Goal: Contribute content: Contribute content

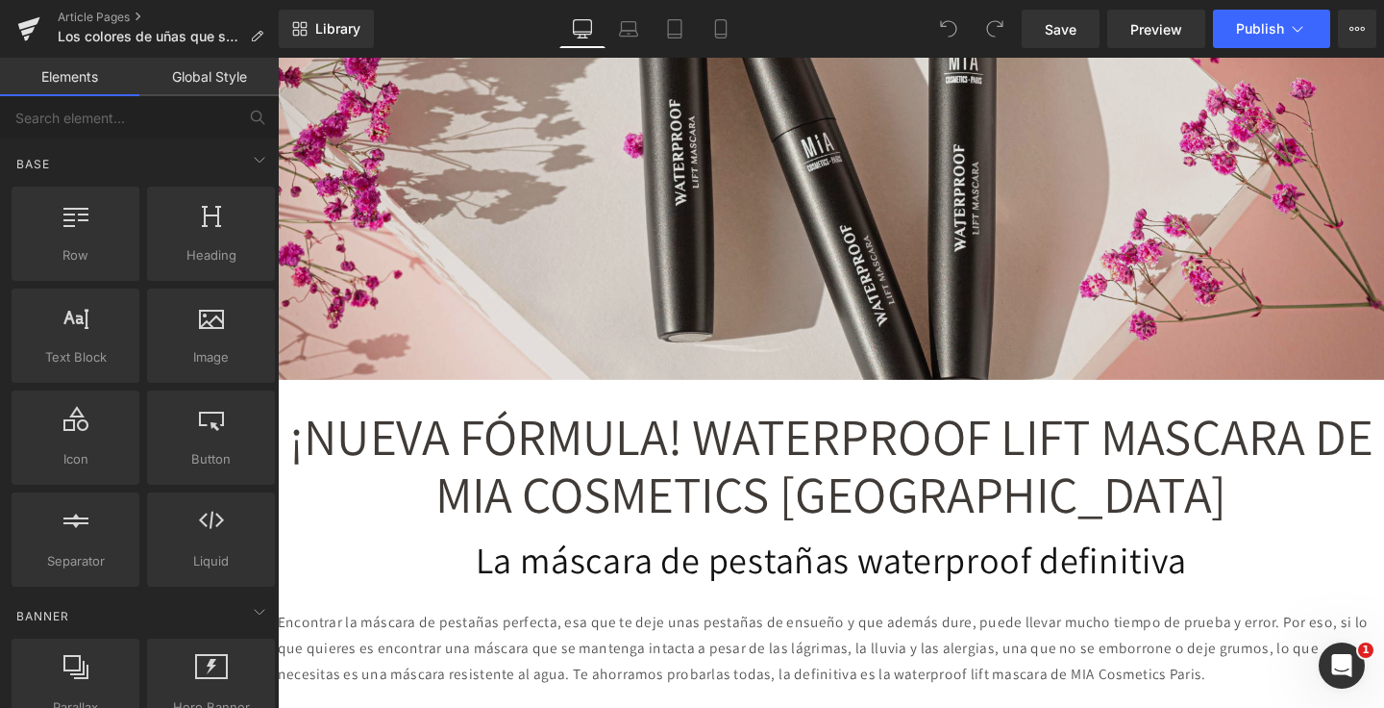
scroll to position [590, 0]
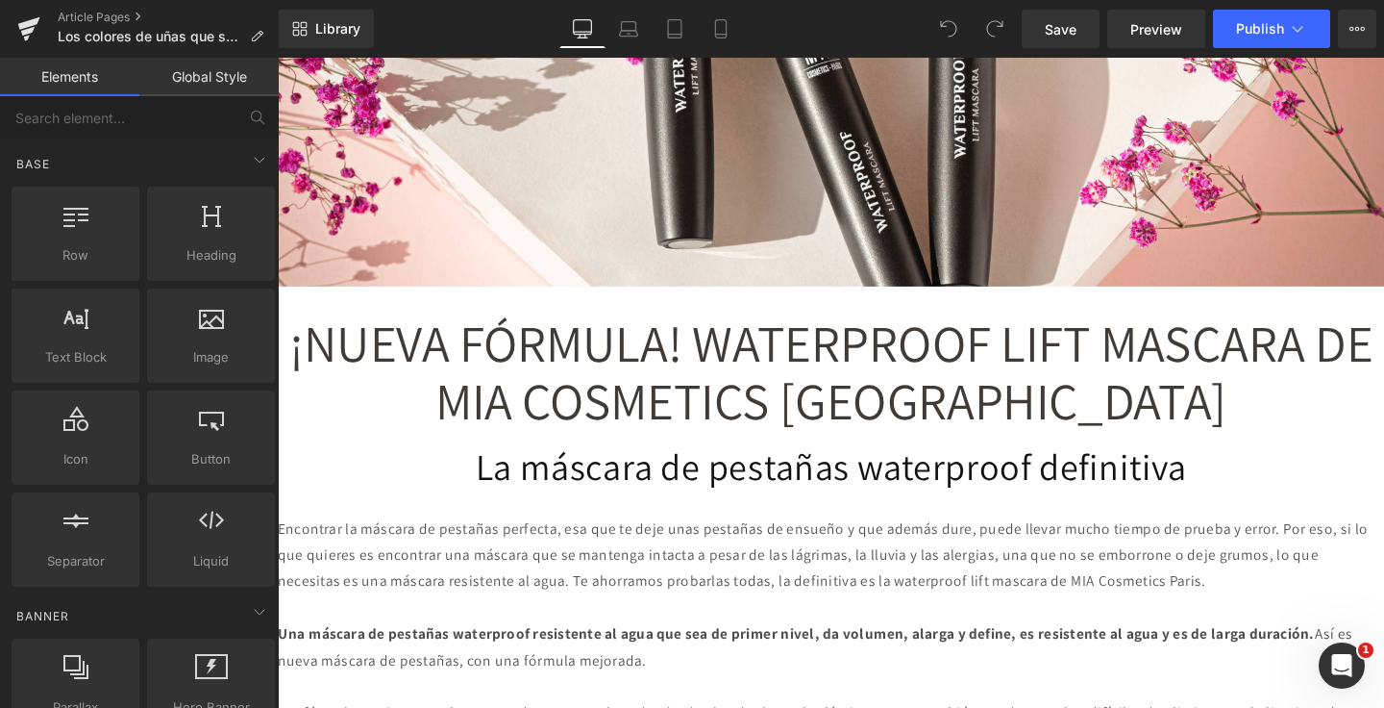
click at [745, 400] on span "¡NUEVA FÓRMULA! WATERPROOF LIFT MASCARA DE MIA COSMETICS [GEOGRAPHIC_DATA]" at bounding box center [859, 387] width 1139 height 130
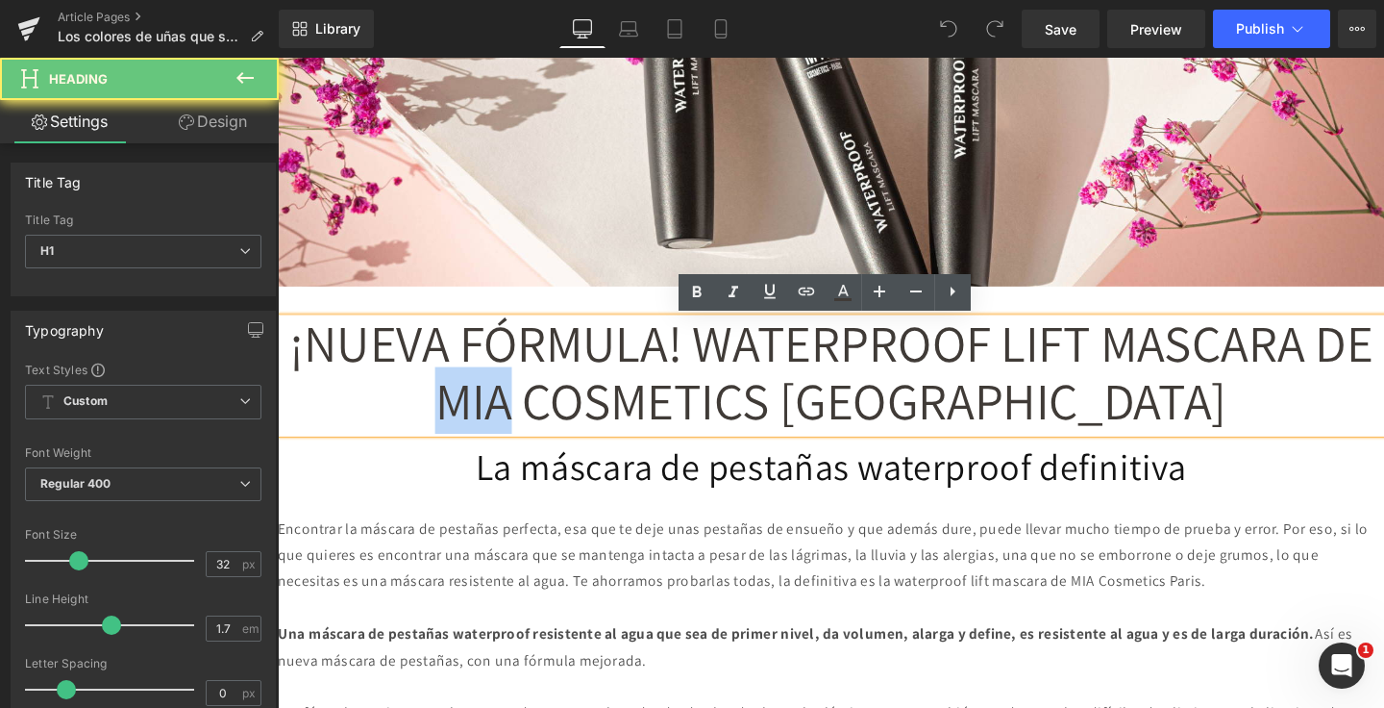
click at [745, 400] on span "¡NUEVA FÓRMULA! WATERPROOF LIFT MASCARA DE MIA COSMETICS [GEOGRAPHIC_DATA]" at bounding box center [859, 387] width 1139 height 130
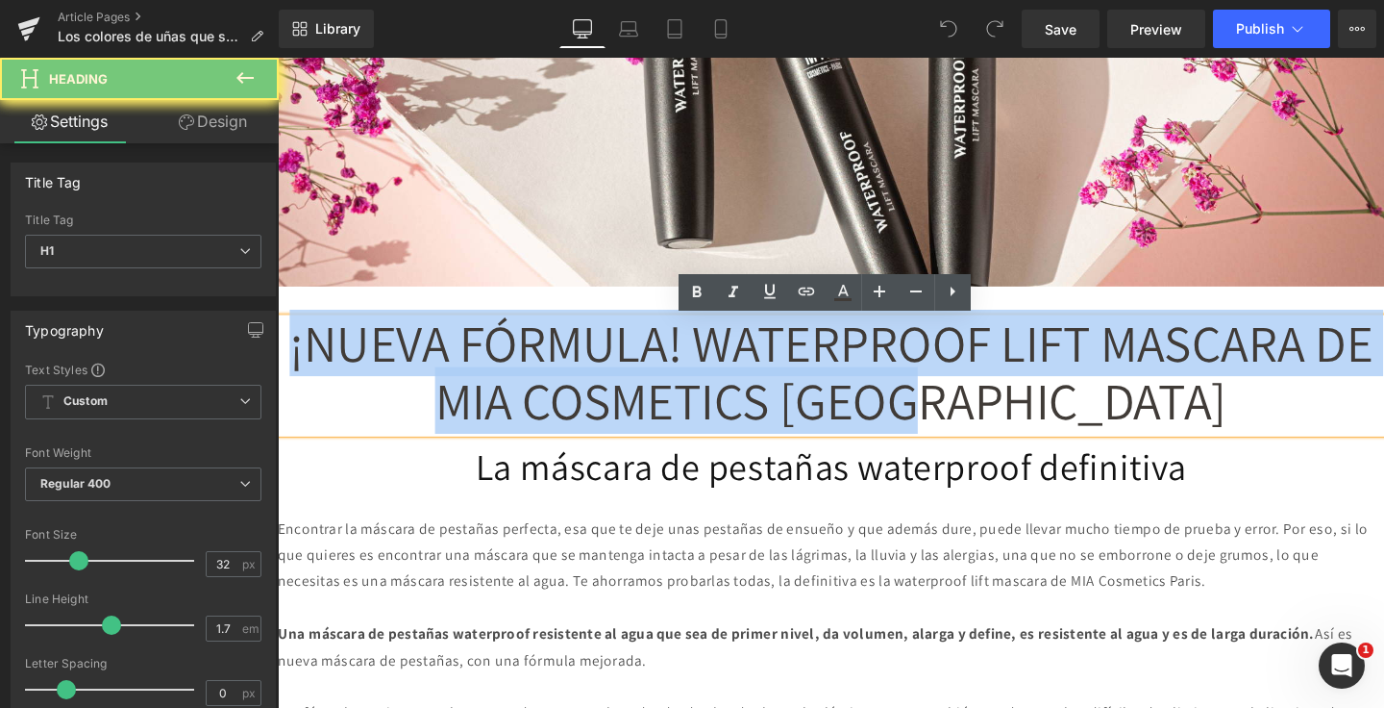
click at [745, 400] on span "¡NUEVA FÓRMULA! WATERPROOF LIFT MASCARA DE MIA COSMETICS [GEOGRAPHIC_DATA]" at bounding box center [859, 387] width 1139 height 130
paste div
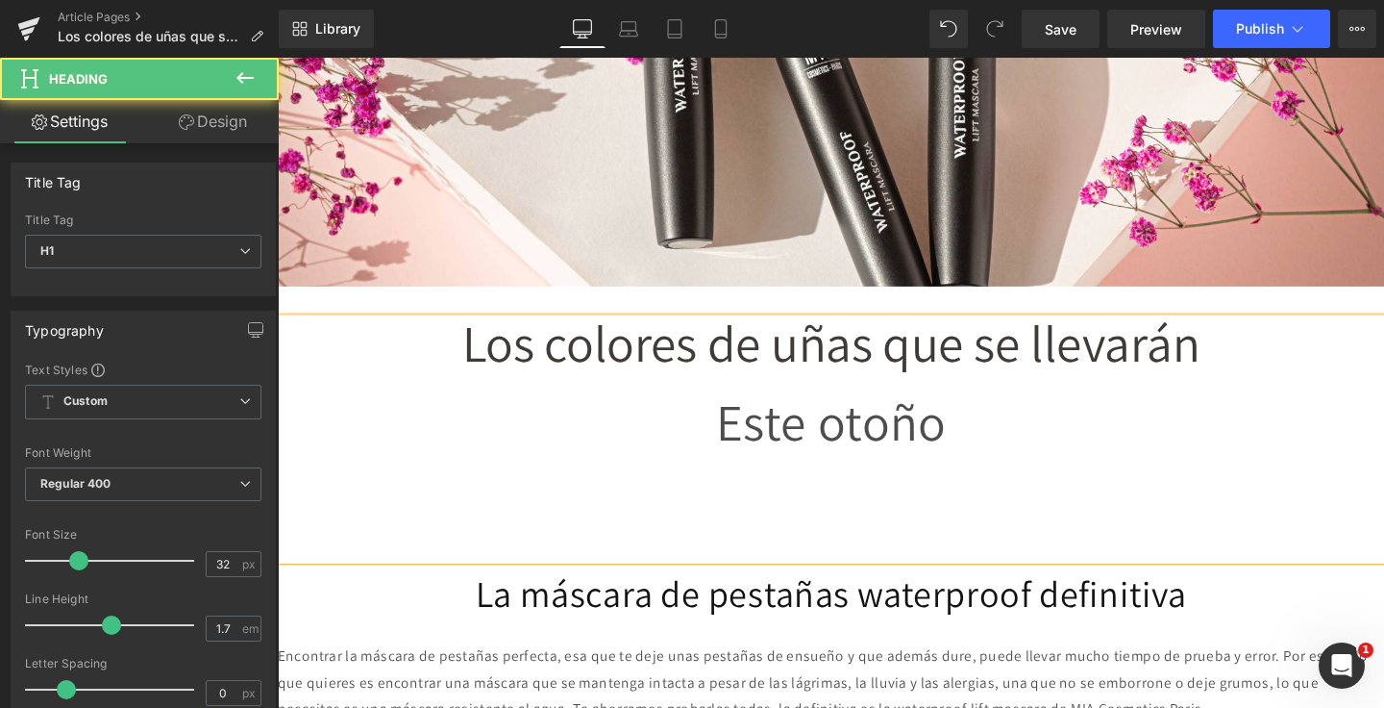
click at [764, 434] on span "Este otoño" at bounding box center [859, 440] width 241 height 70
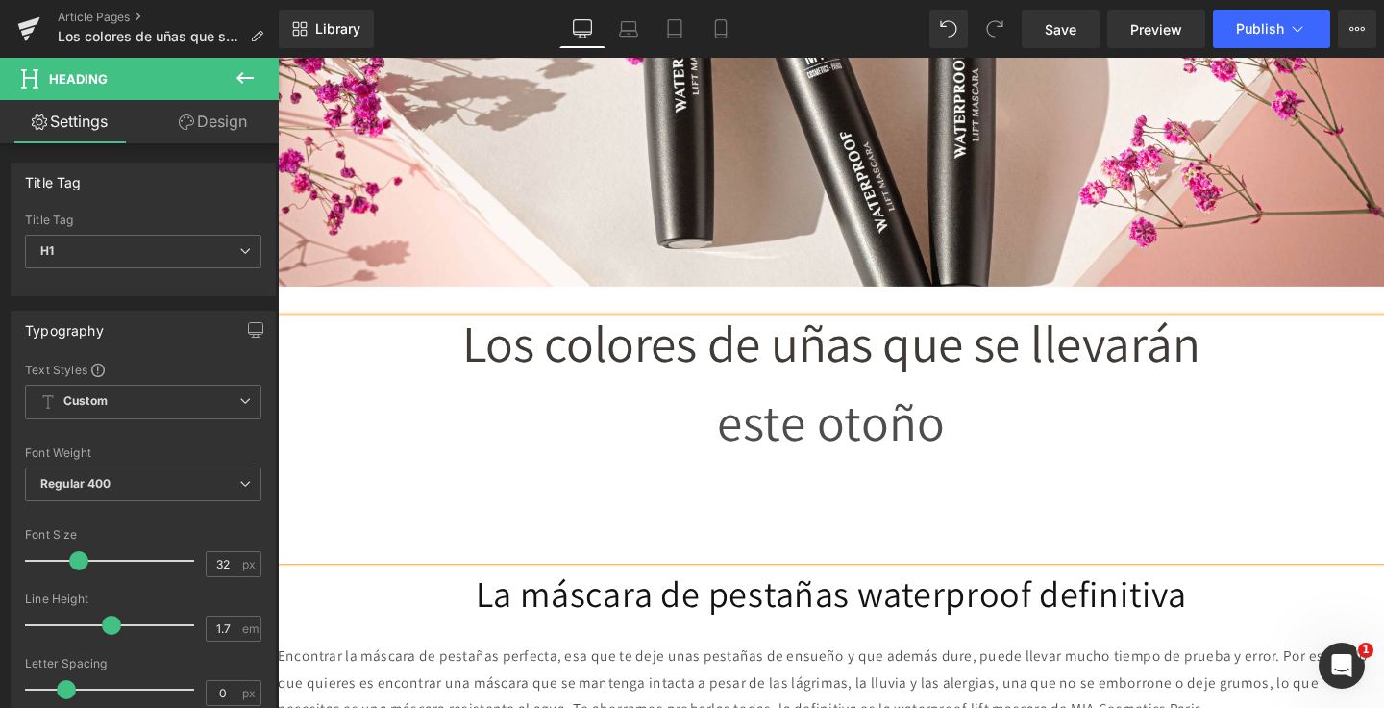
click at [792, 559] on div at bounding box center [859, 536] width 1163 height 97
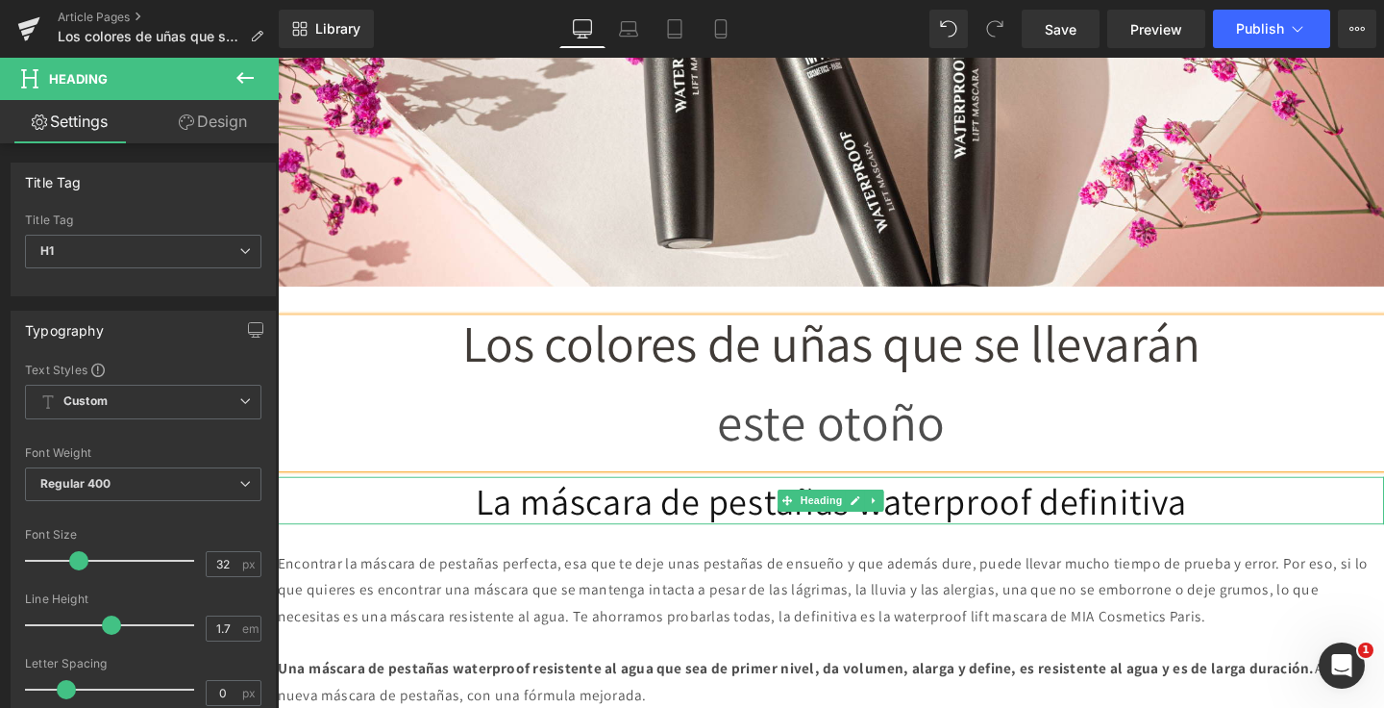
click at [706, 512] on h1 "La máscara de pestañas waterproof definitiva" at bounding box center [859, 523] width 1163 height 50
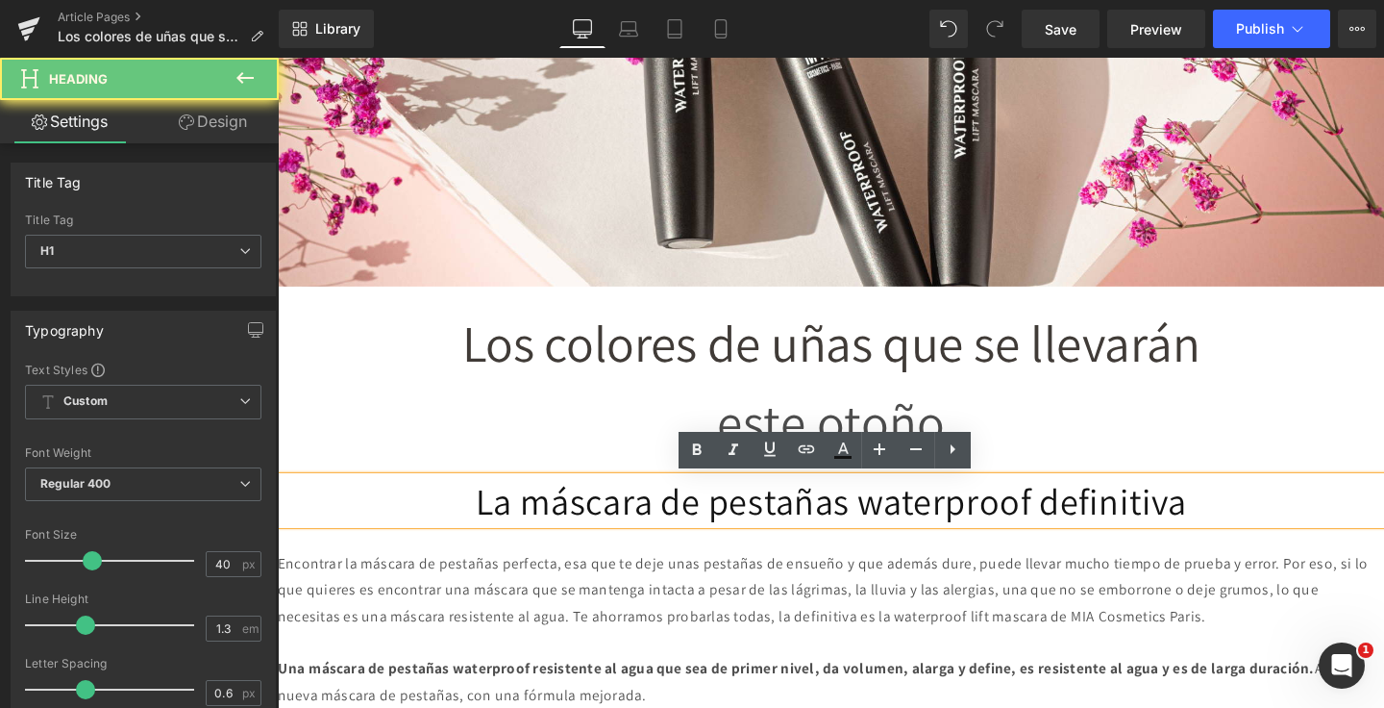
click at [706, 512] on h1 "La máscara de pestañas waterproof definitiva" at bounding box center [859, 523] width 1163 height 50
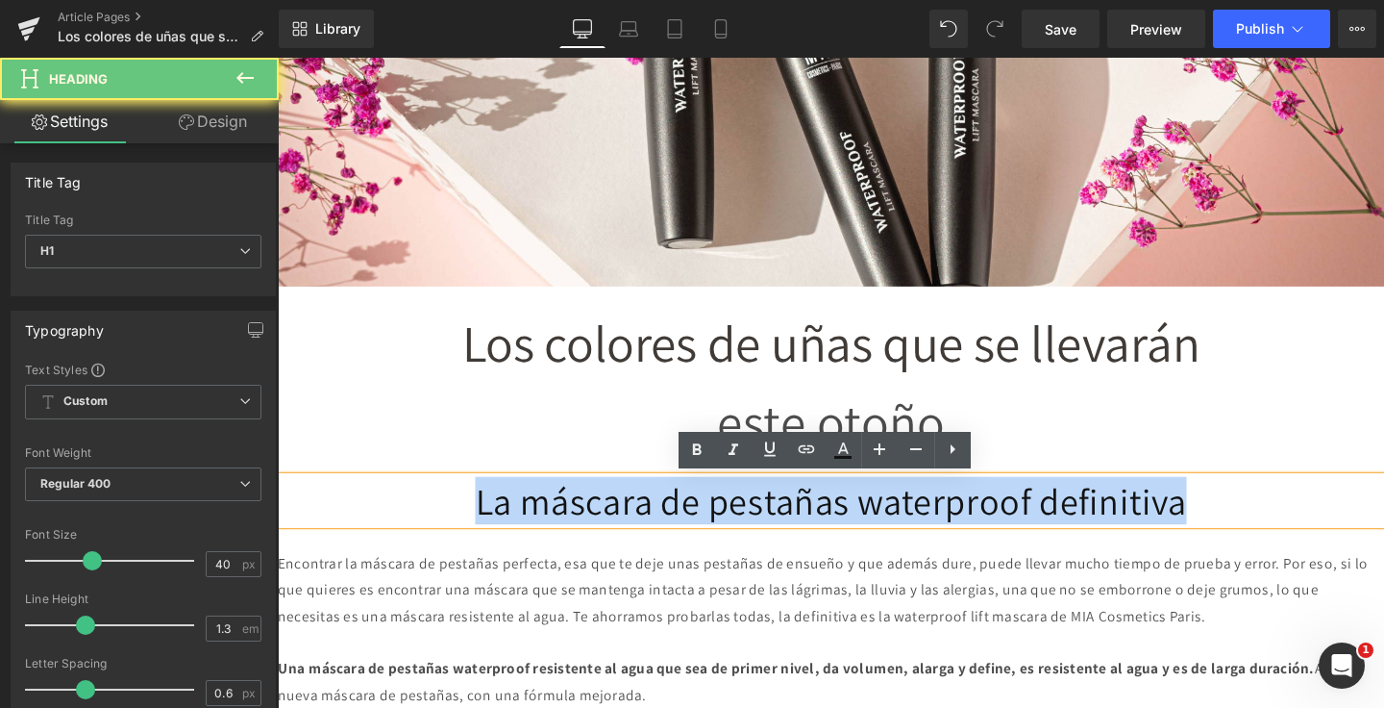
click at [706, 512] on h1 "La máscara de pestañas waterproof definitiva" at bounding box center [859, 523] width 1163 height 50
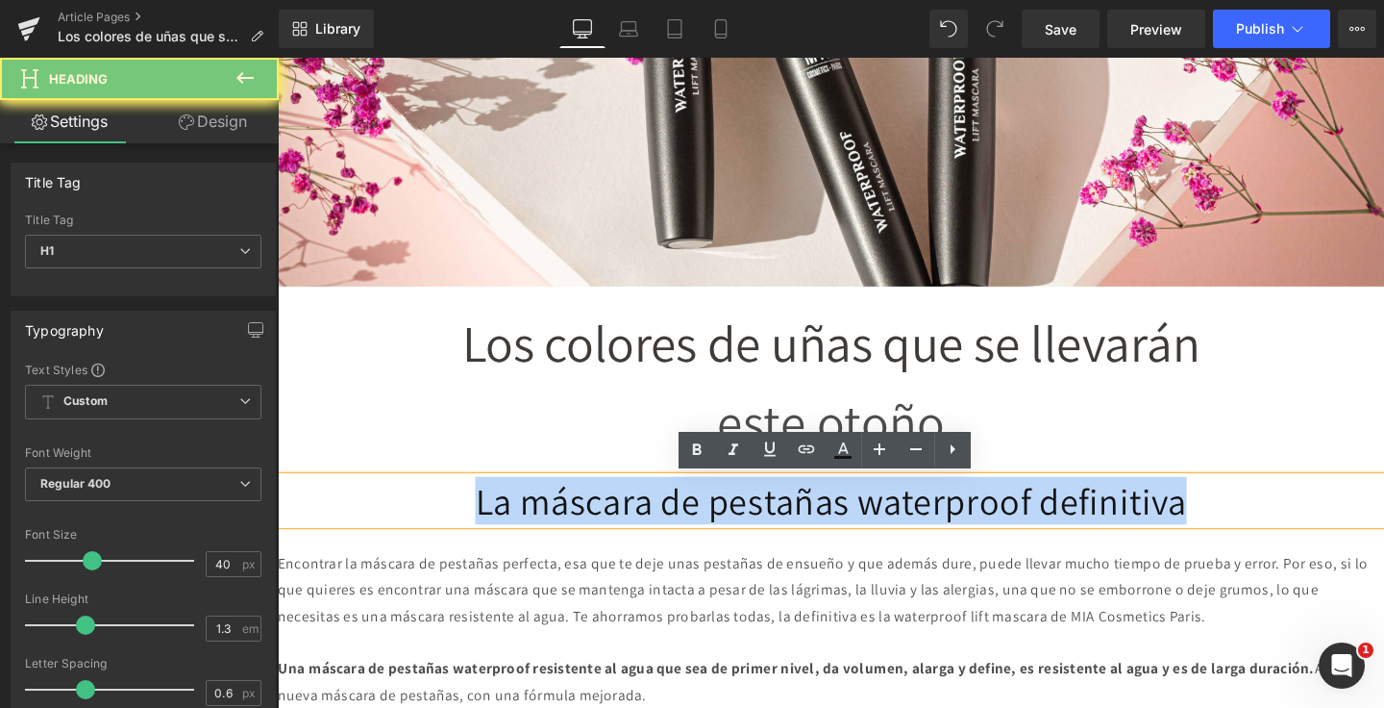
paste div
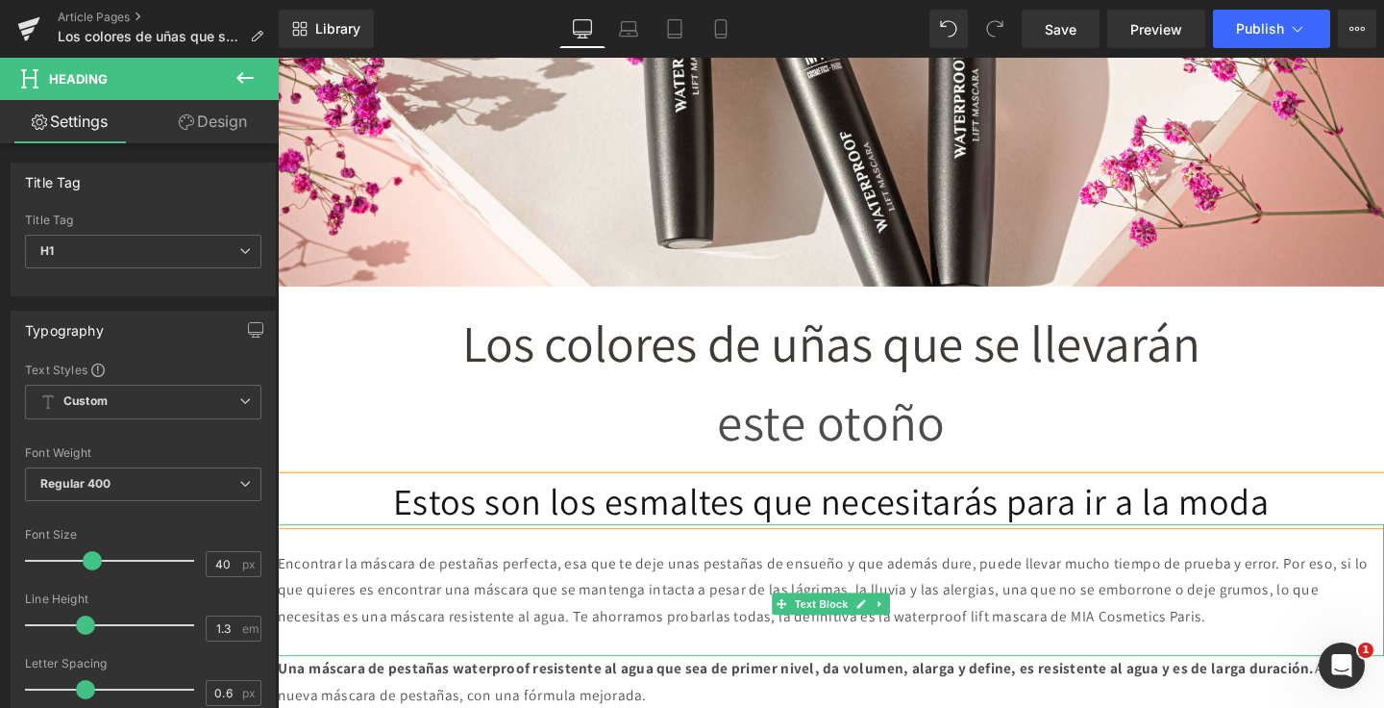
click at [462, 628] on p "Encontrar la máscara de pestañas perfecta, esa que te deje unas pestañas de ens…" at bounding box center [859, 617] width 1163 height 83
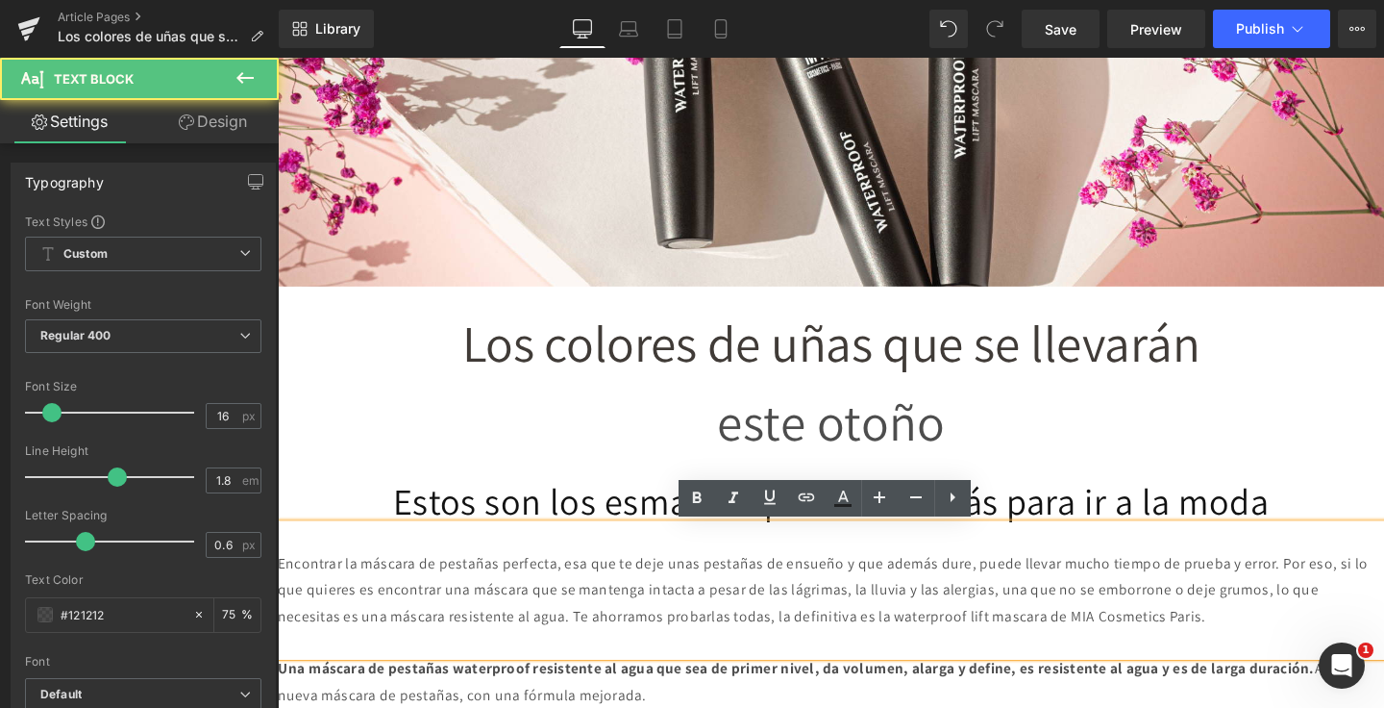
click at [441, 630] on p "Encontrar la máscara de pestañas perfecta, esa que te deje unas pestañas de ens…" at bounding box center [859, 617] width 1163 height 83
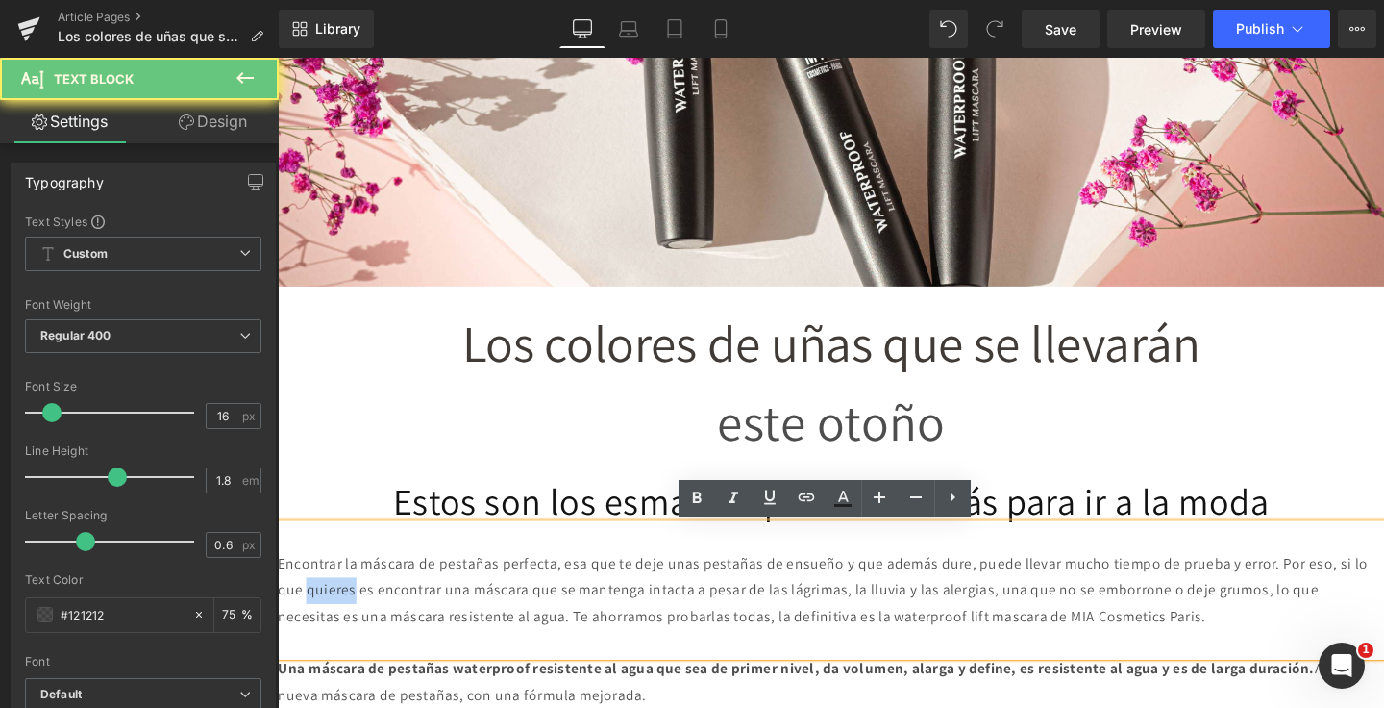
click at [441, 630] on p "Encontrar la máscara de pestañas perfecta, esa que te deje unas pestañas de ens…" at bounding box center [859, 617] width 1163 height 83
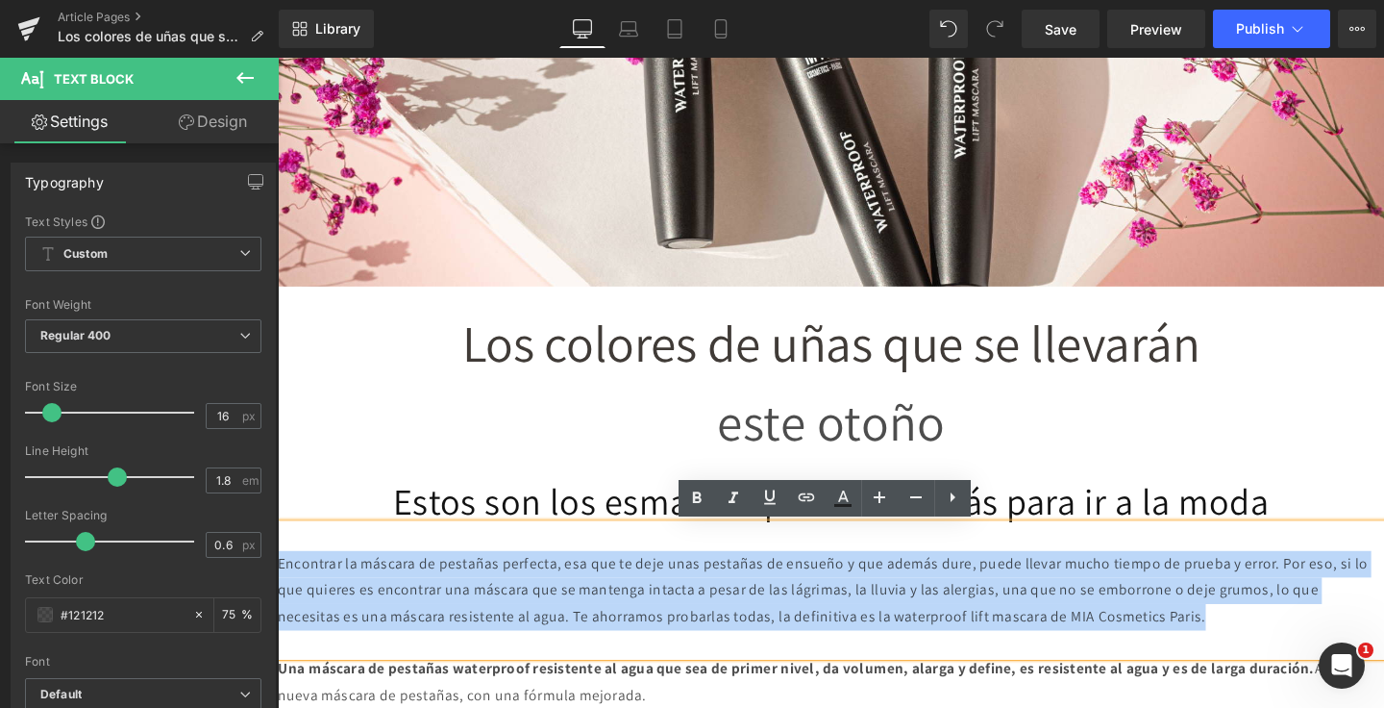
click at [441, 630] on p "Encontrar la máscara de pestañas perfecta, esa que te deje unas pestañas de ens…" at bounding box center [859, 617] width 1163 height 83
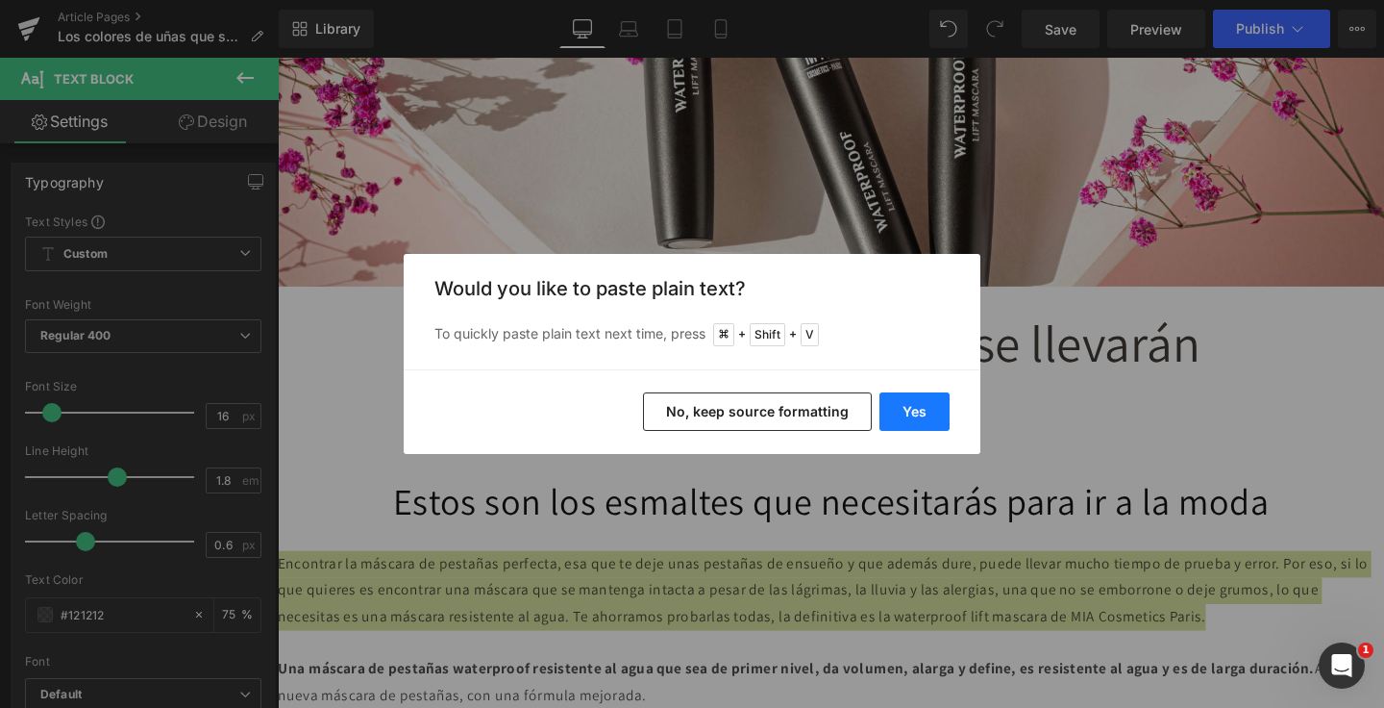
drag, startPoint x: 921, startPoint y: 407, endPoint x: 670, endPoint y: 371, distance: 253.4
click at [921, 407] on button "Yes" at bounding box center [915, 411] width 70 height 38
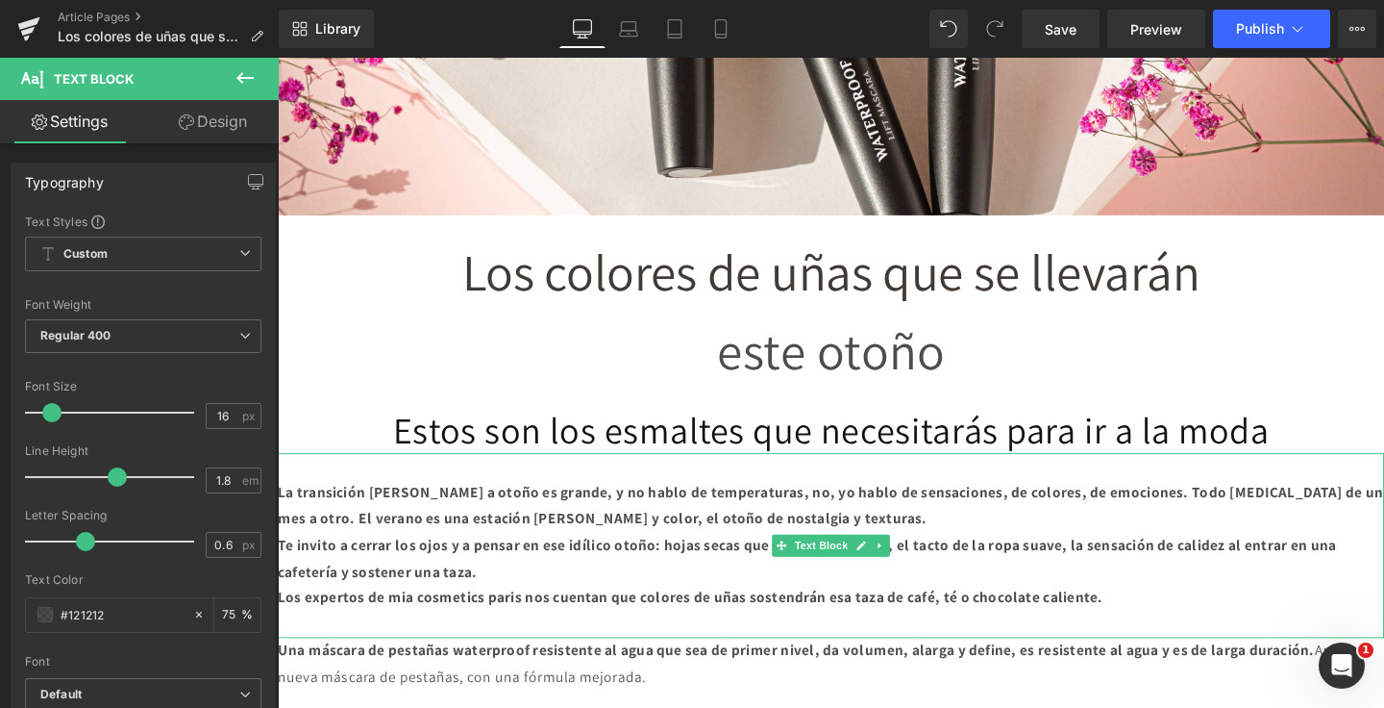
scroll to position [680, 0]
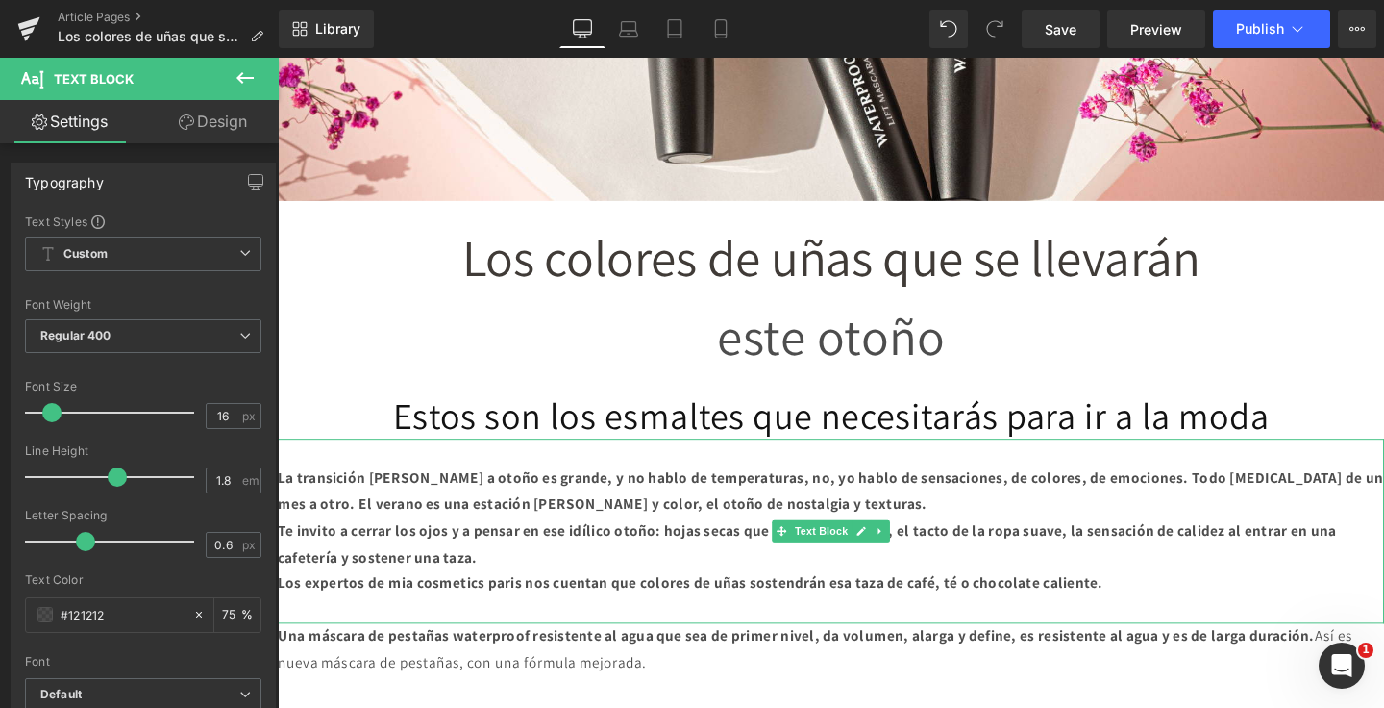
click at [554, 592] on p "Te invito a cerrar los ojos y a pensar en ese idílico otoño: hojas secas que cr…" at bounding box center [859, 570] width 1163 height 56
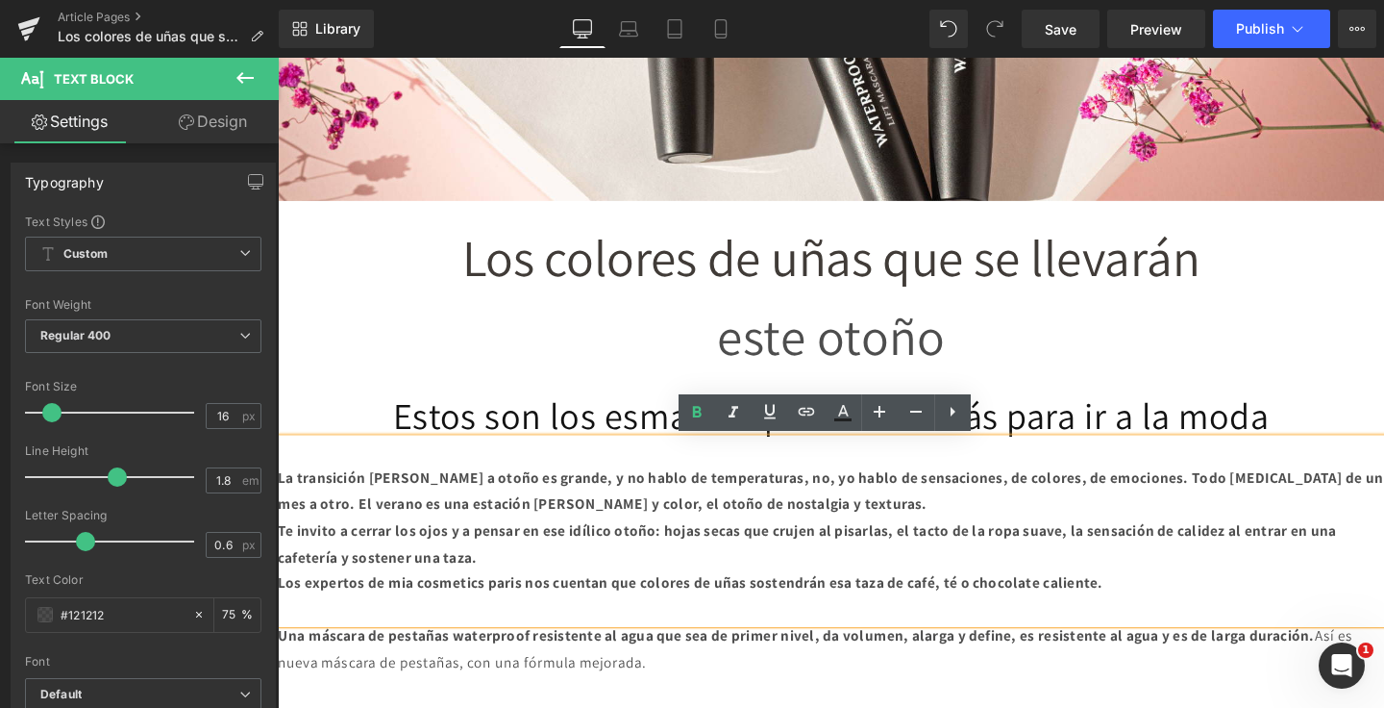
click at [423, 610] on strong "Los expertos de mia cosmetics paris nos cuentan que colores de uñas sostendrán …" at bounding box center [712, 610] width 868 height 20
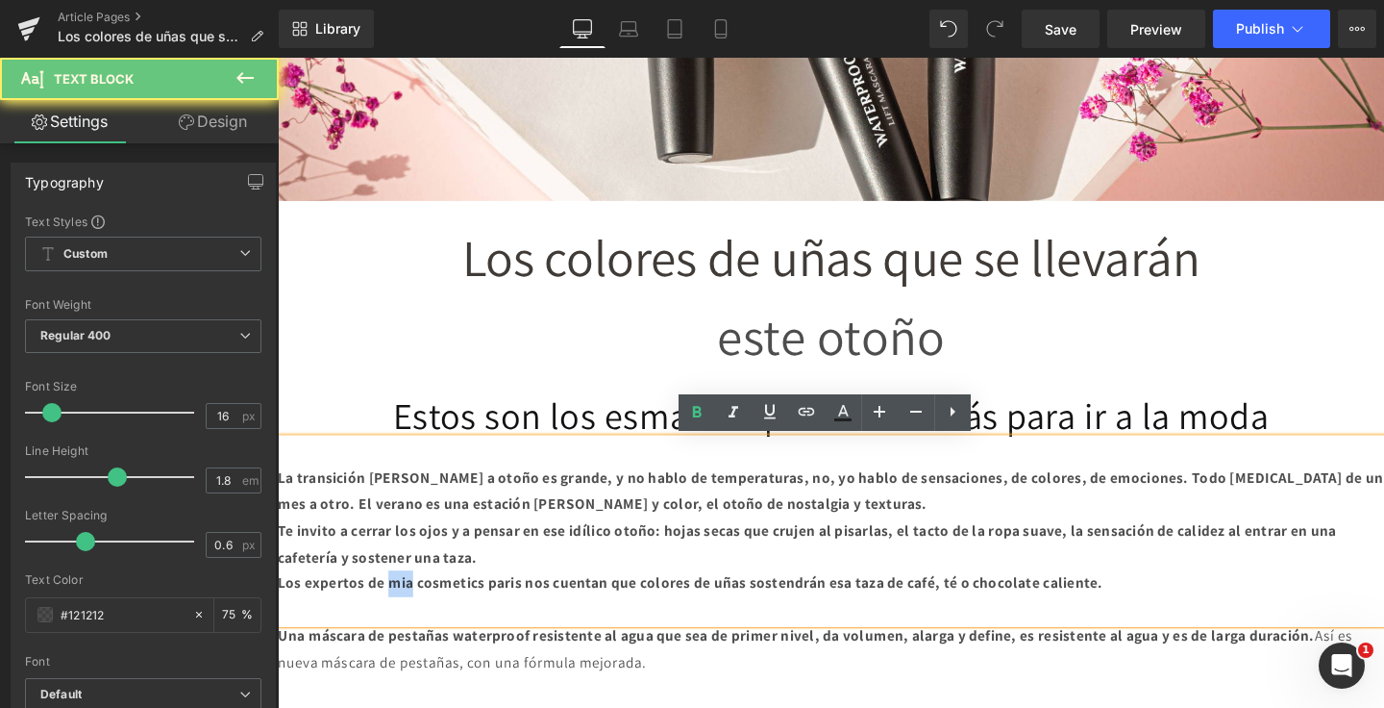
click at [423, 610] on strong "Los expertos de mia cosmetics paris nos cuentan que colores de uñas sostendrán …" at bounding box center [712, 610] width 868 height 20
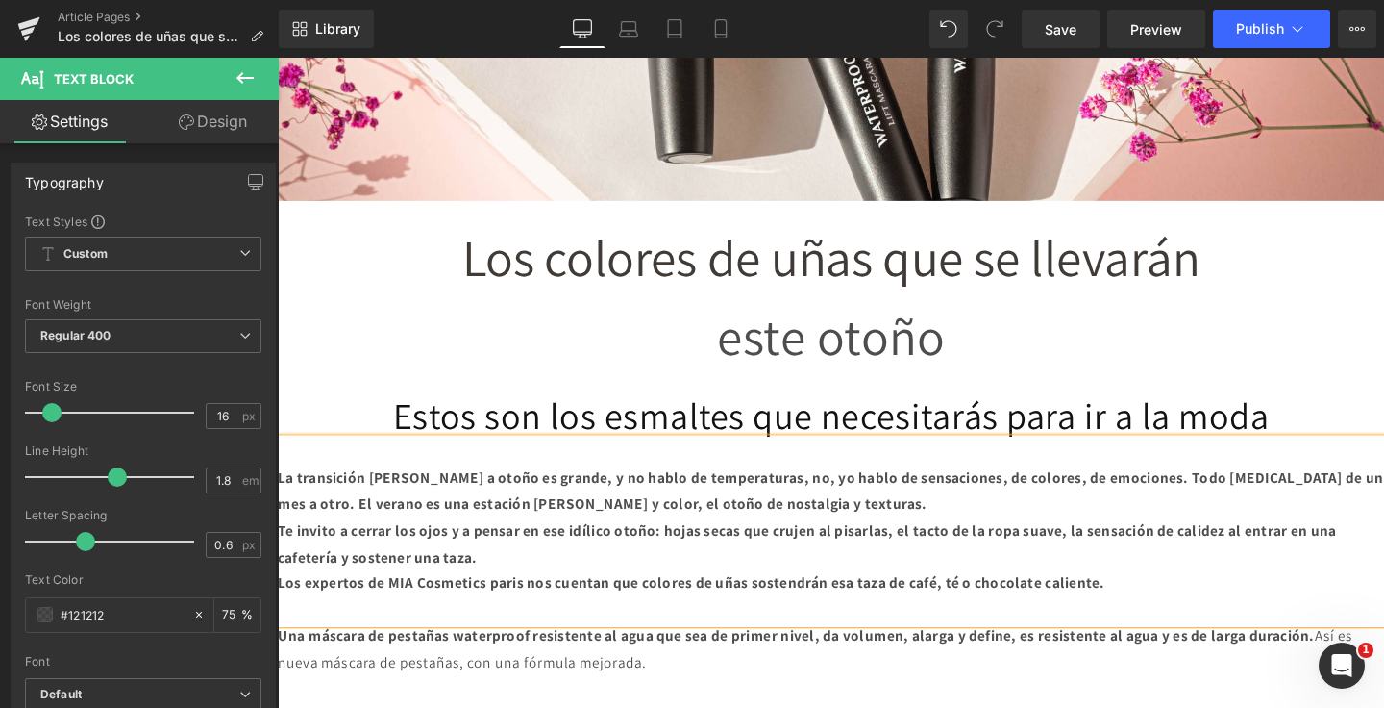
click at [538, 611] on strong "Los expertos de MIA Cosmetics paris nos cuentan que colores de uñas sostendrán …" at bounding box center [713, 610] width 870 height 20
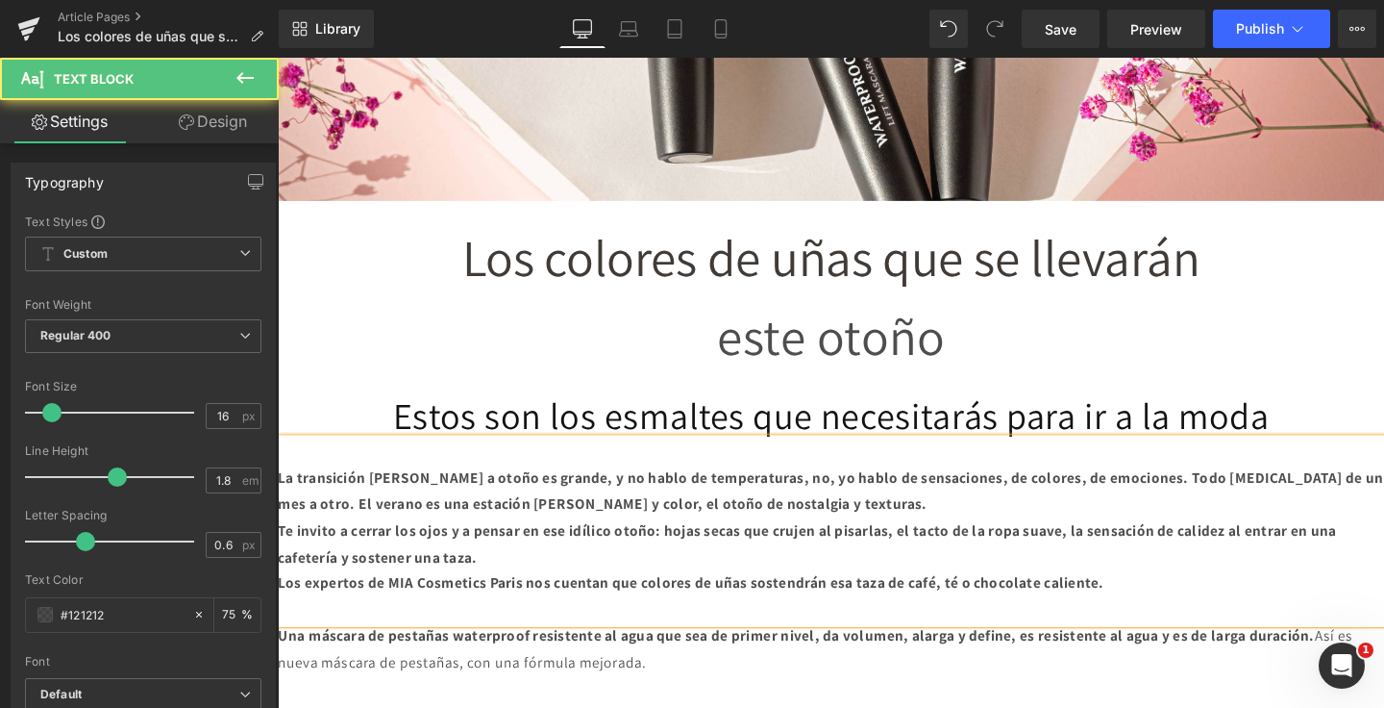
click at [868, 629] on p at bounding box center [859, 639] width 1163 height 28
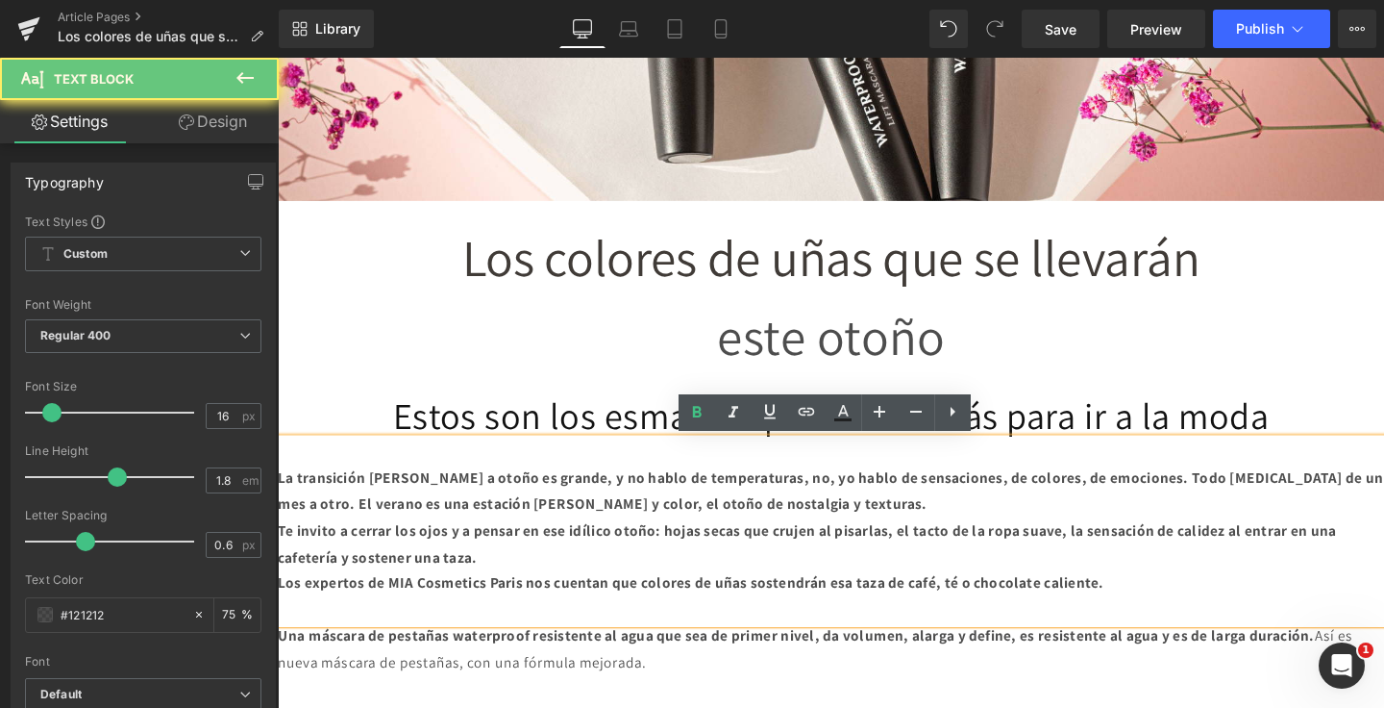
click at [711, 611] on strong "Los expertos de MIA Cosmetics Paris nos cuentan que colores de uñas sostendrán …" at bounding box center [712, 610] width 869 height 20
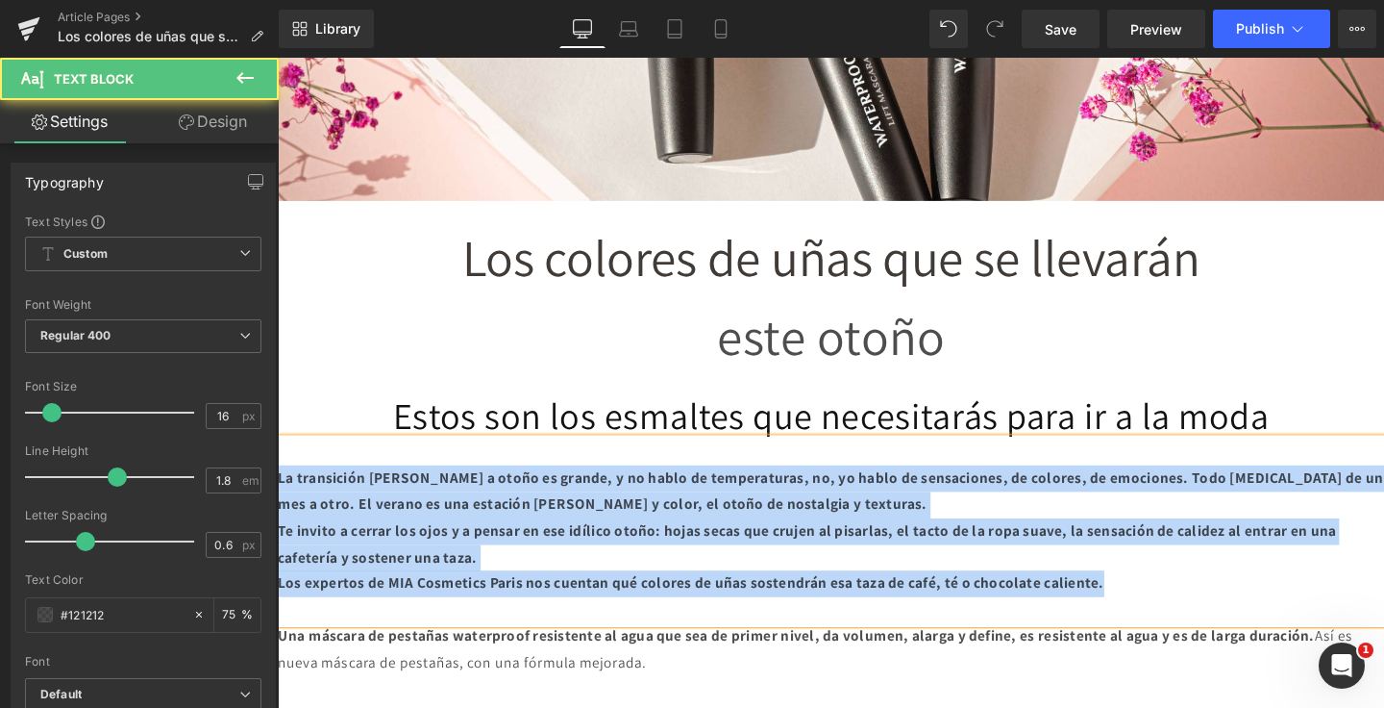
drag, startPoint x: 1156, startPoint y: 601, endPoint x: 275, endPoint y: 502, distance: 886.2
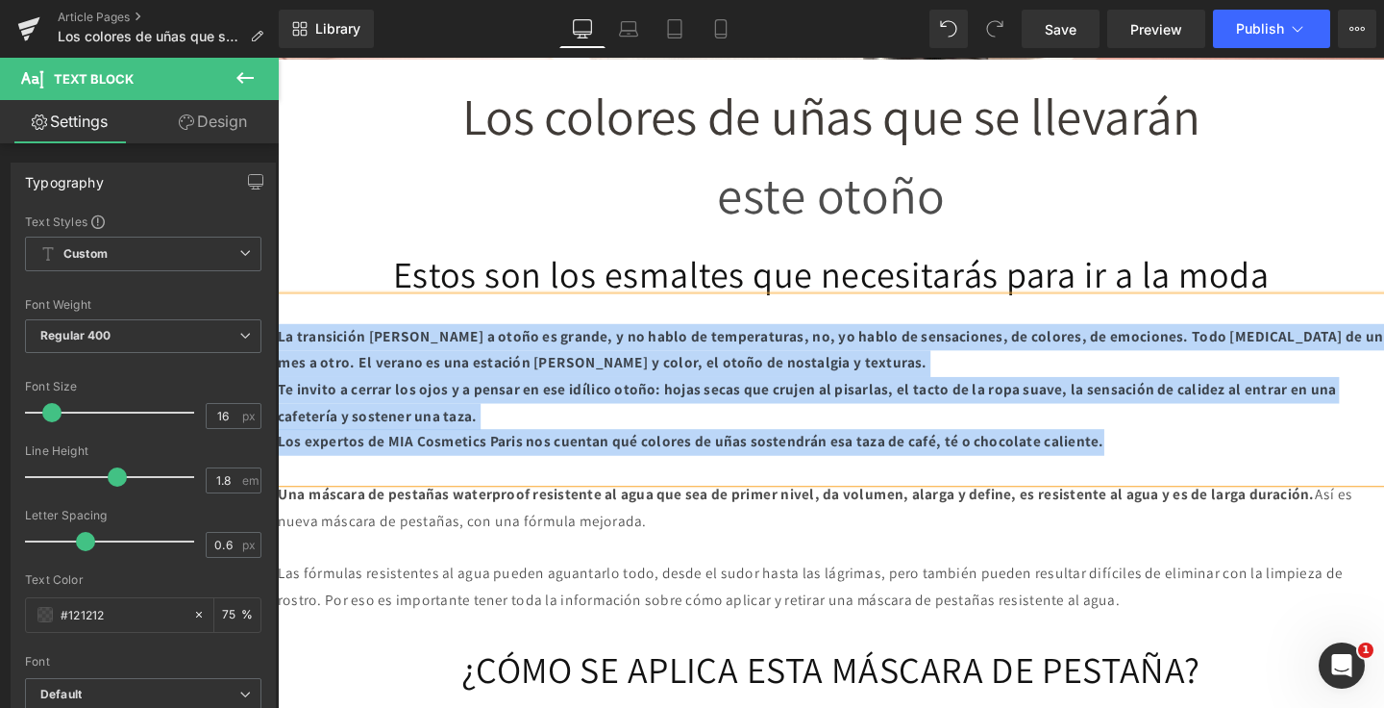
scroll to position [843, 0]
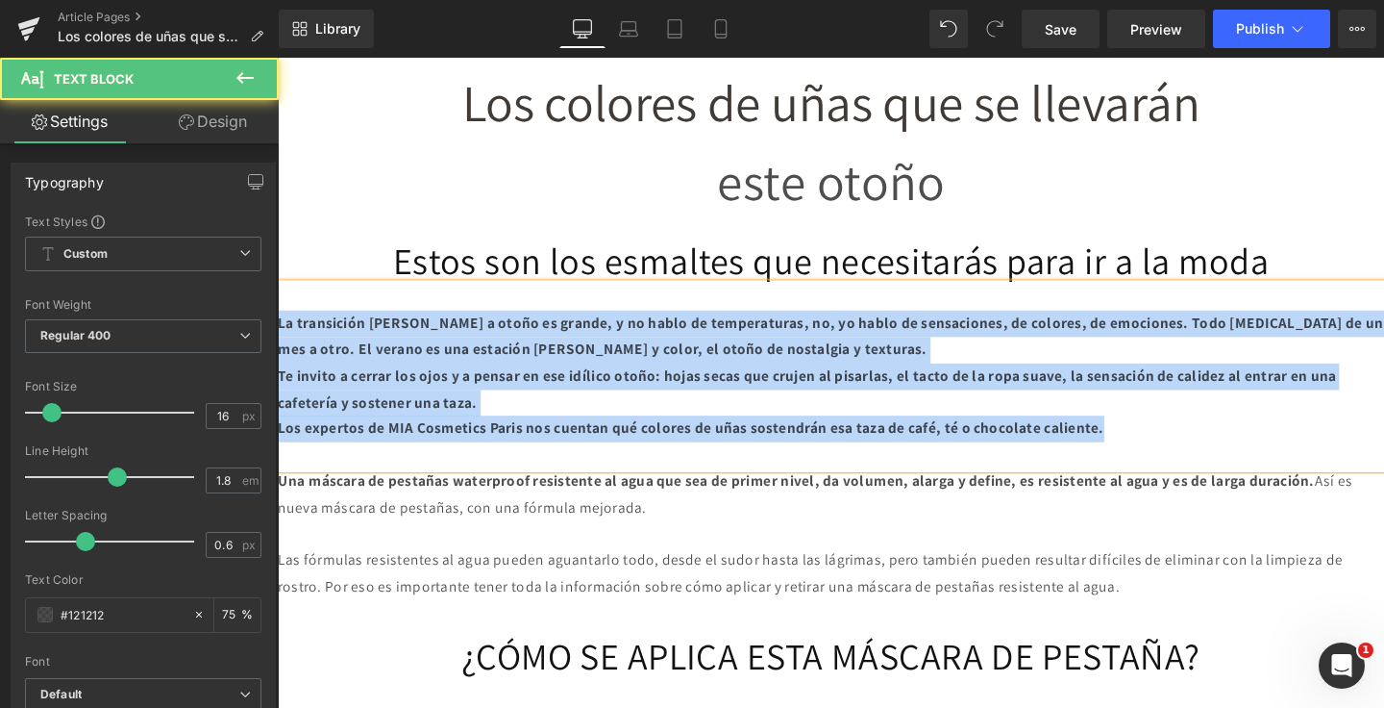
click at [564, 443] on strong "Los expertos de MIA Cosmetics Paris nos cuentan qué colores de uñas sostendrán …" at bounding box center [712, 446] width 869 height 20
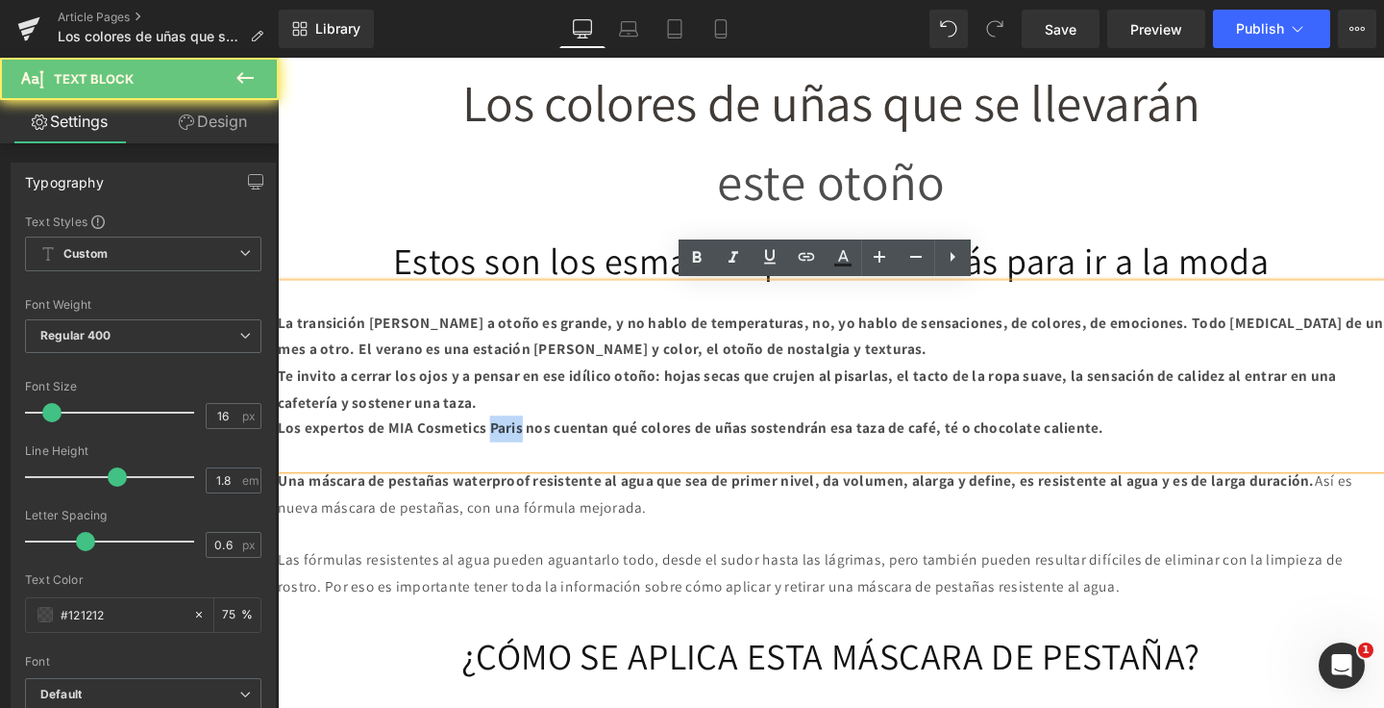
click at [564, 443] on strong "Los expertos de MIA Cosmetics Paris nos cuentan qué colores de uñas sostendrán …" at bounding box center [712, 446] width 869 height 20
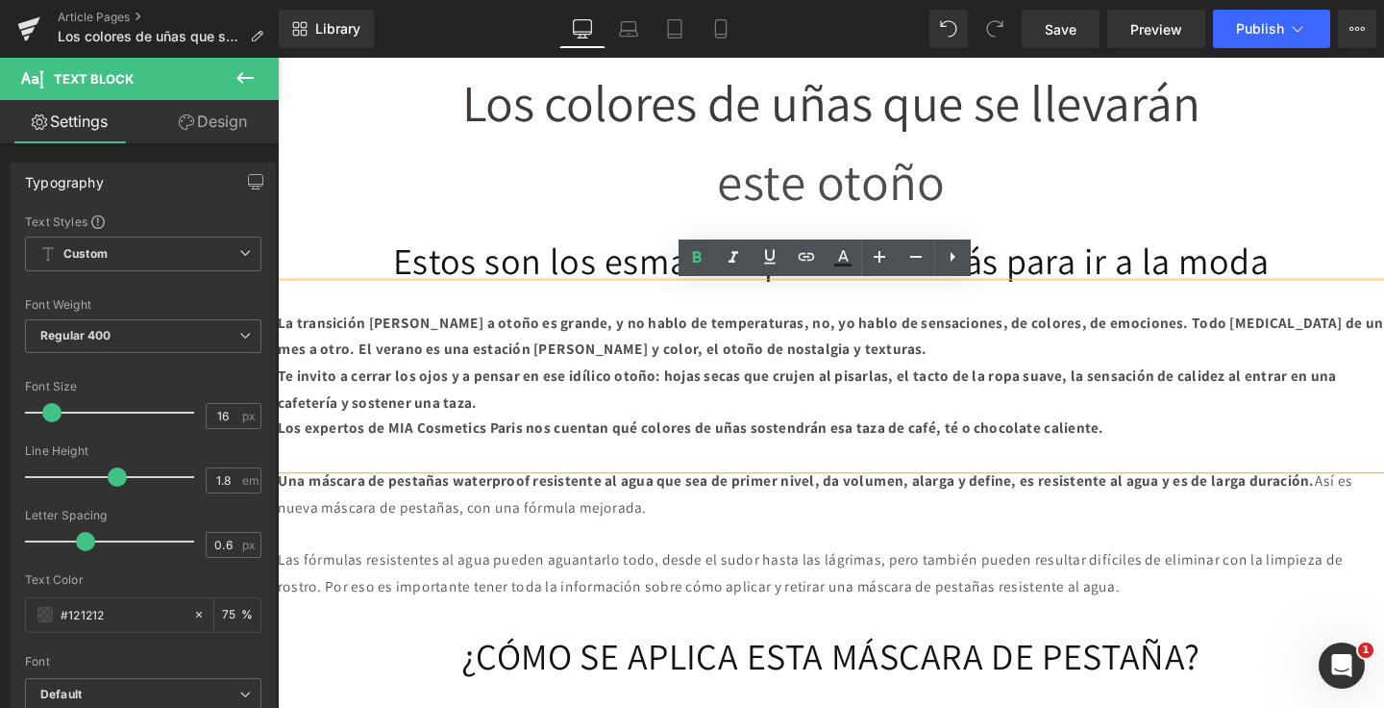
click at [1076, 471] on p at bounding box center [859, 475] width 1163 height 28
click at [700, 262] on icon at bounding box center [696, 257] width 23 height 23
click at [827, 461] on p at bounding box center [859, 475] width 1163 height 28
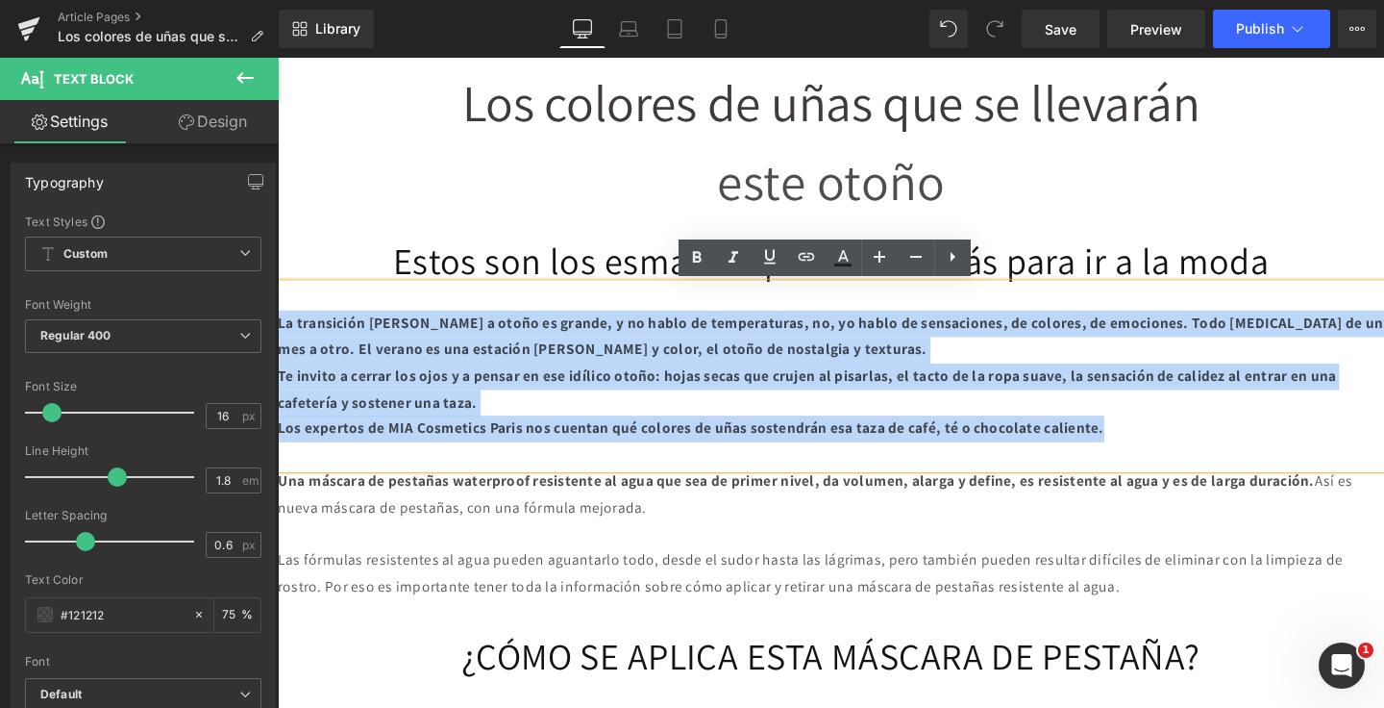
drag, startPoint x: 1314, startPoint y: 464, endPoint x: 240, endPoint y: 329, distance: 1082.4
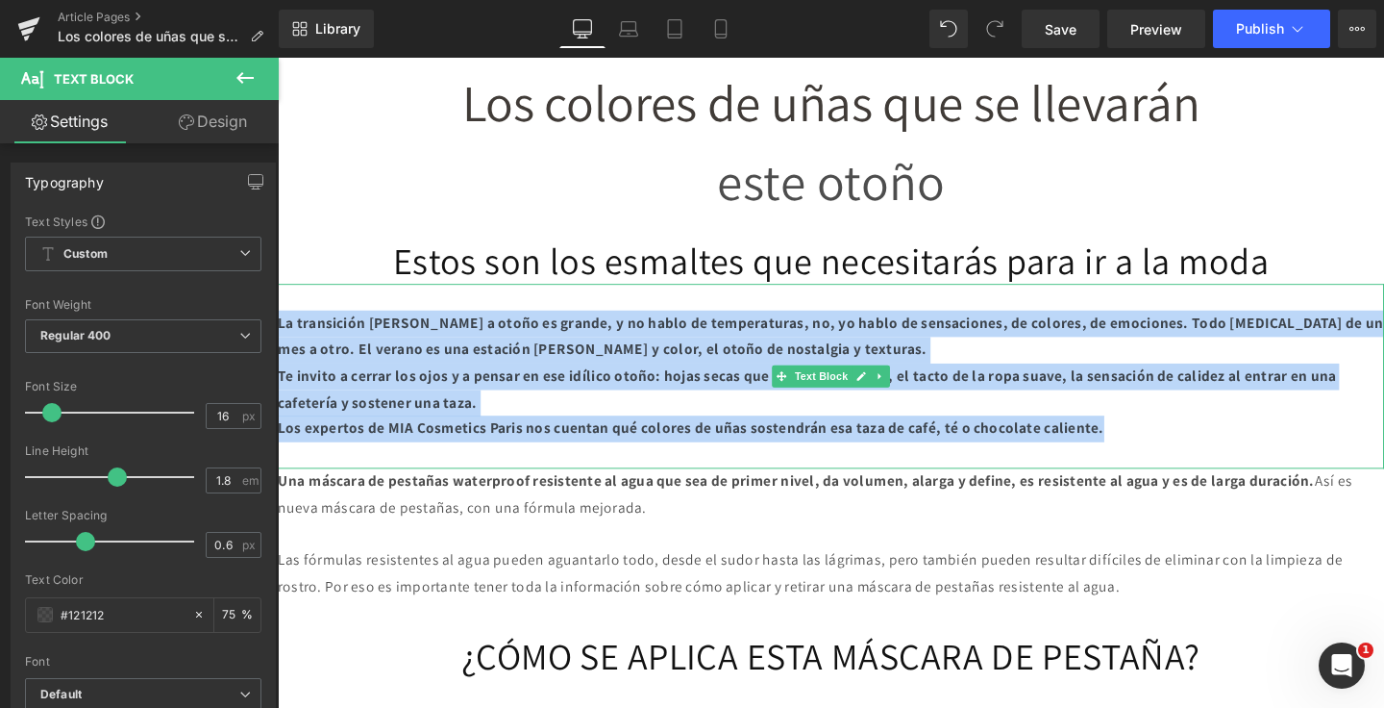
click at [722, 327] on p "La transición [PERSON_NAME] a otoño es grande, y no hablo de temperaturas, no, …" at bounding box center [859, 351] width 1163 height 56
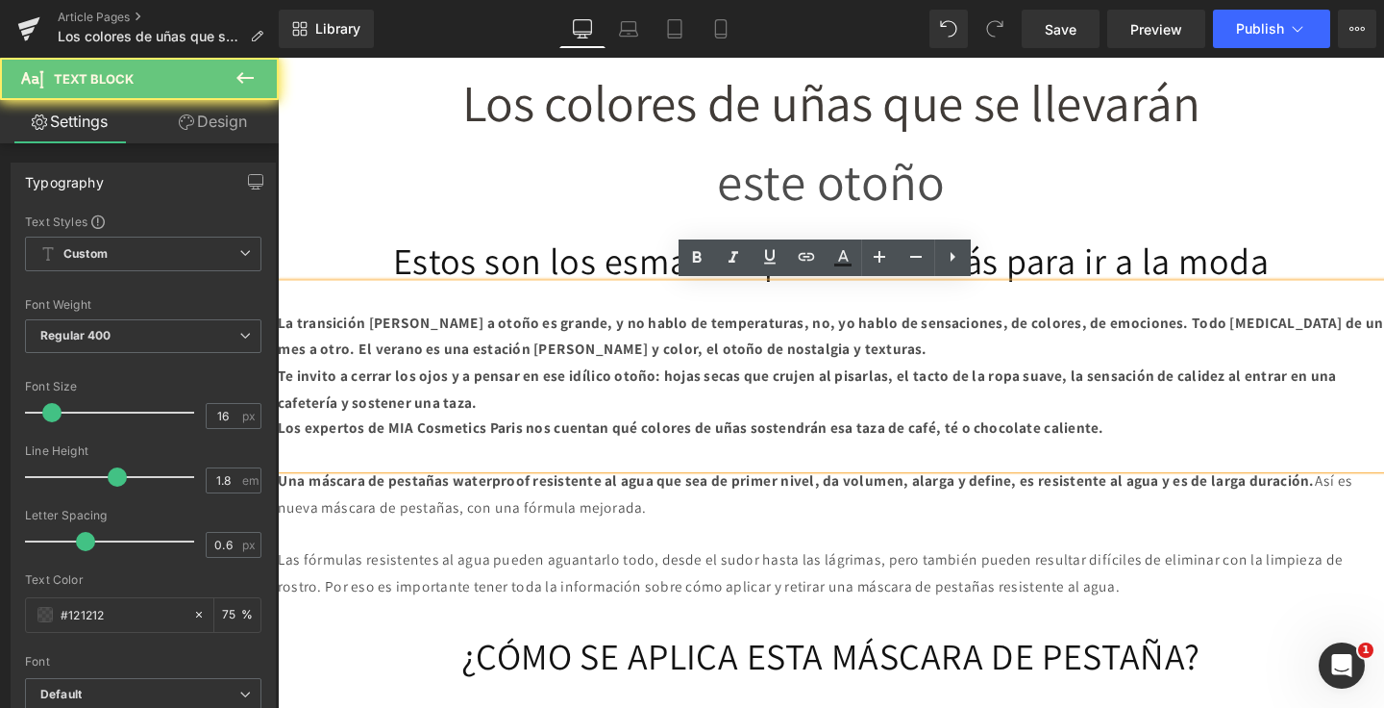
click at [717, 327] on p "La transición [PERSON_NAME] a otoño es grande, y no hablo de temperaturas, no, …" at bounding box center [859, 351] width 1163 height 56
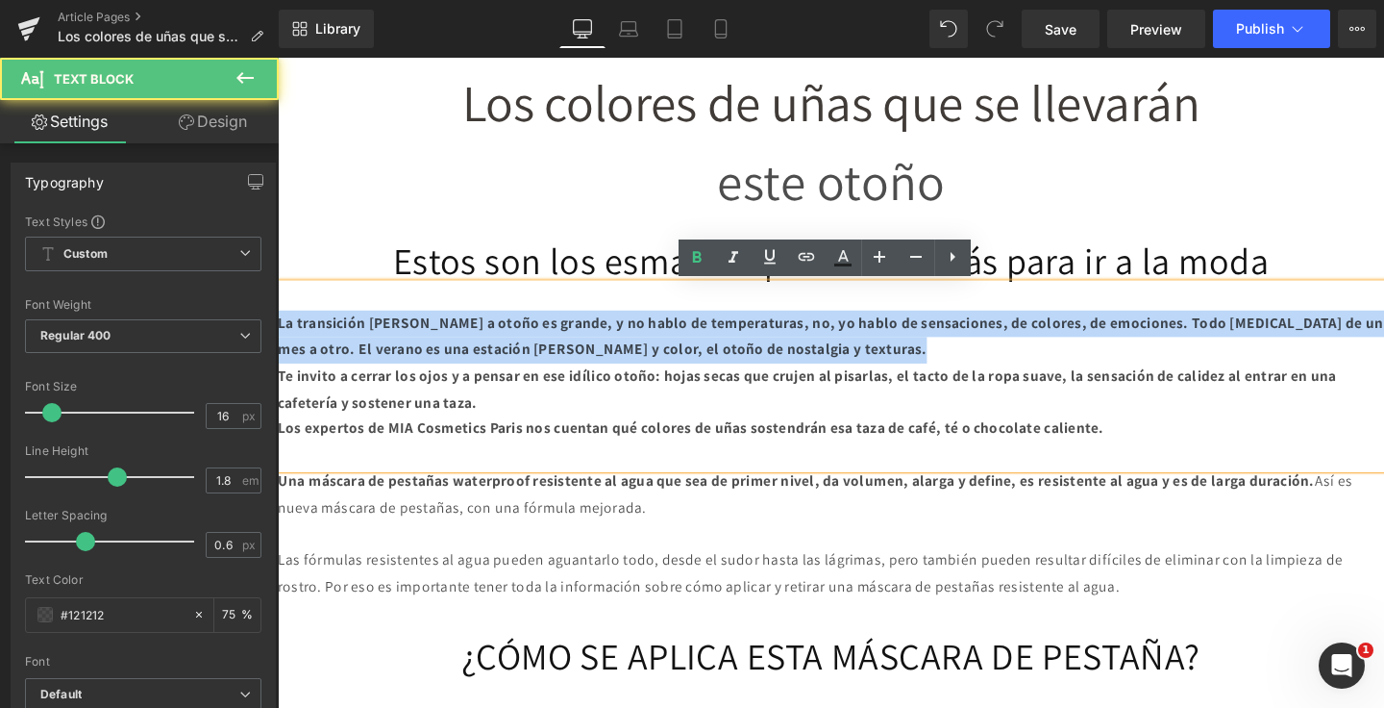
click at [717, 327] on p "La transición [PERSON_NAME] a otoño es grande, y no hablo de temperaturas, no, …" at bounding box center [859, 351] width 1163 height 56
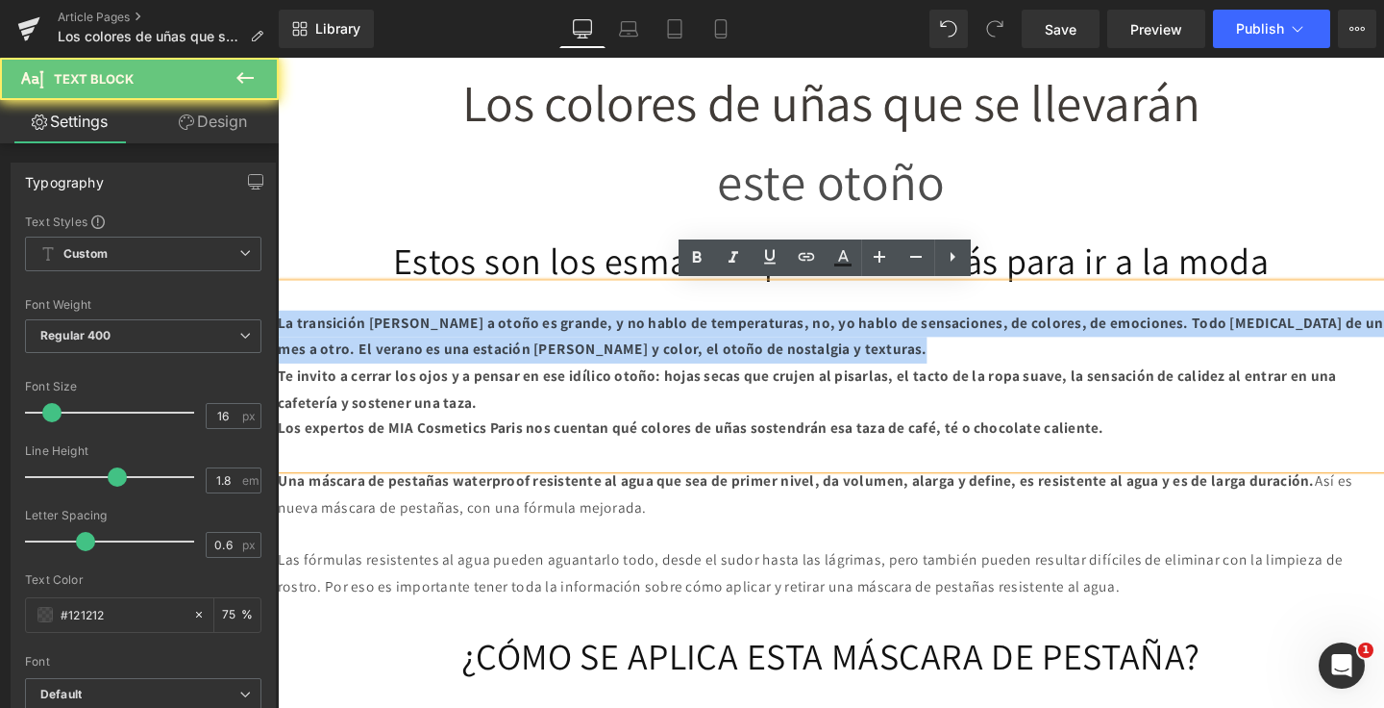
click at [717, 327] on p "La transición [PERSON_NAME] a otoño es grande, y no hablo de temperaturas, no, …" at bounding box center [859, 351] width 1163 height 56
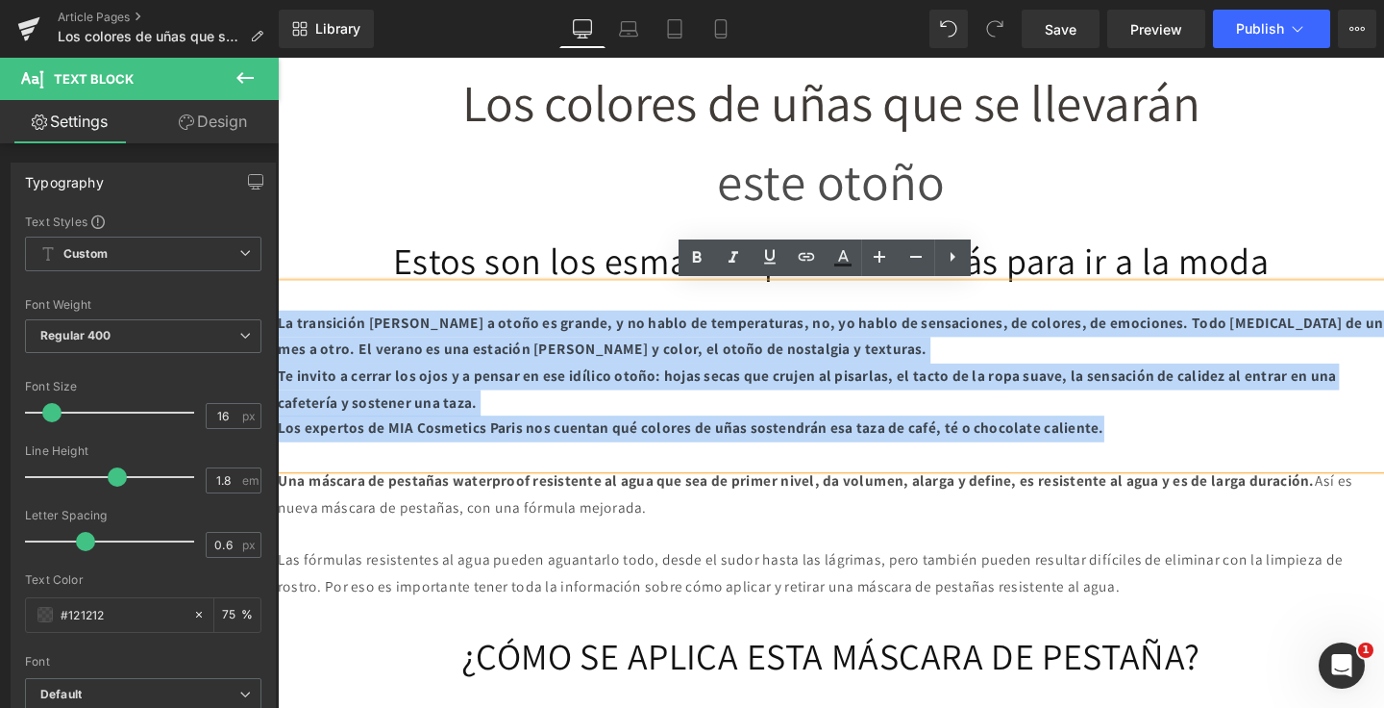
drag, startPoint x: 1259, startPoint y: 461, endPoint x: 229, endPoint y: 343, distance: 1037.3
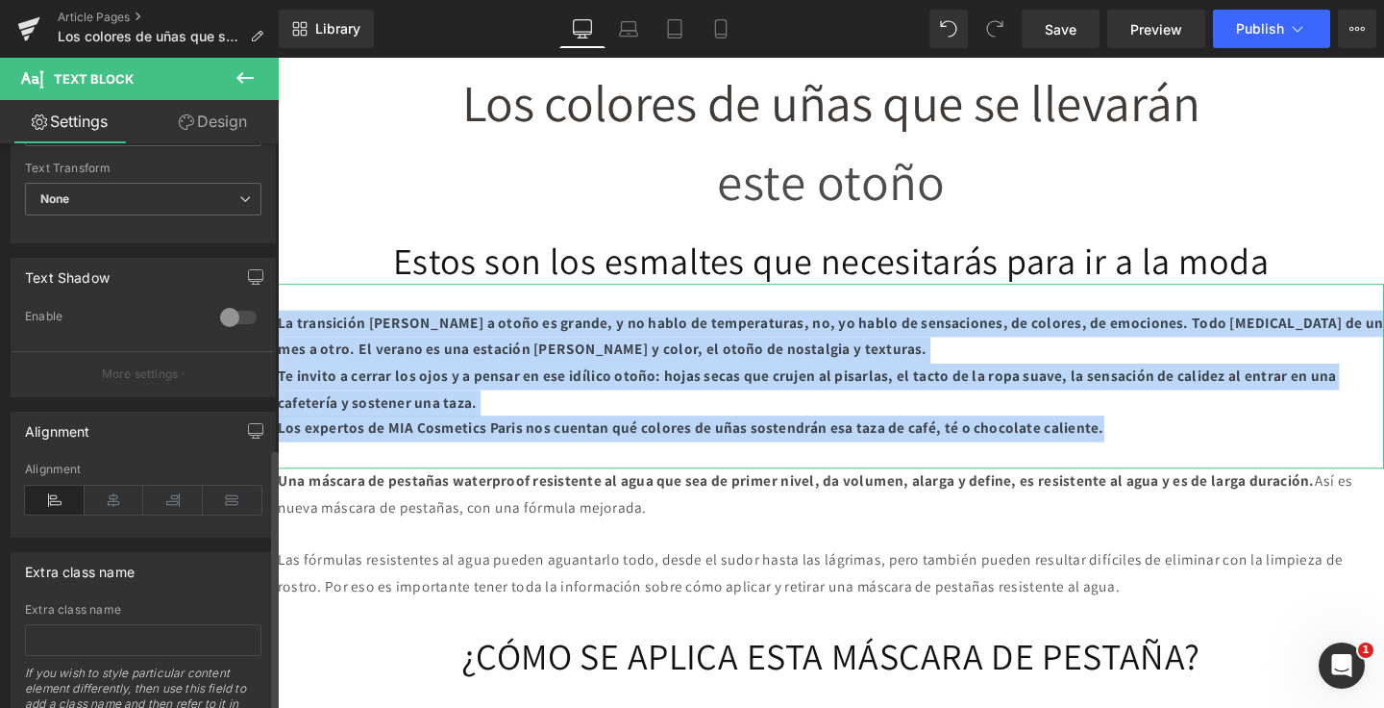
scroll to position [653, 0]
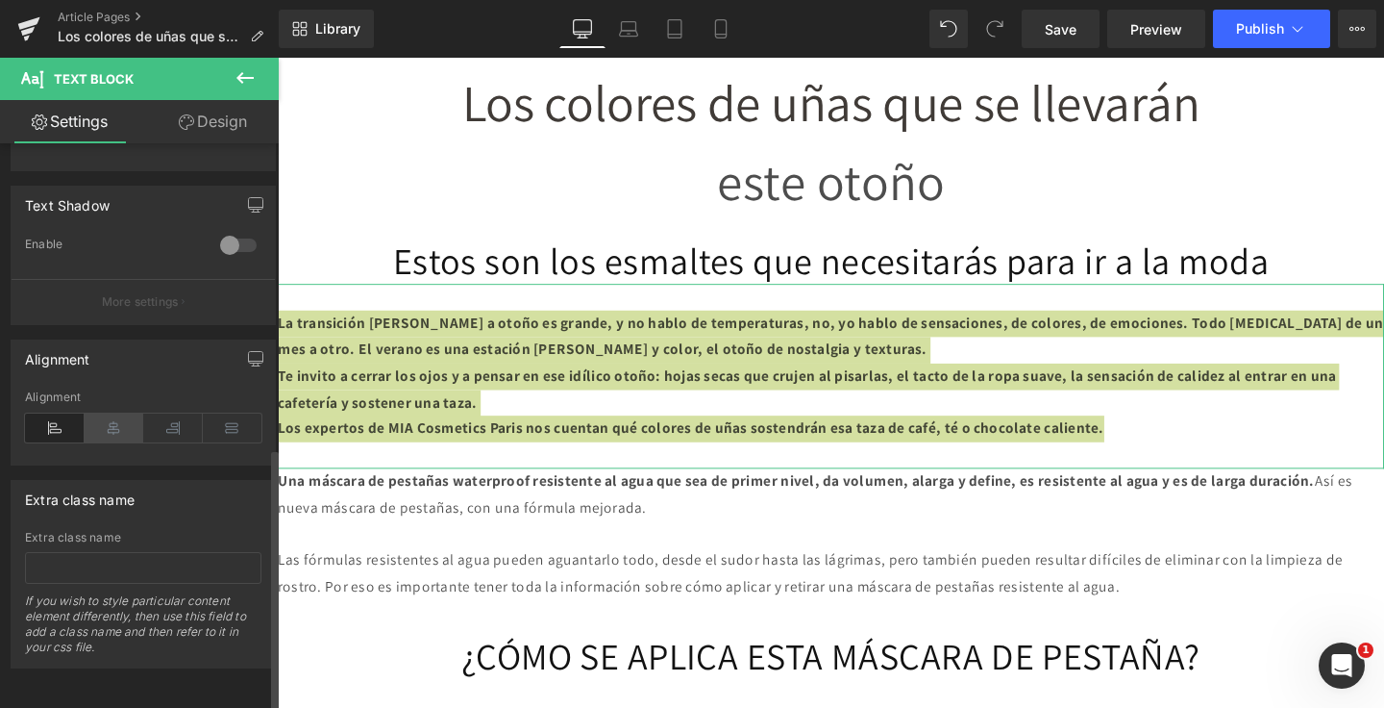
click at [127, 415] on icon at bounding box center [115, 427] width 60 height 29
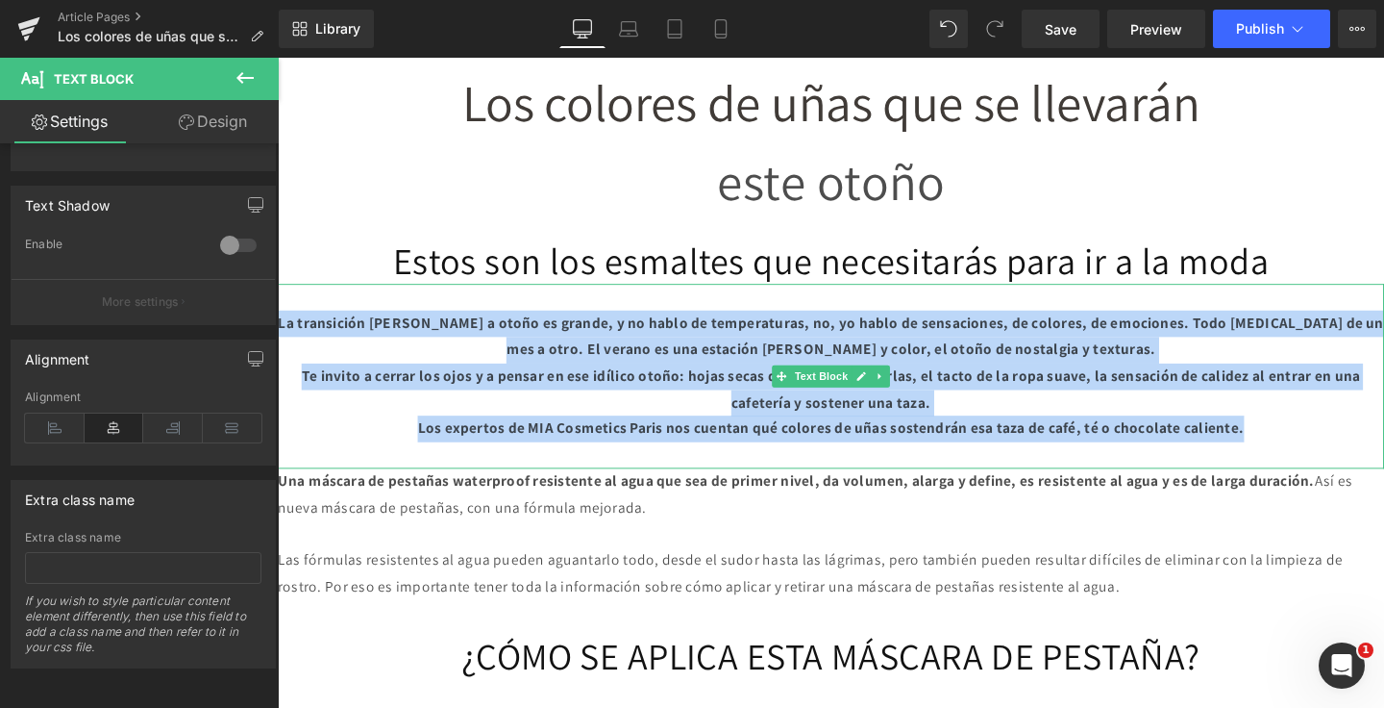
click at [619, 417] on p "Te invito a cerrar los ojos y a pensar en ese idílico otoño: hojas secas que cr…" at bounding box center [859, 407] width 1163 height 56
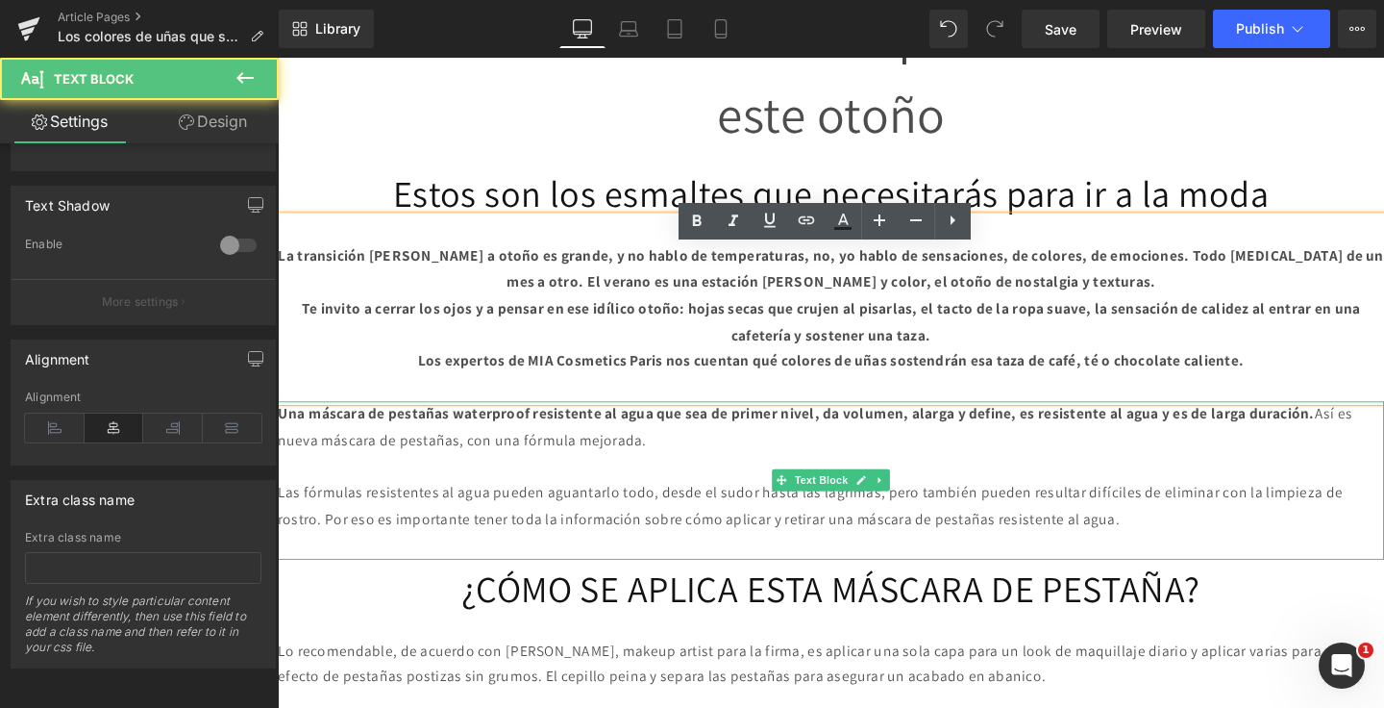
scroll to position [936, 0]
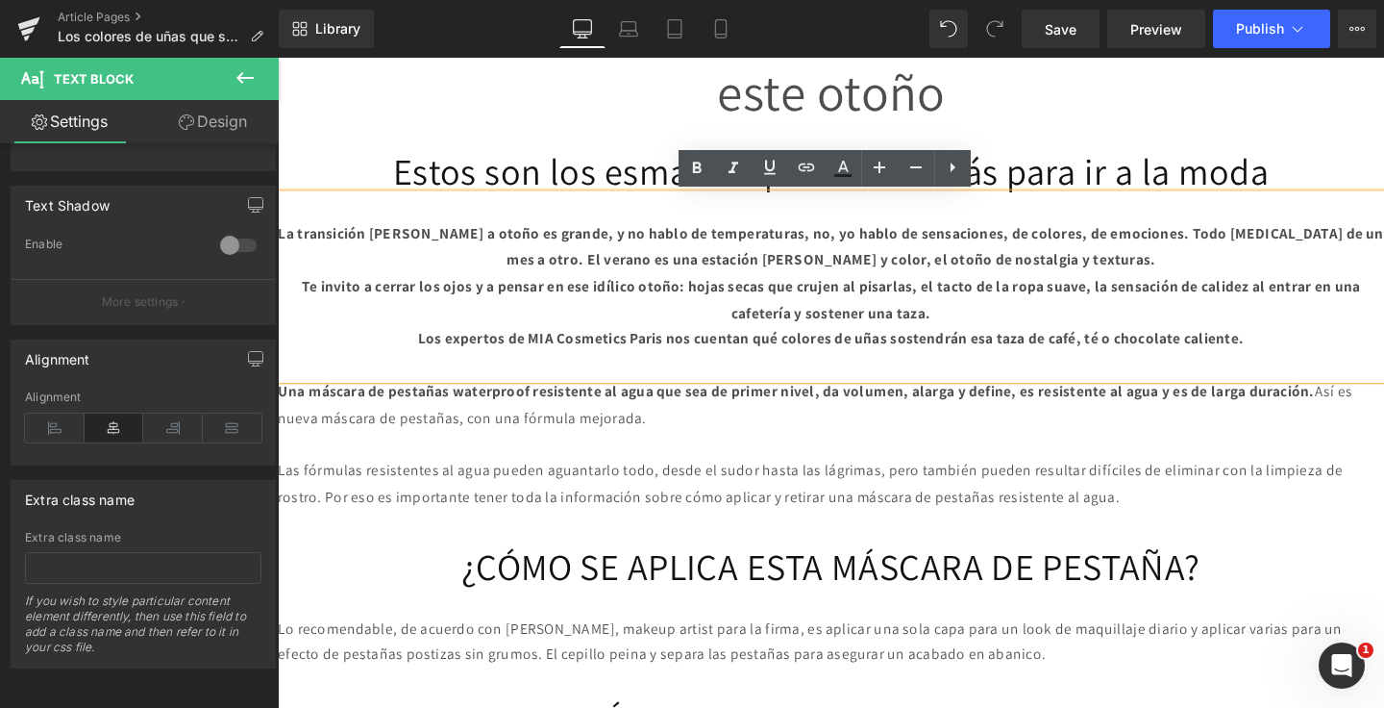
click at [586, 486] on p "Las fórmulas resistentes al agua pueden aguantarlo todo, desde el sudor hasta l…" at bounding box center [859, 507] width 1163 height 56
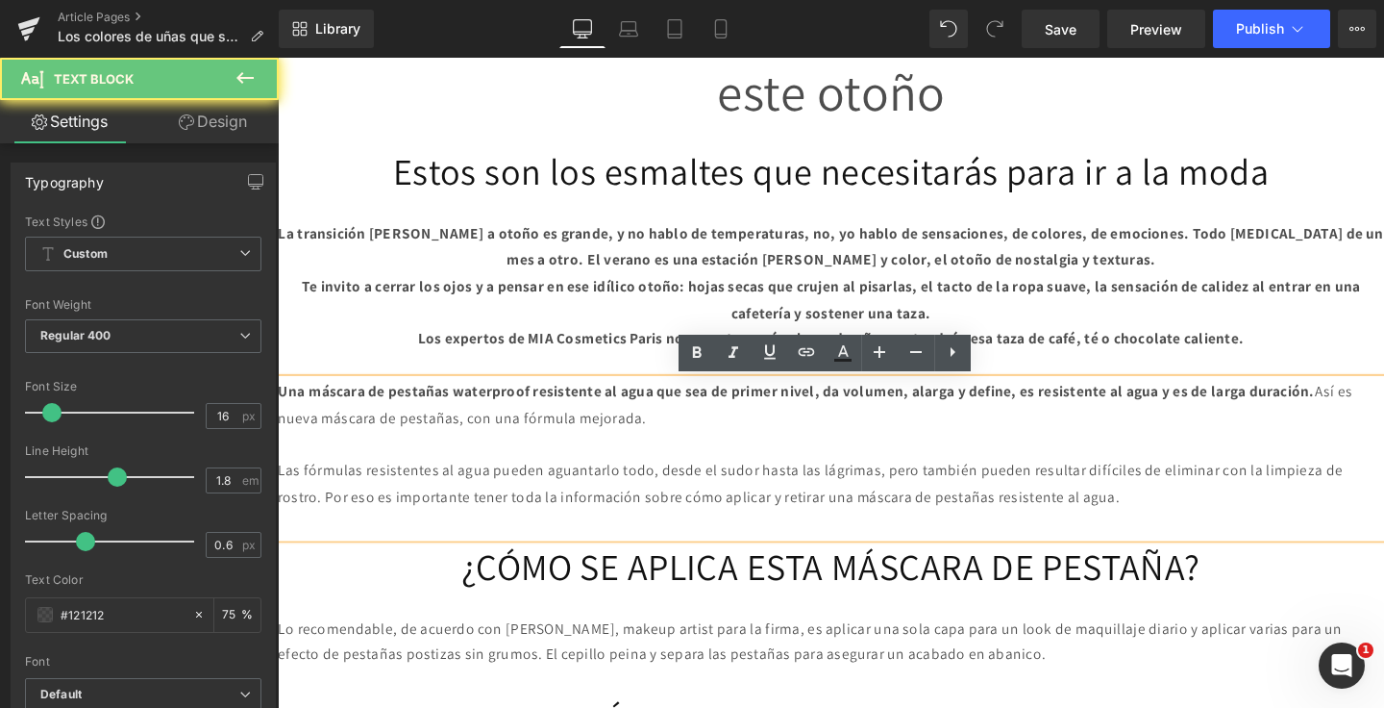
click at [583, 486] on p "Las fórmulas resistentes al agua pueden aguantarlo todo, desde el sudor hasta l…" at bounding box center [859, 507] width 1163 height 56
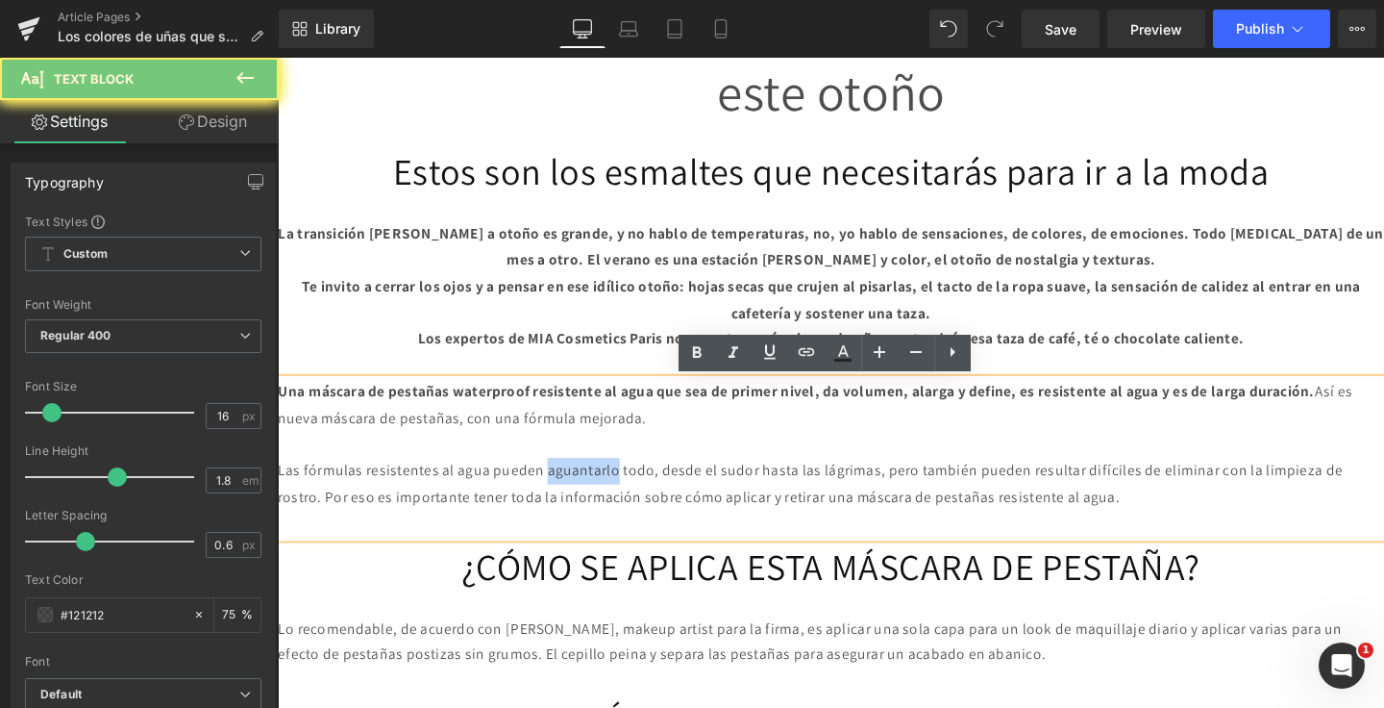
click at [583, 486] on p "Las fórmulas resistentes al agua pueden aguantarlo todo, desde el sudor hasta l…" at bounding box center [859, 507] width 1163 height 56
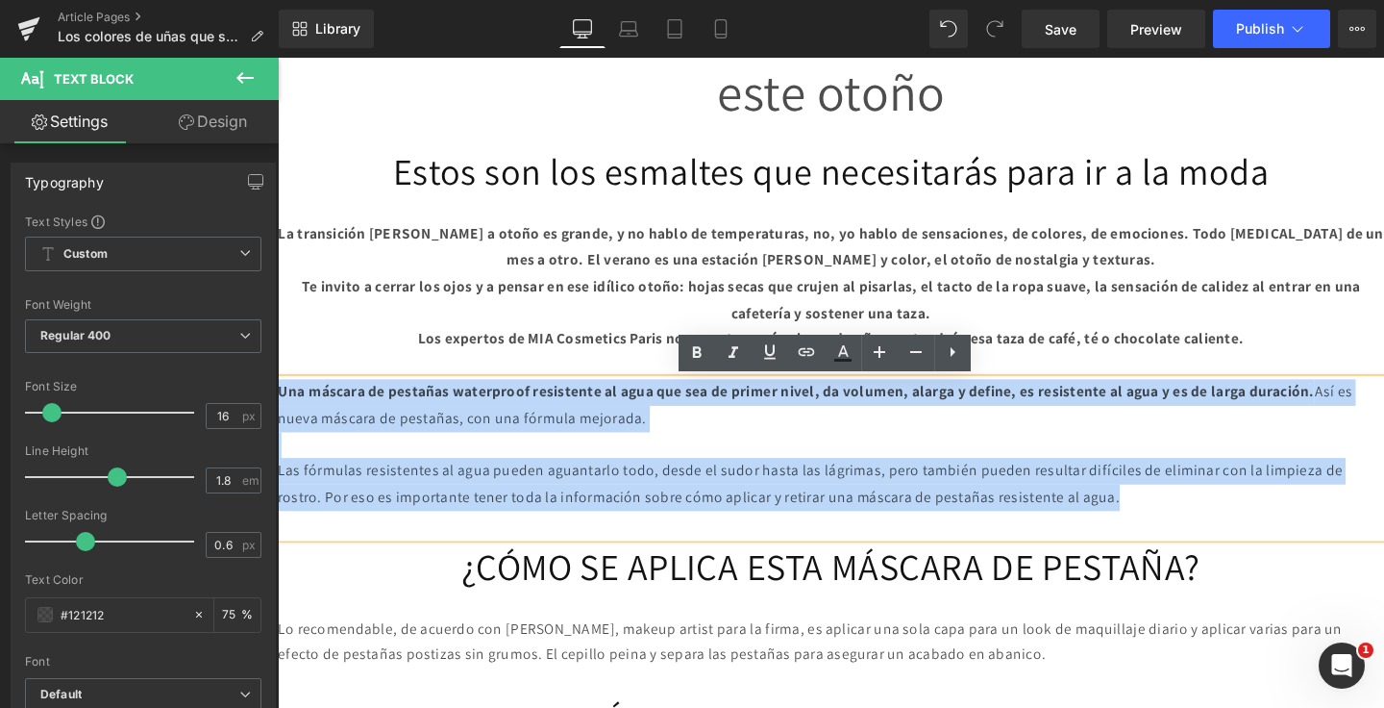
drag, startPoint x: 1315, startPoint y: 527, endPoint x: 184, endPoint y: 371, distance: 1142.2
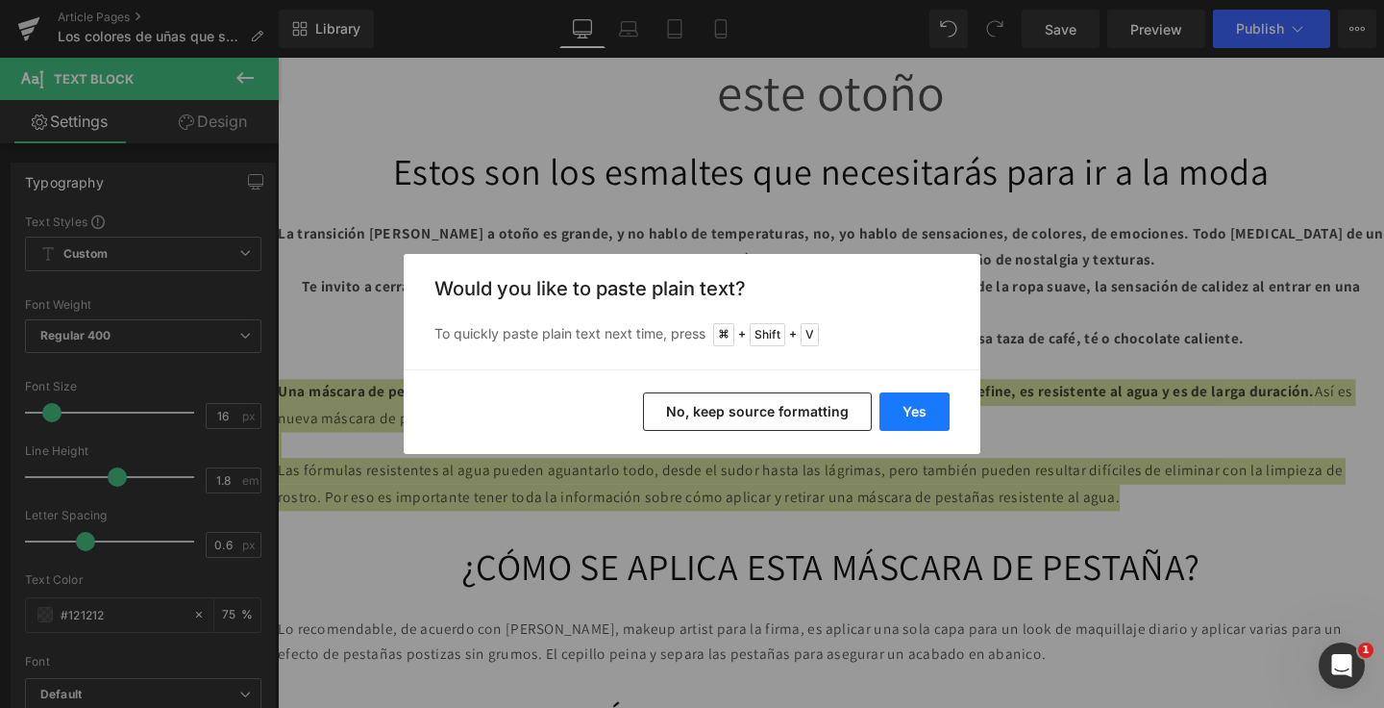
click at [889, 422] on button "Yes" at bounding box center [915, 411] width 70 height 38
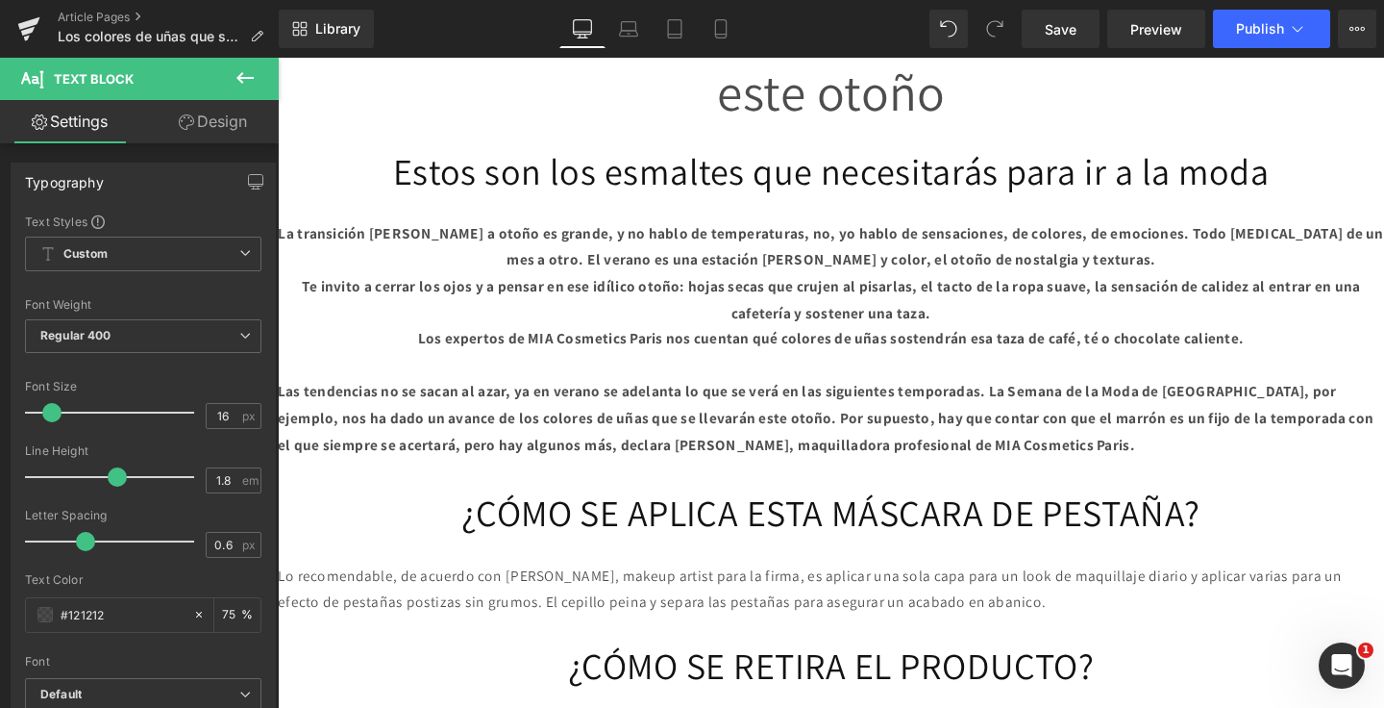
click at [748, 476] on p "Las tendencias no se sacan al azar, ya en verano se adelanta lo que se verá en …" at bounding box center [859, 437] width 1163 height 83
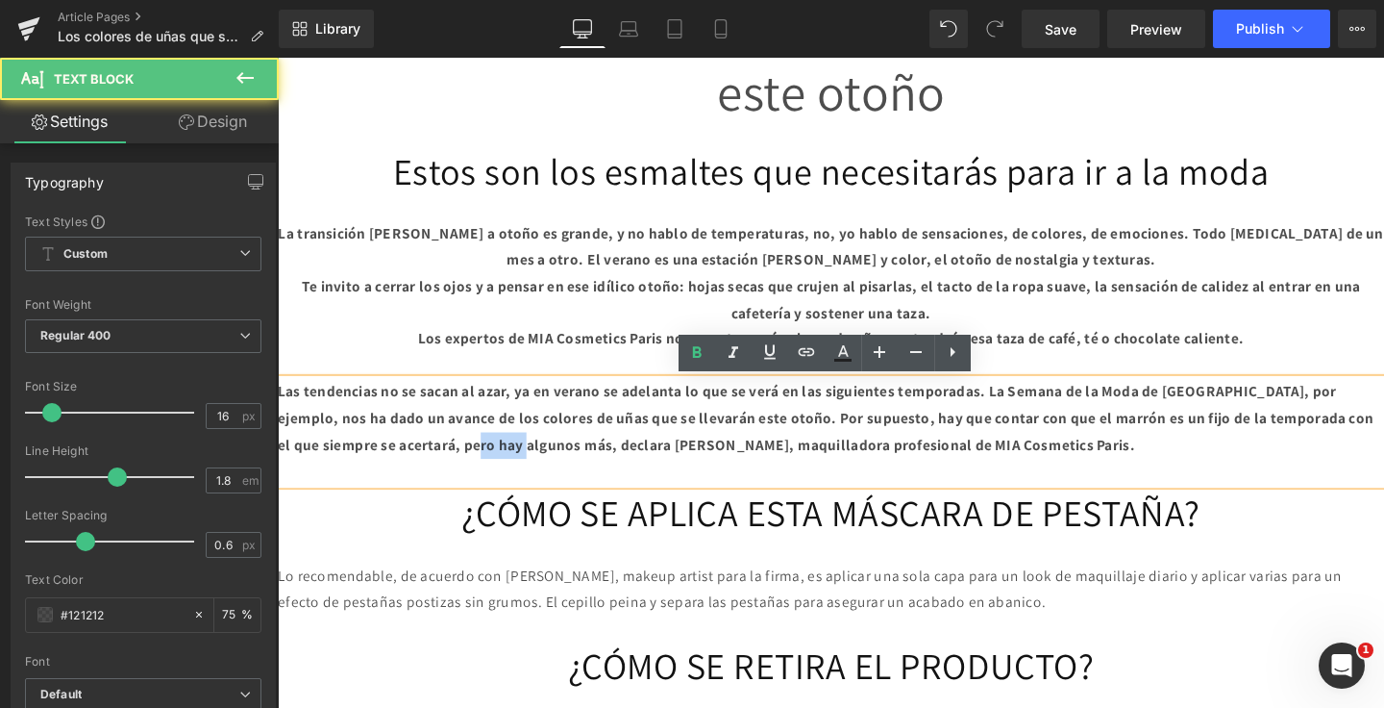
click at [748, 476] on p "Las tendencias no se sacan al azar, ya en verano se adelanta lo que se verá en …" at bounding box center [859, 437] width 1163 height 83
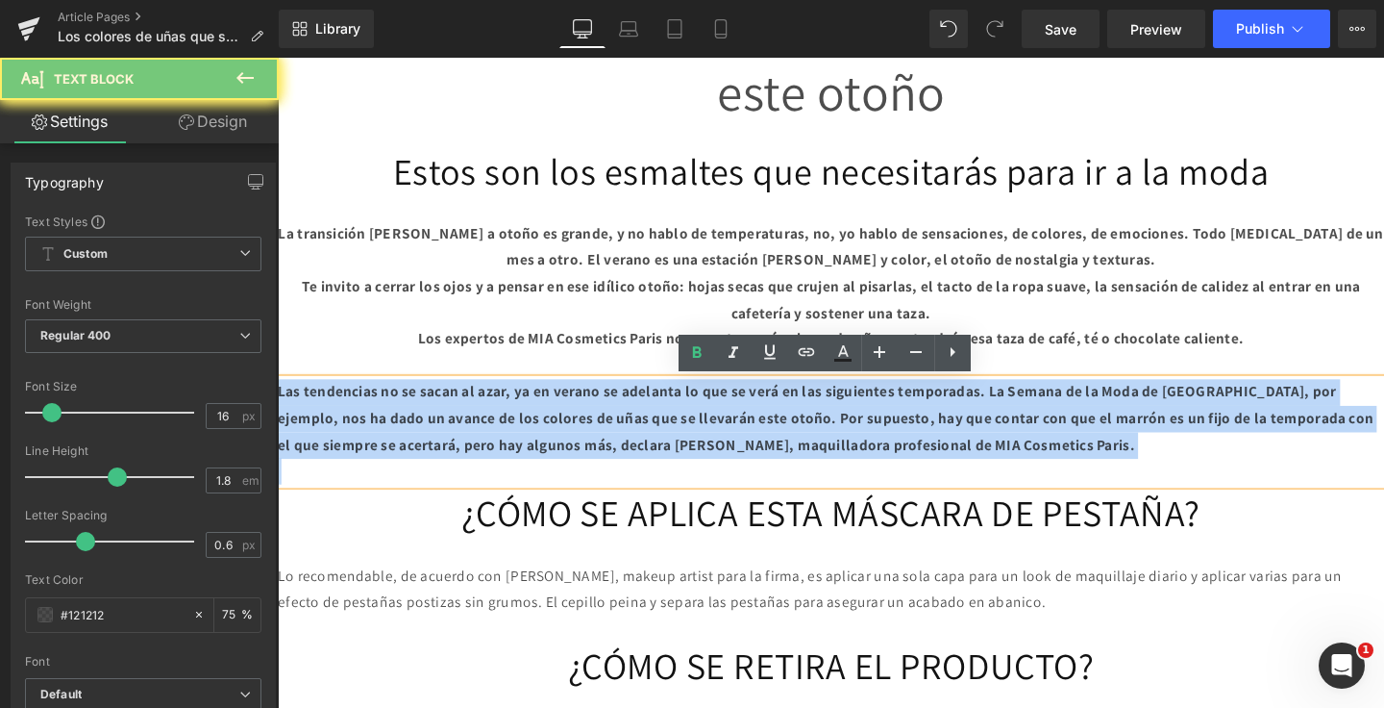
click at [748, 476] on p "Las tendencias no se sacan al azar, ya en verano se adelanta lo que se verá en …" at bounding box center [859, 437] width 1163 height 83
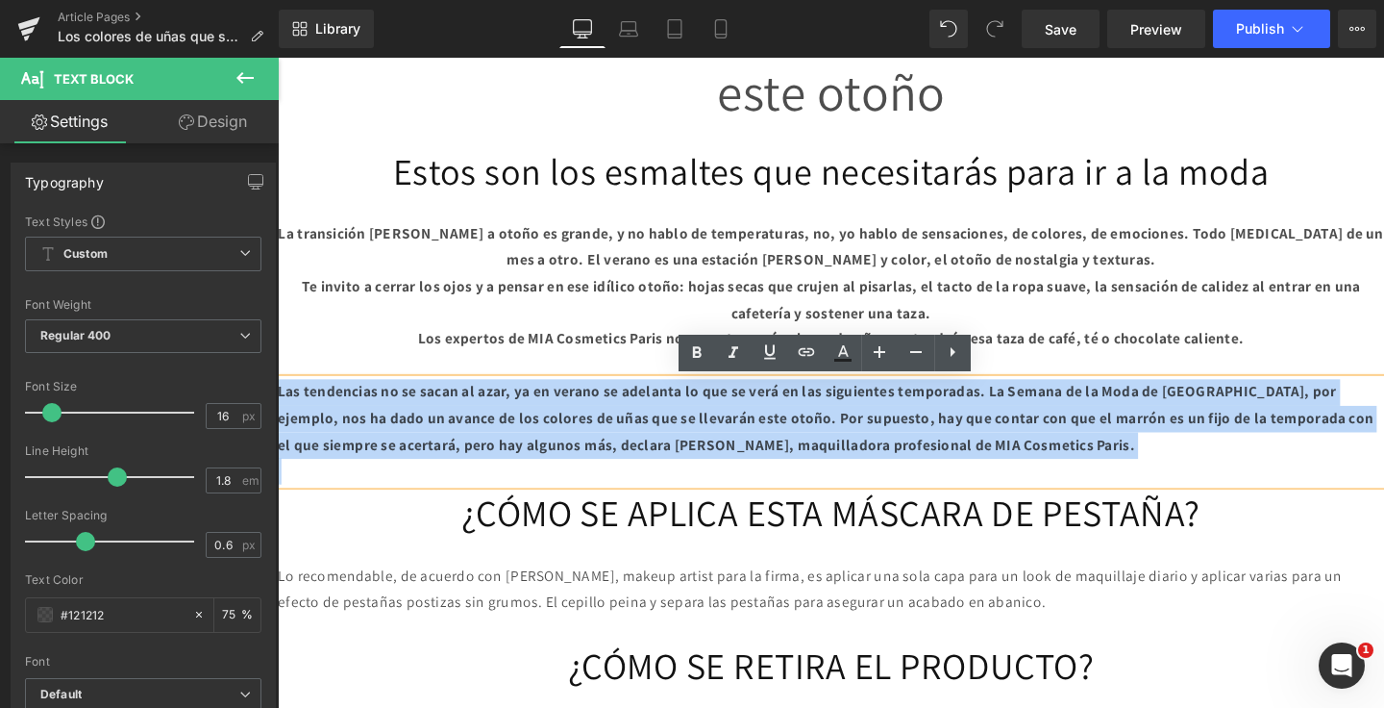
click at [525, 616] on p "Lo recomendable, de acuerdo con [PERSON_NAME], makeup artist para la firma, es …" at bounding box center [859, 617] width 1163 height 56
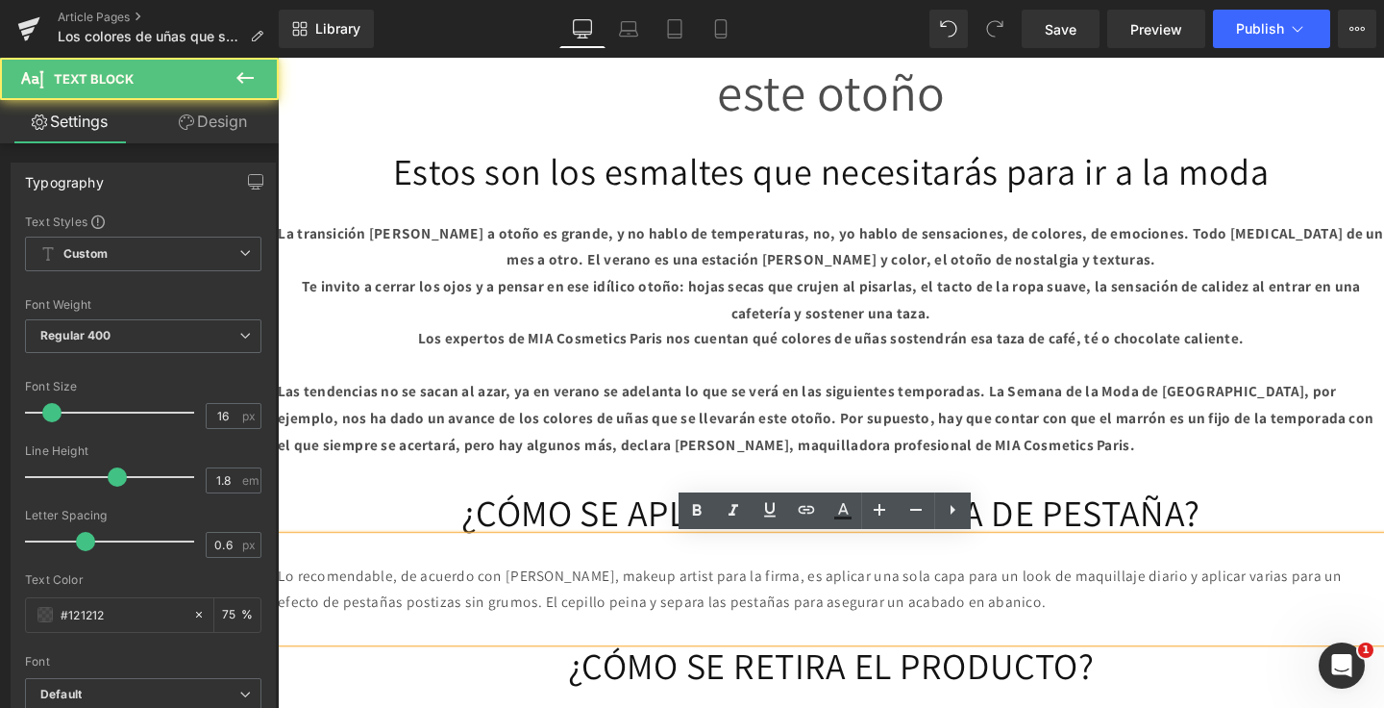
click at [541, 444] on b "Las tendencias no se sacan al azar, ya en verano se adelanta lo que se verá en …" at bounding box center [854, 437] width 1152 height 76
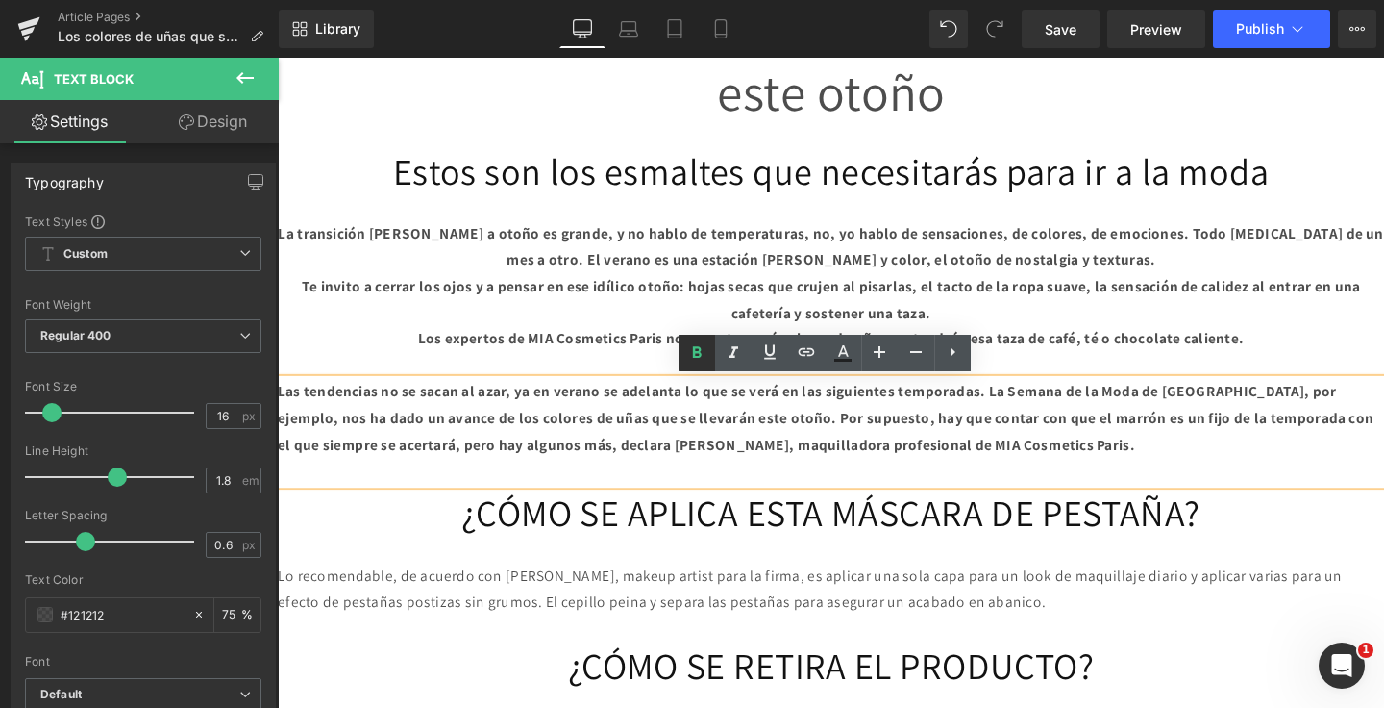
click at [701, 352] on icon at bounding box center [696, 352] width 23 height 23
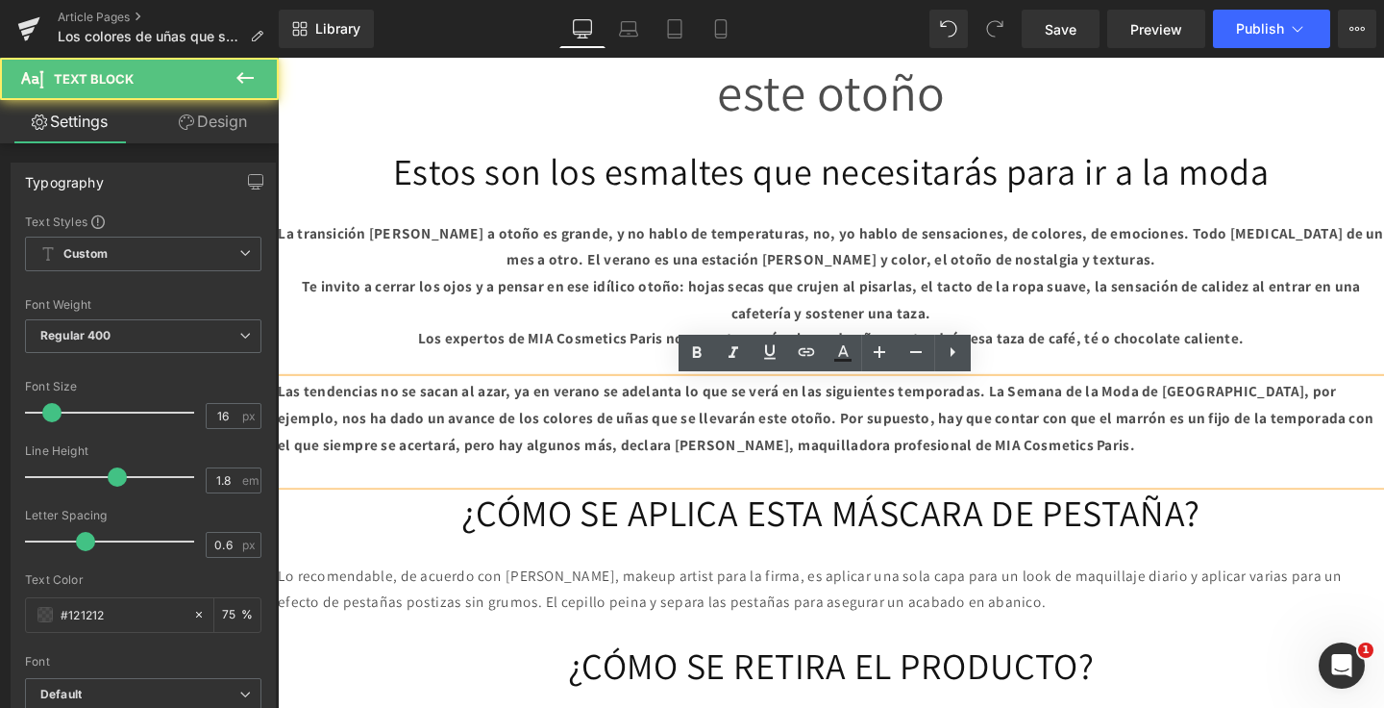
click at [669, 396] on div "Las tendencias no se sacan al azar, ya en verano se adelanta lo que se verá en …" at bounding box center [859, 451] width 1163 height 111
click at [714, 432] on strong "Las tendencias no se sacan al azar, ya en verano se adelanta lo que se verá en …" at bounding box center [854, 437] width 1152 height 76
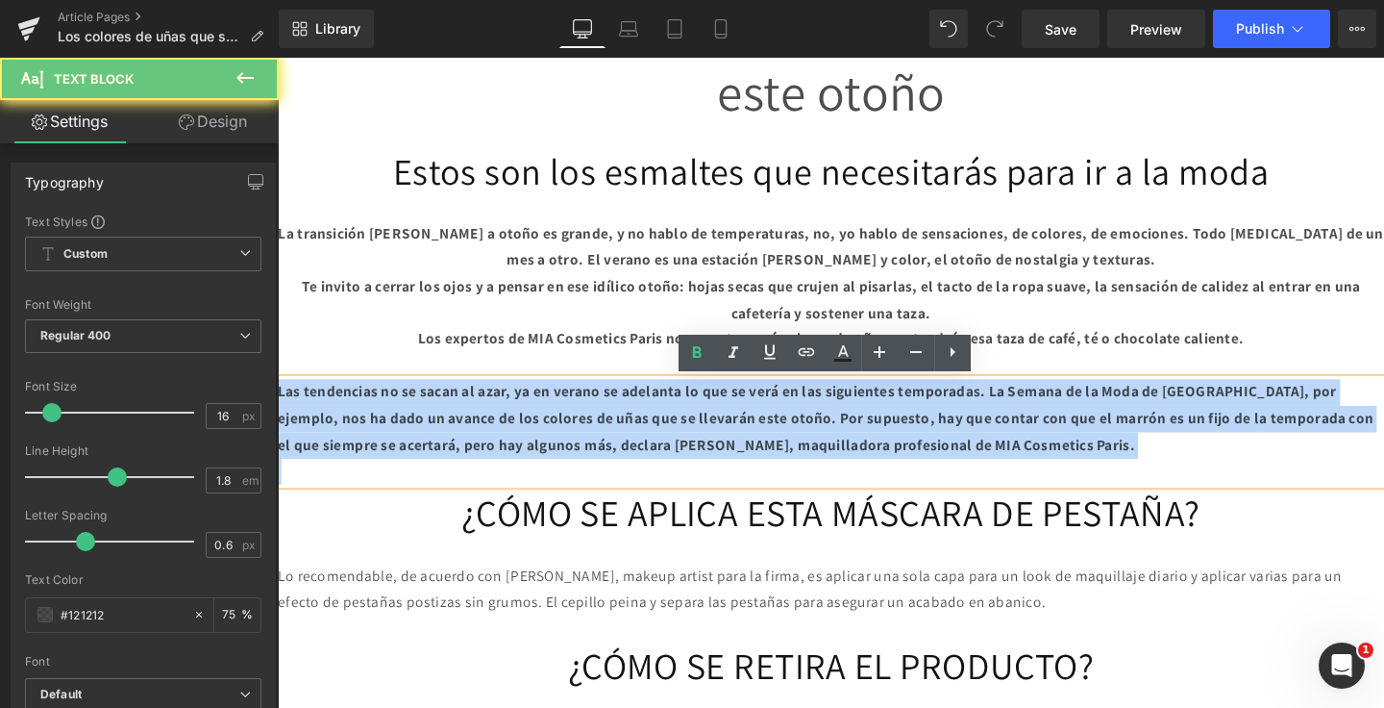
click at [714, 432] on strong "Las tendencias no se sacan al azar, ya en verano se adelanta lo que se verá en …" at bounding box center [854, 437] width 1152 height 76
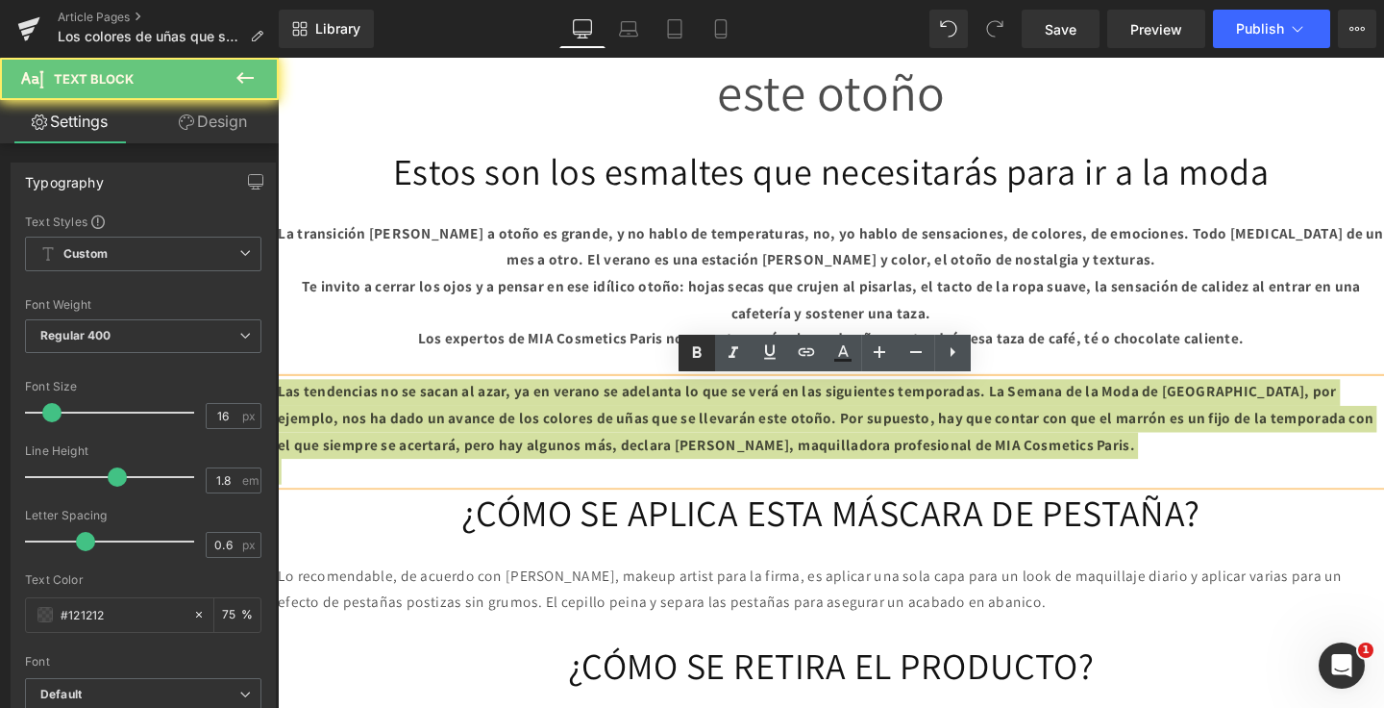
click at [695, 362] on icon at bounding box center [696, 352] width 23 height 23
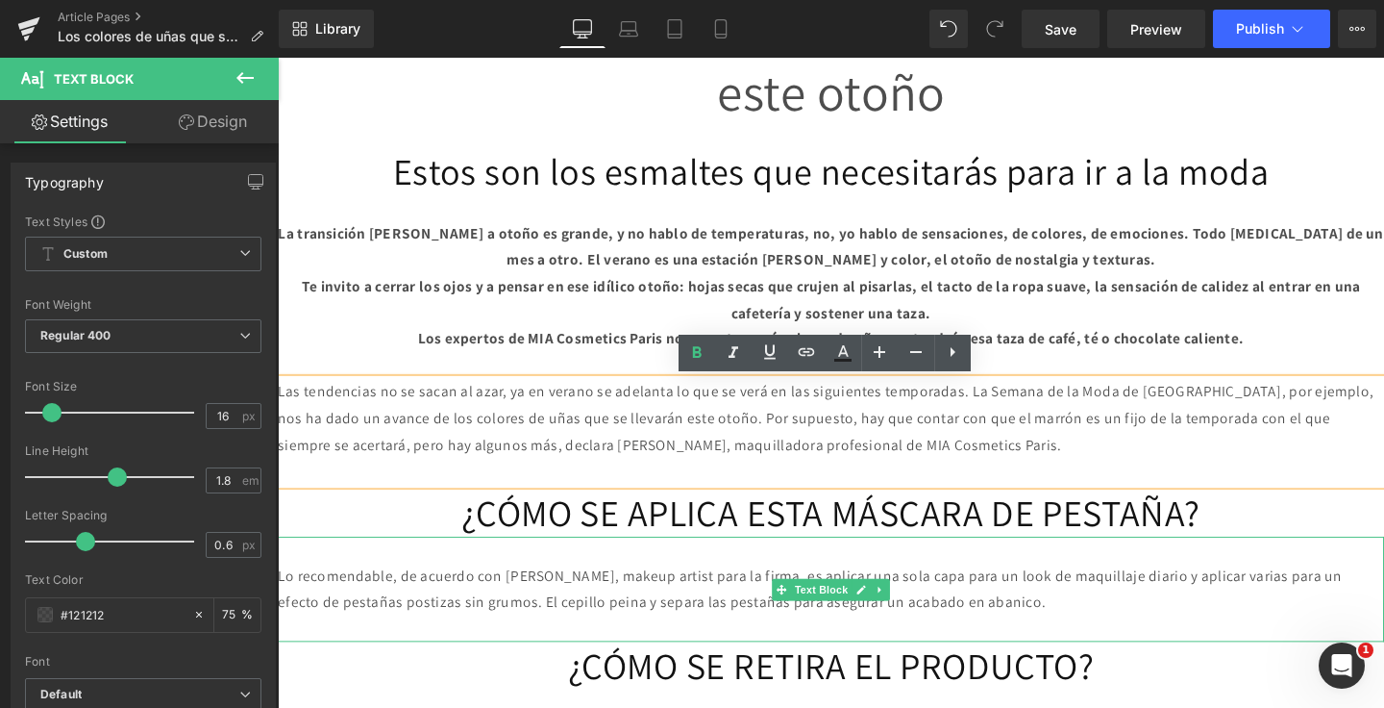
click at [616, 551] on h1 "¿CÓMO SE APLICA ESTA MÁSCARA DE PESTAÑA?" at bounding box center [859, 536] width 1163 height 50
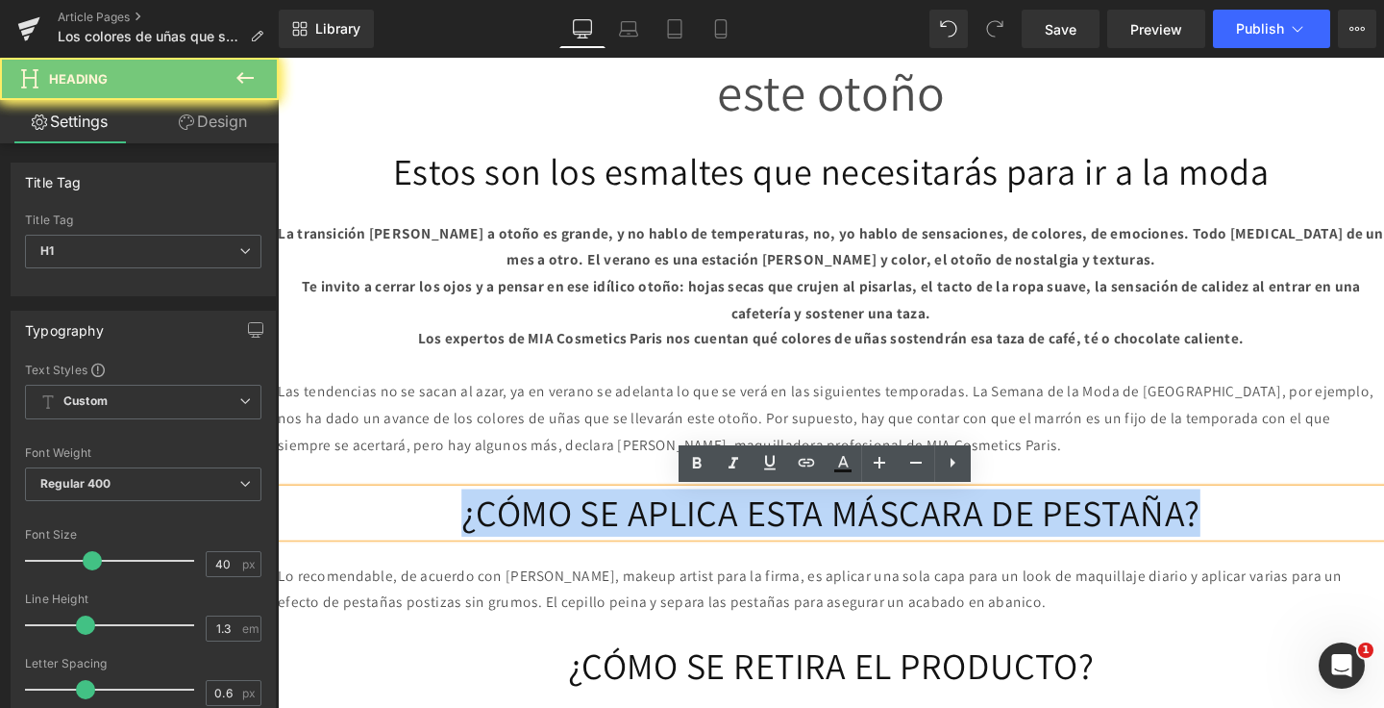
click at [616, 551] on h1 "¿CÓMO SE APLICA ESTA MÁSCARA DE PESTAÑA?" at bounding box center [859, 536] width 1163 height 50
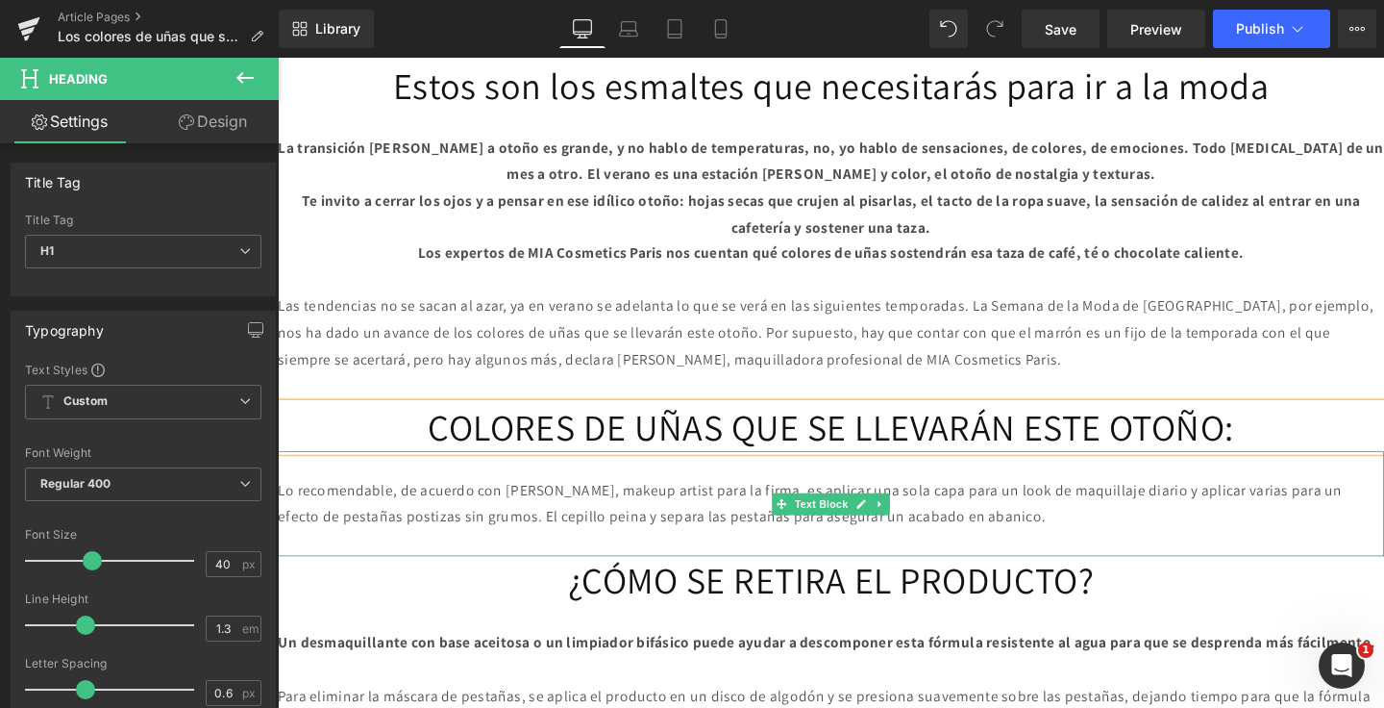
scroll to position [1056, 0]
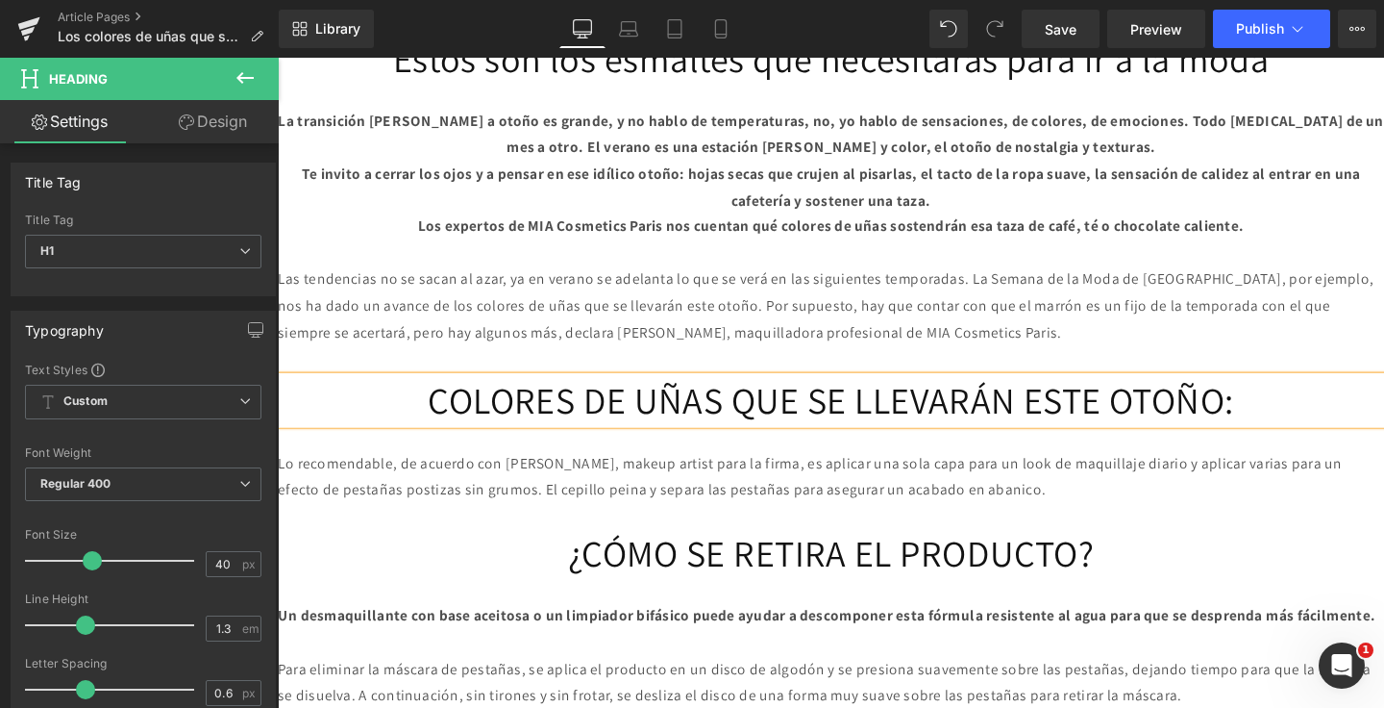
click at [540, 501] on p "Lo recomendable, de acuerdo con [PERSON_NAME], makeup artist para la firma, es …" at bounding box center [859, 498] width 1163 height 56
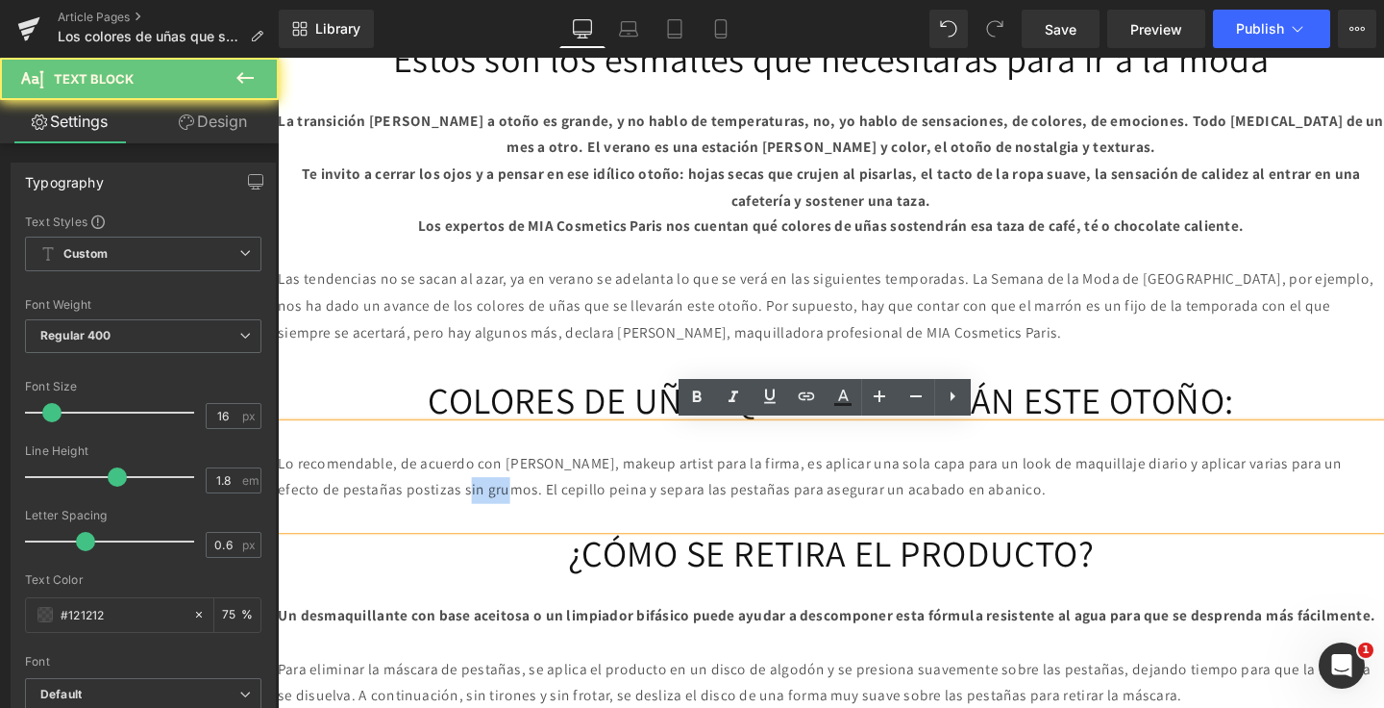
click at [540, 501] on p "Lo recomendable, de acuerdo con [PERSON_NAME], makeup artist para la firma, es …" at bounding box center [859, 498] width 1163 height 56
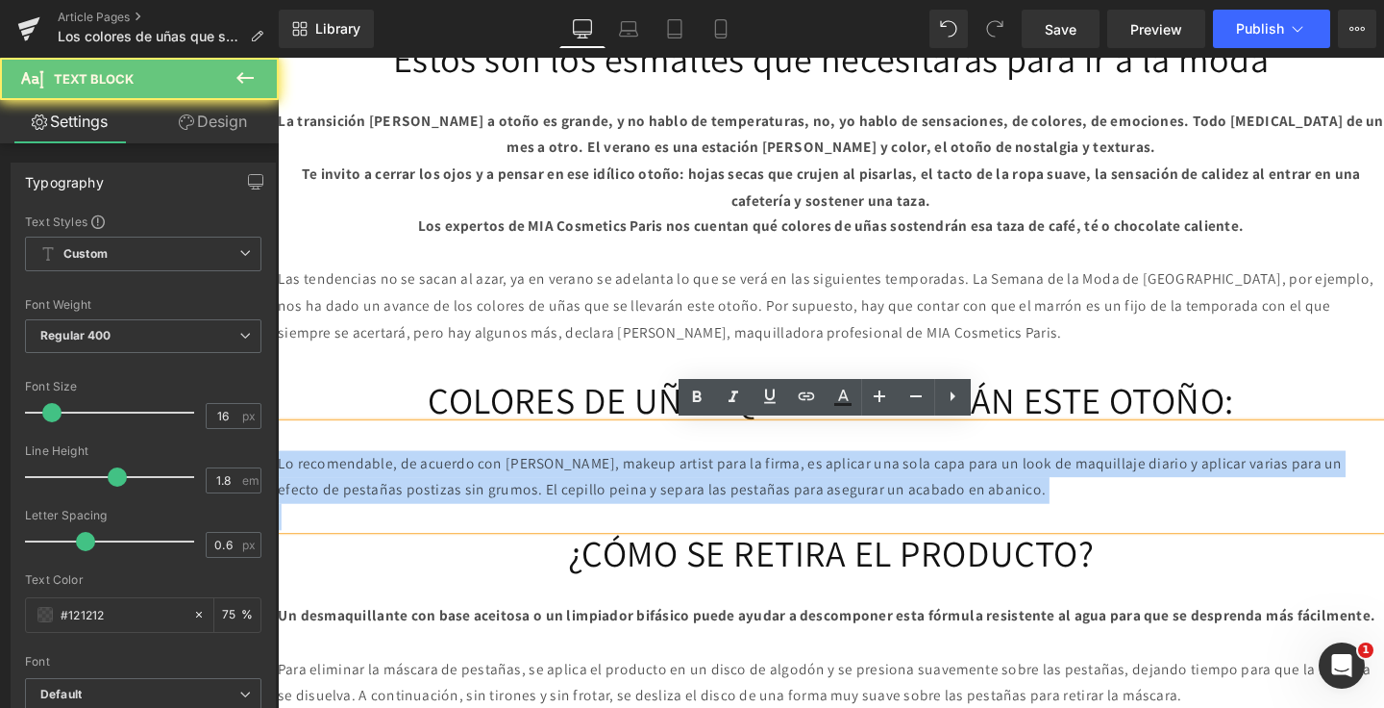
click at [540, 501] on p "Lo recomendable, de acuerdo con [PERSON_NAME], makeup artist para la firma, es …" at bounding box center [859, 498] width 1163 height 56
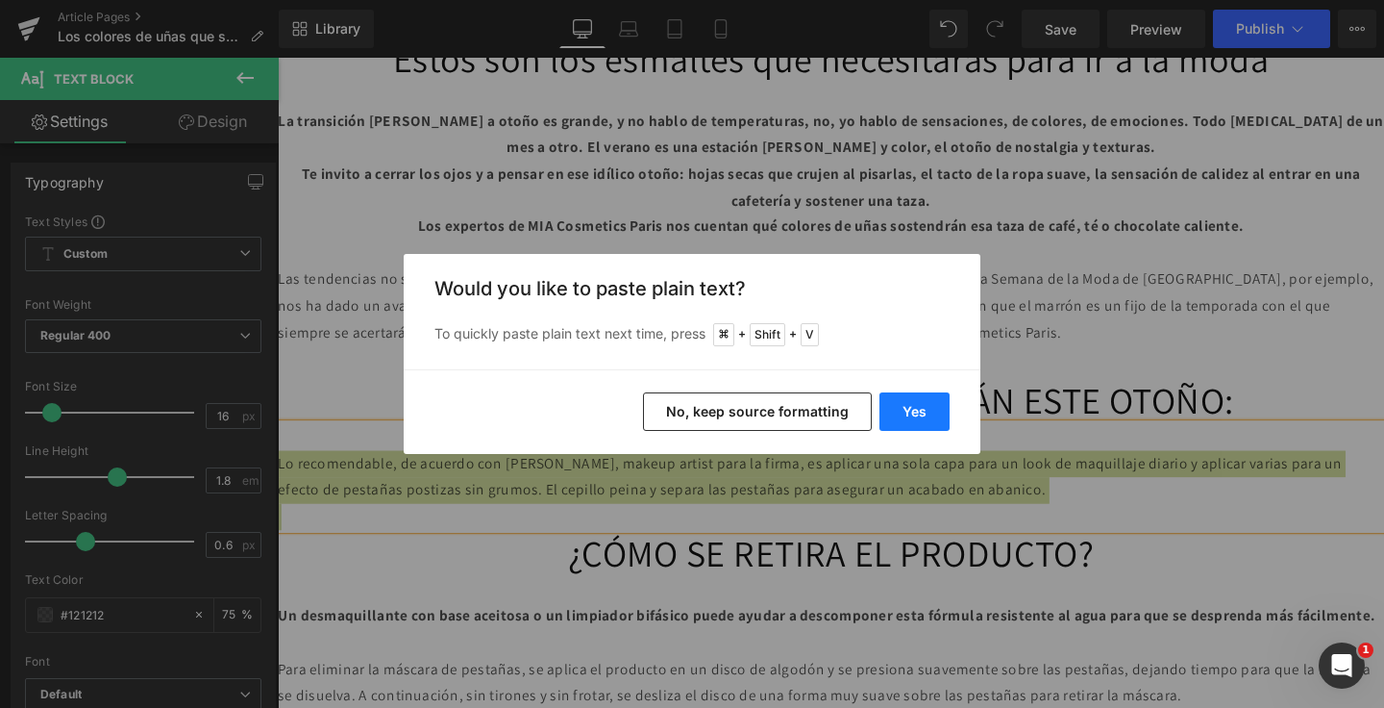
click at [892, 423] on button "Yes" at bounding box center [915, 411] width 70 height 38
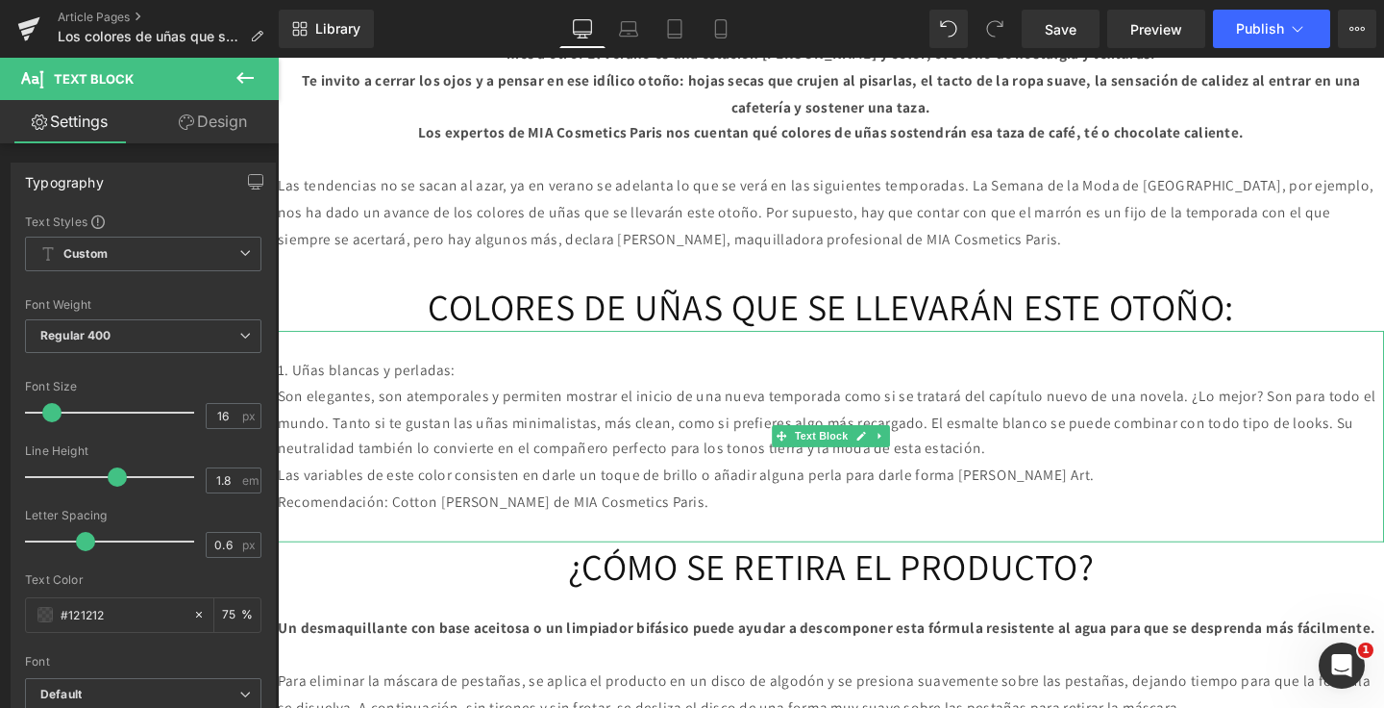
scroll to position [1156, 0]
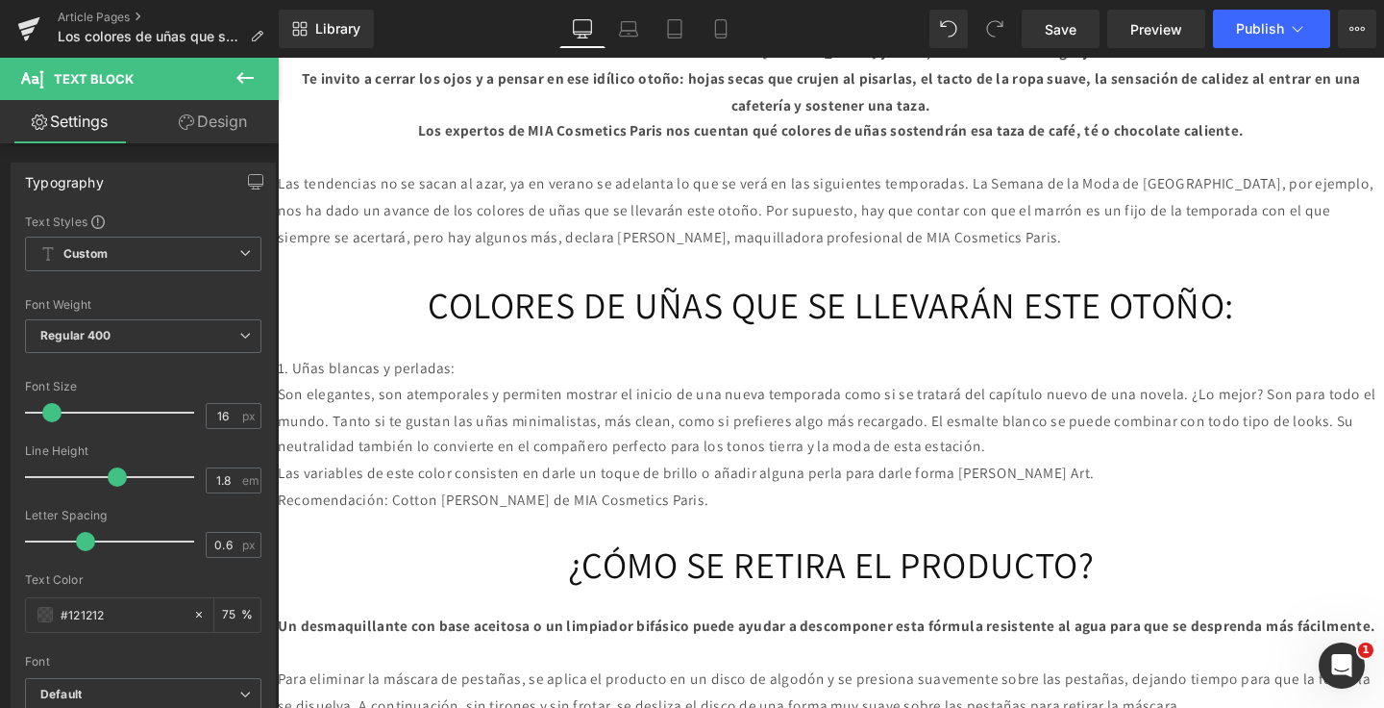
click at [445, 379] on p "1. Uñas blancas y perladas:" at bounding box center [859, 384] width 1163 height 28
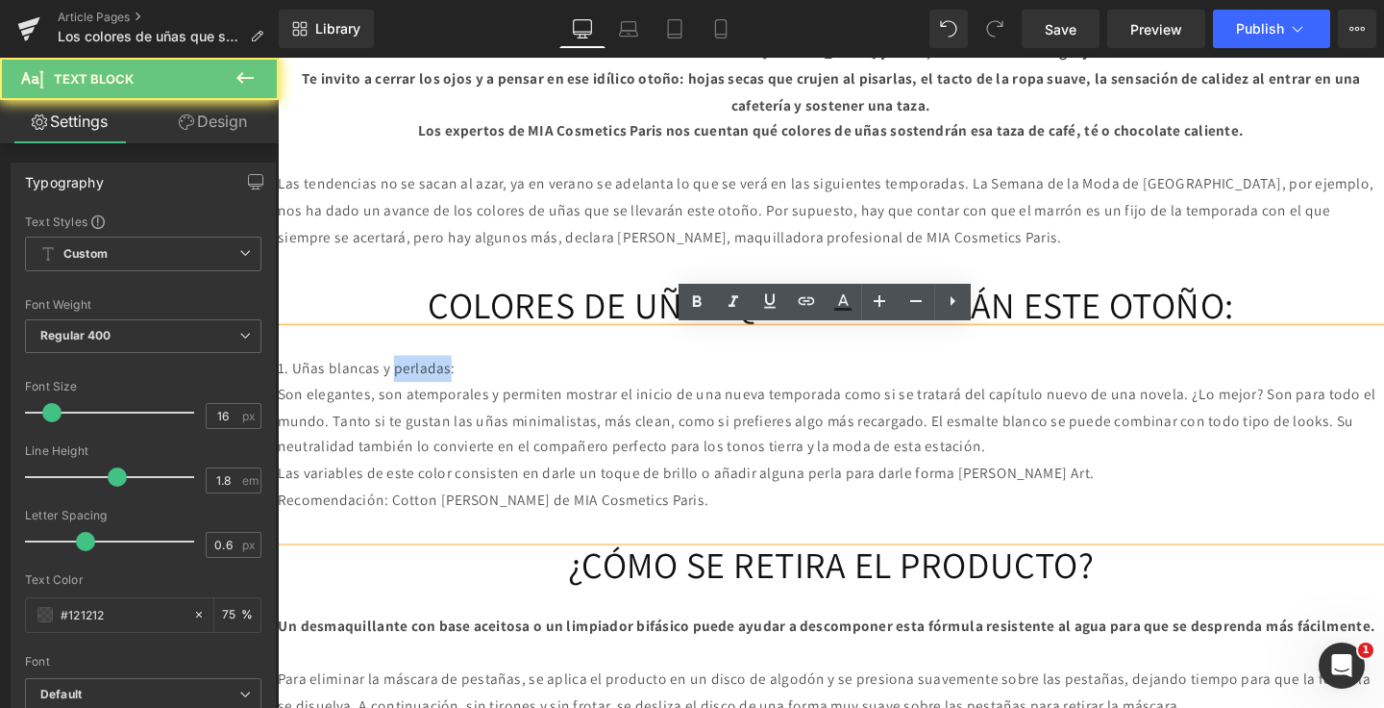
click at [445, 379] on p "1. Uñas blancas y perladas:" at bounding box center [859, 384] width 1163 height 28
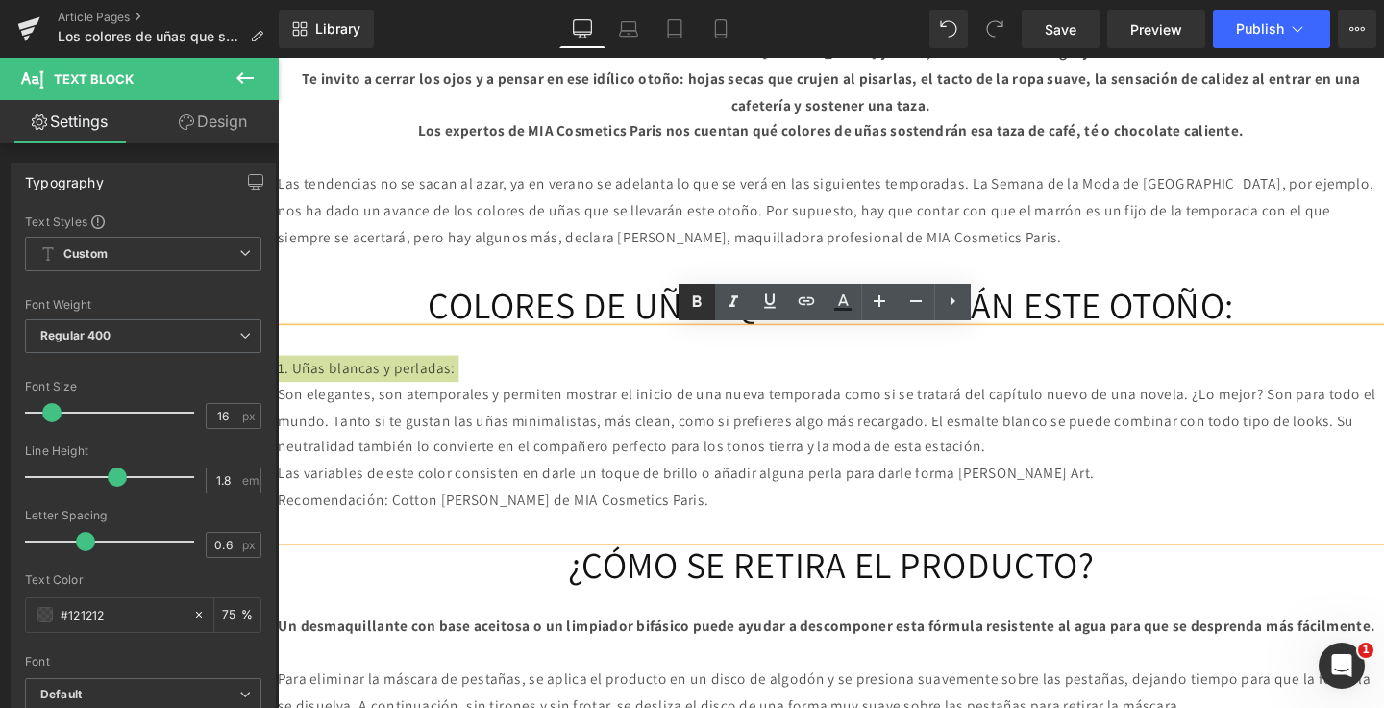
click at [698, 302] on icon at bounding box center [697, 301] width 9 height 12
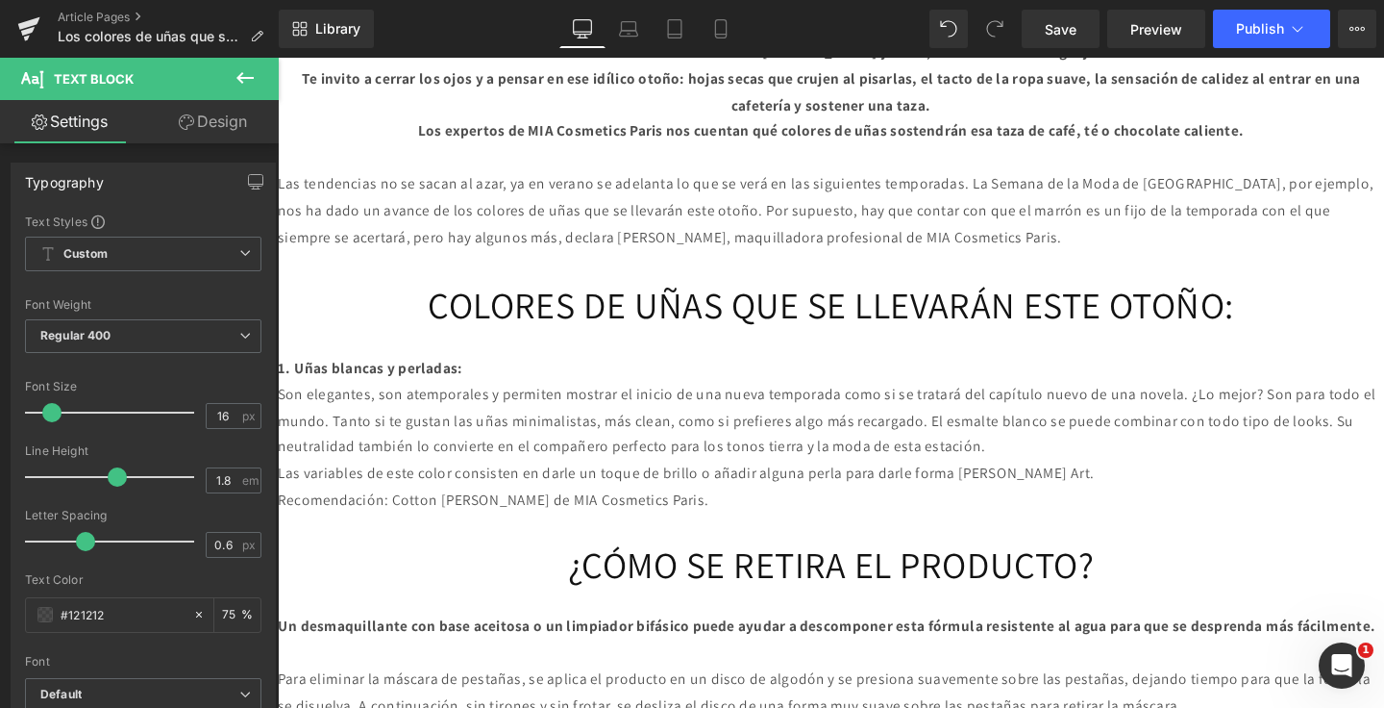
click at [248, 71] on icon at bounding box center [245, 77] width 23 height 23
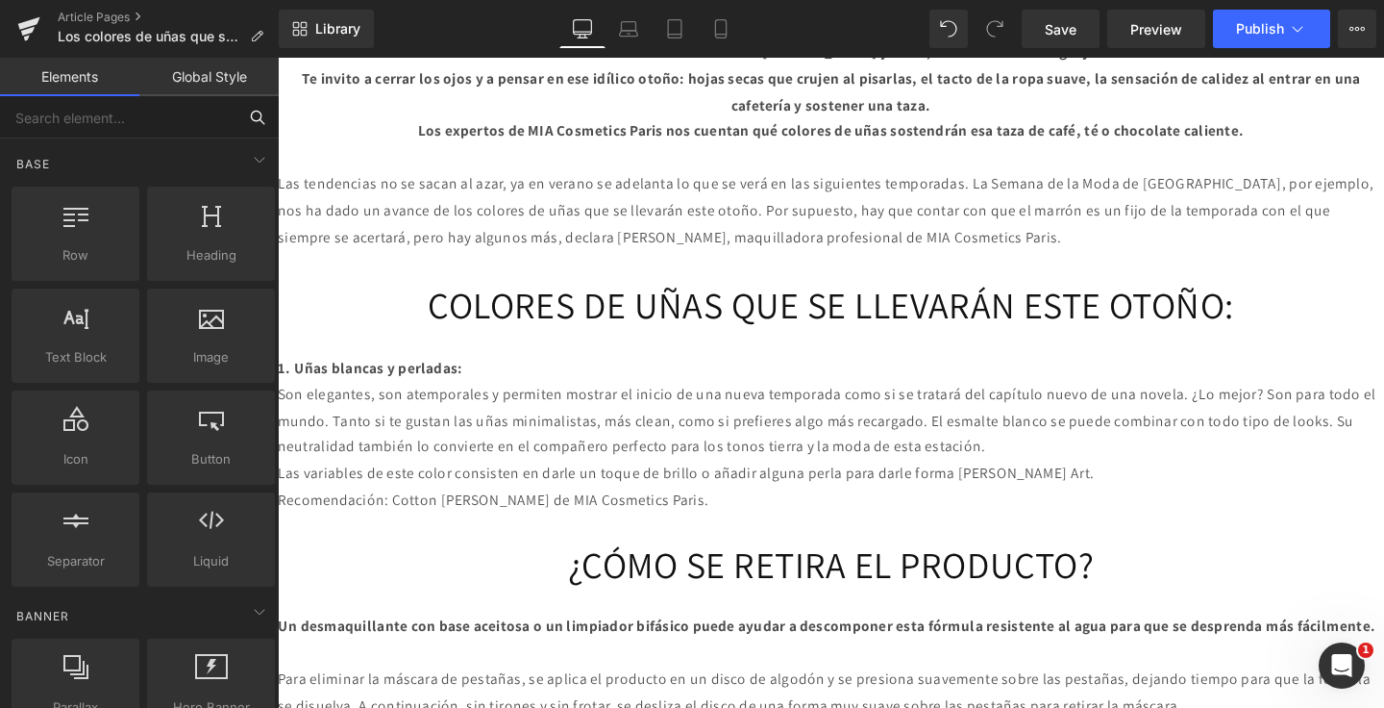
click at [137, 126] on input "text" at bounding box center [118, 117] width 237 height 42
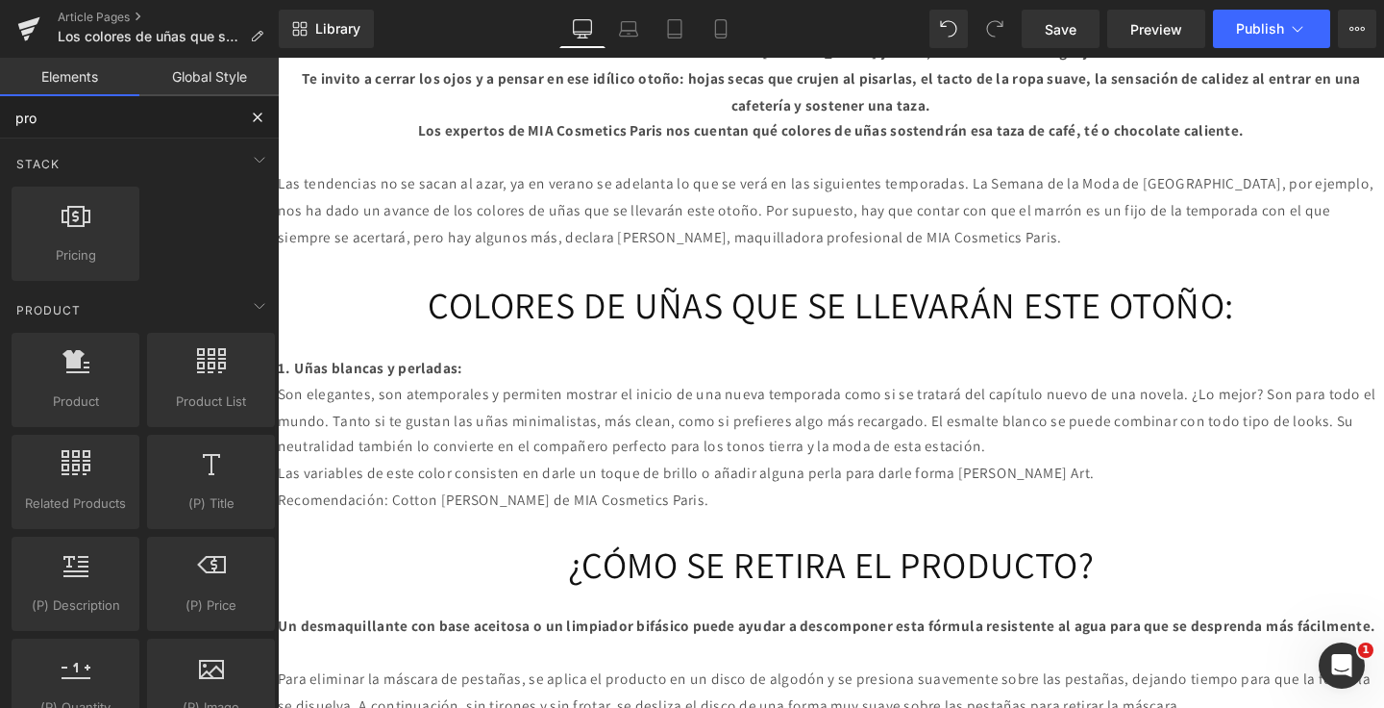
type input "prod"
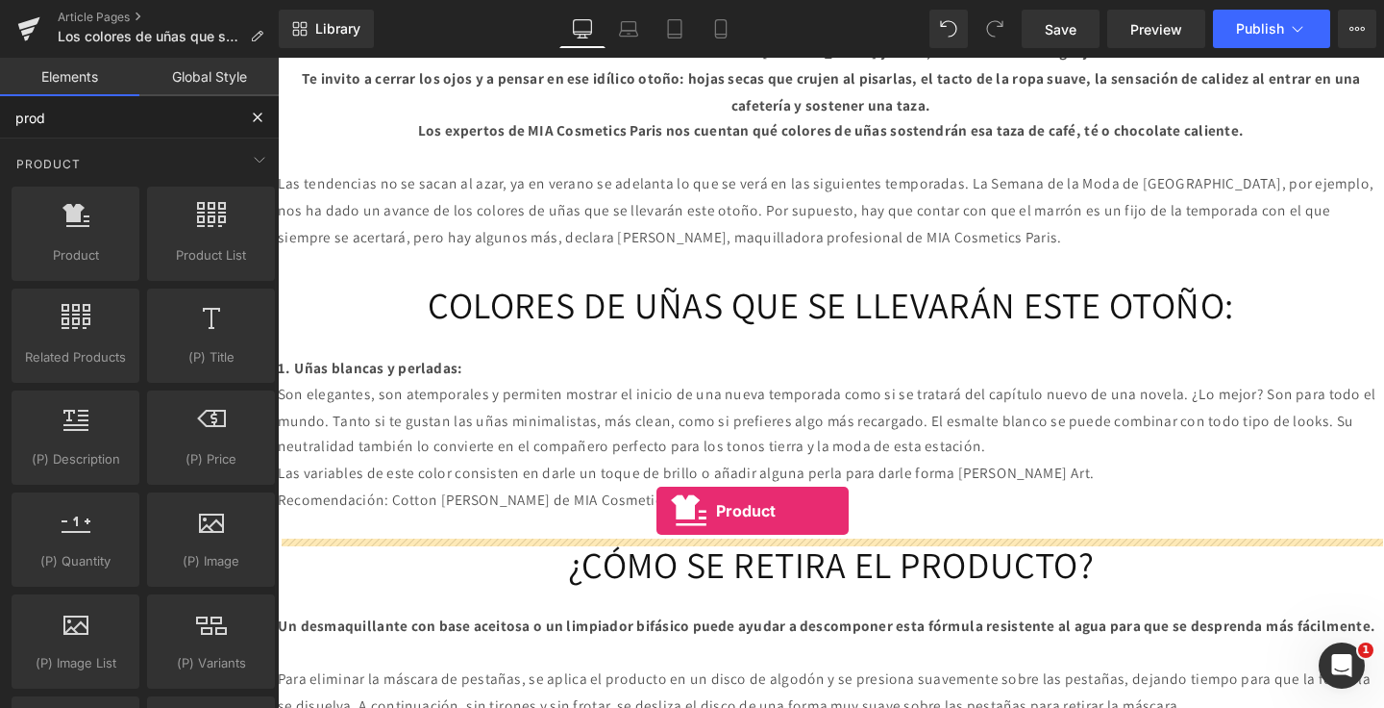
drag, startPoint x: 534, startPoint y: 311, endPoint x: 676, endPoint y: 534, distance: 263.8
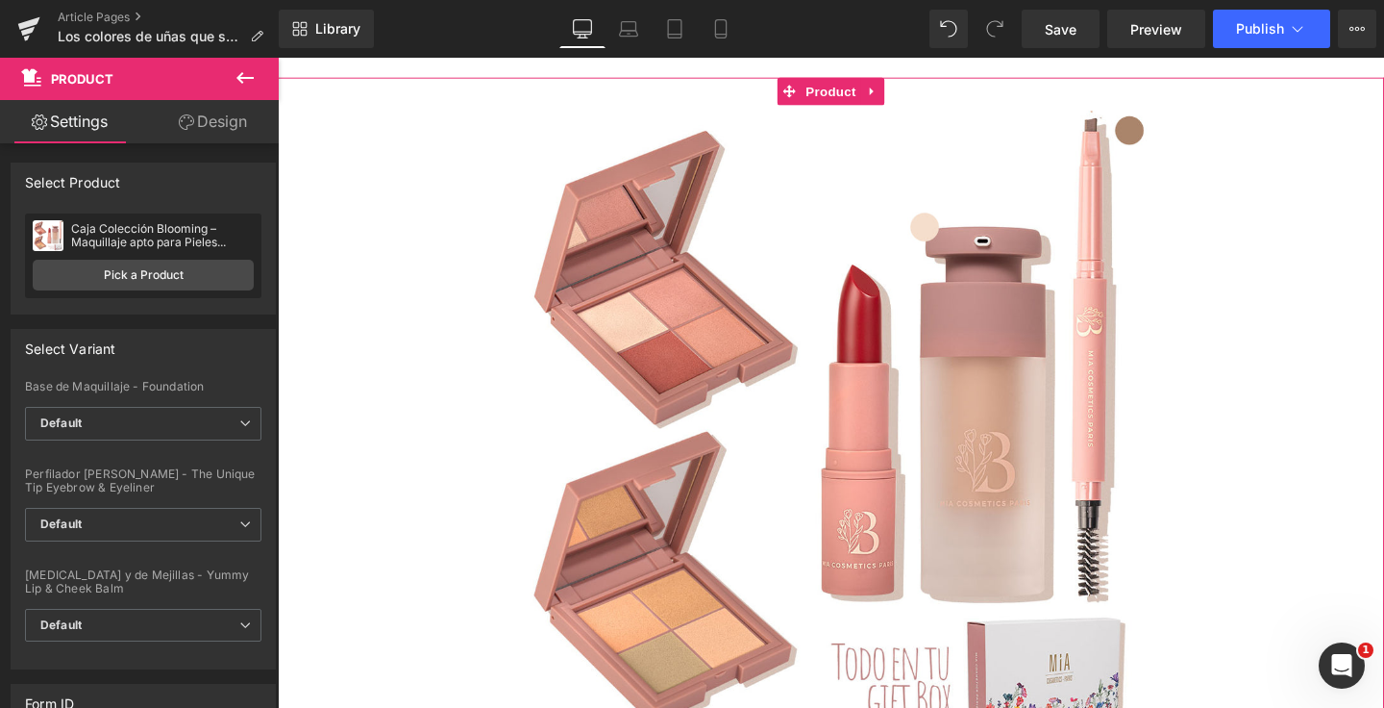
scroll to position [1635, 0]
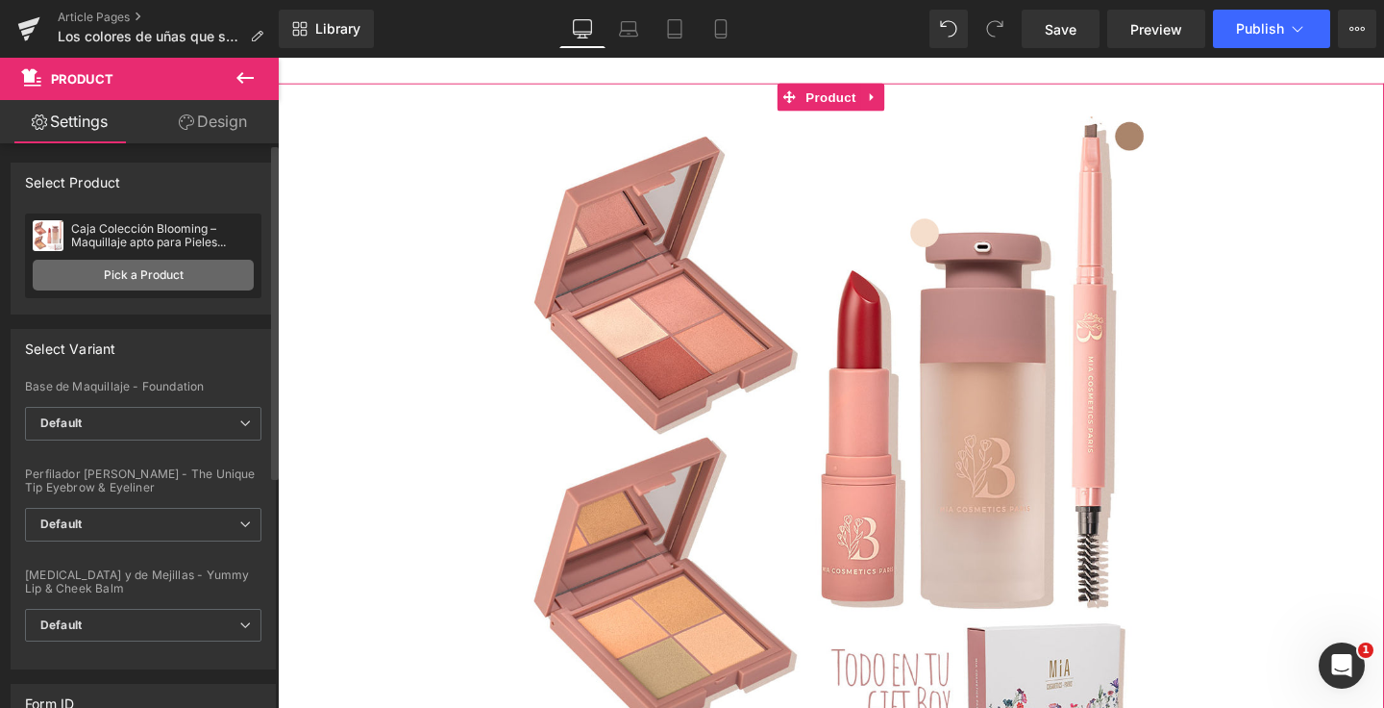
click at [151, 270] on link "Pick a Product" at bounding box center [143, 275] width 221 height 31
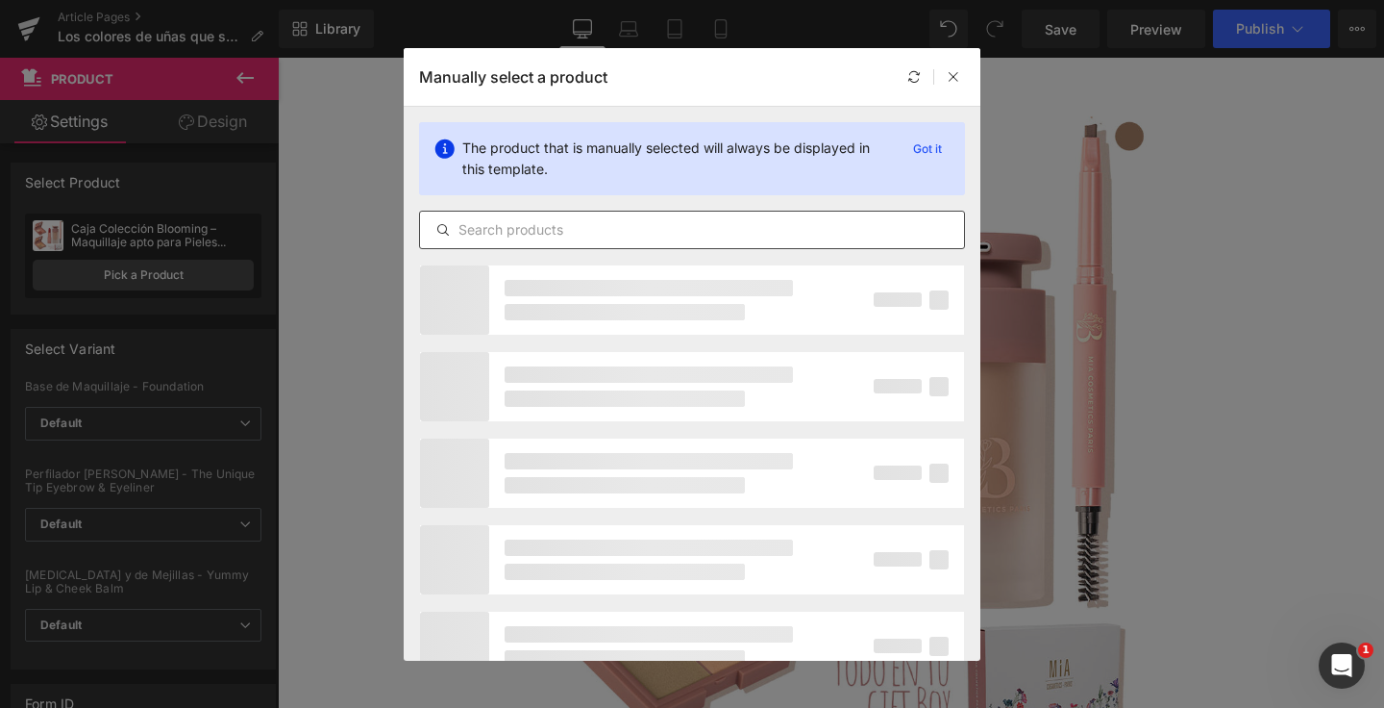
click at [503, 220] on input "text" at bounding box center [692, 229] width 544 height 23
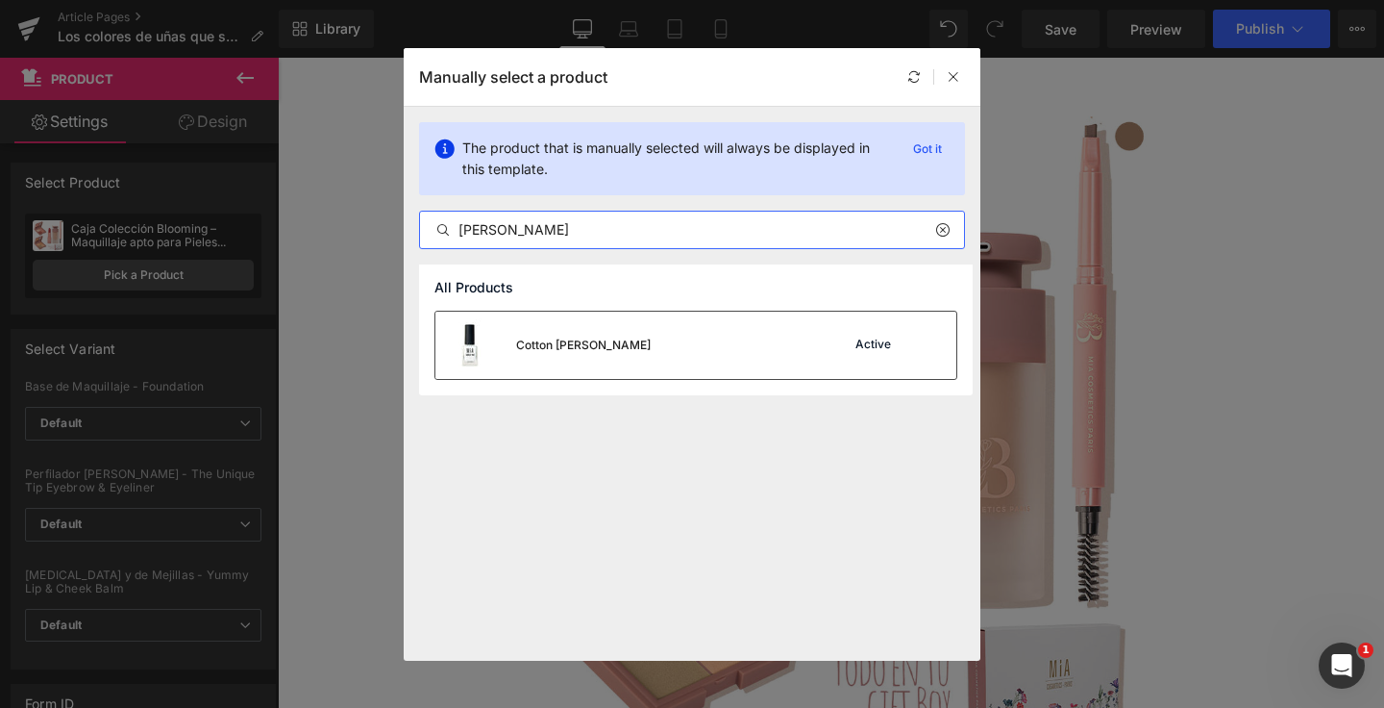
type input "[PERSON_NAME]"
click at [567, 337] on div "Cotton [PERSON_NAME]" at bounding box center [583, 344] width 135 height 17
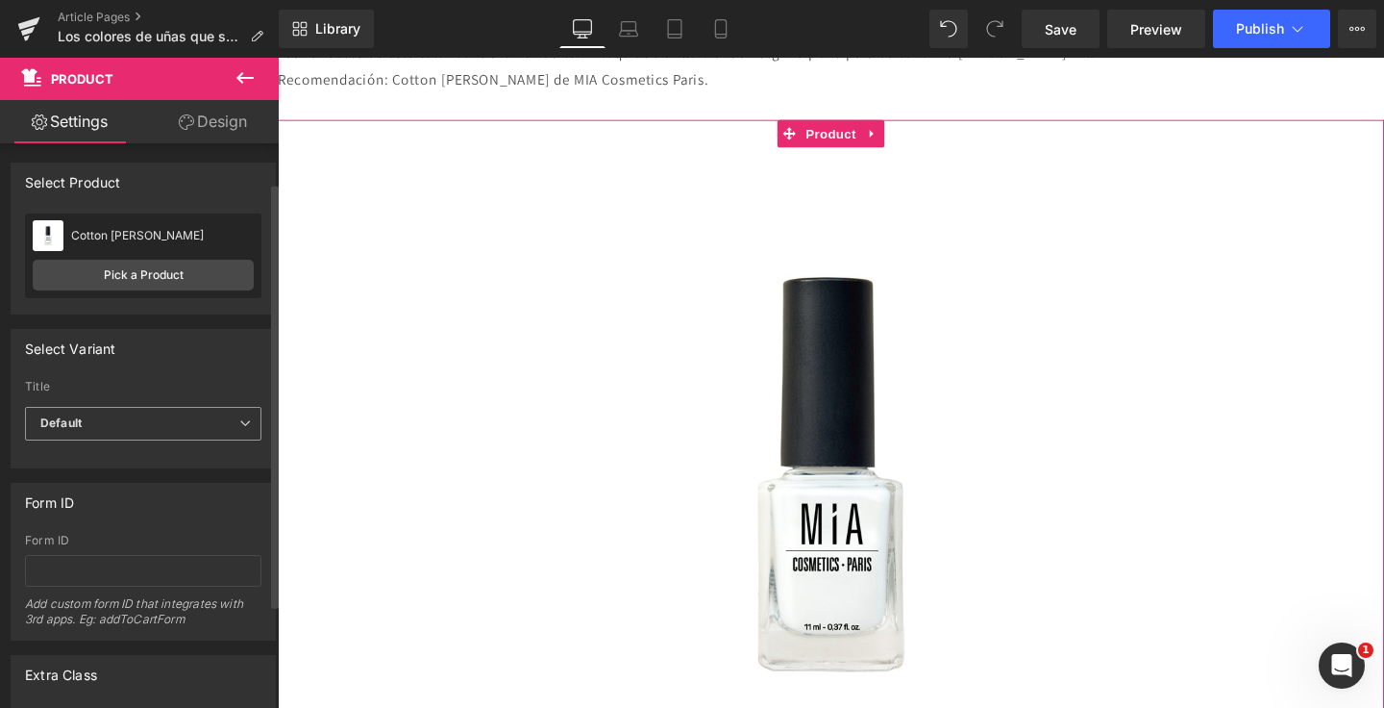
scroll to position [189, 0]
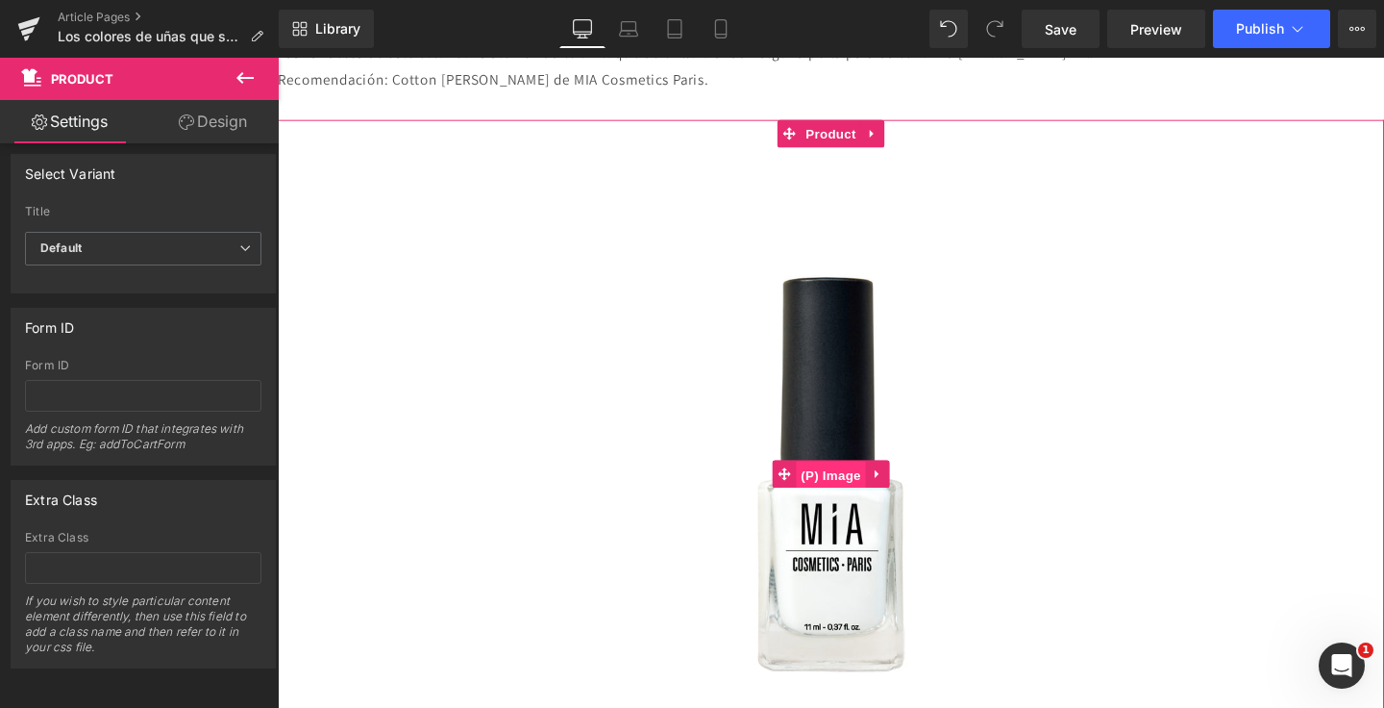
click at [836, 489] on span "(P) Image" at bounding box center [859, 496] width 73 height 29
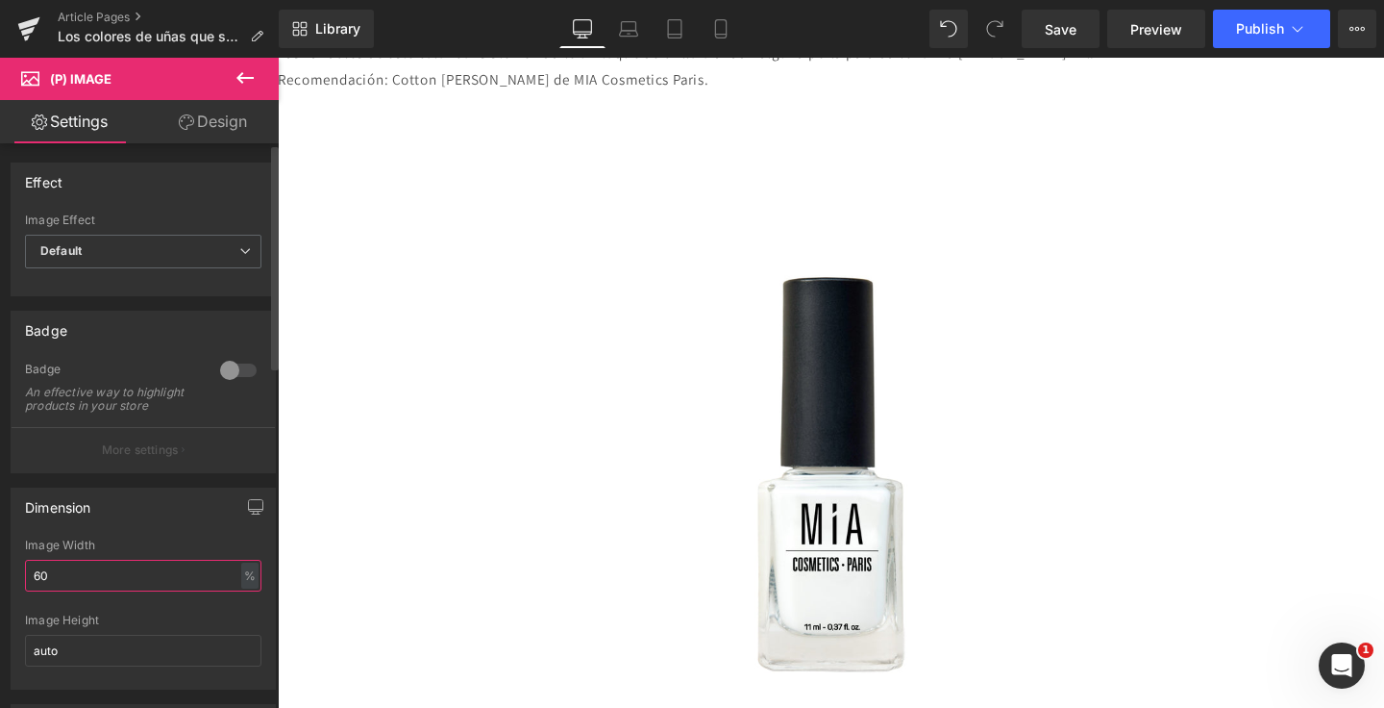
click at [80, 583] on input "60" at bounding box center [143, 576] width 237 height 32
type input "6"
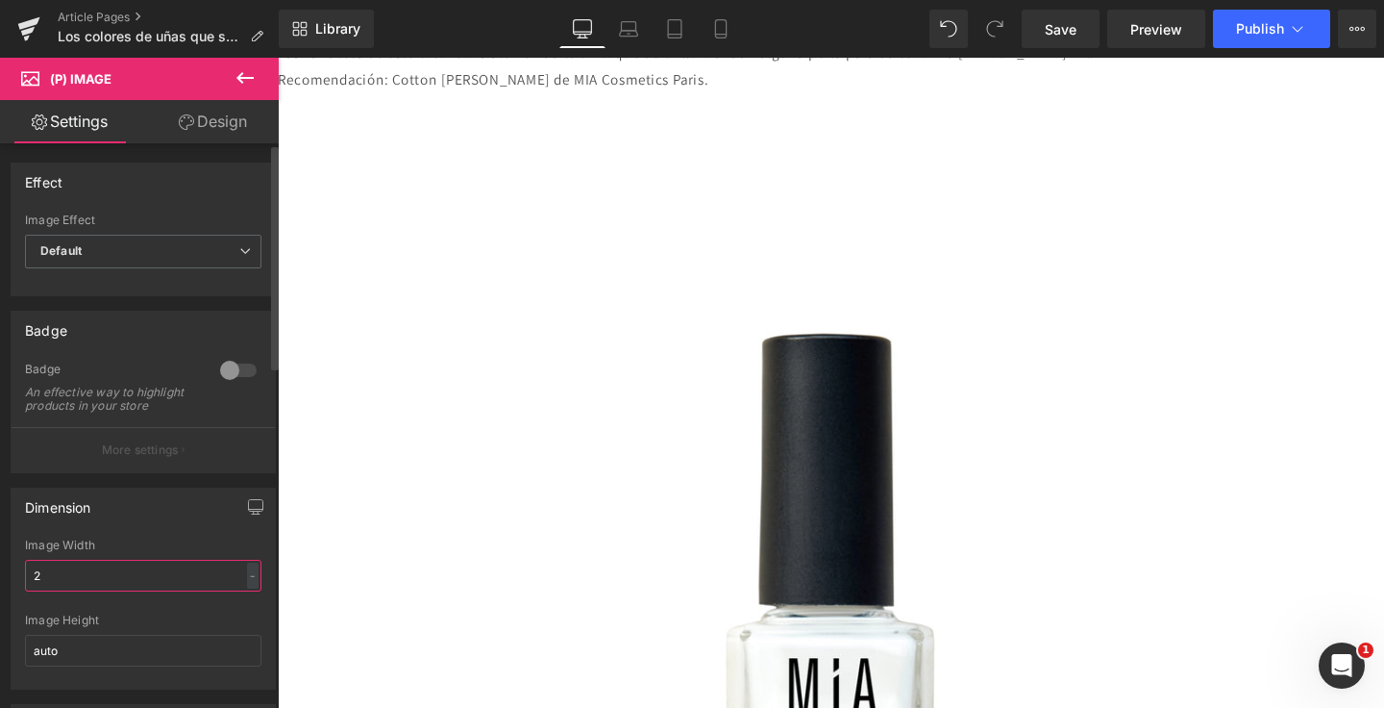
type input "20"
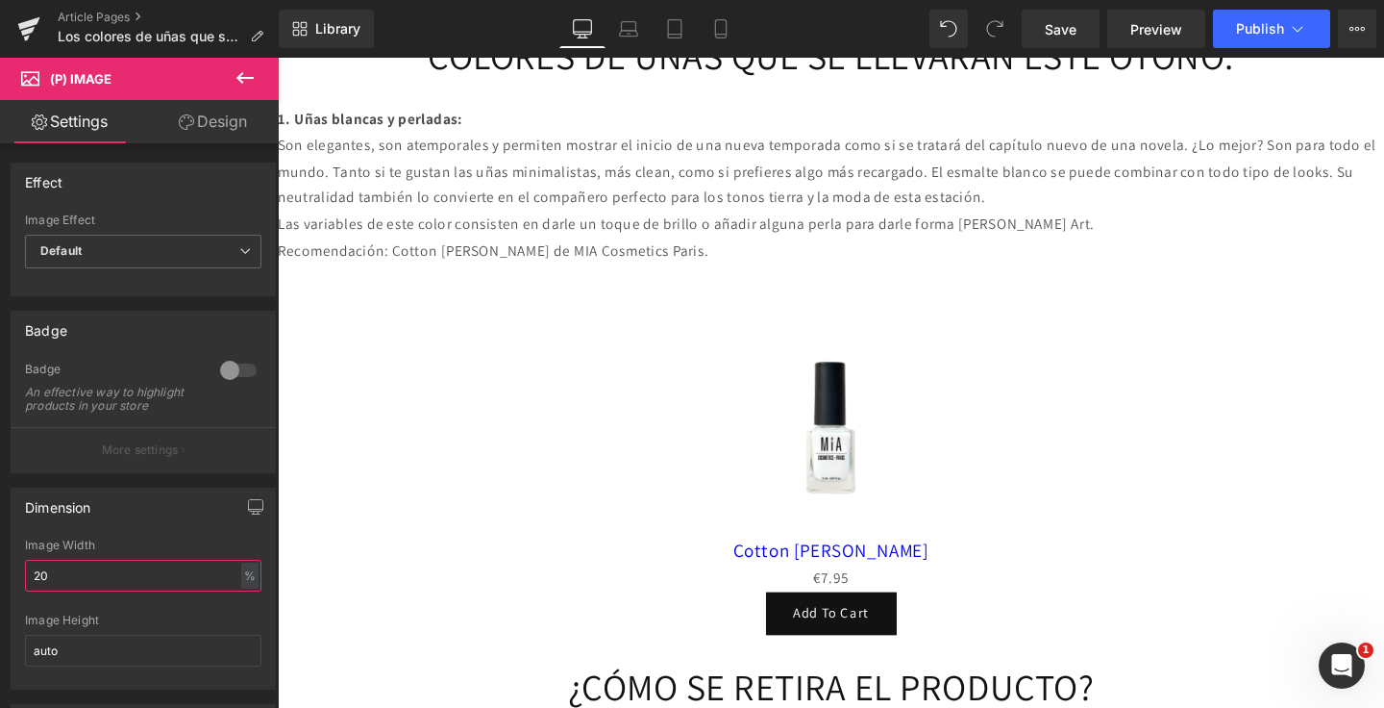
scroll to position [1431, 0]
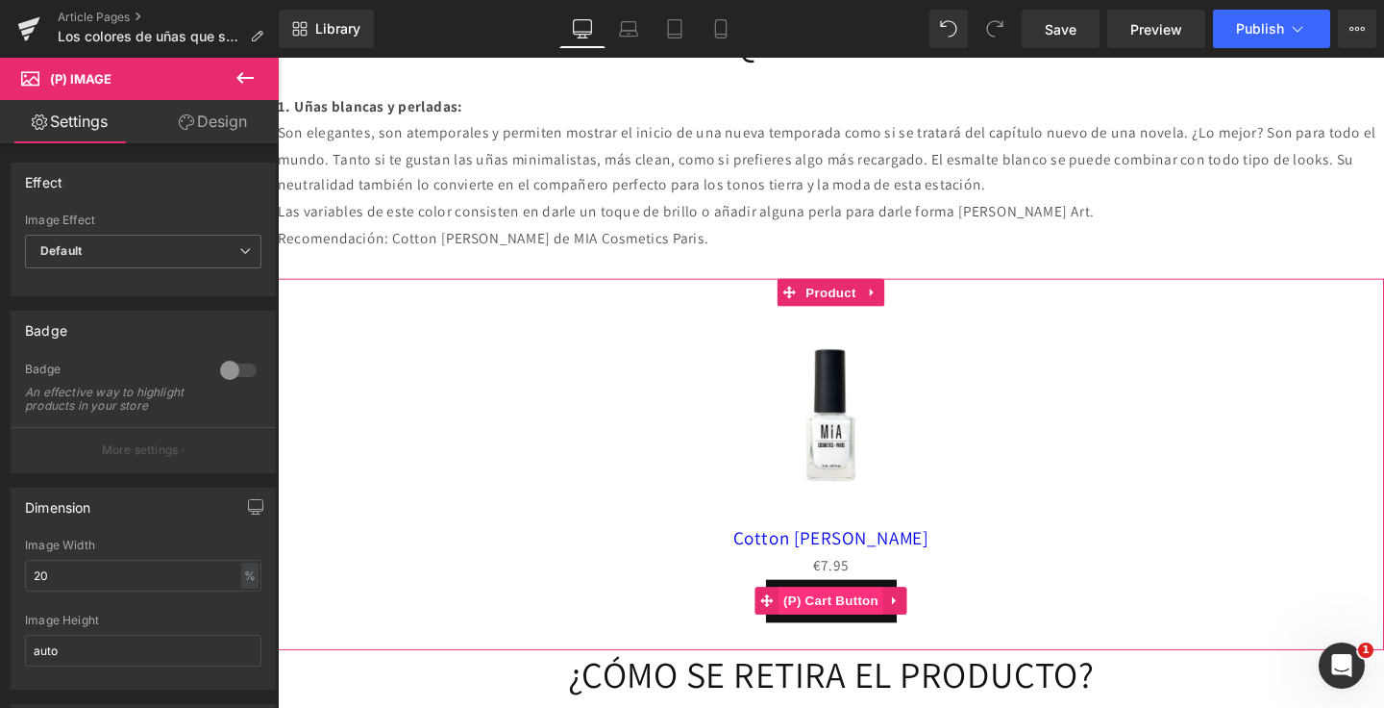
click at [840, 630] on span "(P) Cart Button" at bounding box center [860, 627] width 110 height 29
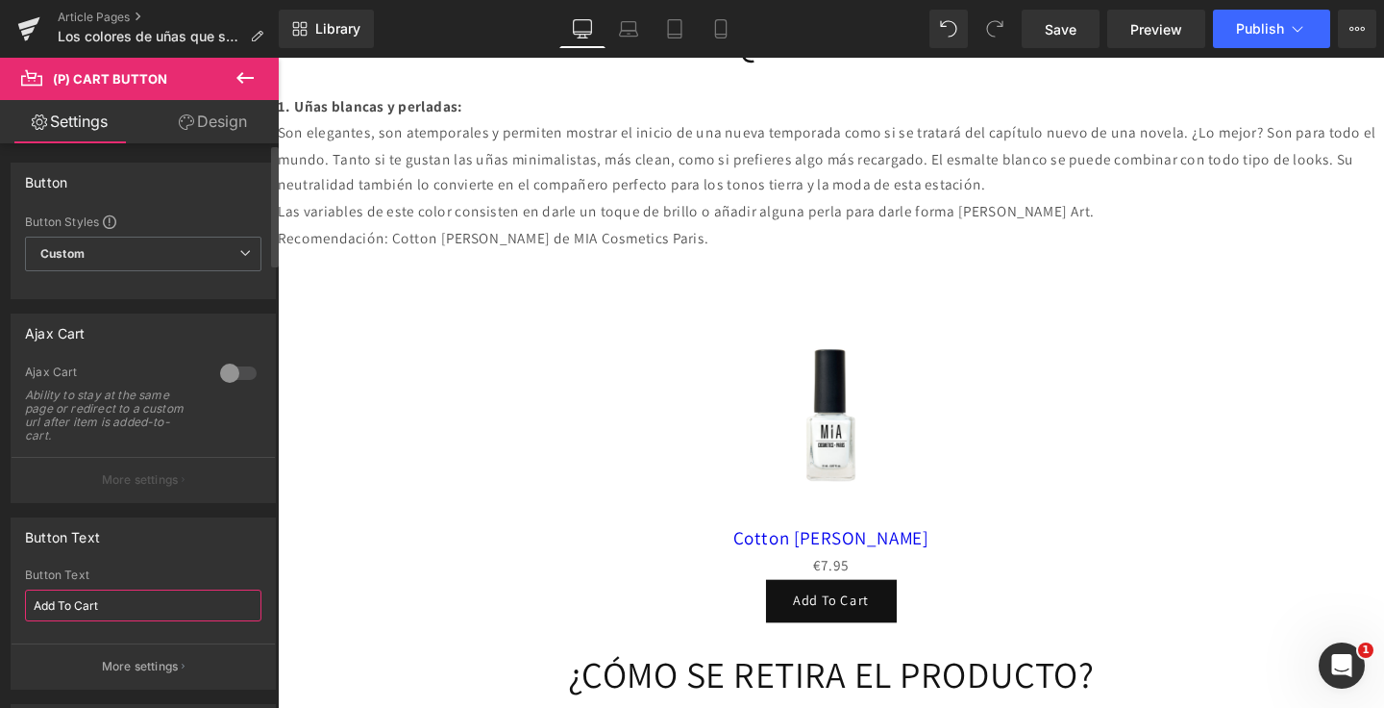
click at [109, 605] on input "Add To Cart" at bounding box center [143, 605] width 237 height 32
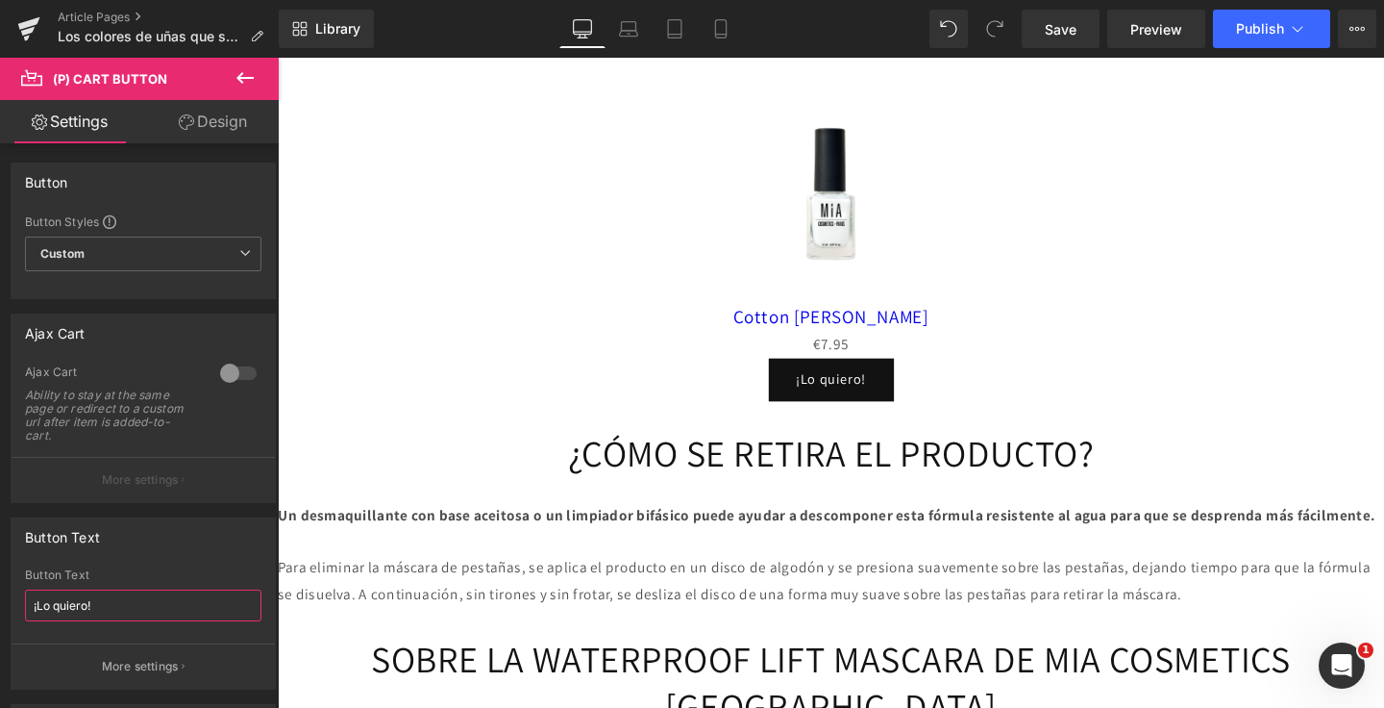
scroll to position [1745, 0]
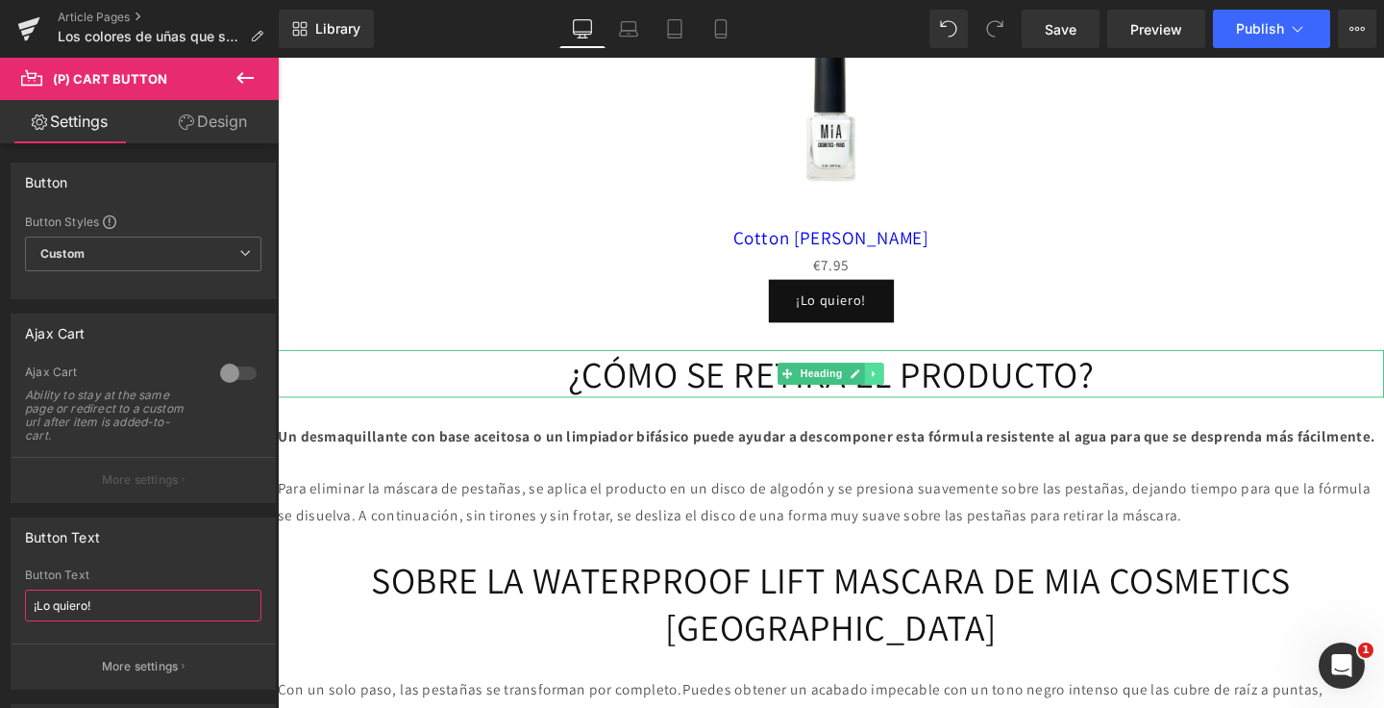
type input "¡Lo quiero!"
click at [912, 397] on link at bounding box center [905, 390] width 20 height 23
click at [912, 397] on link at bounding box center [916, 390] width 20 height 23
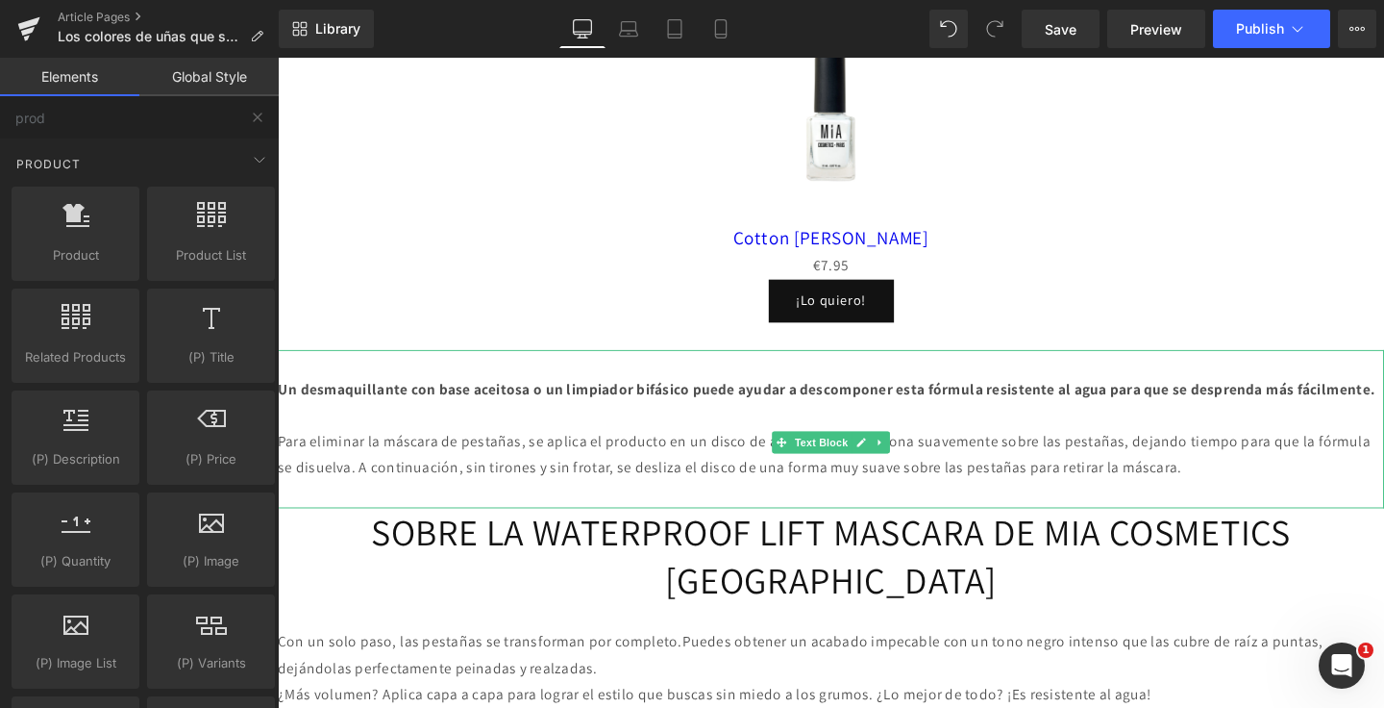
click at [565, 421] on p "Un desmaquillante con base aceitosa o un limpiador bifásico puede ayudar a desc…" at bounding box center [859, 407] width 1163 height 28
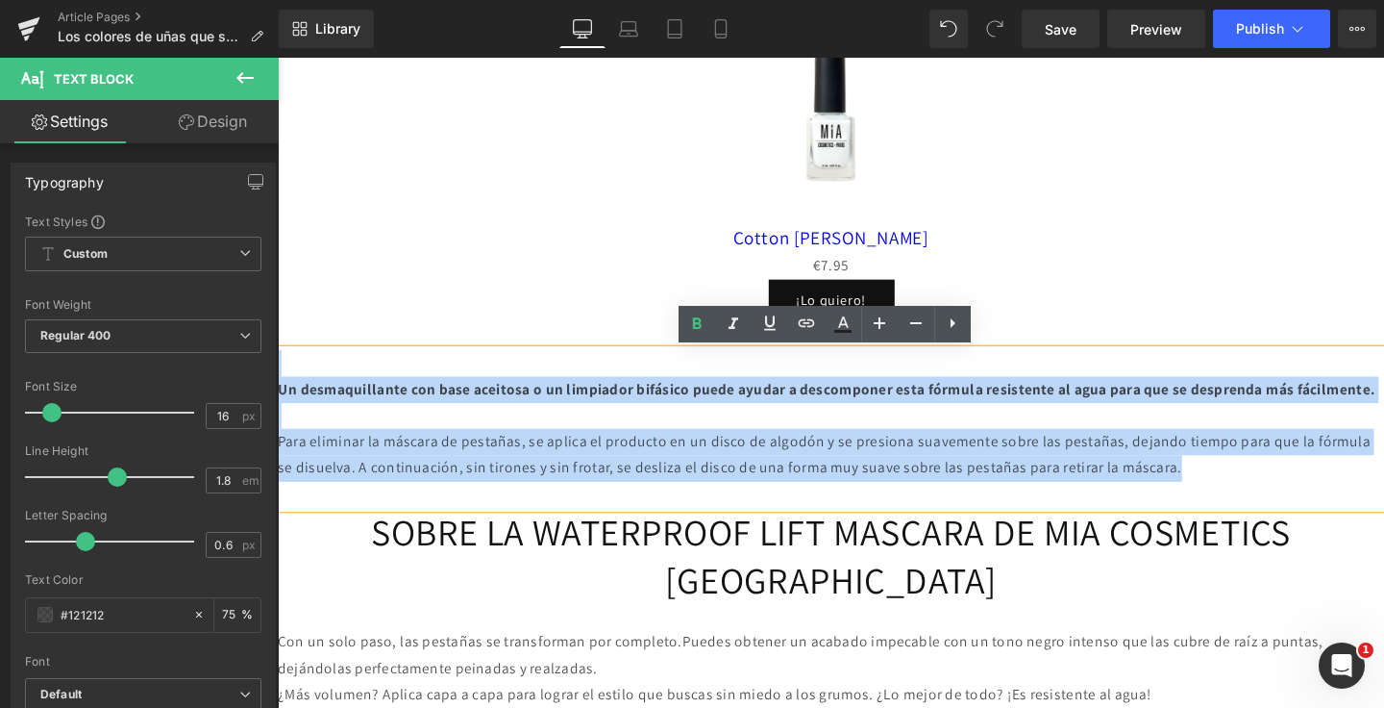
drag, startPoint x: 1381, startPoint y: 521, endPoint x: 321, endPoint y: 379, distance: 1069.0
click at [321, 379] on div "Un desmaquillante con base aceitosa o un limpiador bifásico puede ayudar a desc…" at bounding box center [859, 448] width 1163 height 166
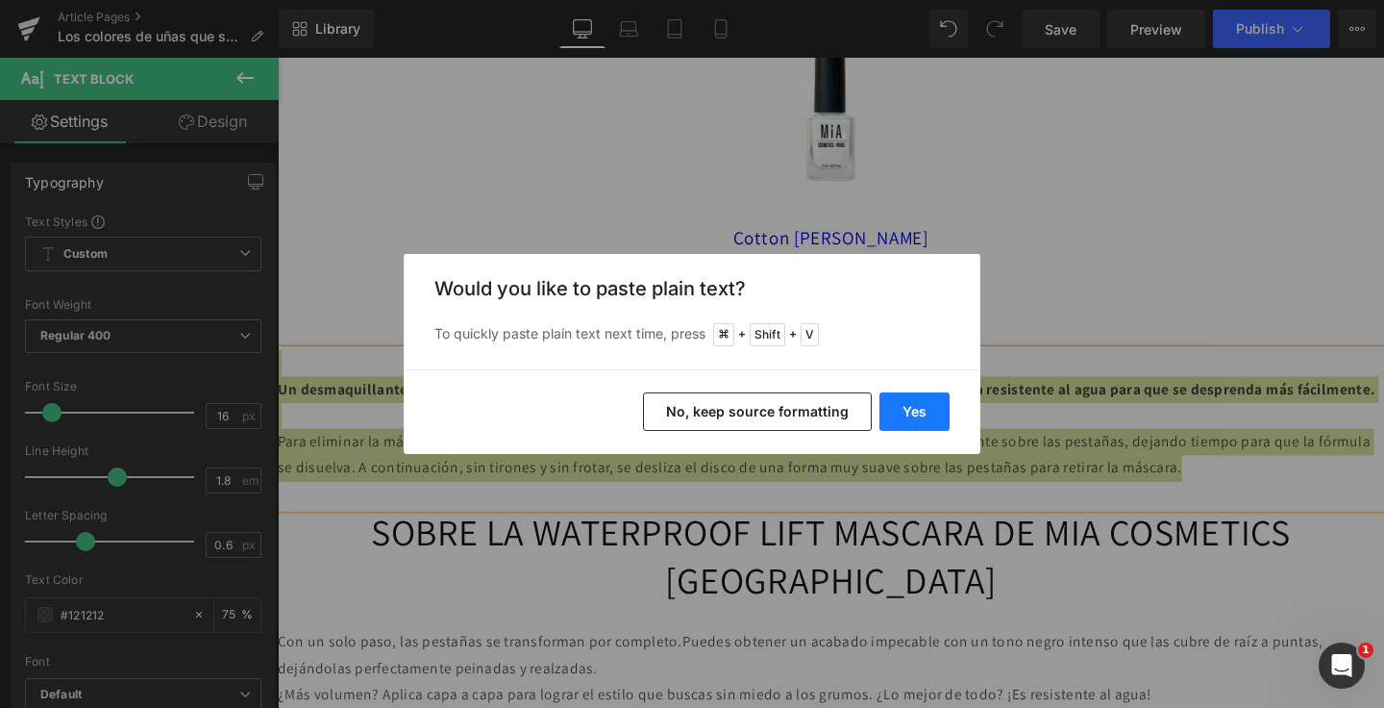
click at [901, 393] on button "Yes" at bounding box center [915, 411] width 70 height 38
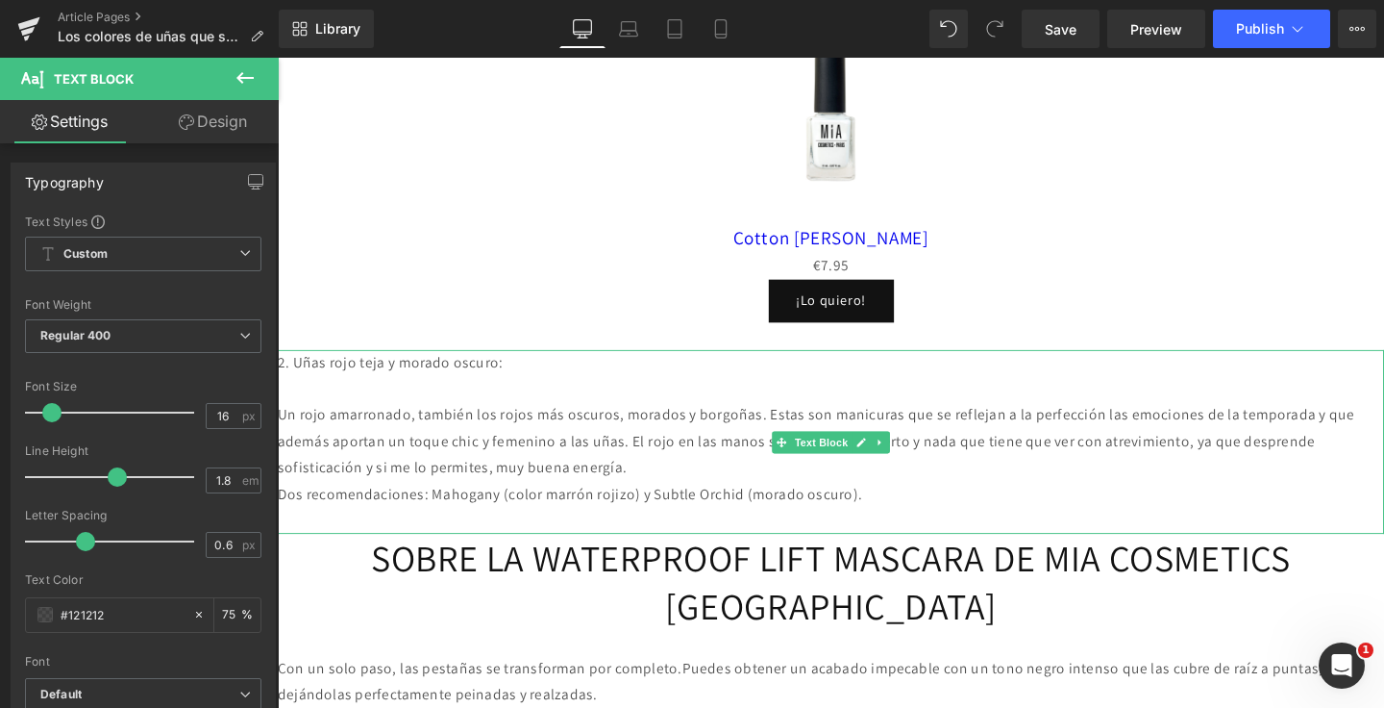
click at [499, 386] on p "2. Uñas rojo teja y morado oscuro:" at bounding box center [859, 379] width 1163 height 28
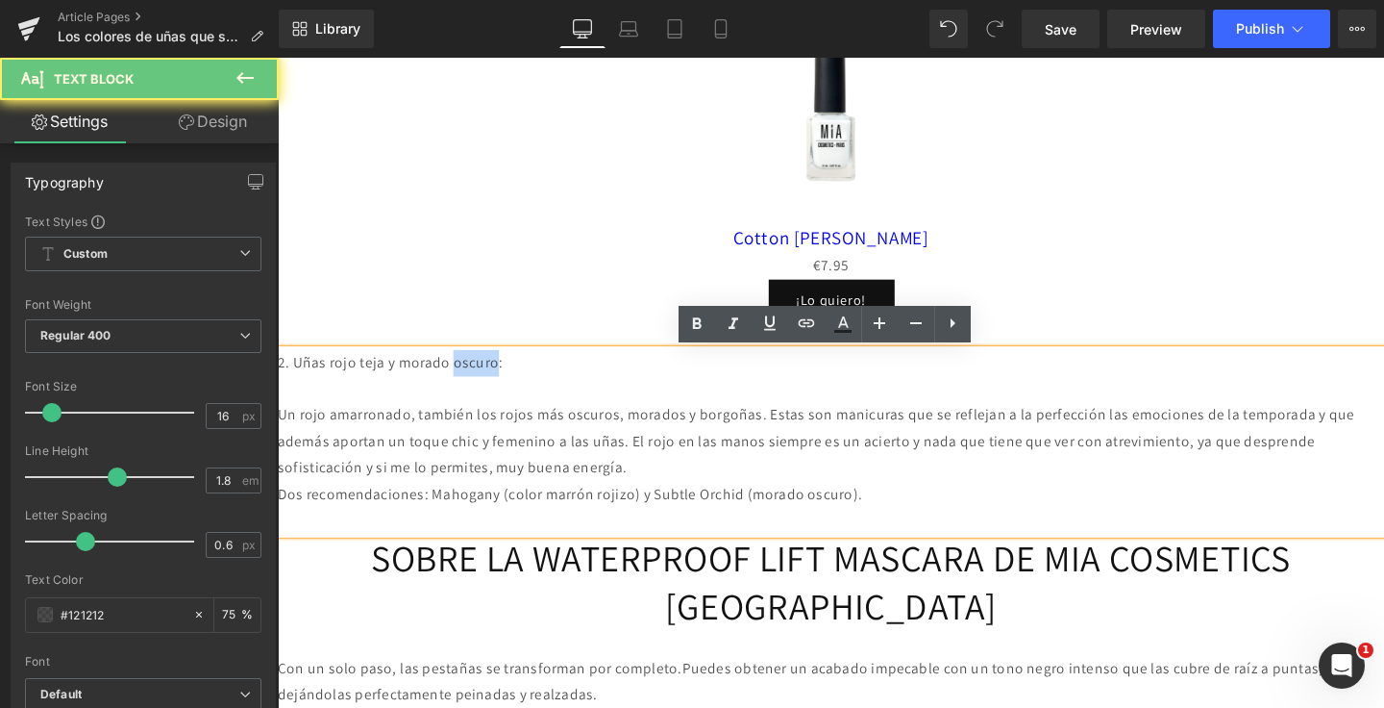
click at [499, 386] on p "2. Uñas rojo teja y morado oscuro:" at bounding box center [859, 379] width 1163 height 28
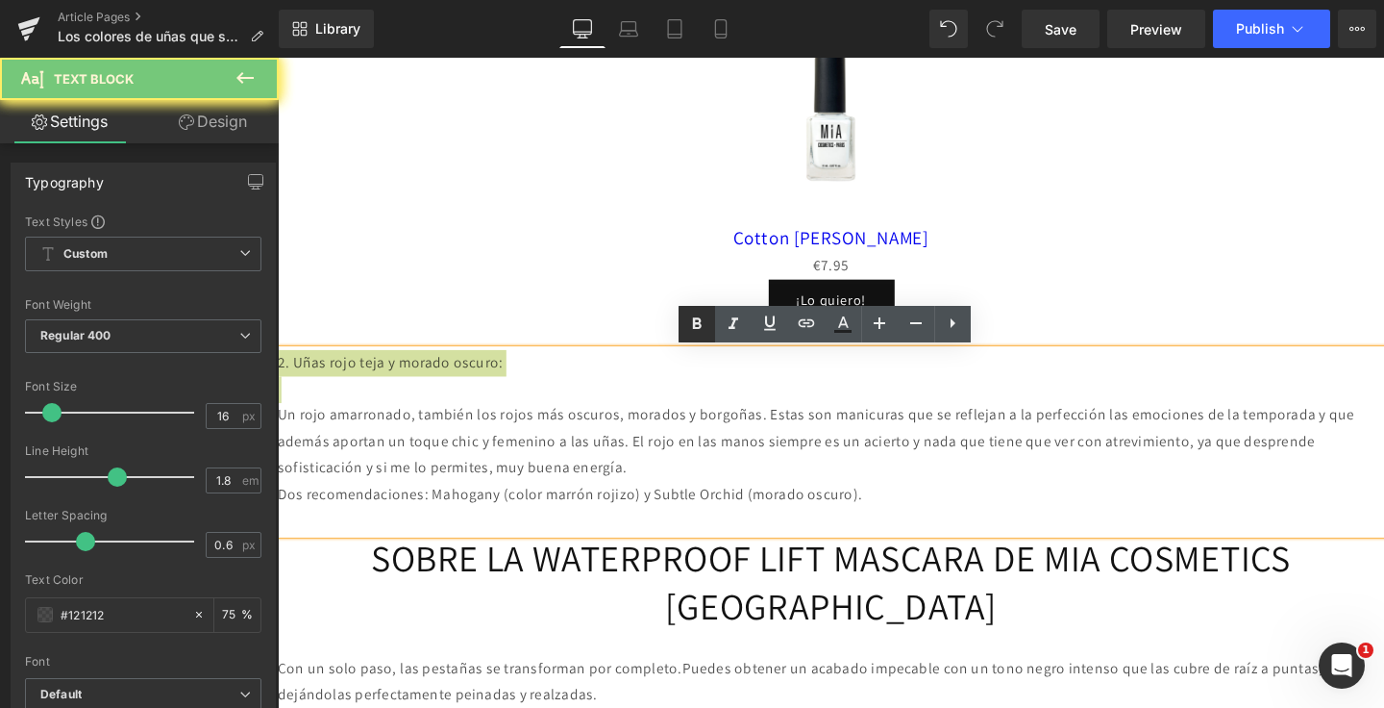
click at [698, 329] on icon at bounding box center [696, 323] width 23 height 23
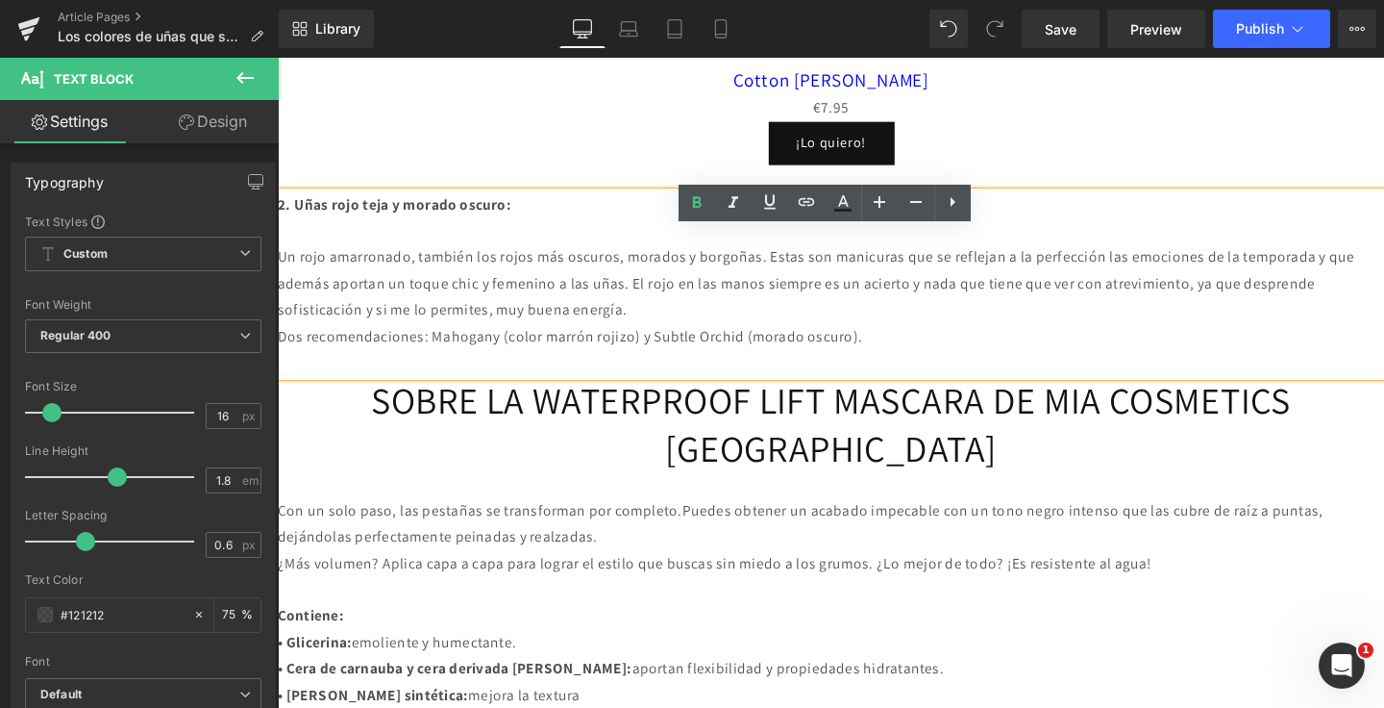
scroll to position [1934, 0]
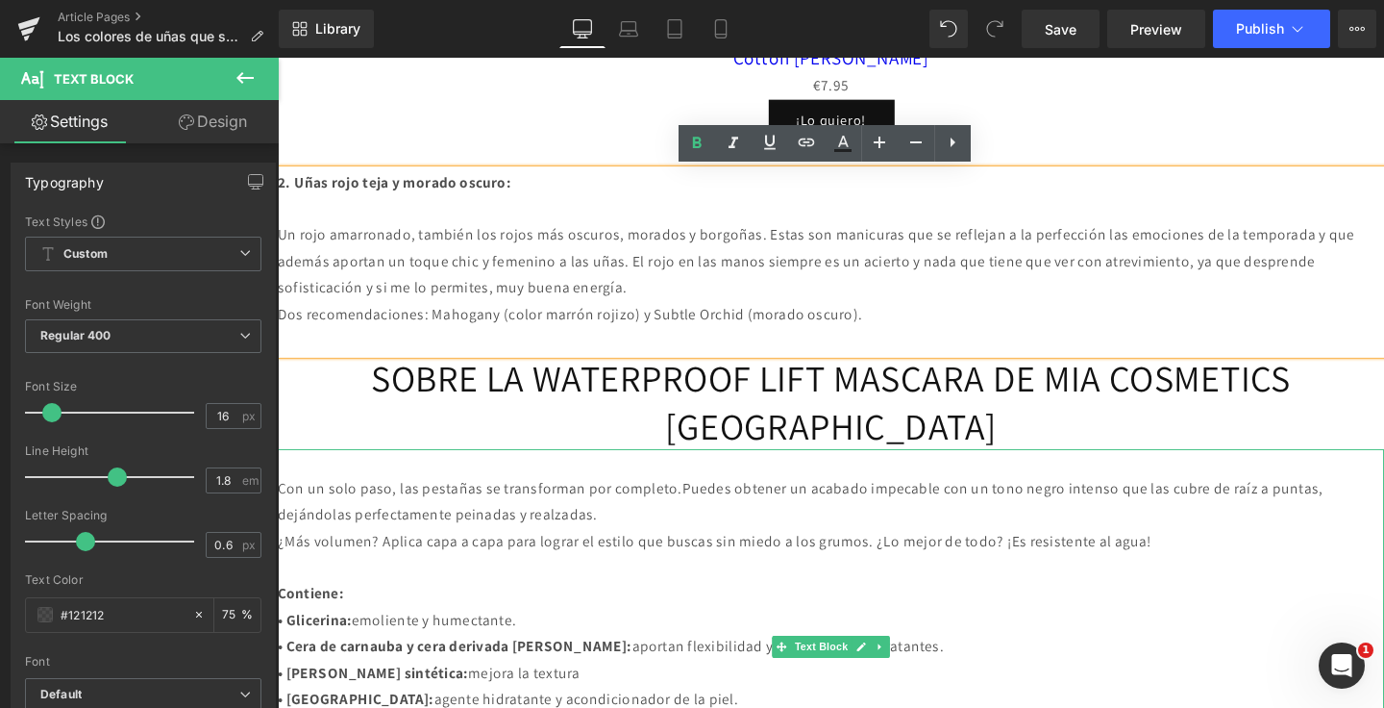
click at [690, 479] on p at bounding box center [859, 483] width 1163 height 28
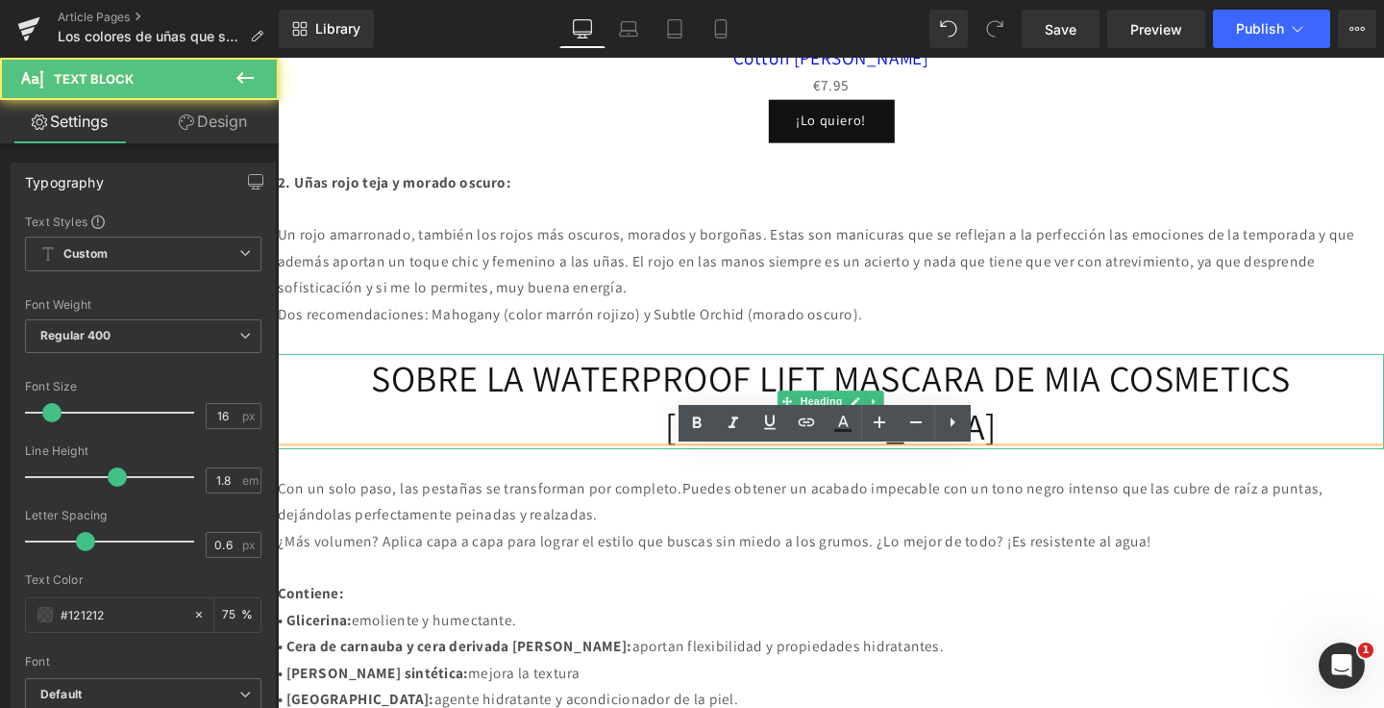
click at [820, 394] on h1 "SOBRE LA WATERPROOF LIFT MASCARA DE MIA COSMETICS [GEOGRAPHIC_DATA]" at bounding box center [859, 419] width 1163 height 100
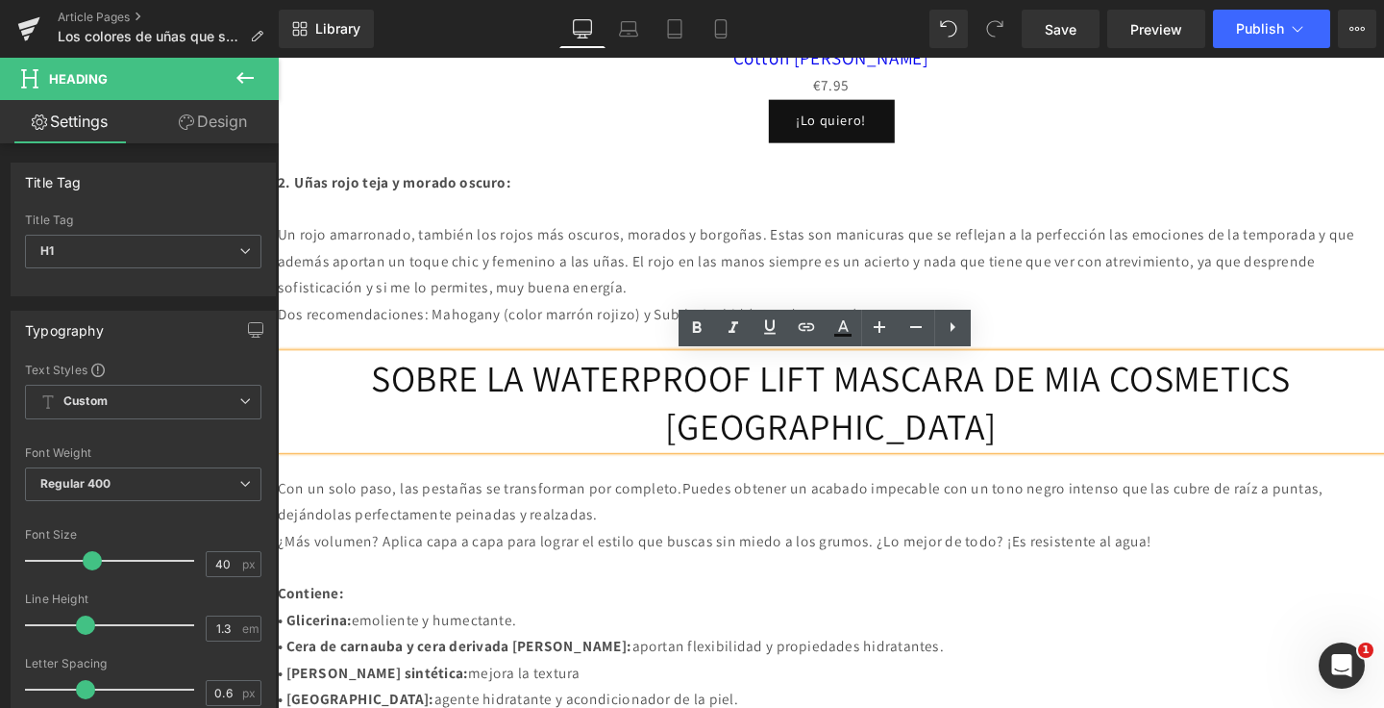
click at [975, 487] on p at bounding box center [859, 483] width 1163 height 28
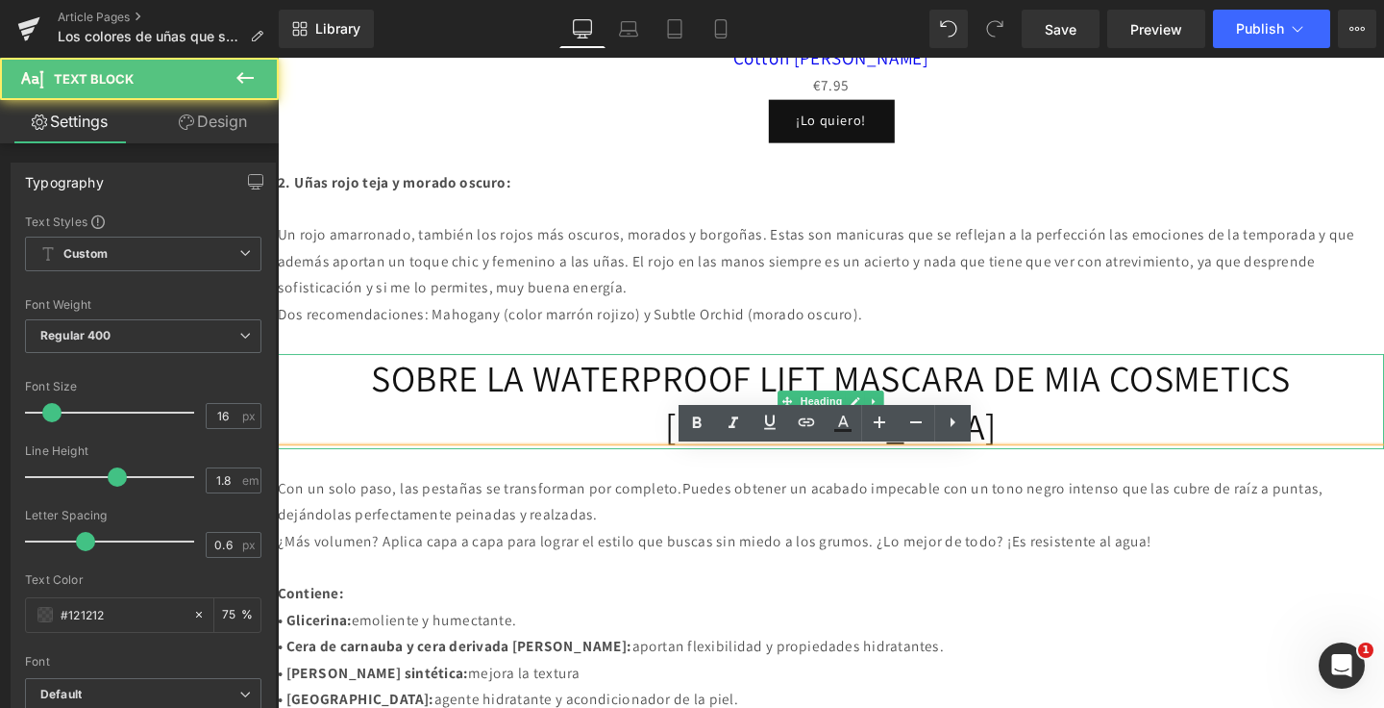
click at [1107, 375] on h1 "SOBRE LA WATERPROOF LIFT MASCARA DE MIA COSMETICS [GEOGRAPHIC_DATA]" at bounding box center [859, 419] width 1163 height 100
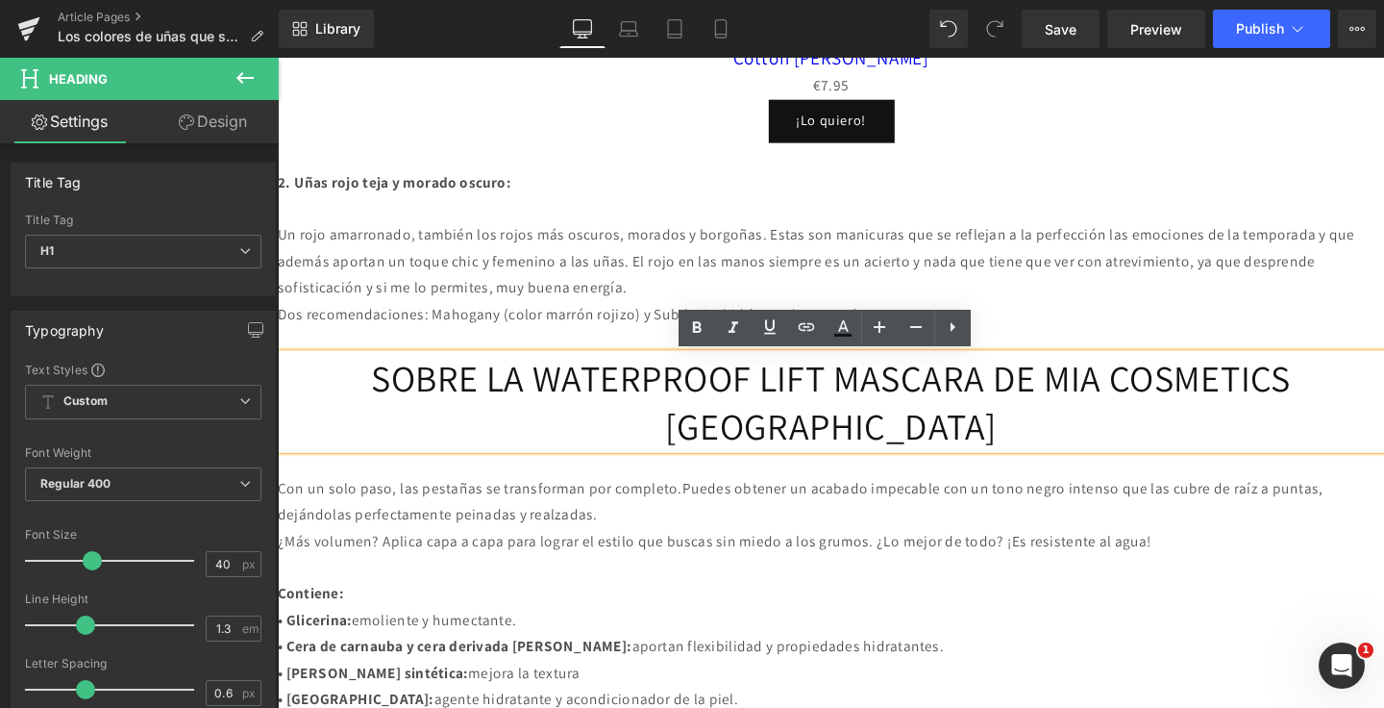
click at [985, 640] on p "• Glicerina: emoliente y humectante." at bounding box center [859, 649] width 1163 height 28
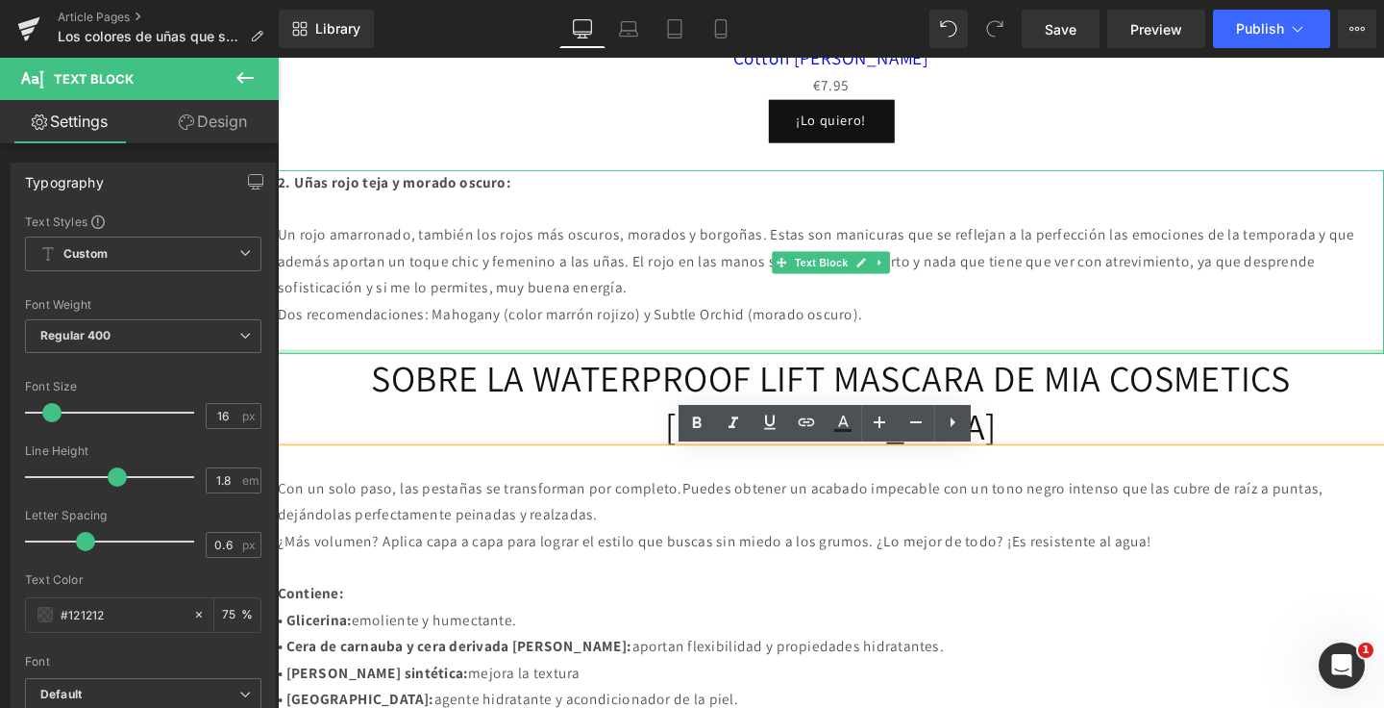
drag, startPoint x: 1033, startPoint y: 366, endPoint x: 1033, endPoint y: 389, distance: 23.1
click at [1033, 372] on div "Image Separator Heading Los colores de uñas que se llevarán este otoño Heading…" at bounding box center [859, 10] width 1163 height 3376
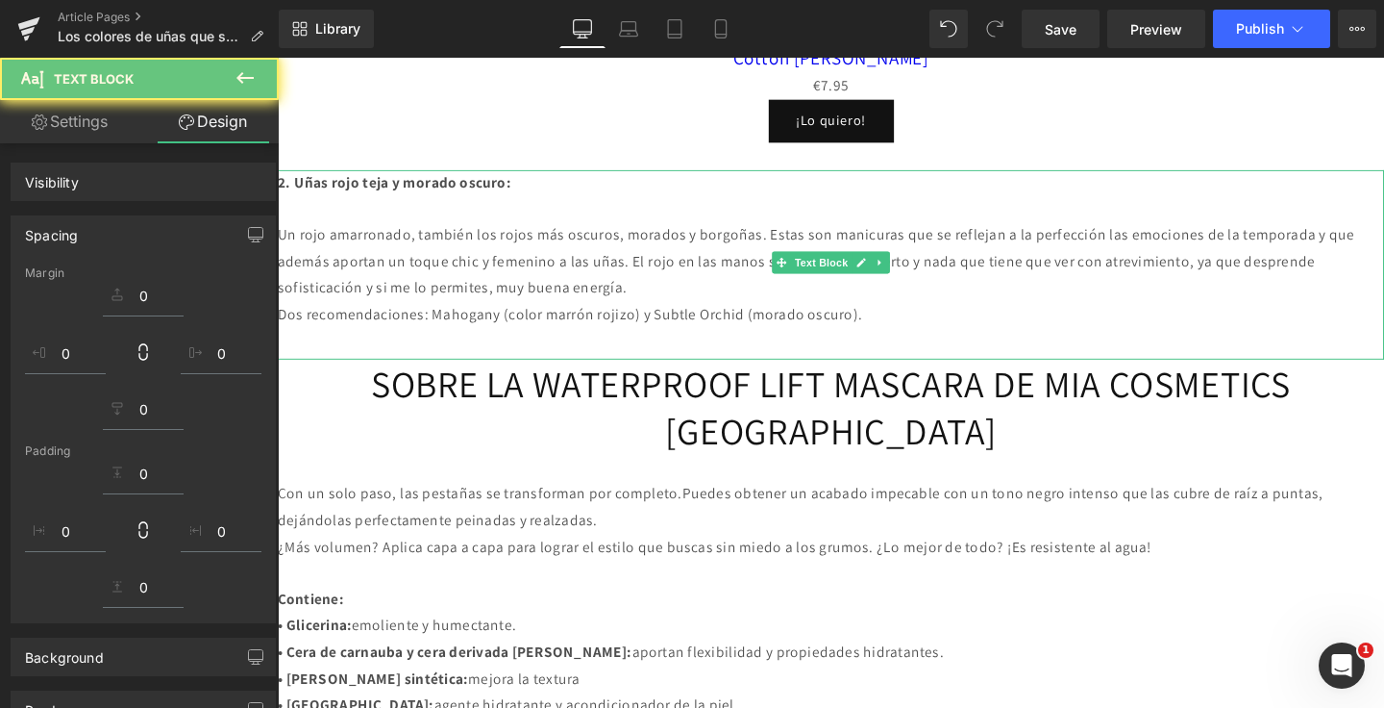
click at [1031, 394] on h1 "SOBRE LA WATERPROOF LIFT MASCARA DE MIA COSMETICS [GEOGRAPHIC_DATA]" at bounding box center [859, 425] width 1163 height 100
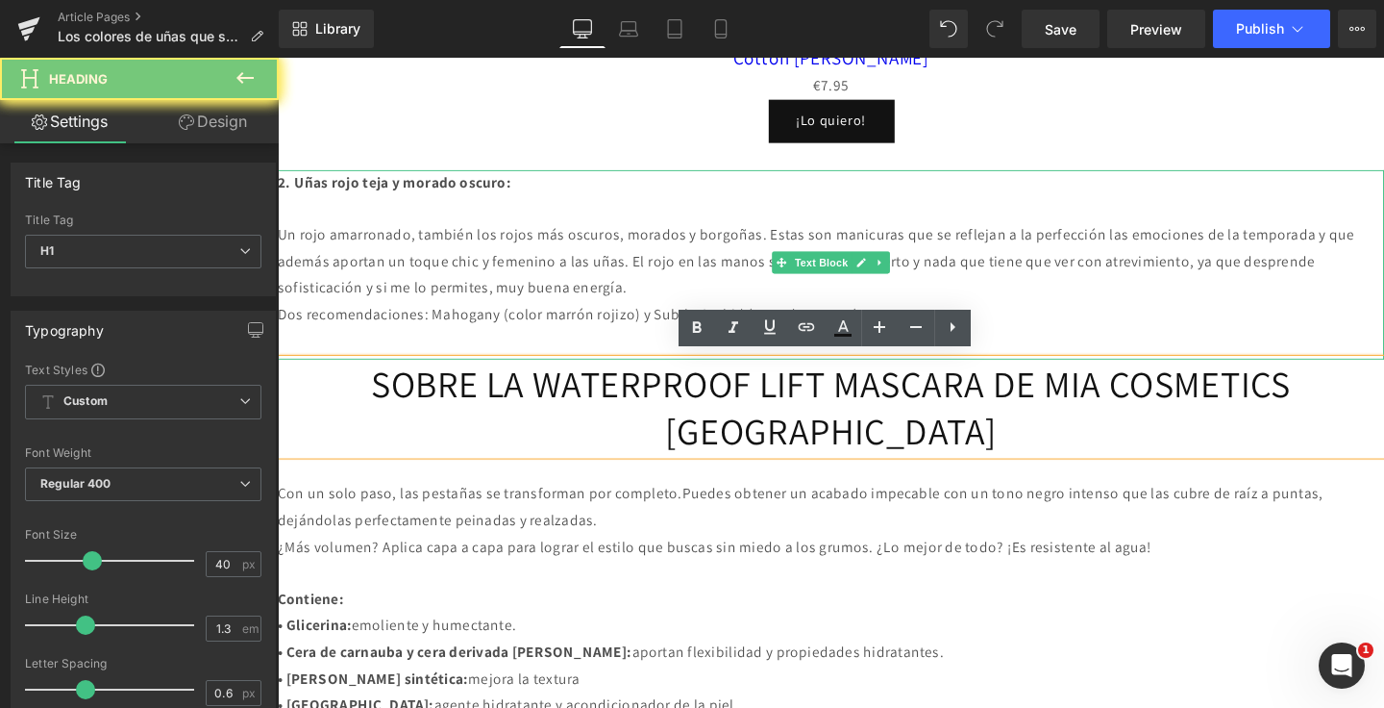
scroll to position [1940, 0]
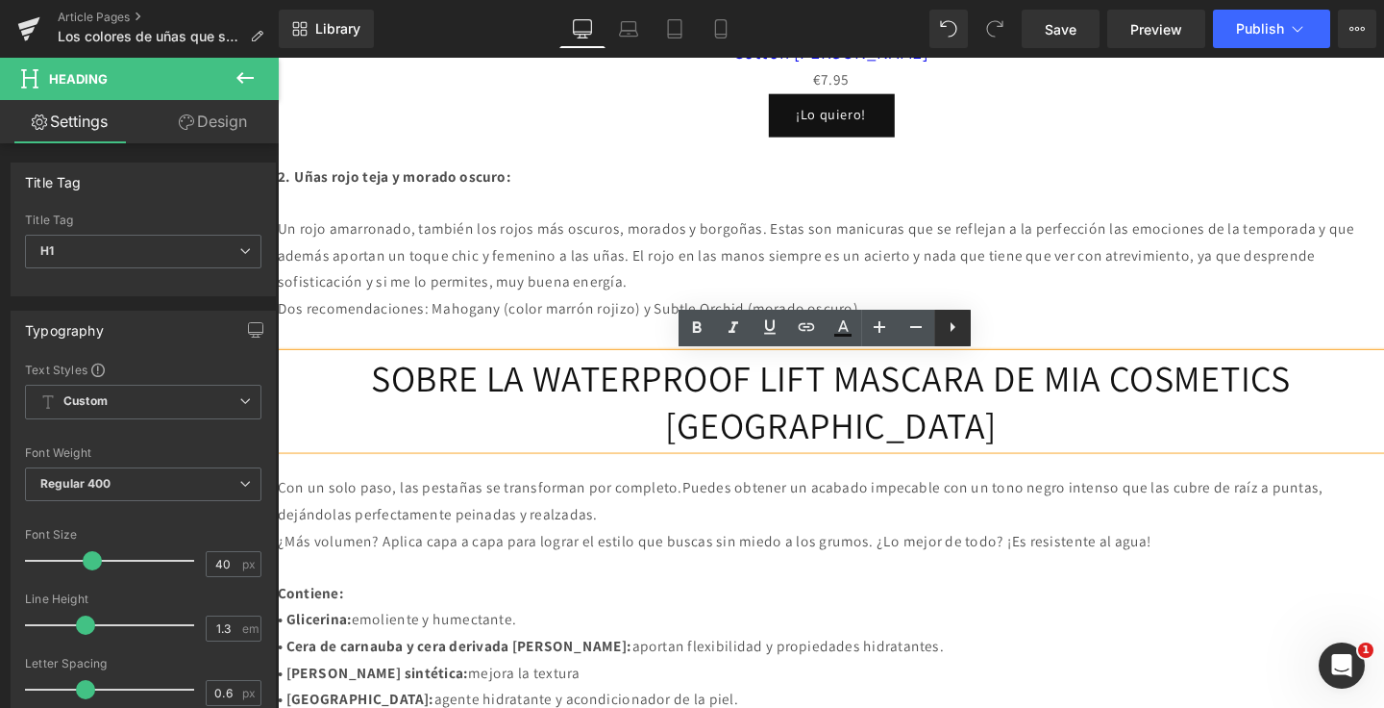
click at [957, 330] on icon at bounding box center [952, 326] width 23 height 23
click at [1028, 444] on h1 "SOBRE LA WATERPROOF LIFT MASCARA DE MIA COSMETICS [GEOGRAPHIC_DATA]" at bounding box center [859, 419] width 1163 height 100
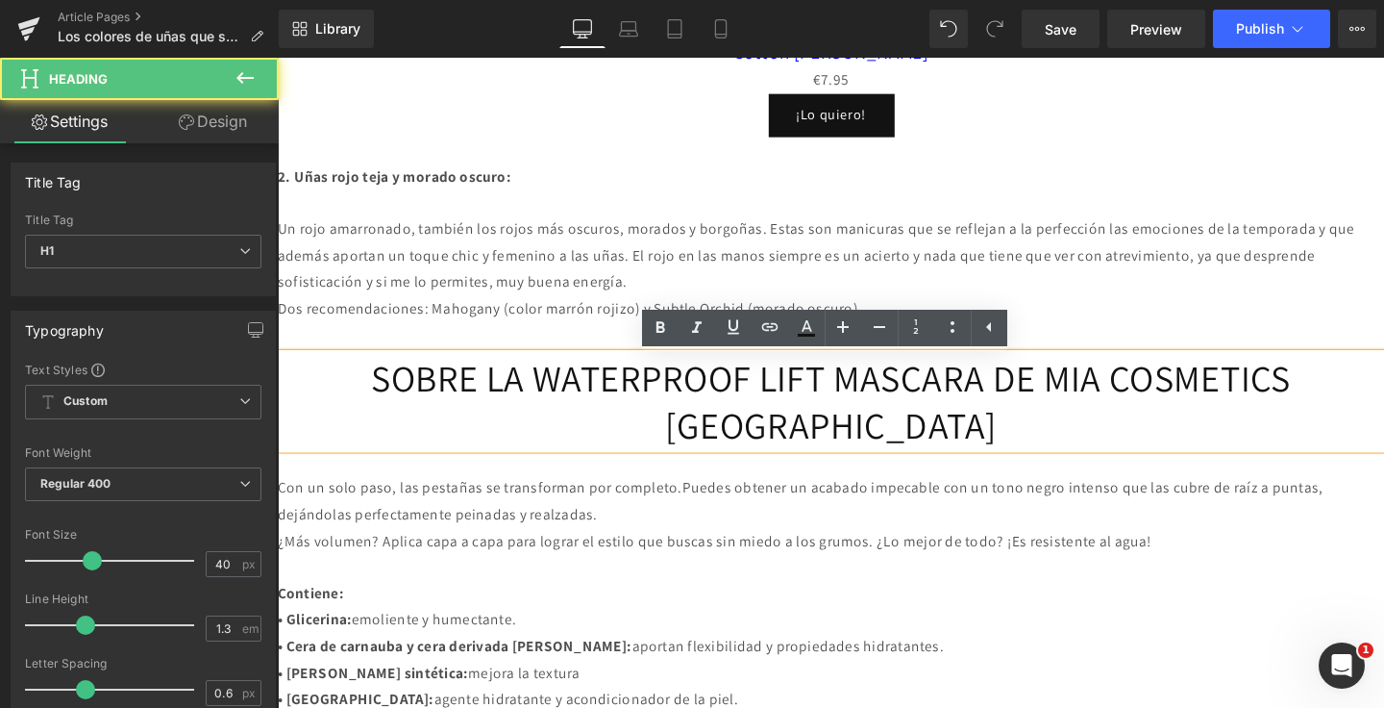
click at [1067, 568] on p "¿Más volumen? Aplica capa a capa para lograr el estilo que buscas sin miedo a l…" at bounding box center [859, 567] width 1163 height 28
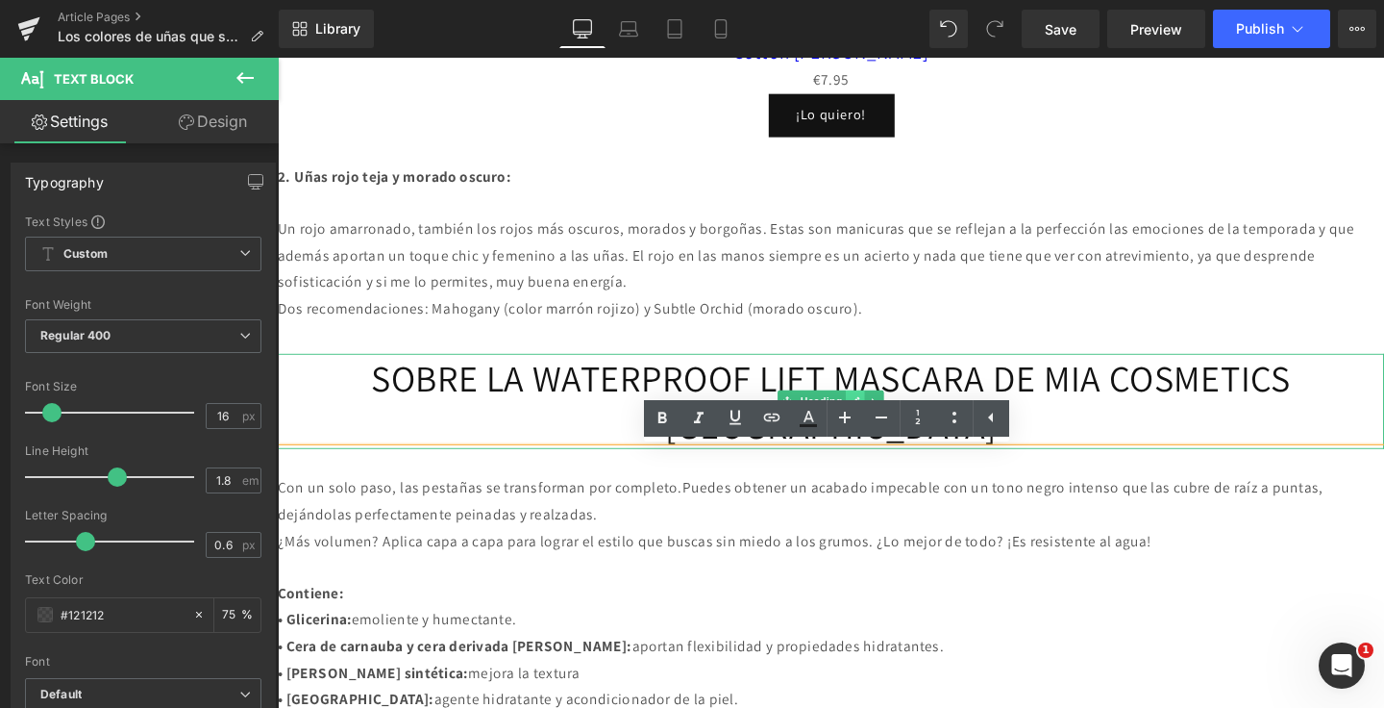
click at [893, 411] on link at bounding box center [886, 419] width 20 height 23
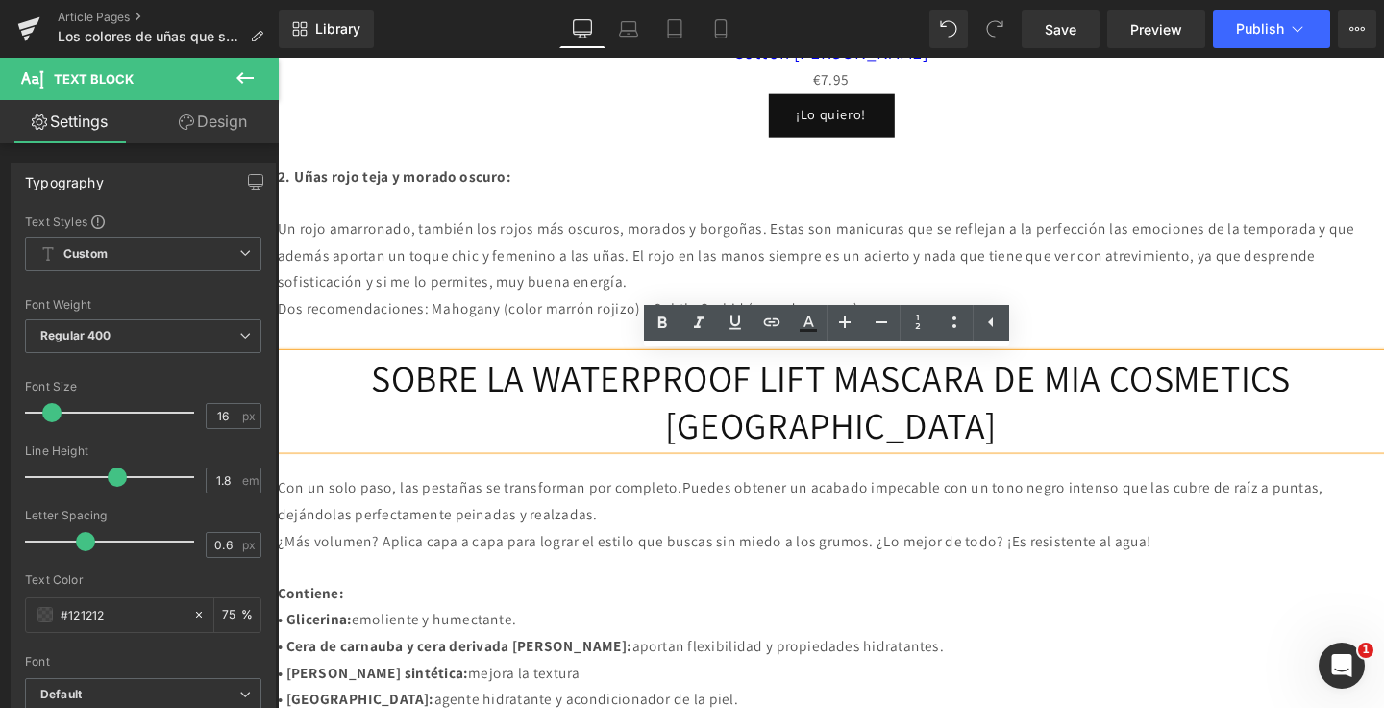
click at [1315, 414] on h1 "SOBRE LA WATERPROOF LIFT MASCARA DE MIA COSMETICS [GEOGRAPHIC_DATA]" at bounding box center [859, 419] width 1163 height 100
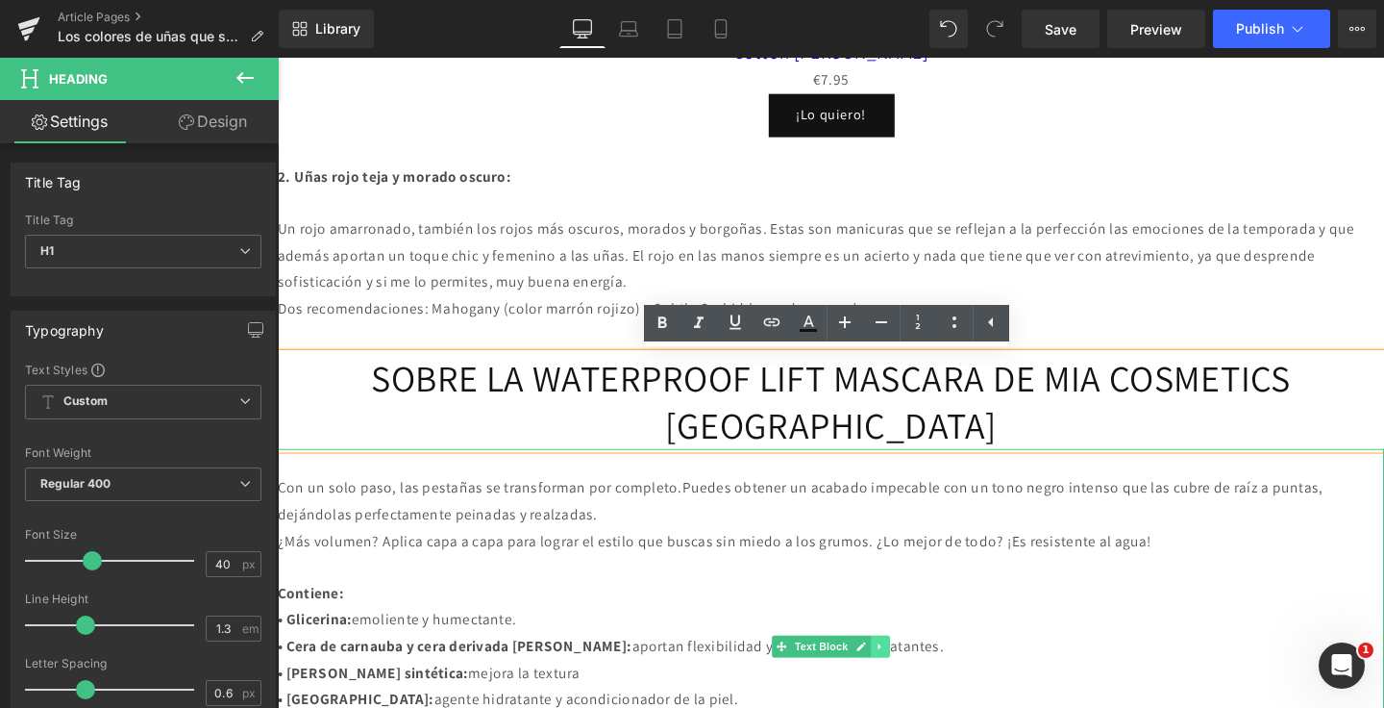
click at [909, 685] on link at bounding box center [912, 676] width 20 height 23
click at [913, 674] on link at bounding box center [921, 676] width 20 height 23
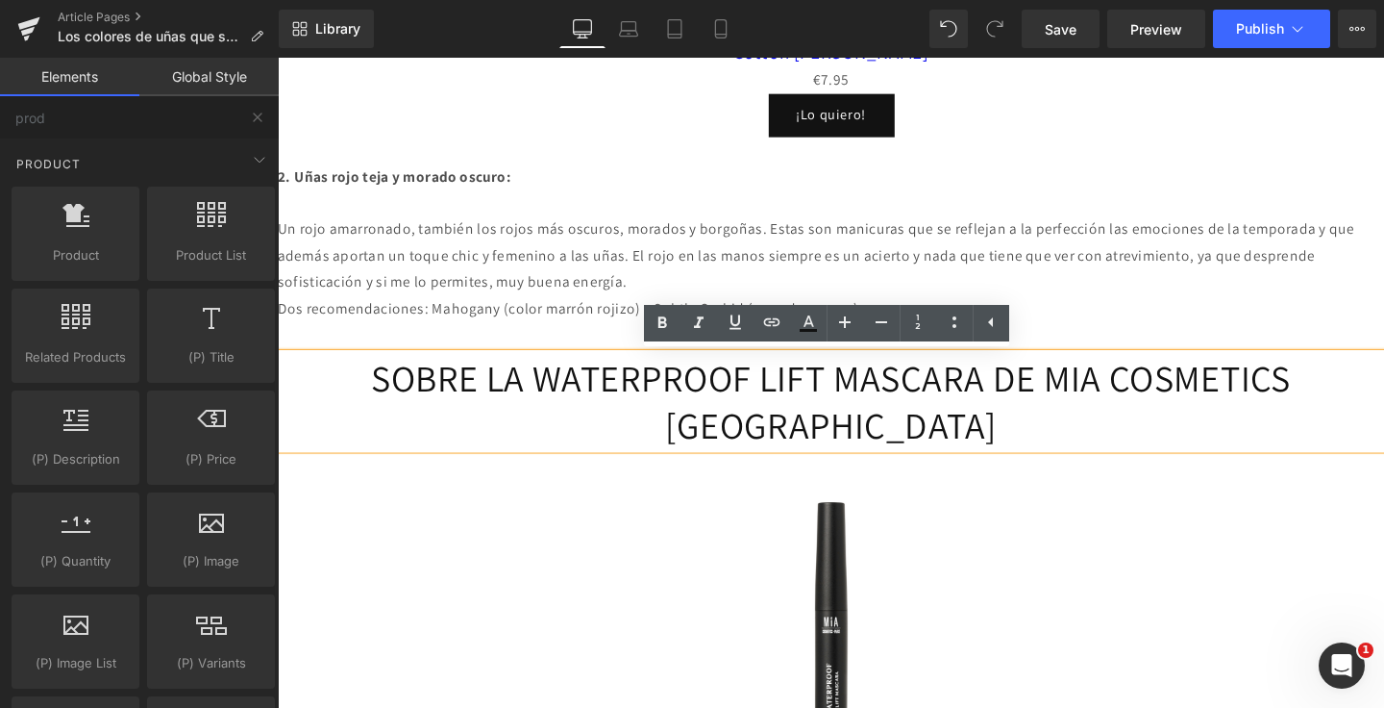
click at [864, 442] on h1 "SOBRE LA WATERPROOF LIFT MASCARA DE MIA COSMETICS [GEOGRAPHIC_DATA]" at bounding box center [859, 419] width 1163 height 100
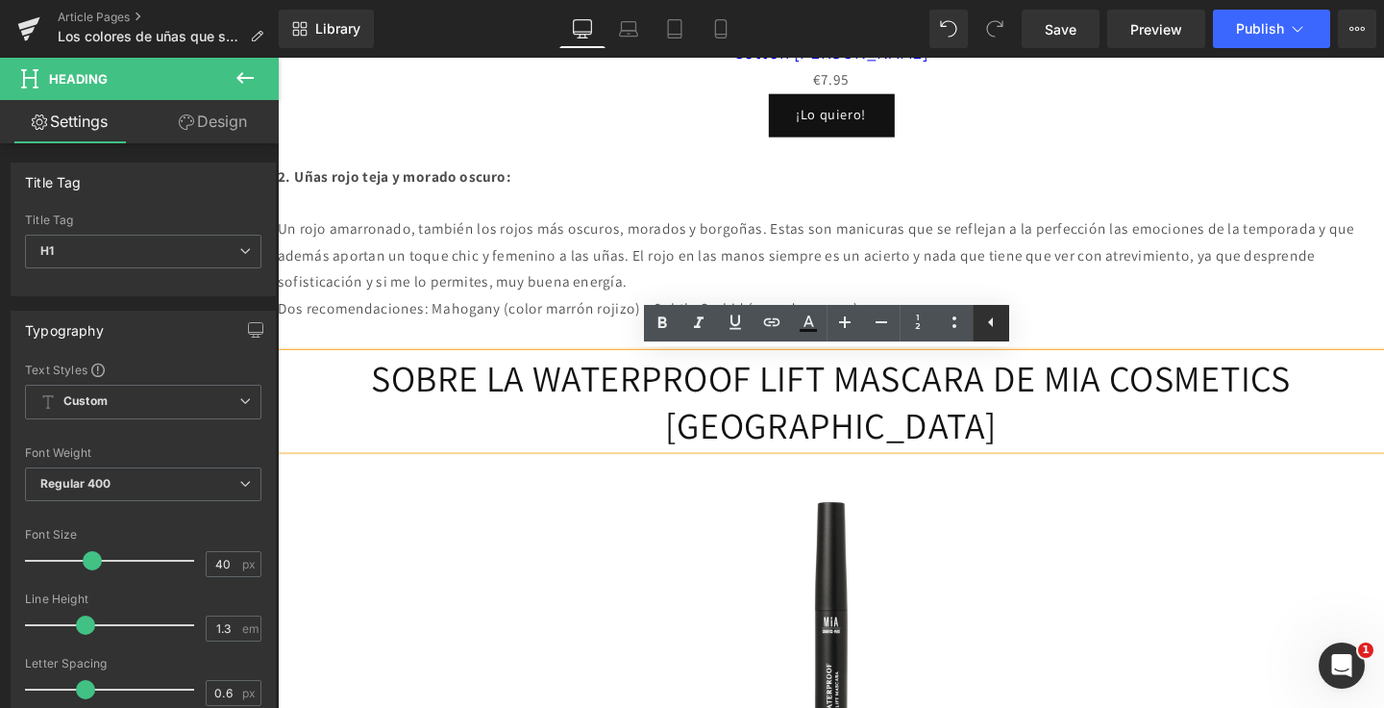
click at [999, 330] on icon at bounding box center [991, 322] width 23 height 23
click at [1038, 391] on h1 "SOBRE LA WATERPROOF LIFT MASCARA DE MIA COSMETICS [GEOGRAPHIC_DATA]" at bounding box center [859, 419] width 1163 height 100
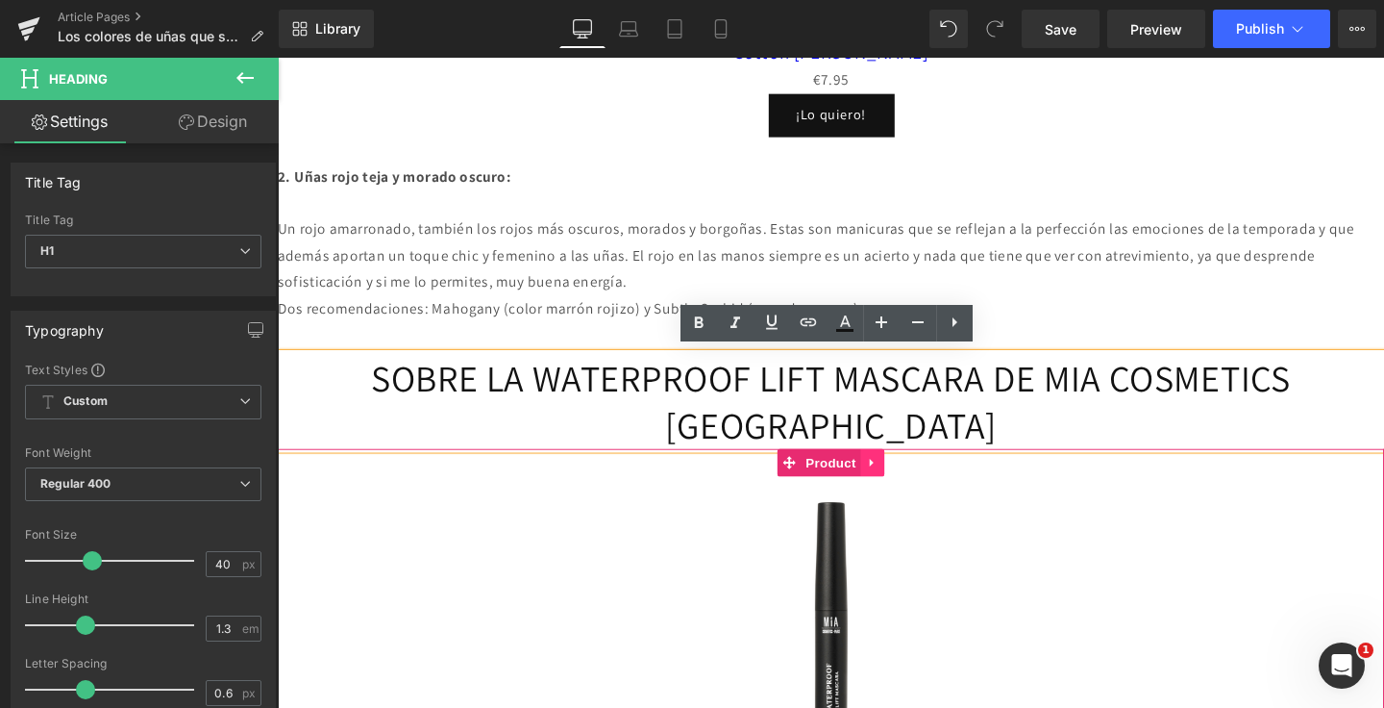
click at [909, 481] on icon at bounding box center [903, 484] width 13 height 14
click at [917, 483] on icon at bounding box center [915, 483] width 13 height 13
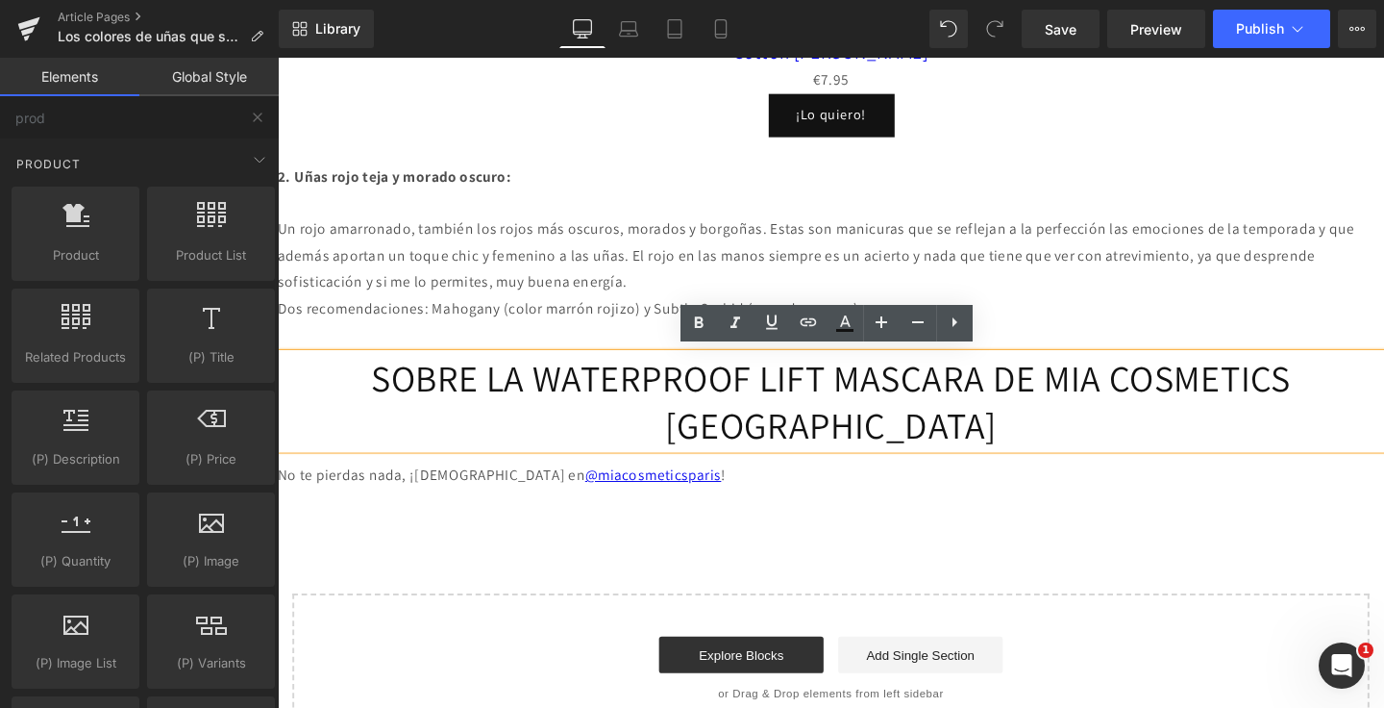
click at [1141, 195] on p "2. Uñas rojo teja y morado oscuro:" at bounding box center [859, 184] width 1163 height 28
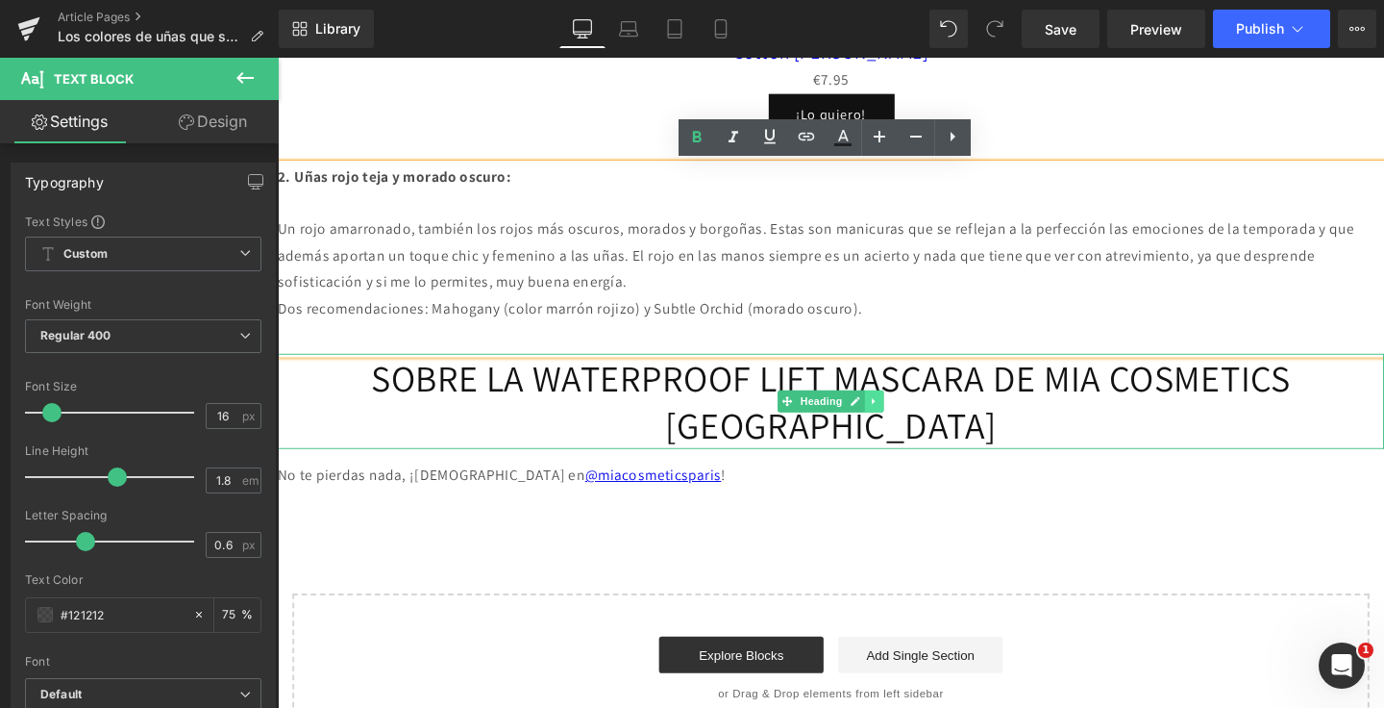
click at [901, 415] on icon at bounding box center [905, 419] width 11 height 12
click at [910, 417] on icon at bounding box center [915, 419] width 11 height 11
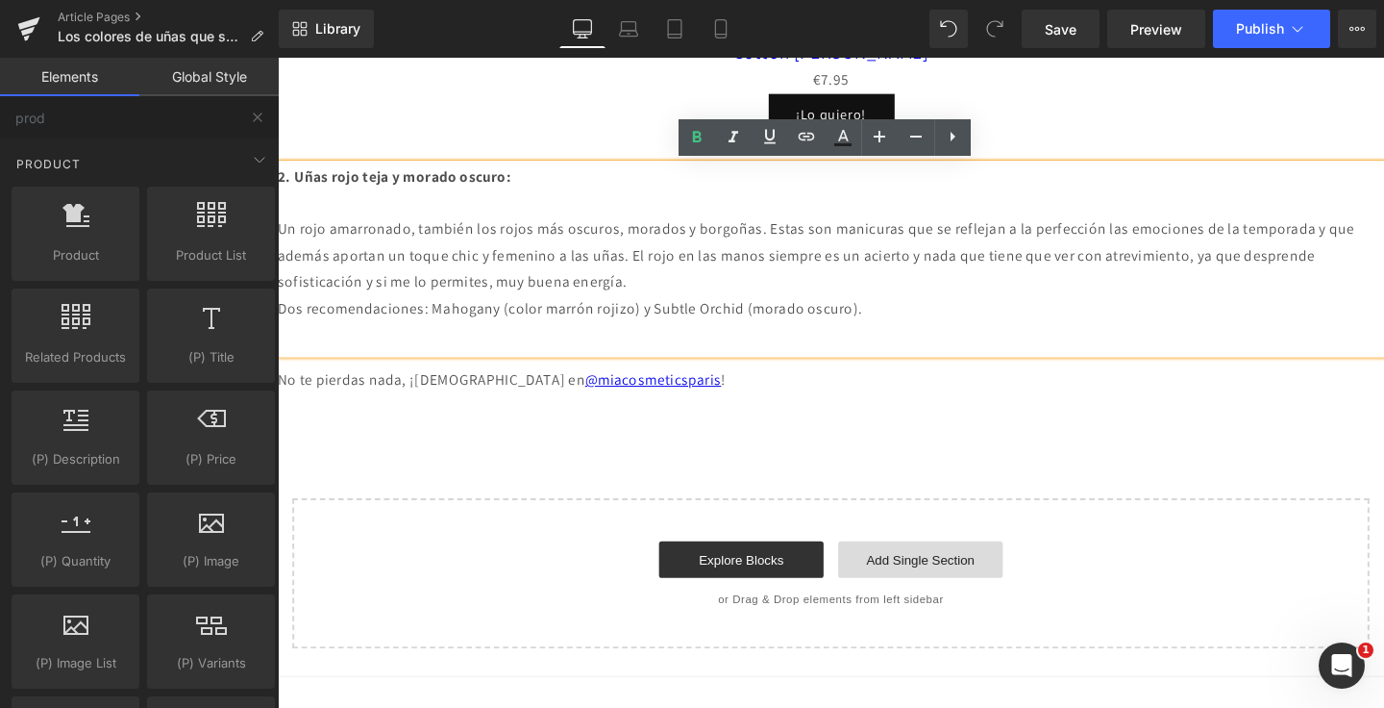
click at [910, 580] on link "Add Single Section" at bounding box center [953, 585] width 173 height 38
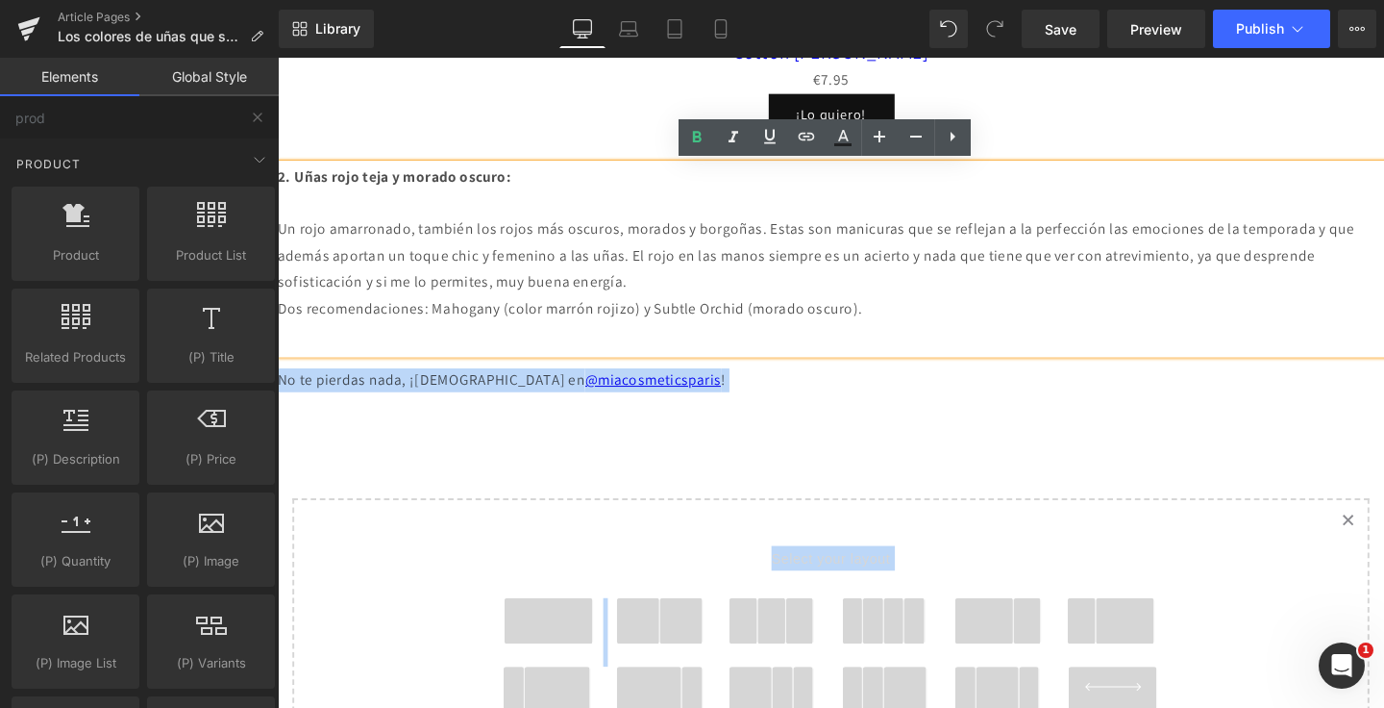
drag, startPoint x: 682, startPoint y: 638, endPoint x: 673, endPoint y: 589, distance: 49.8
click at [673, 573] on div "Select your layout" at bounding box center [859, 670] width 769 height 295
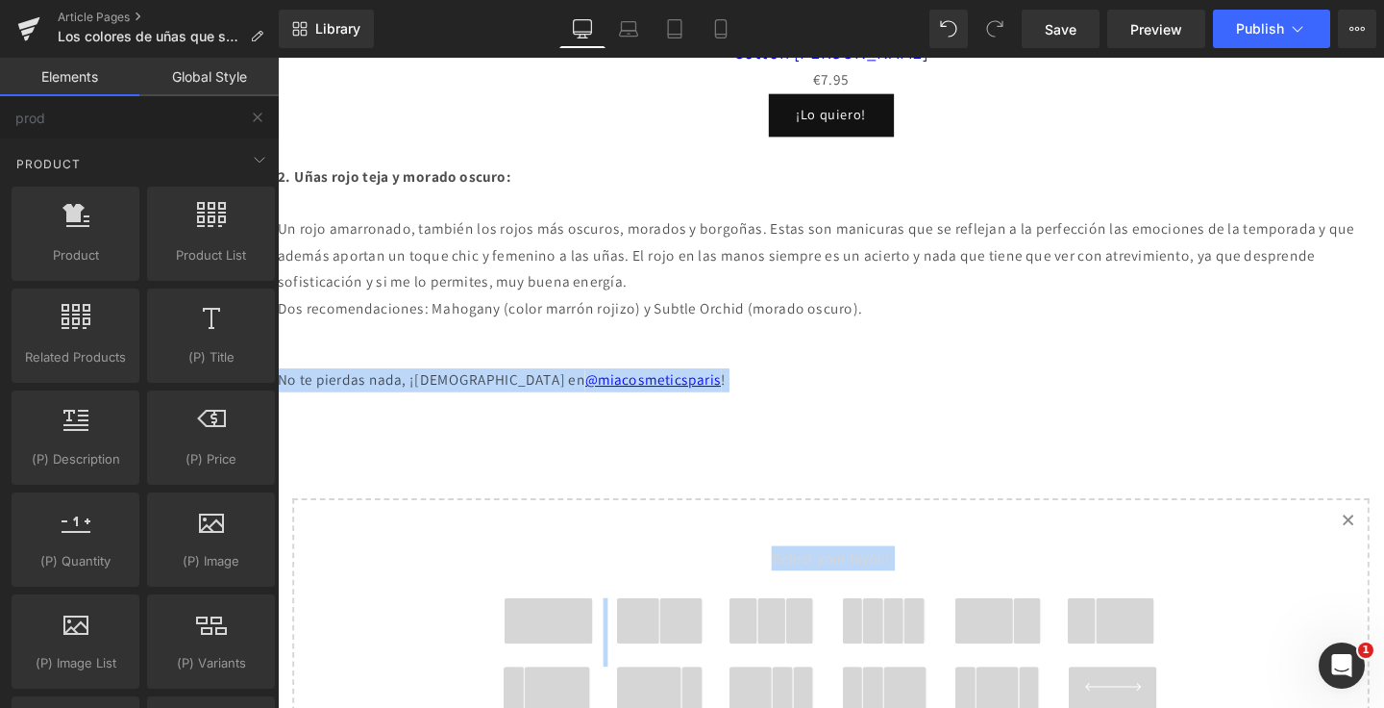
click at [673, 634] on span at bounding box center [657, 650] width 45 height 48
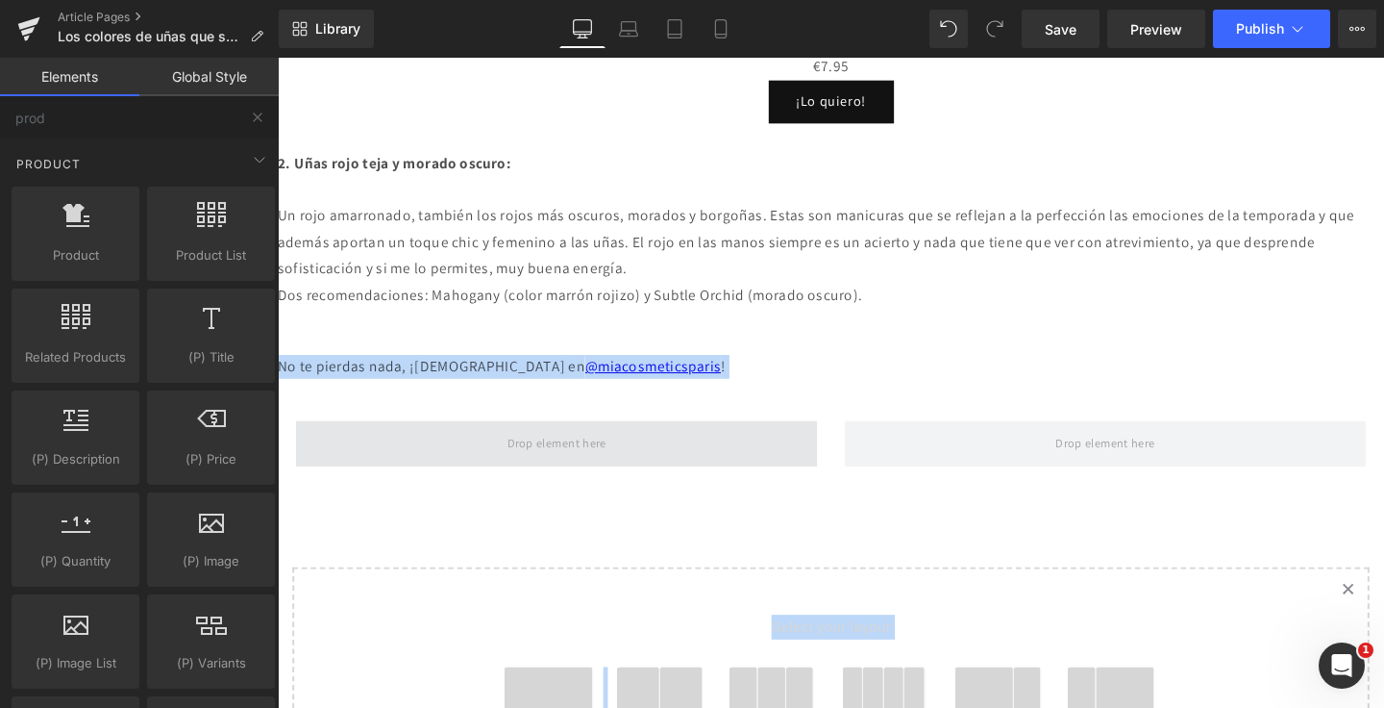
scroll to position [1872, 0]
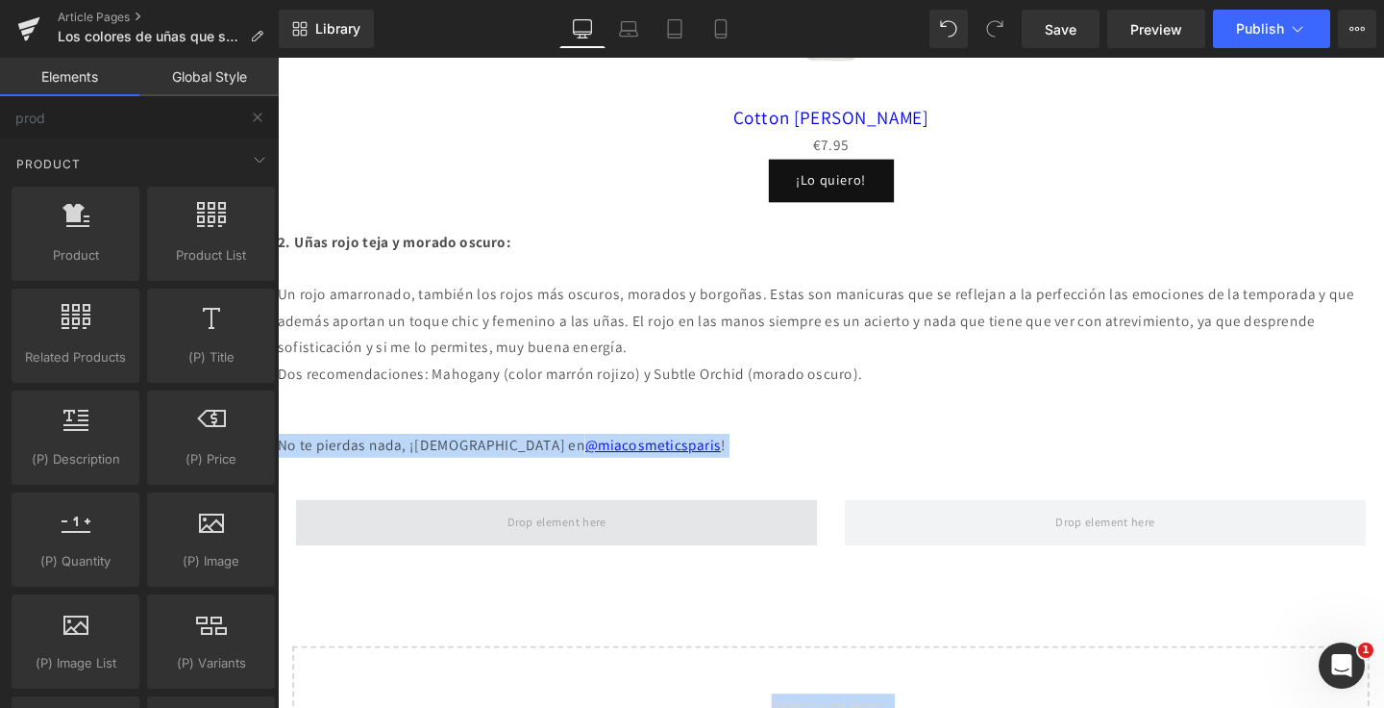
click at [661, 553] on span at bounding box center [571, 546] width 548 height 48
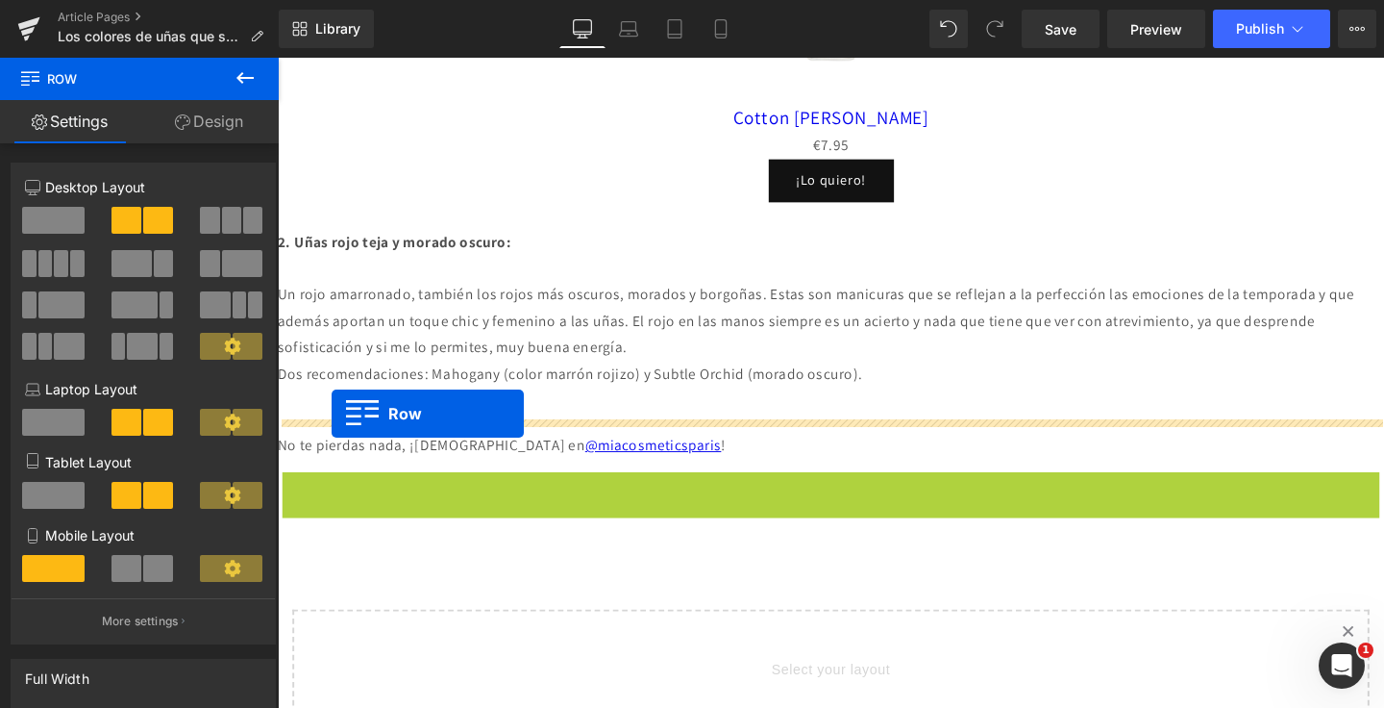
drag, startPoint x: 320, startPoint y: 508, endPoint x: 335, endPoint y: 428, distance: 81.1
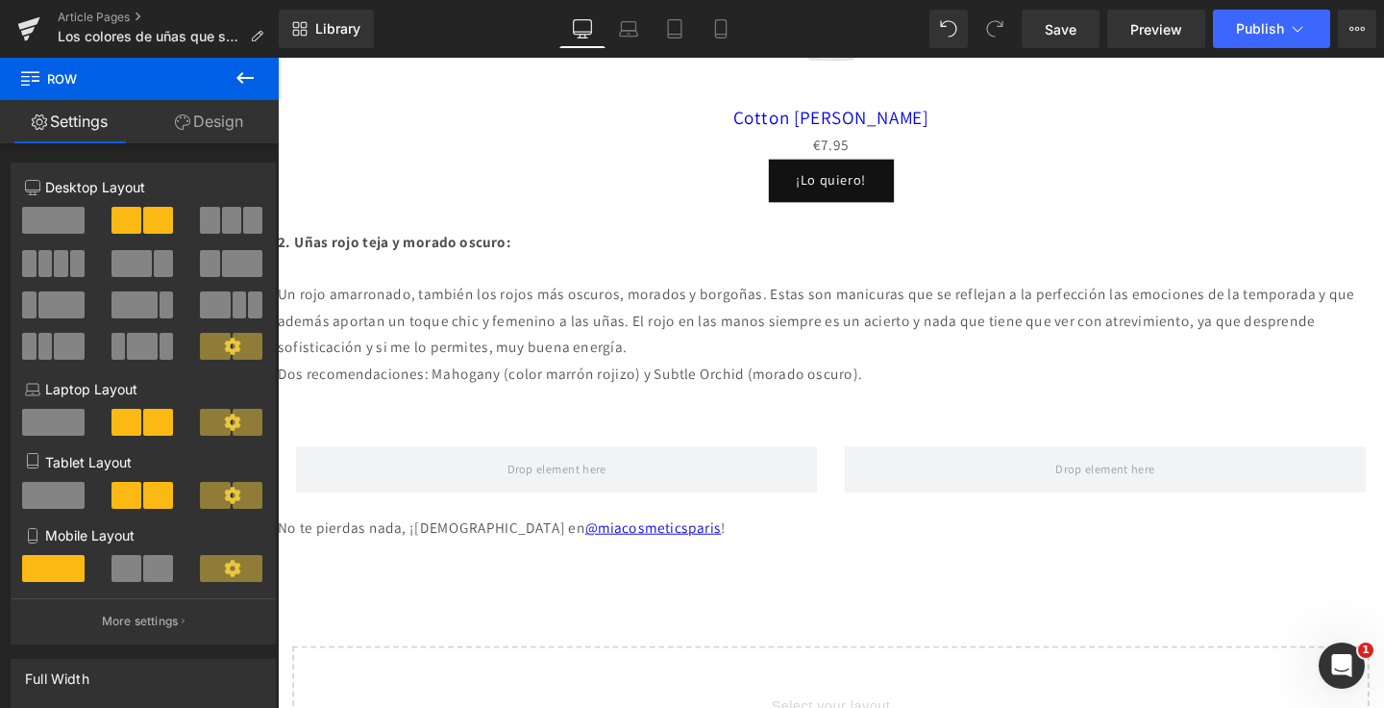
click at [240, 78] on icon at bounding box center [245, 77] width 23 height 23
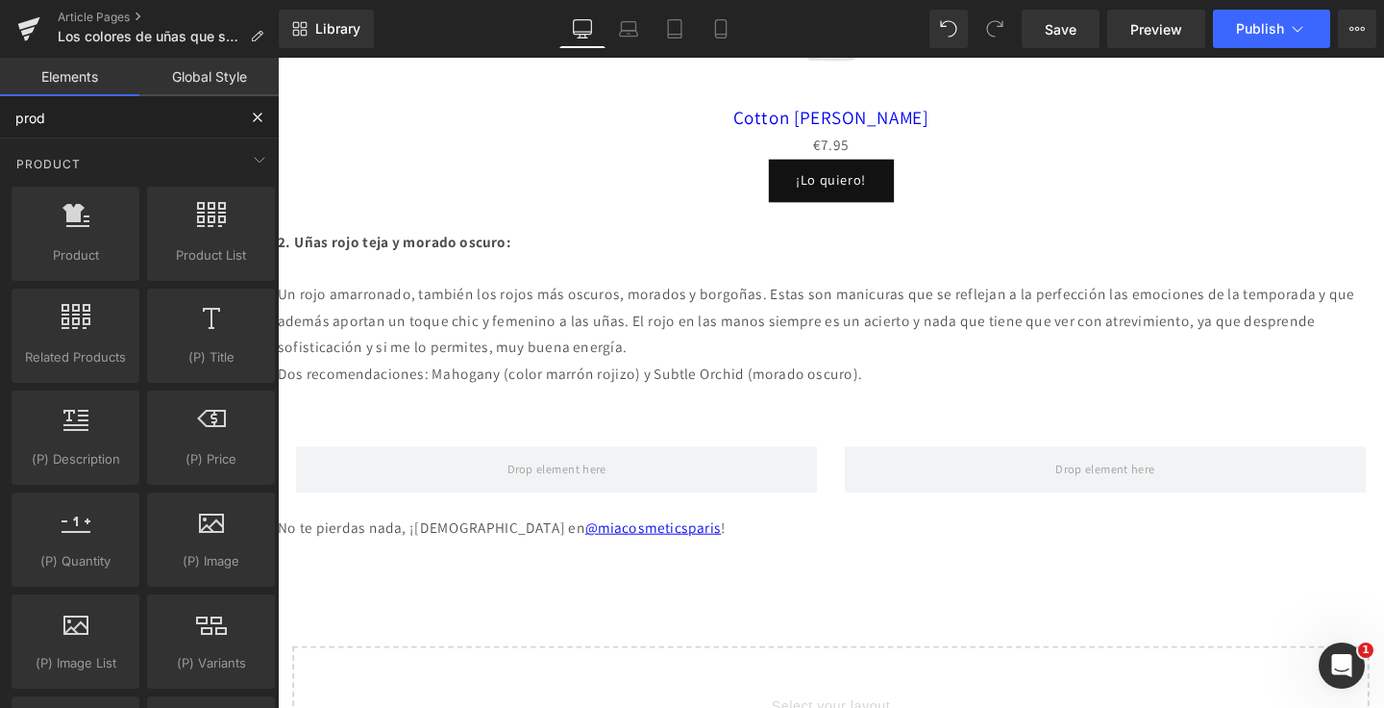
click at [150, 123] on input "prod" at bounding box center [118, 117] width 237 height 42
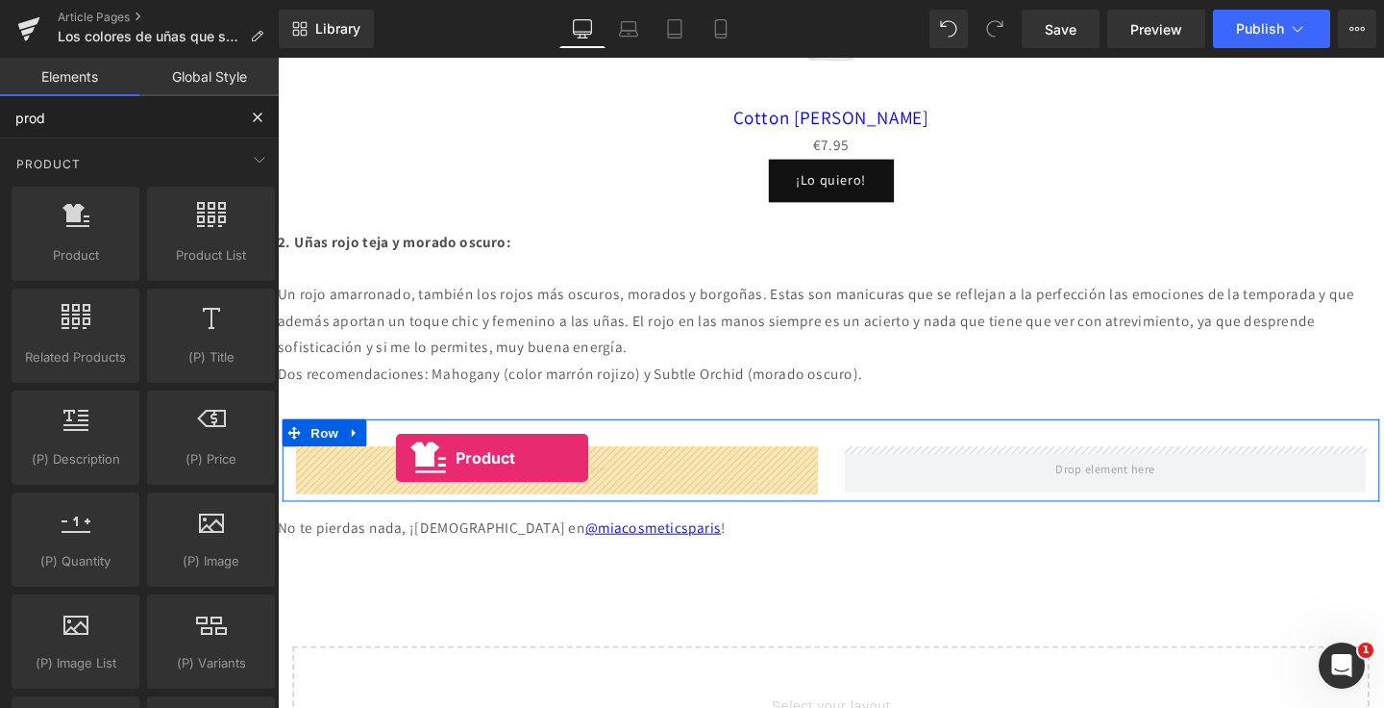
drag, startPoint x: 352, startPoint y: 306, endPoint x: 402, endPoint y: 478, distance: 179.2
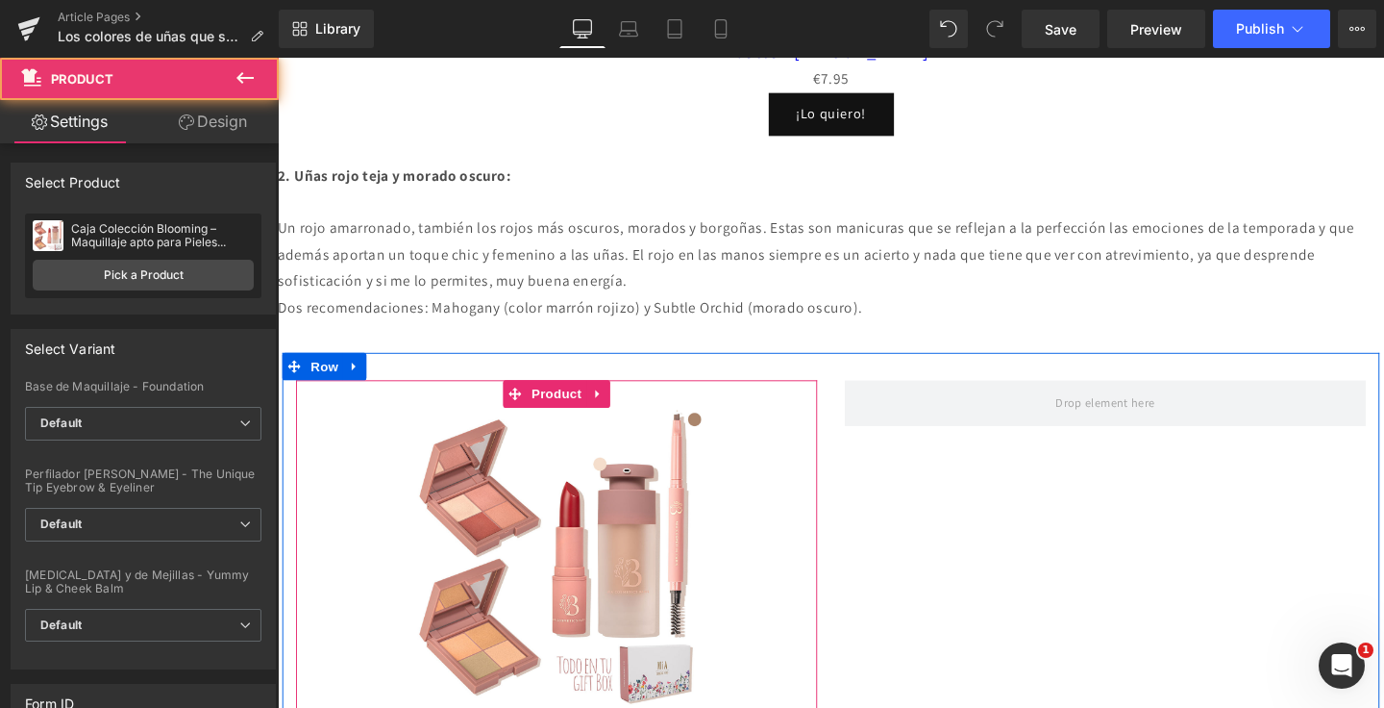
scroll to position [1969, 0]
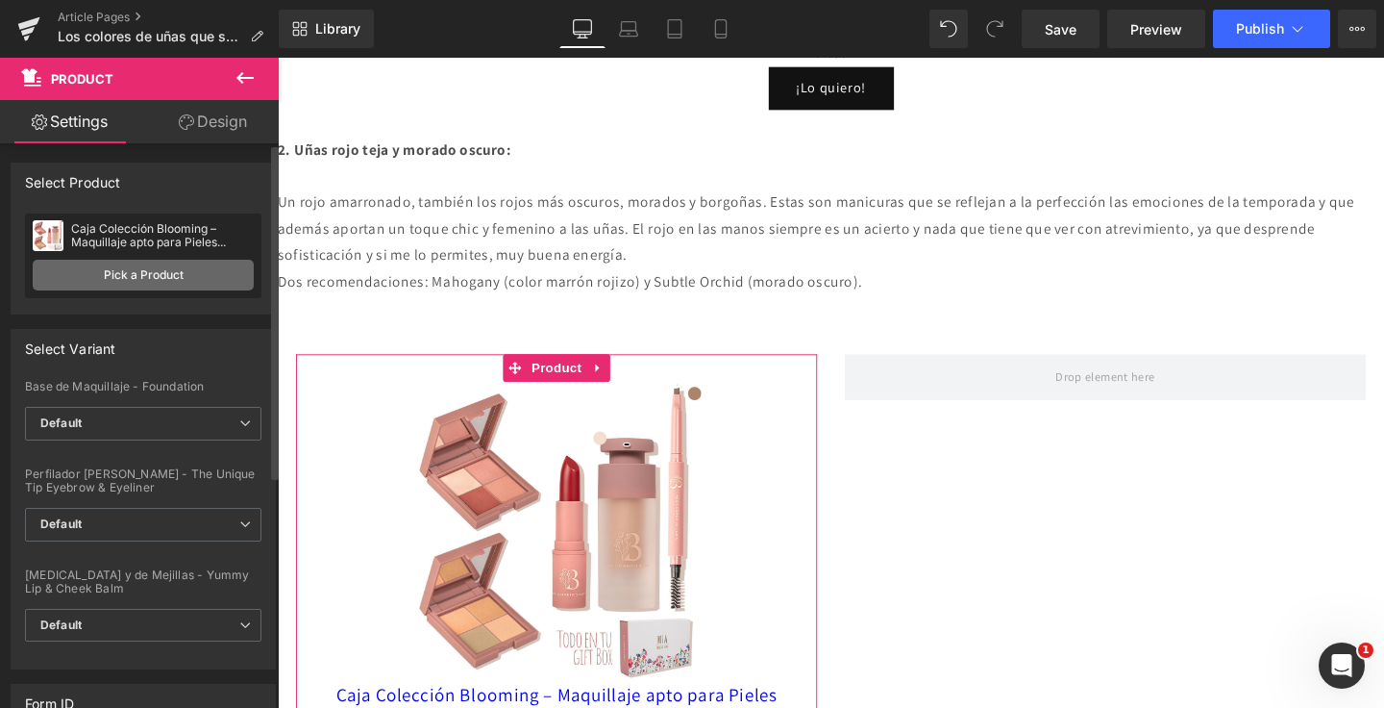
click at [162, 286] on link "Pick a Product" at bounding box center [143, 275] width 221 height 31
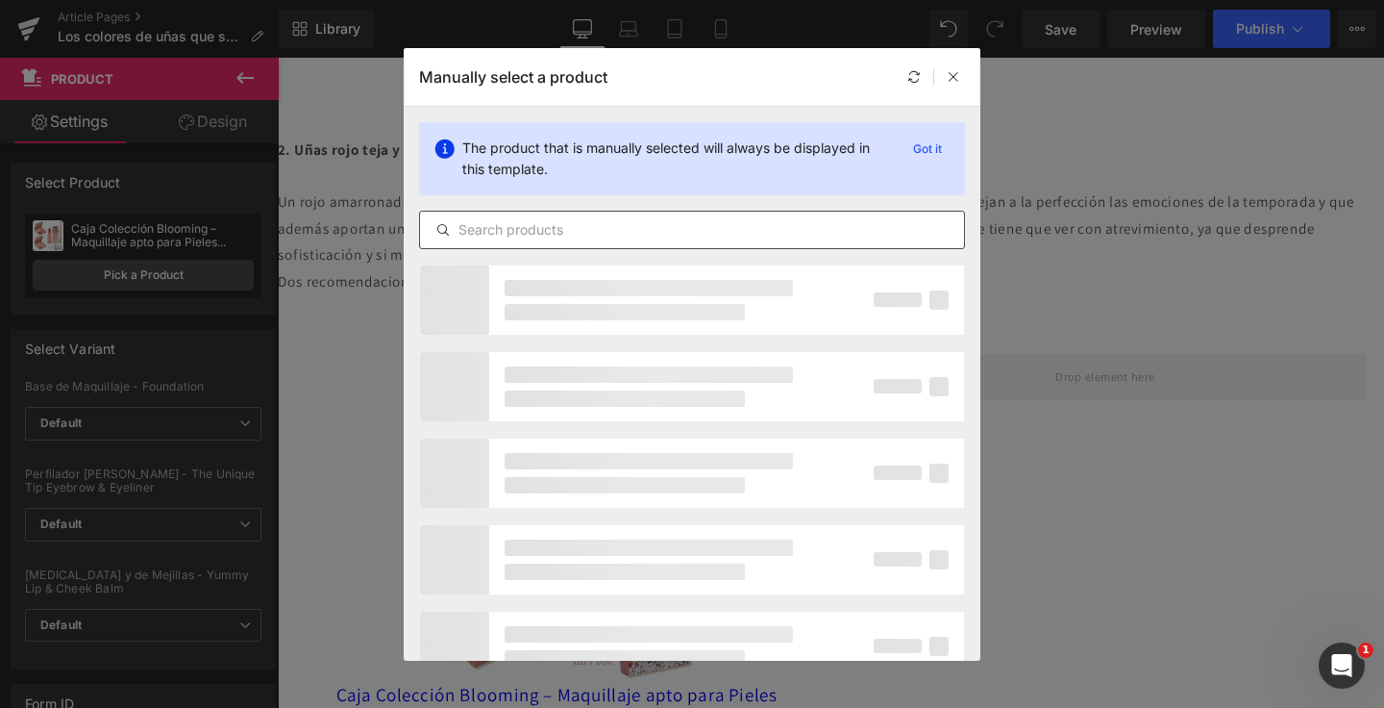
click at [577, 228] on input "text" at bounding box center [692, 229] width 544 height 23
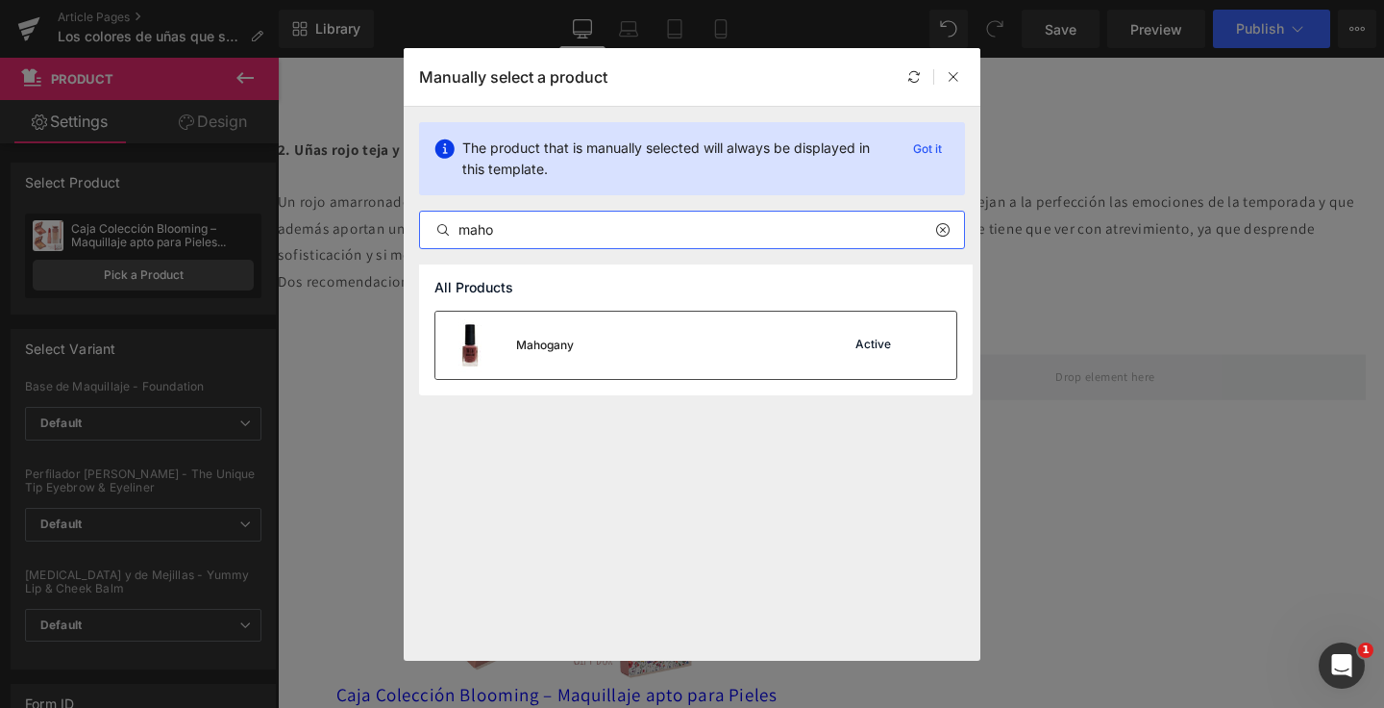
type input "maho"
click at [560, 334] on div "Mahogany" at bounding box center [505, 344] width 138 height 67
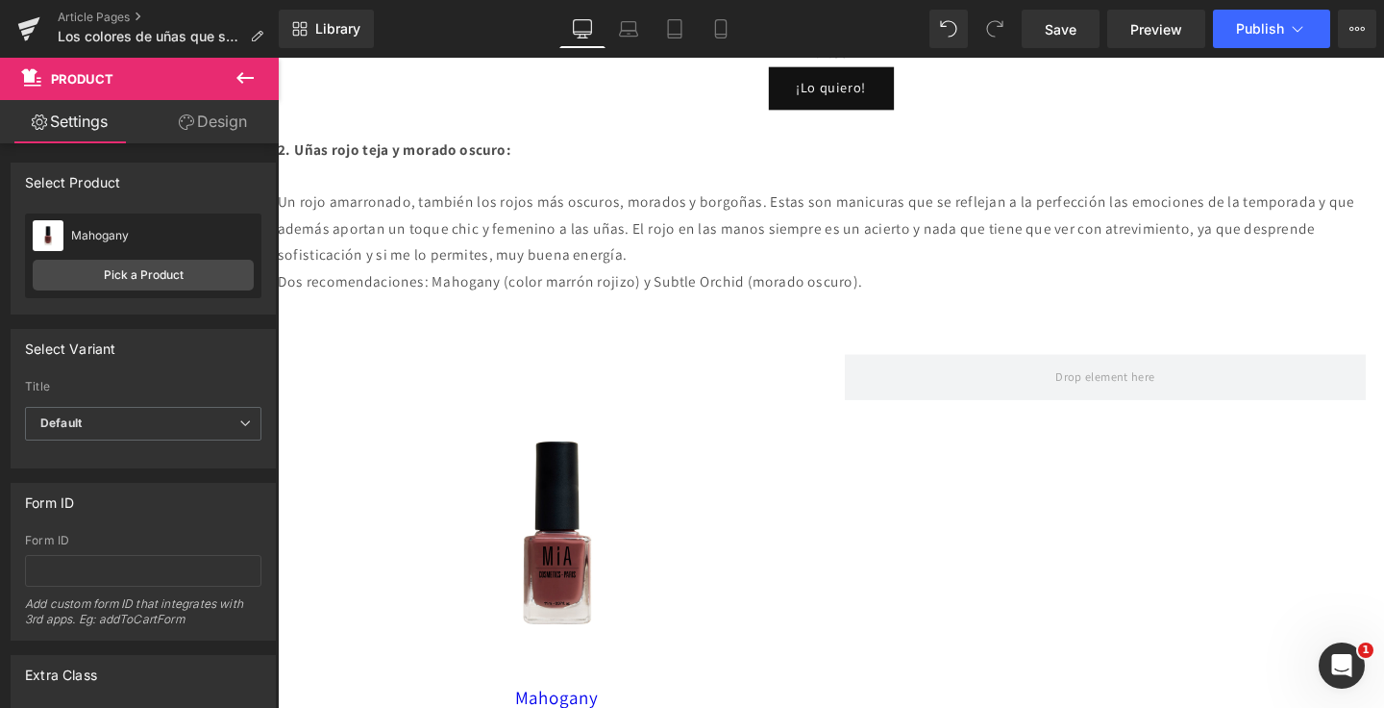
click at [236, 87] on icon at bounding box center [245, 77] width 23 height 23
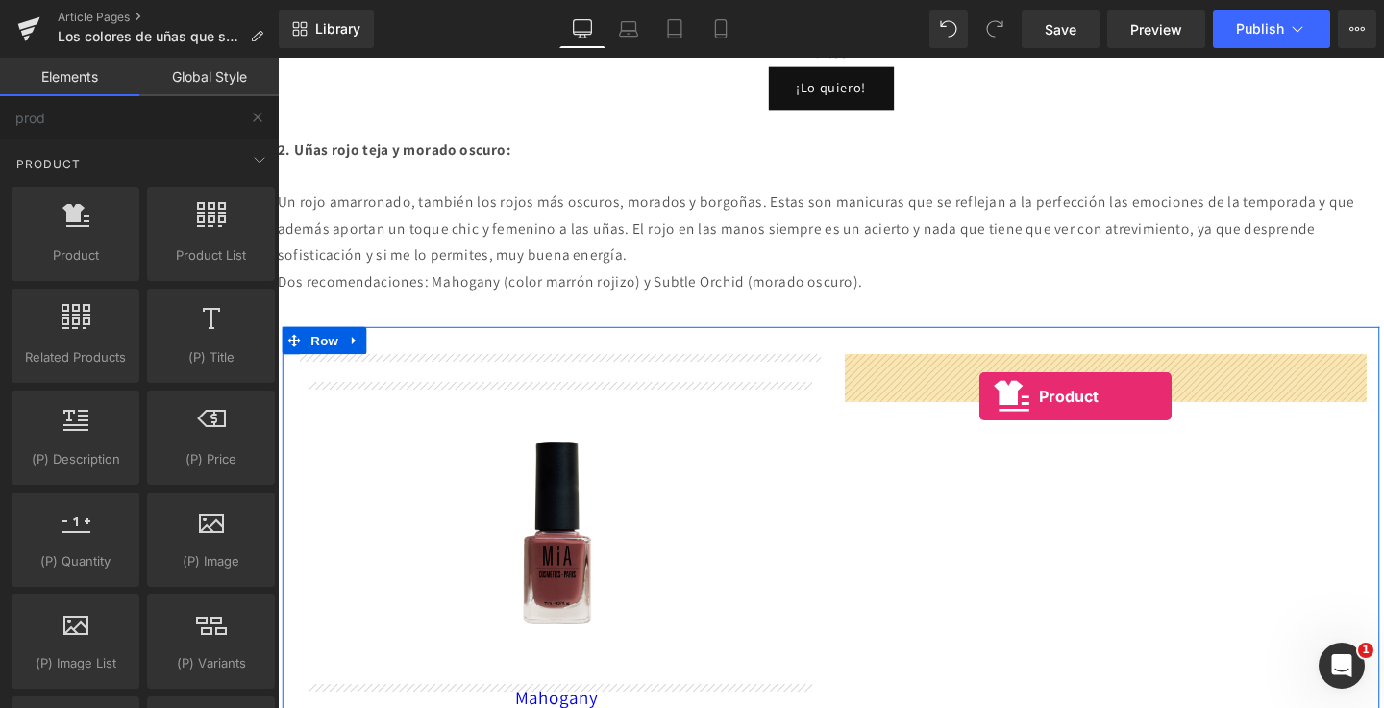
drag, startPoint x: 361, startPoint y: 286, endPoint x: 1005, endPoint y: 412, distance: 656.3
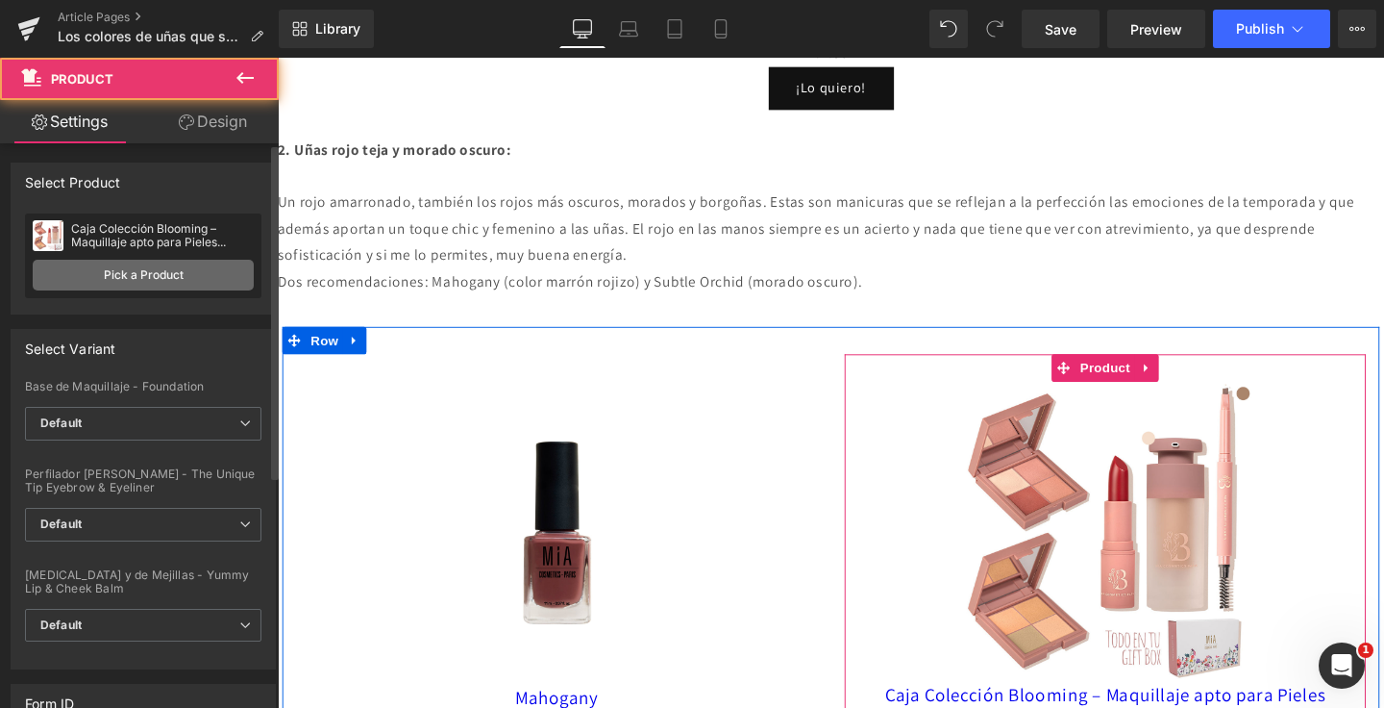
click at [180, 275] on link "Pick a Product" at bounding box center [143, 275] width 221 height 31
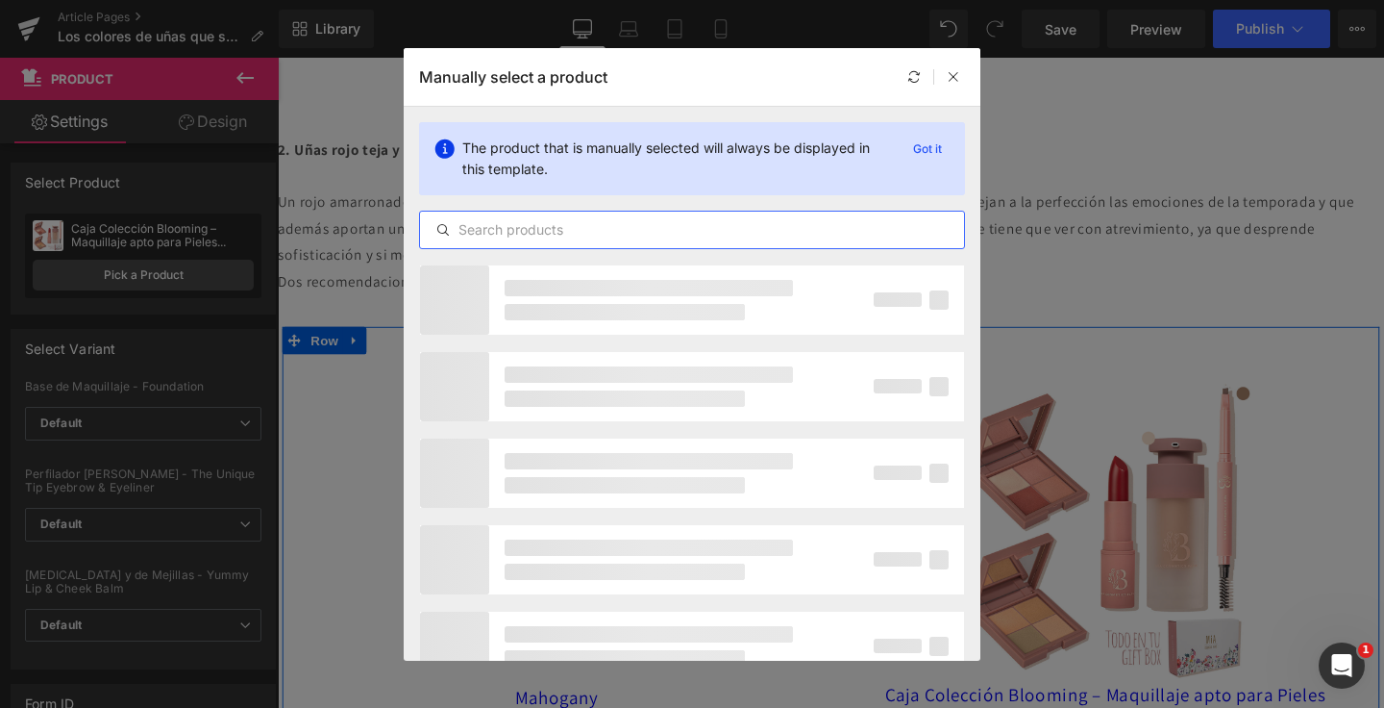
click at [539, 229] on input "text" at bounding box center [692, 229] width 544 height 23
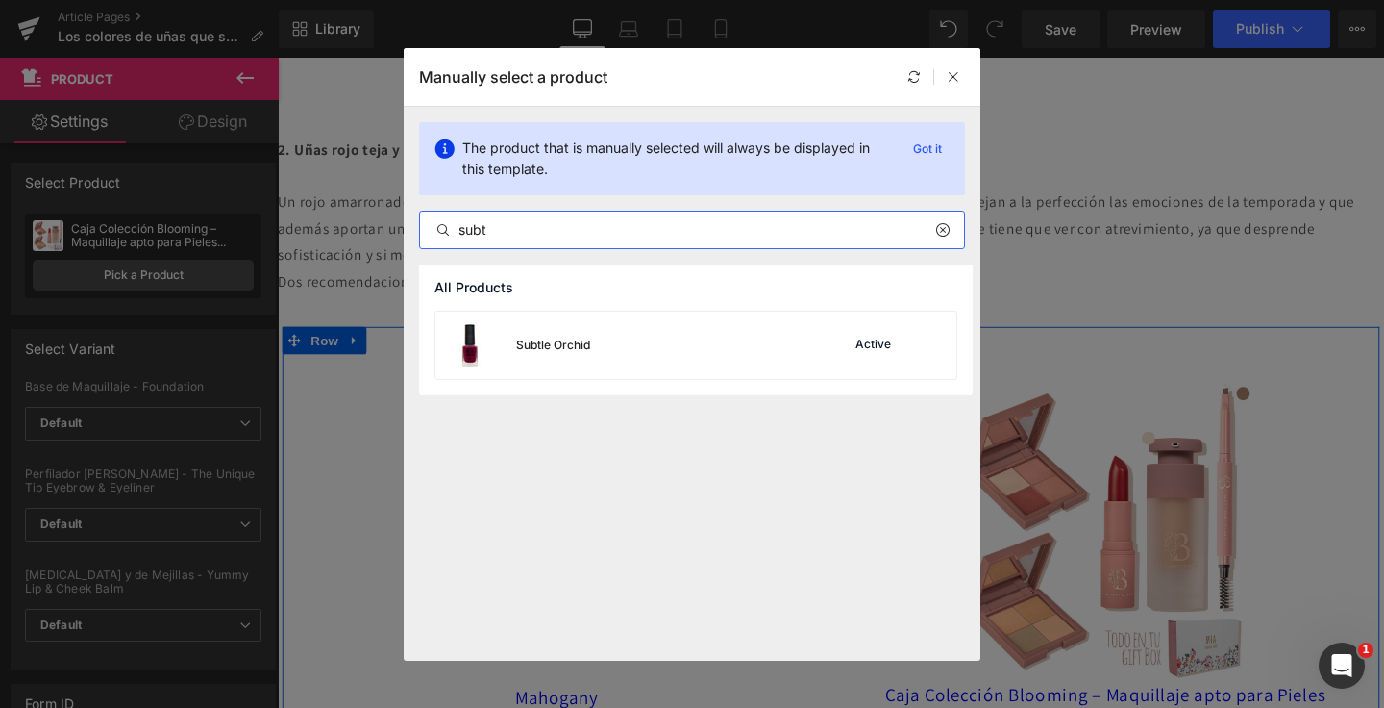
type input "subt"
click at [596, 336] on div "Subtle Orchid Active" at bounding box center [696, 344] width 521 height 67
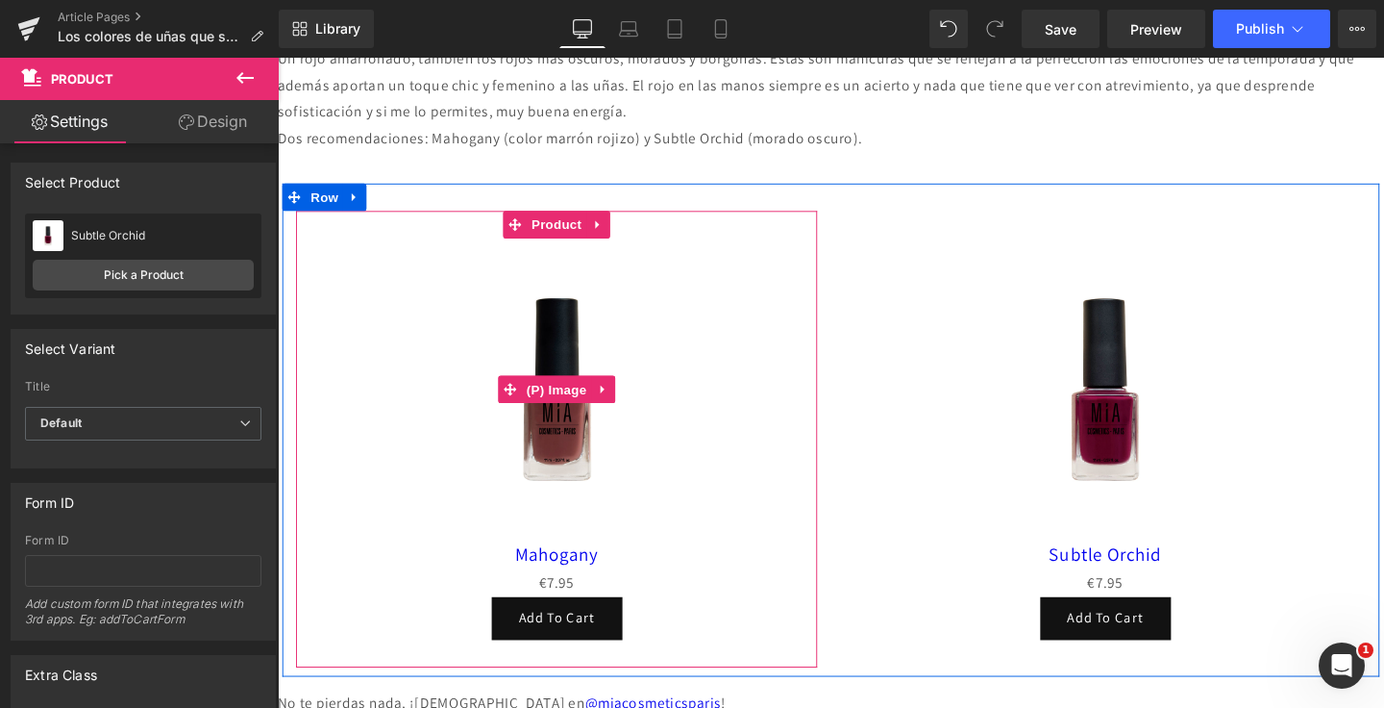
scroll to position [2122, 0]
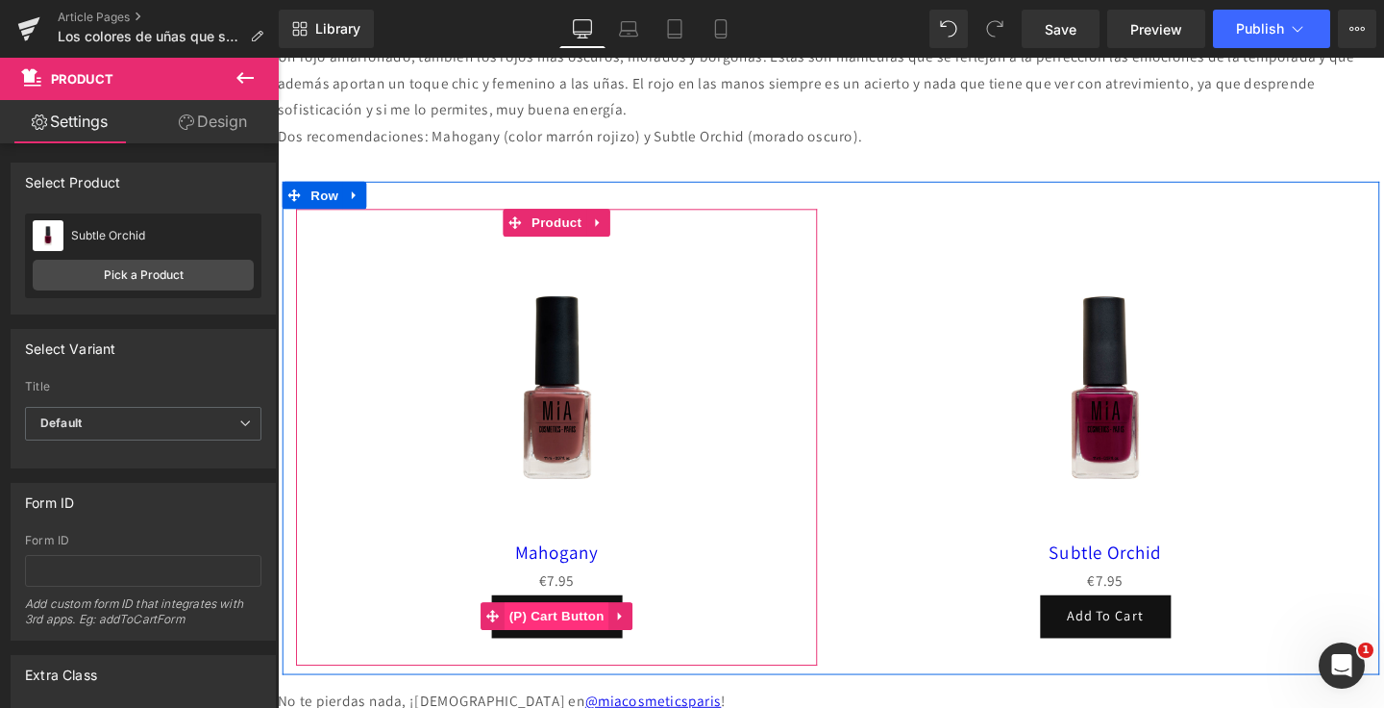
click at [591, 632] on span "(P) Cart Button" at bounding box center [571, 644] width 110 height 29
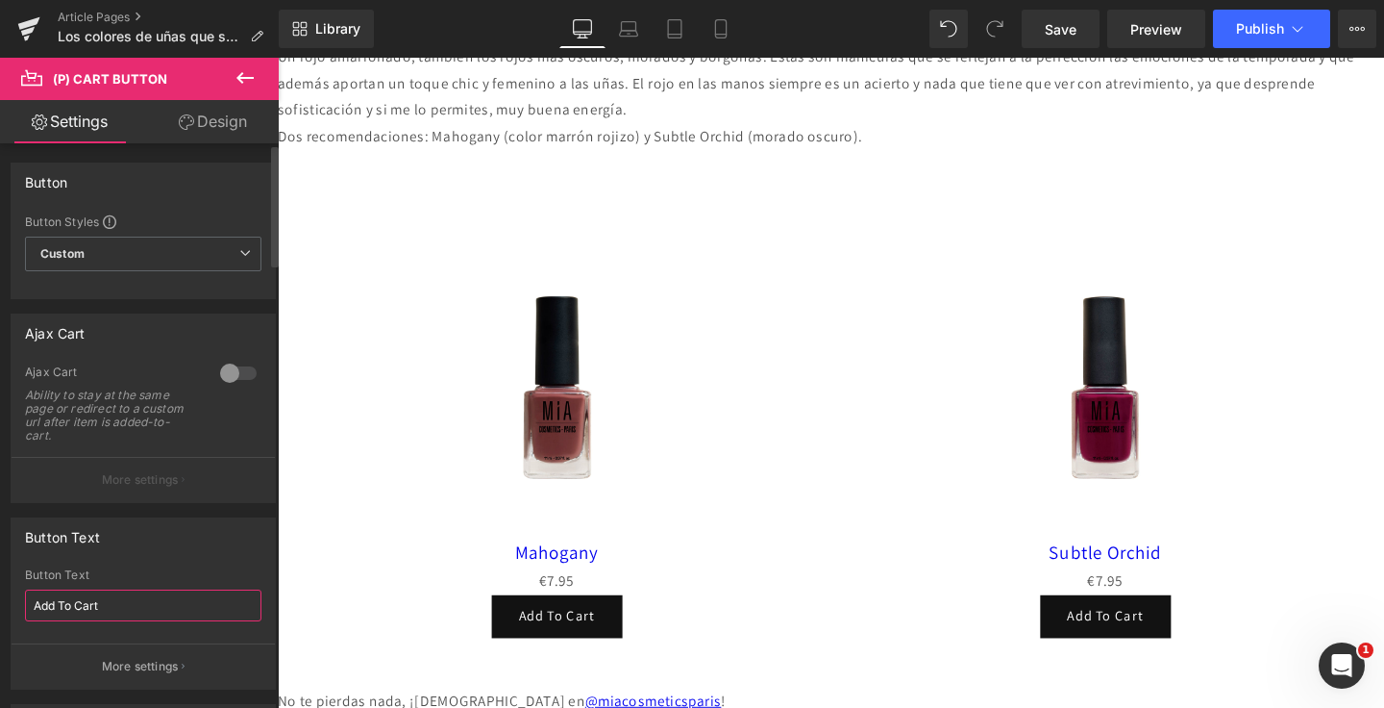
click at [131, 594] on input "Add To Cart" at bounding box center [143, 605] width 237 height 32
type input "¡Lo quiero!"
click at [101, 610] on input "¡Lo quiero!" at bounding box center [143, 605] width 237 height 32
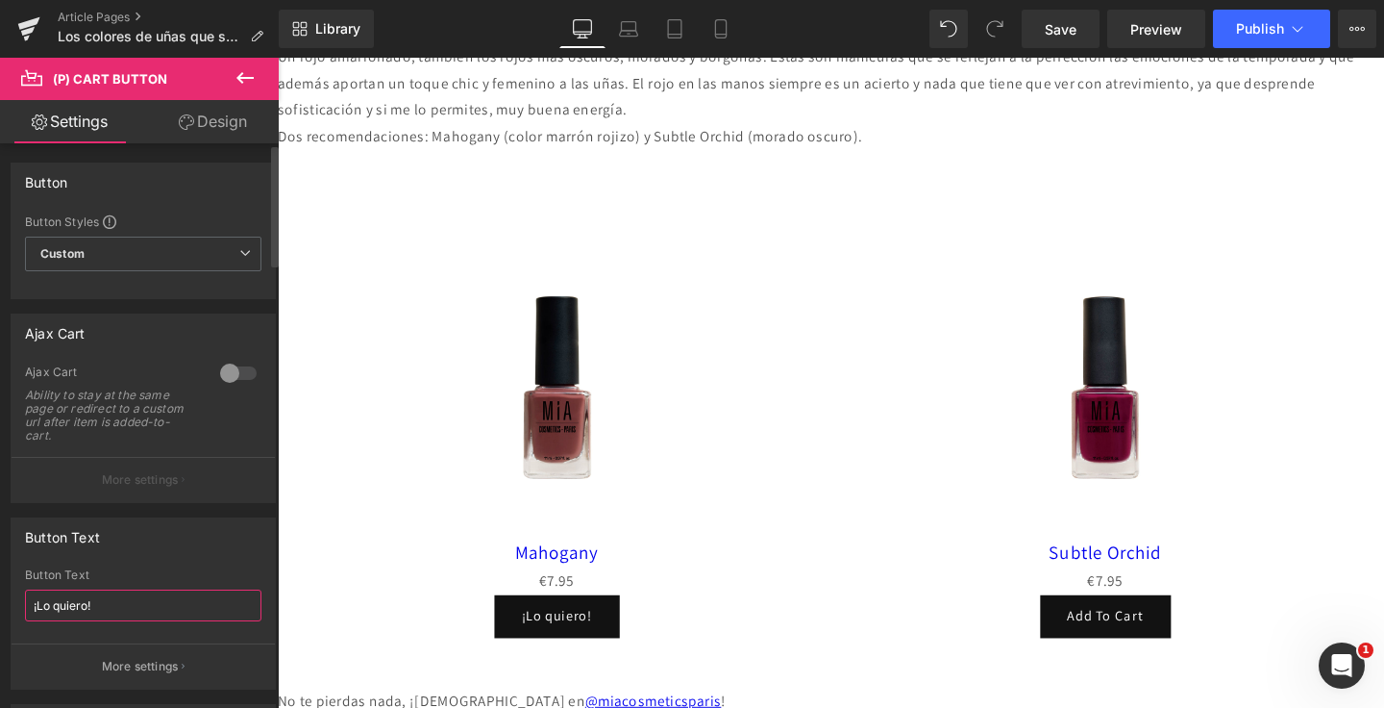
click at [101, 610] on input "¡Lo quiero!" at bounding box center [143, 605] width 237 height 32
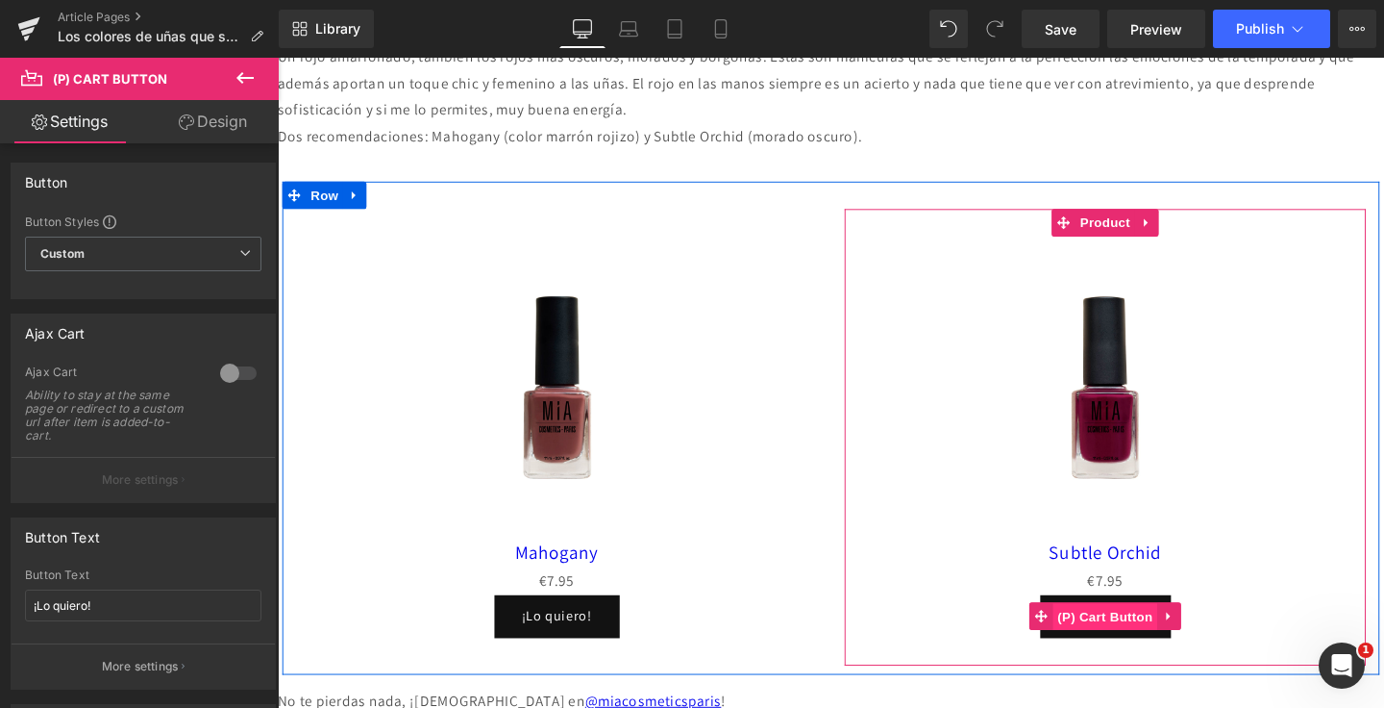
click at [1114, 648] on span "(P) Cart Button" at bounding box center [1148, 645] width 110 height 29
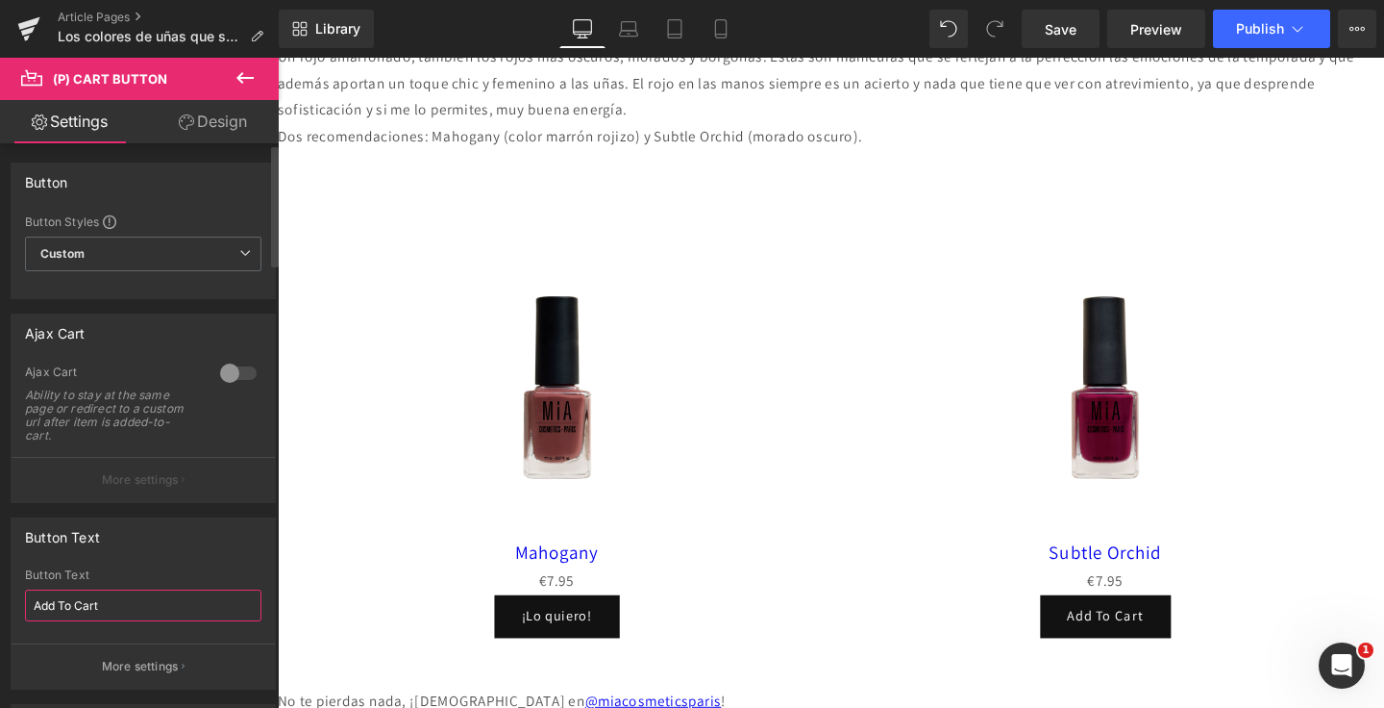
click at [142, 599] on input "Add To Cart" at bounding box center [143, 605] width 237 height 32
paste input "¡Lo quiero!"
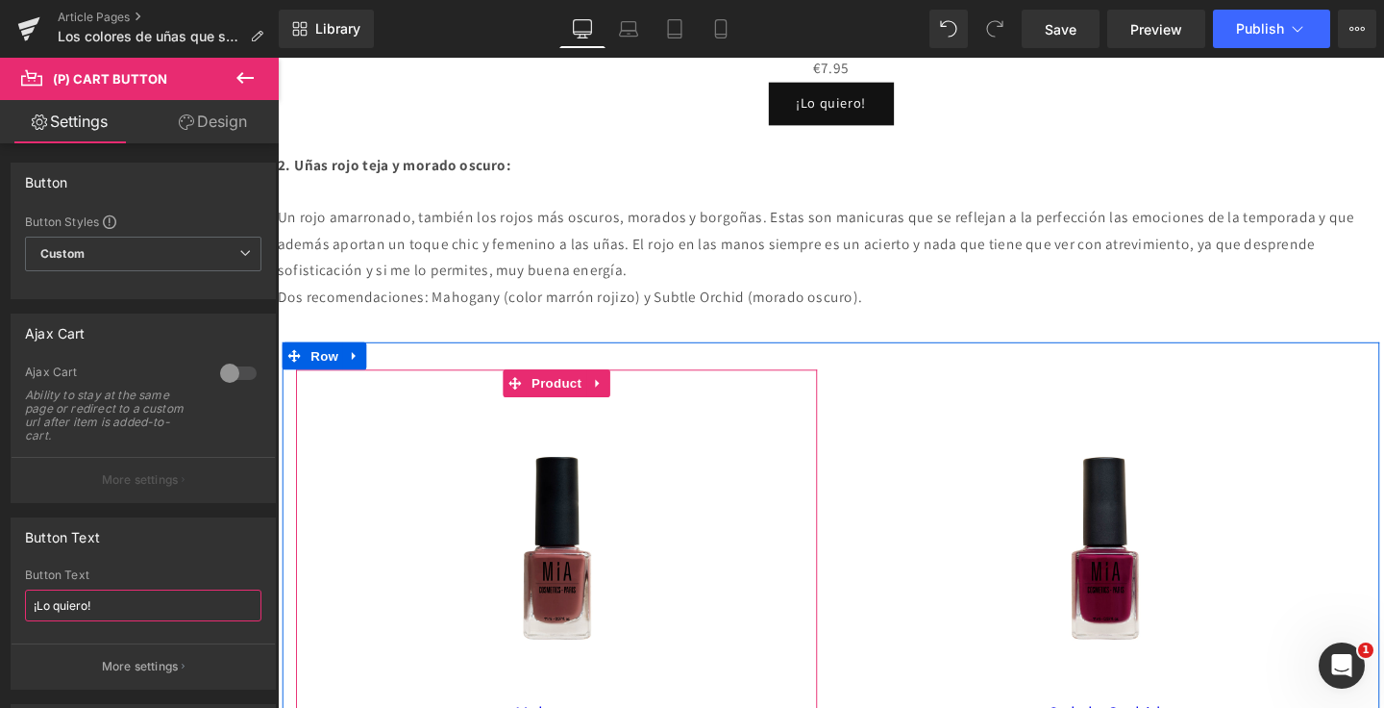
scroll to position [1990, 0]
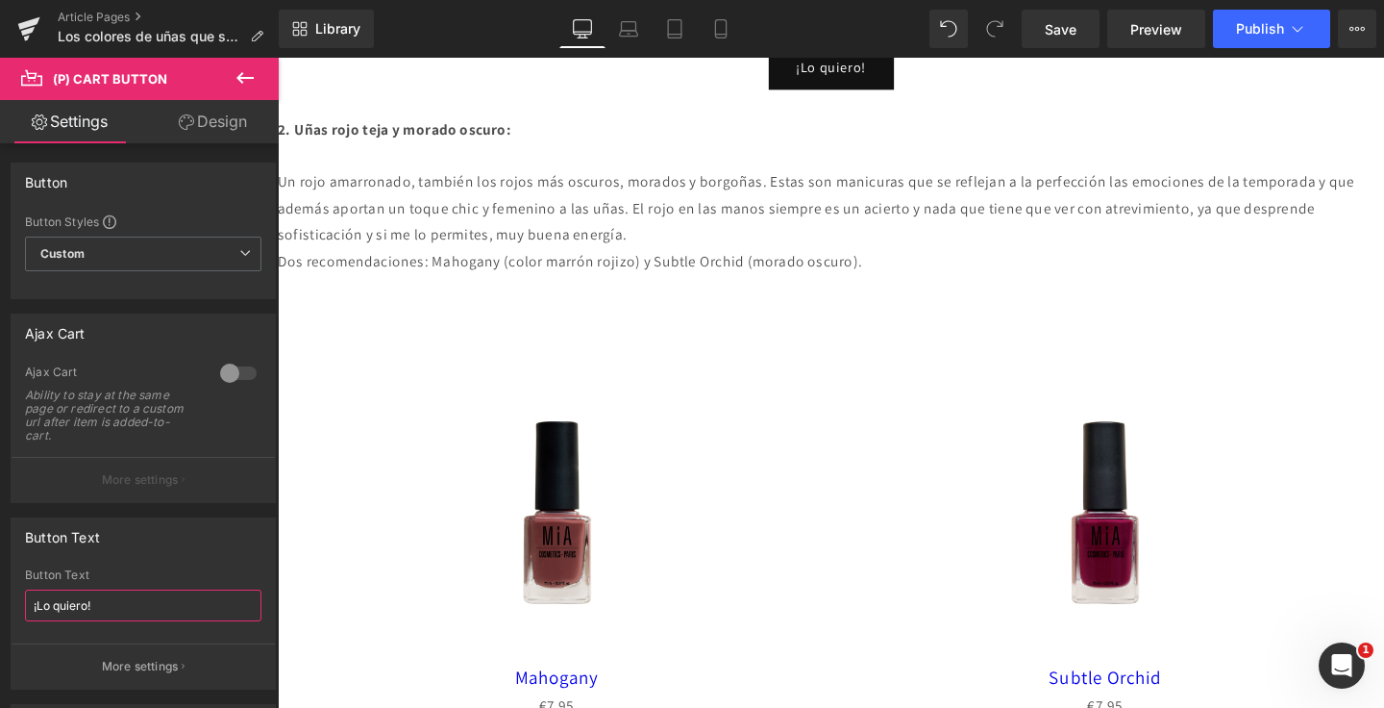
type input "¡Lo quiero!"
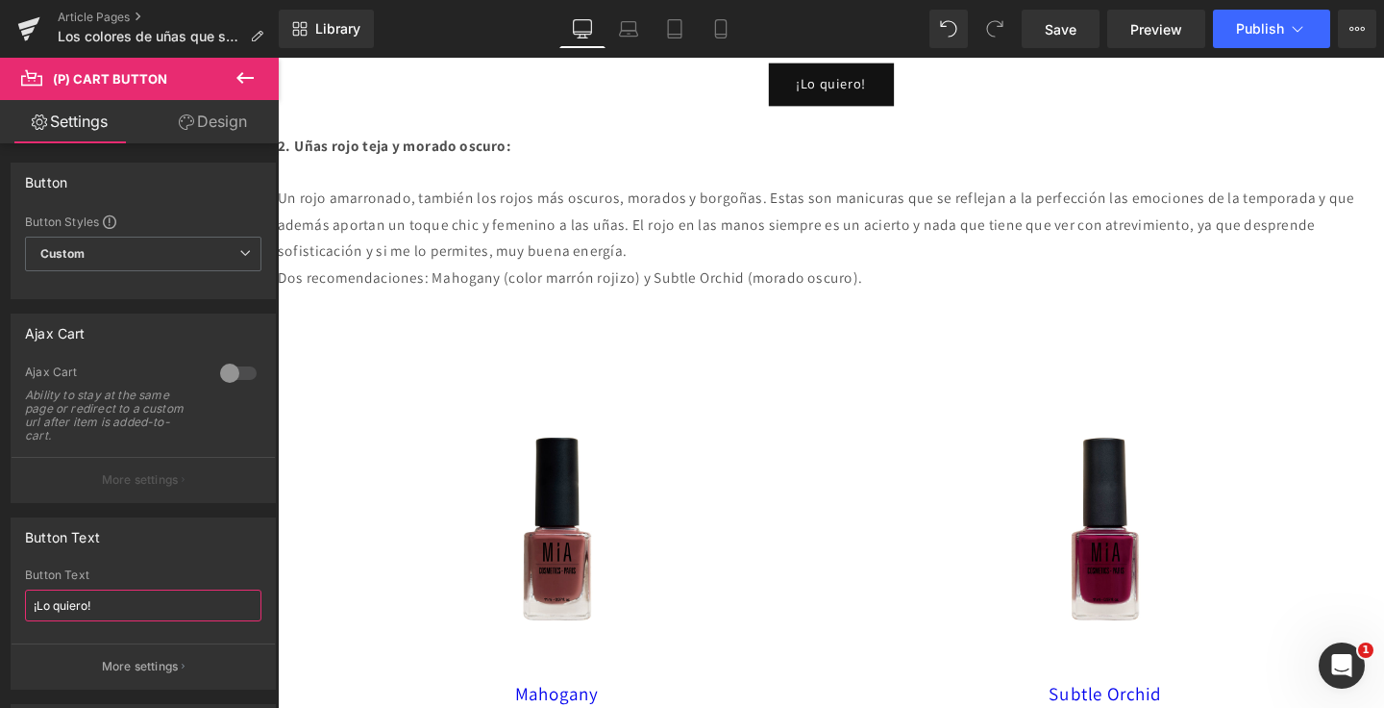
scroll to position [1892, 0]
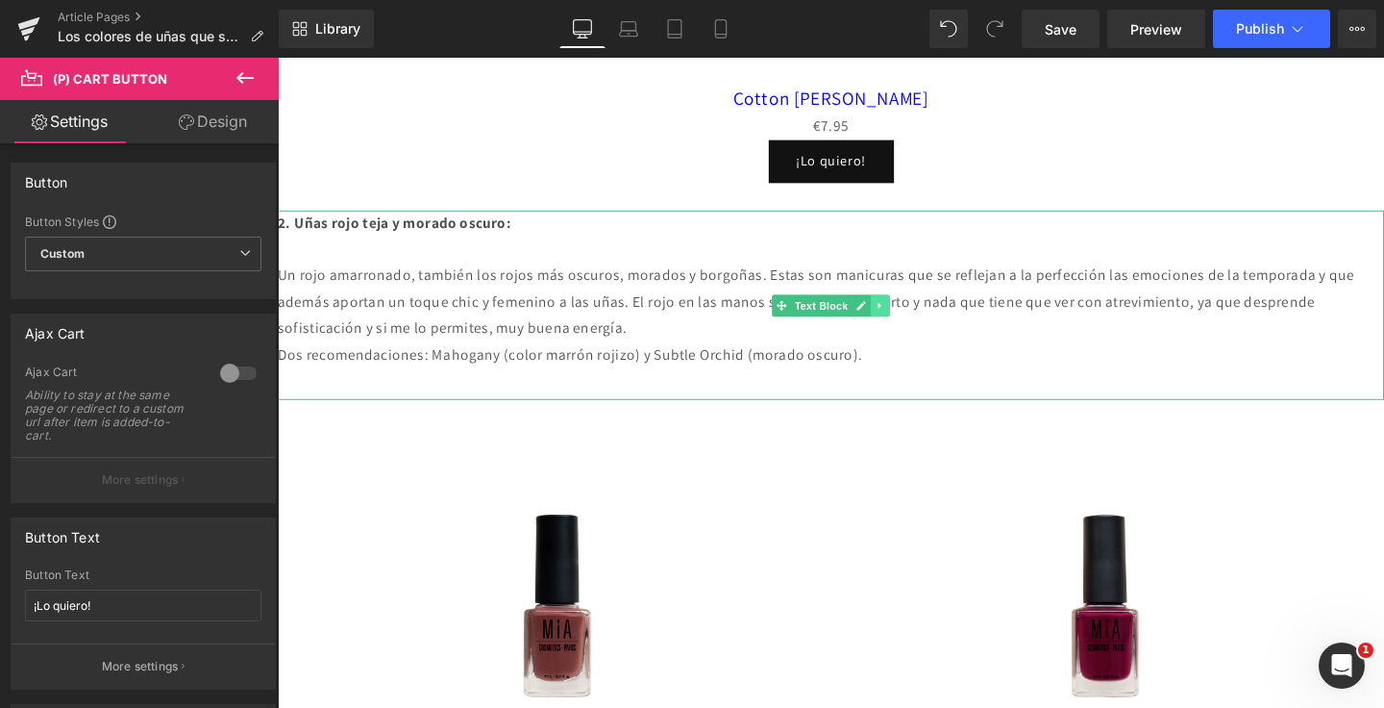
click at [912, 314] on icon at bounding box center [911, 318] width 11 height 12
click at [900, 318] on icon at bounding box center [901, 317] width 11 height 11
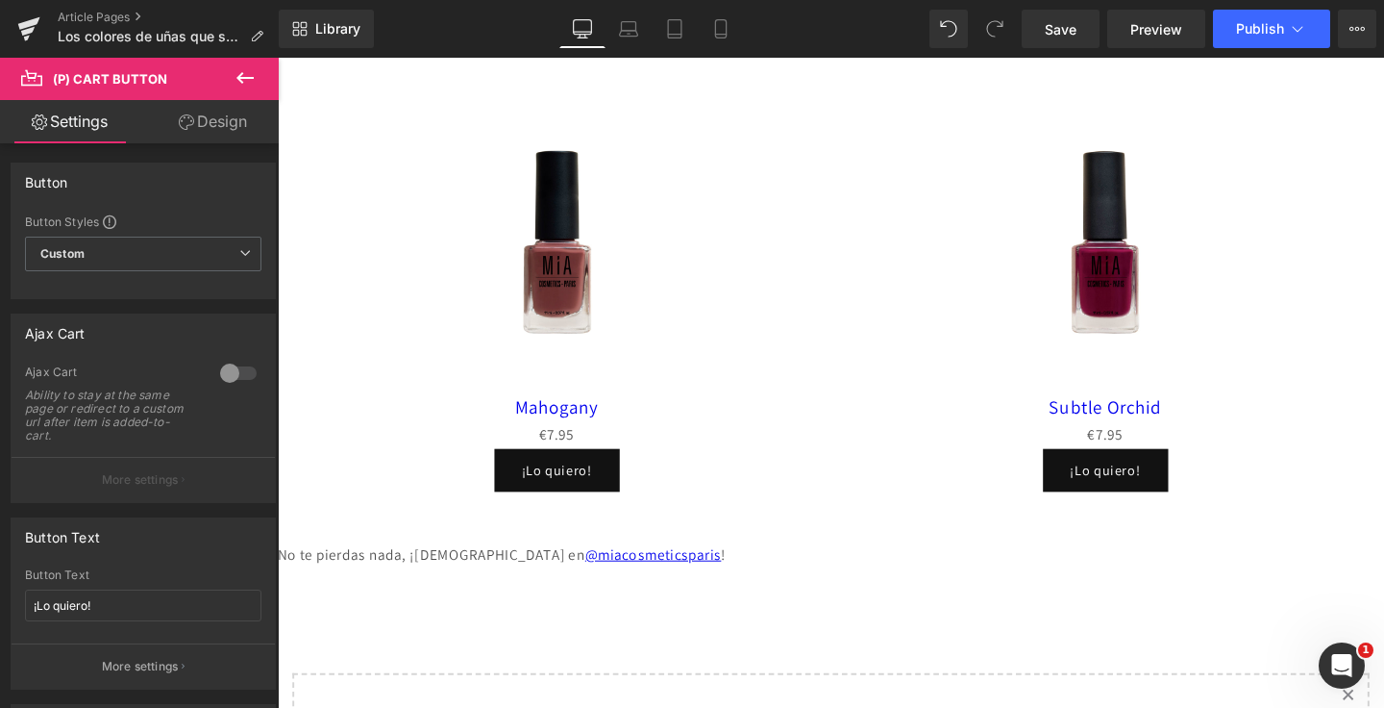
drag, startPoint x: 798, startPoint y: 517, endPoint x: 869, endPoint y: 74, distance: 448.9
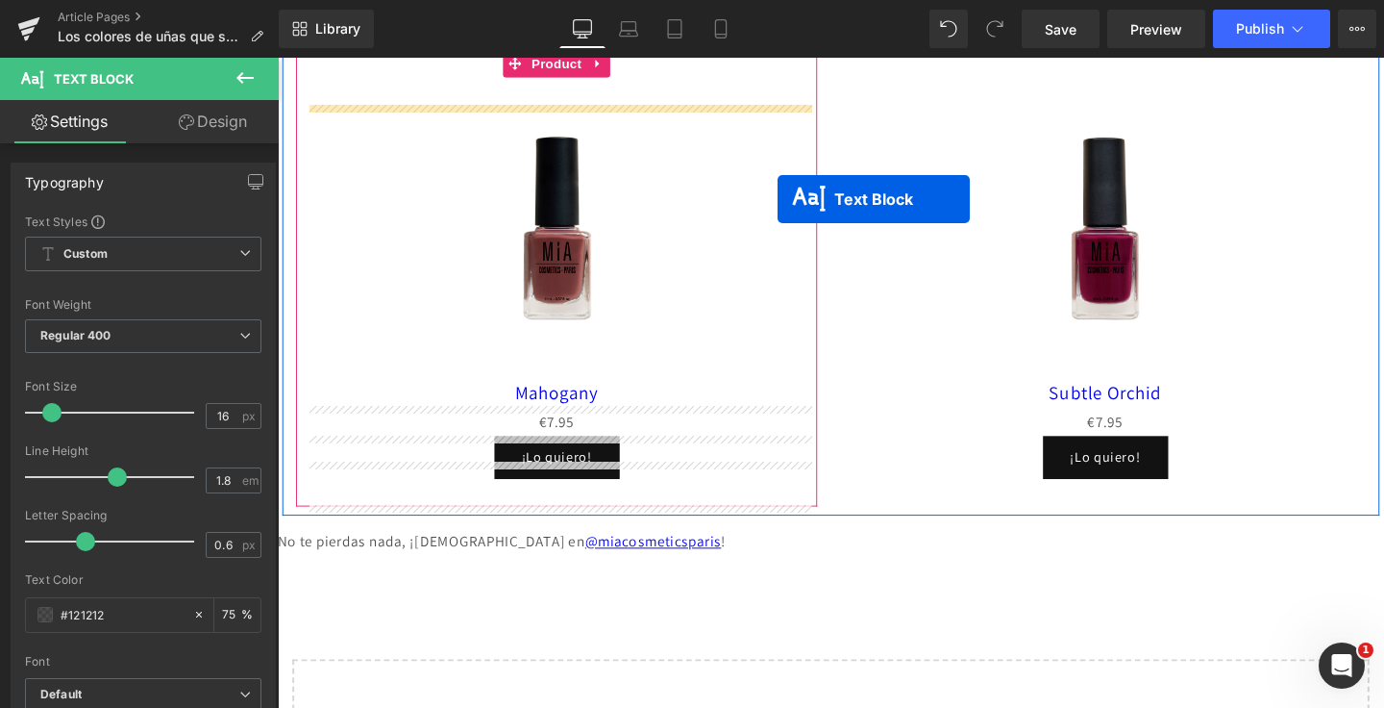
scroll to position [2435, 0]
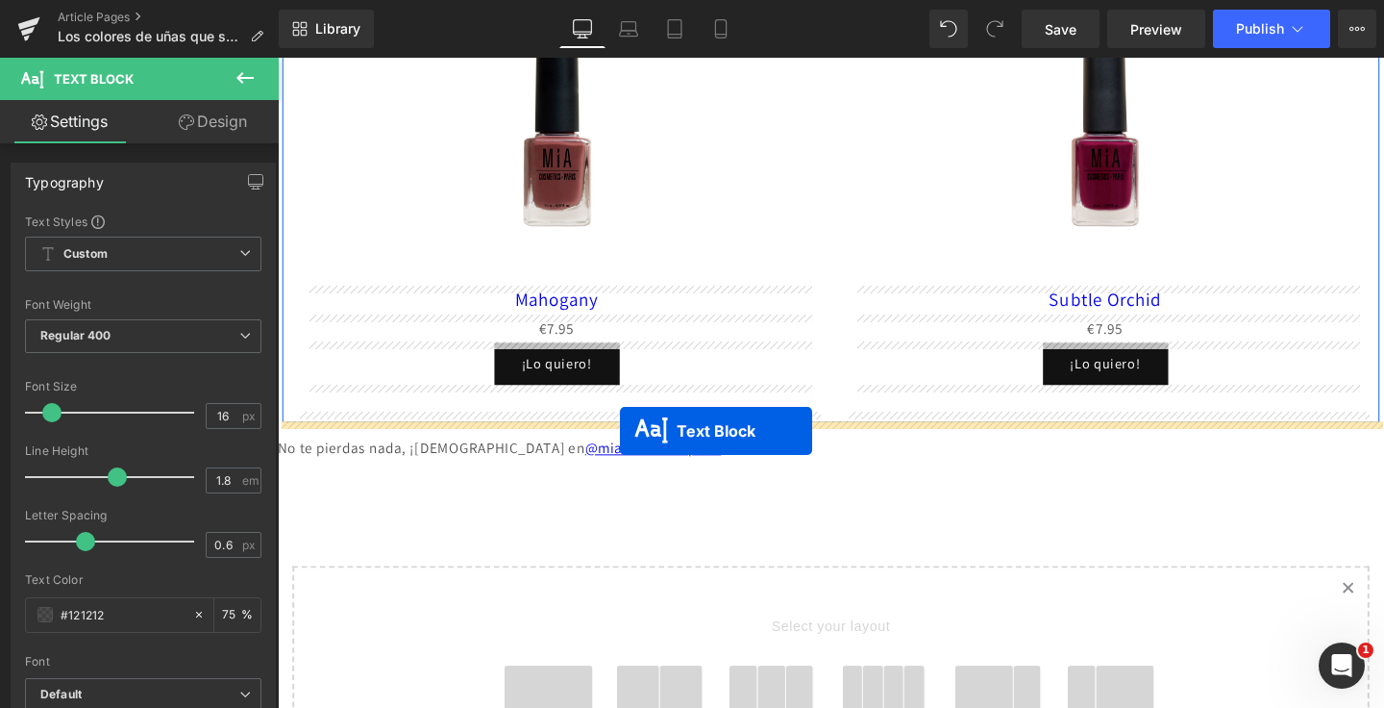
drag, startPoint x: 804, startPoint y: 208, endPoint x: 637, endPoint y: 450, distance: 293.9
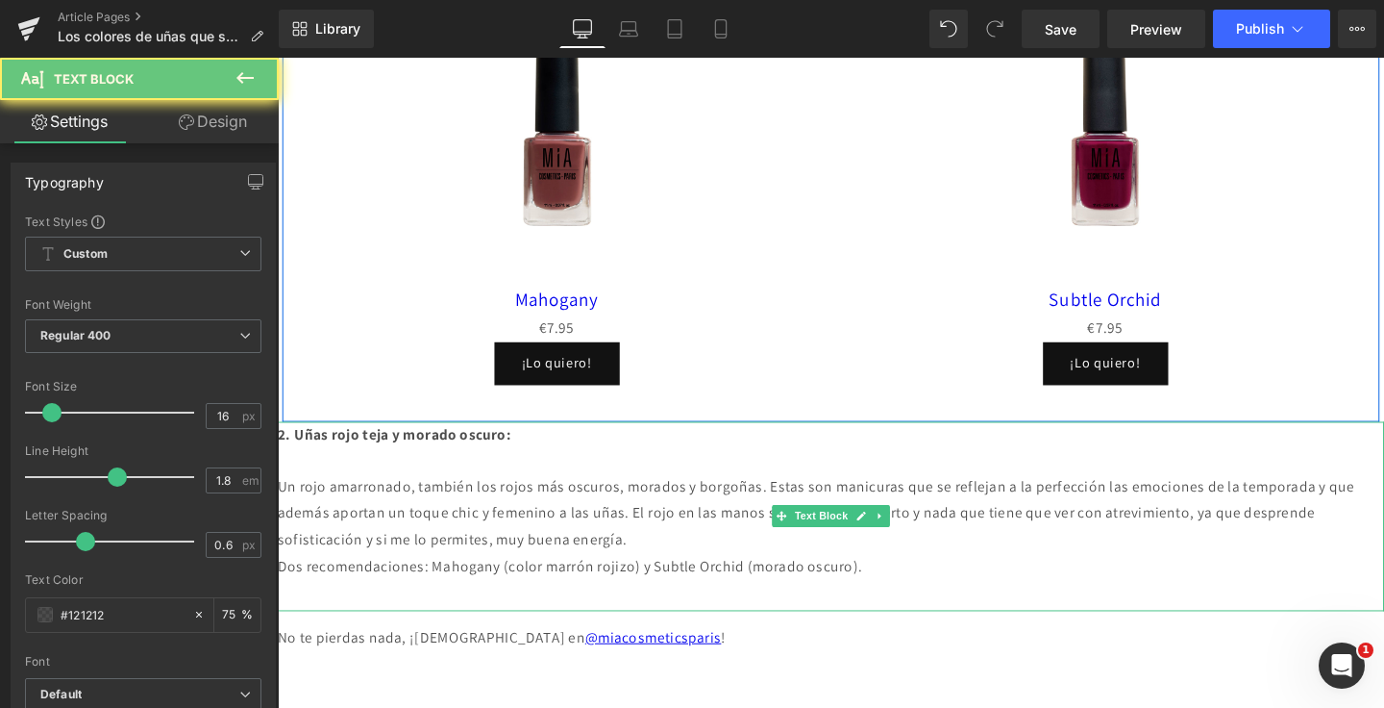
click at [521, 536] on p "Un rojo amarronado, también los rojos más oscuros, morados y borgoñas. Estas so…" at bounding box center [859, 536] width 1163 height 83
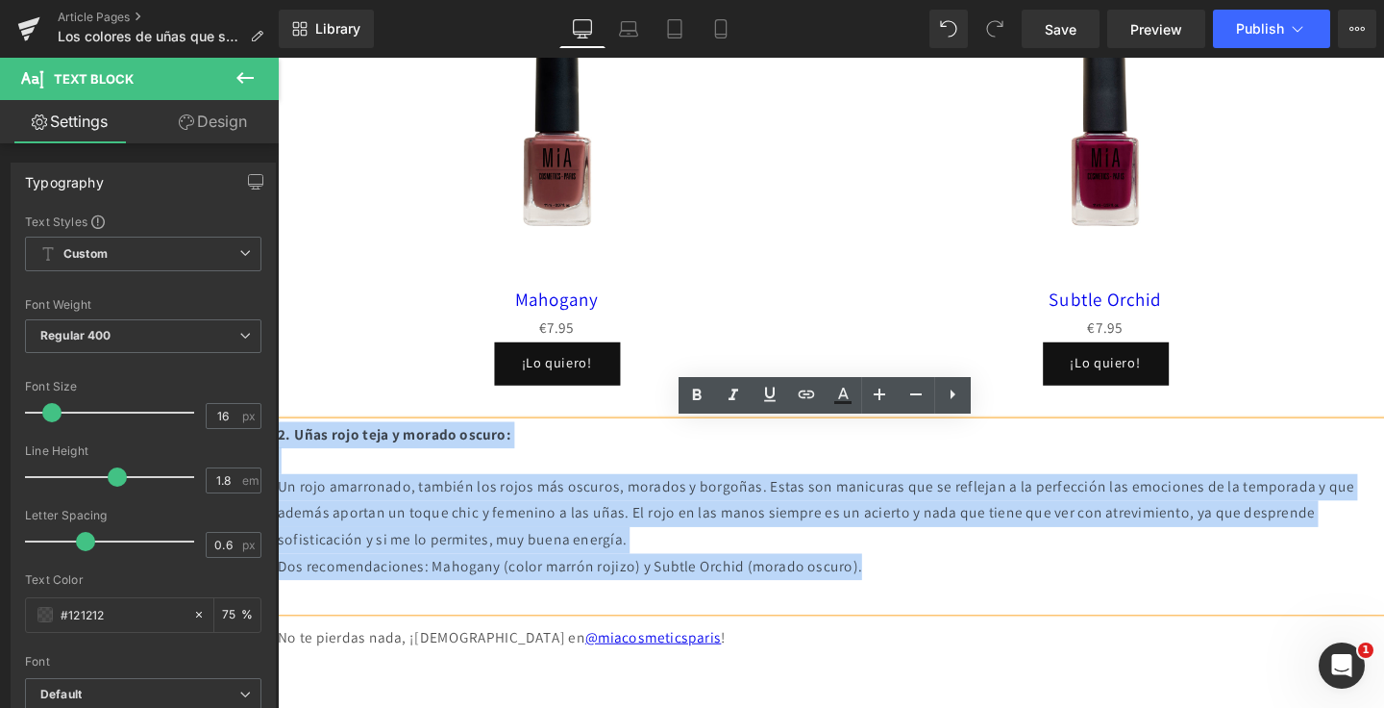
drag, startPoint x: 960, startPoint y: 590, endPoint x: 266, endPoint y: 414, distance: 716.1
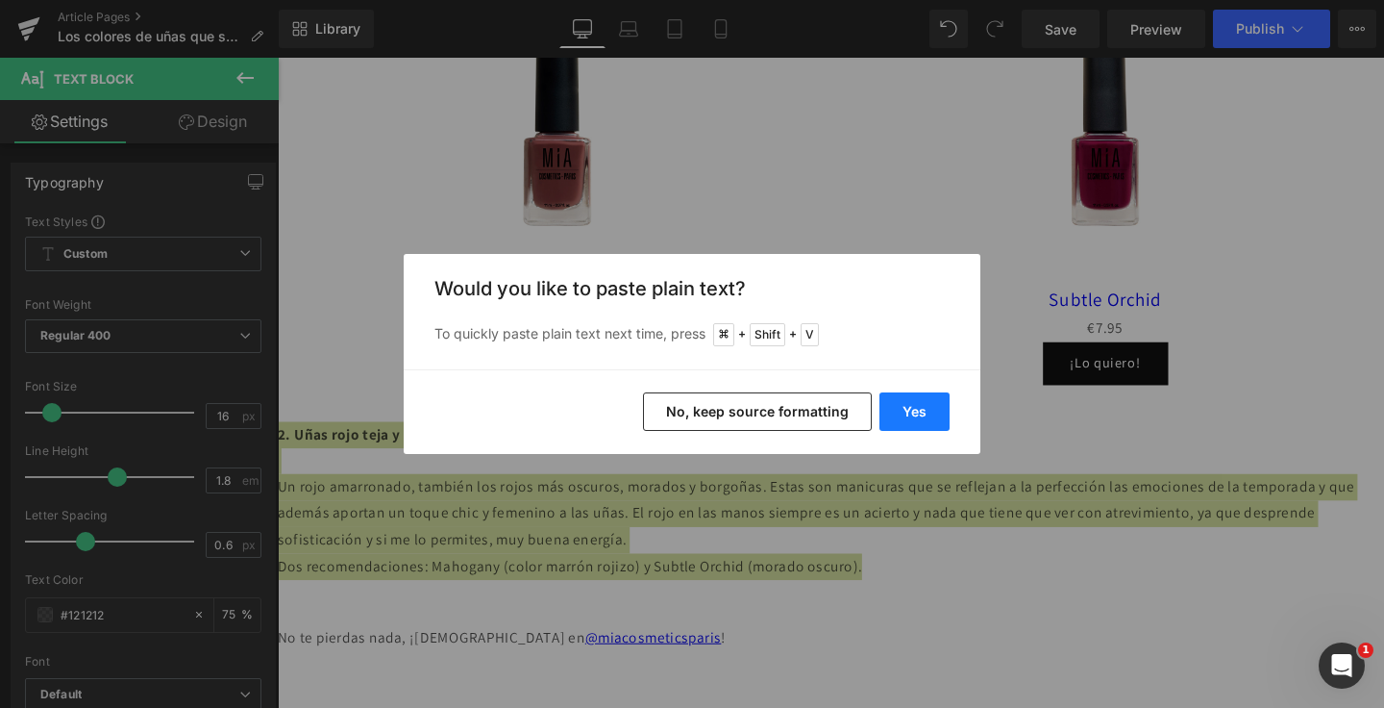
click at [907, 410] on button "Yes" at bounding box center [915, 411] width 70 height 38
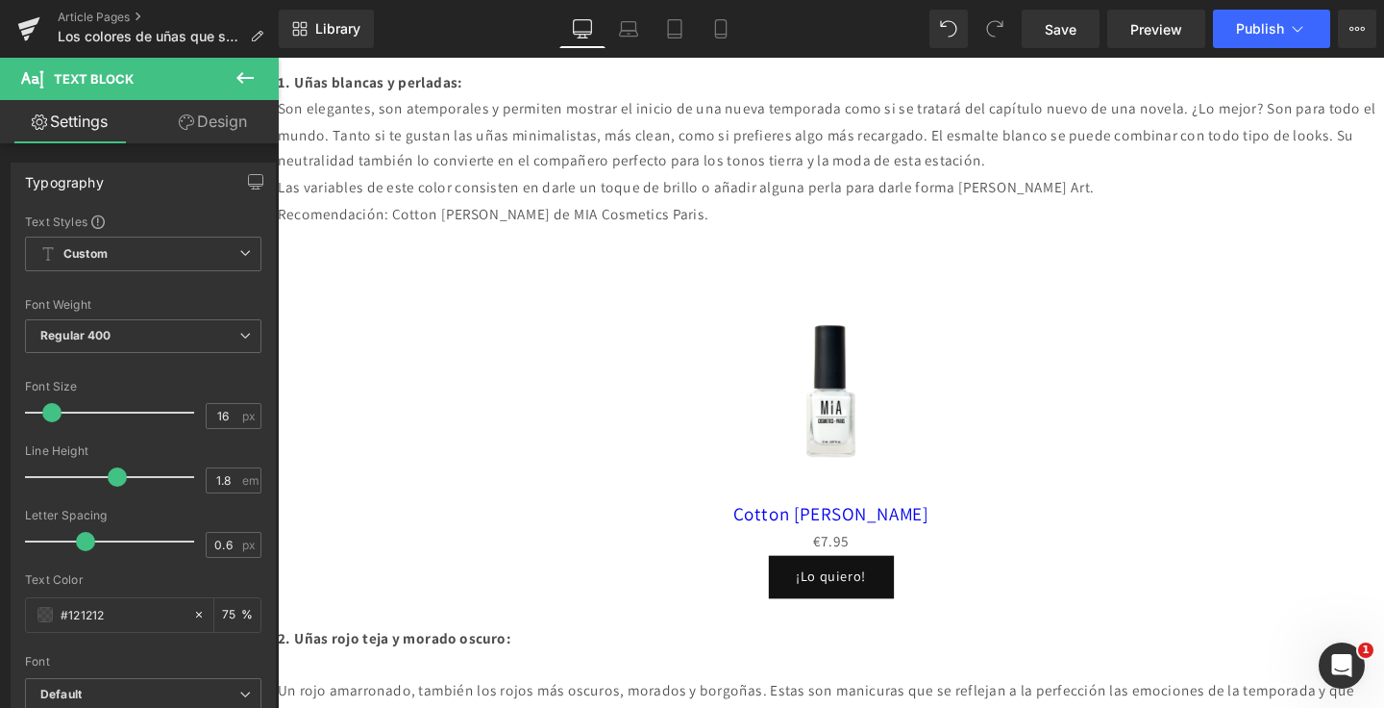
scroll to position [1378, 0]
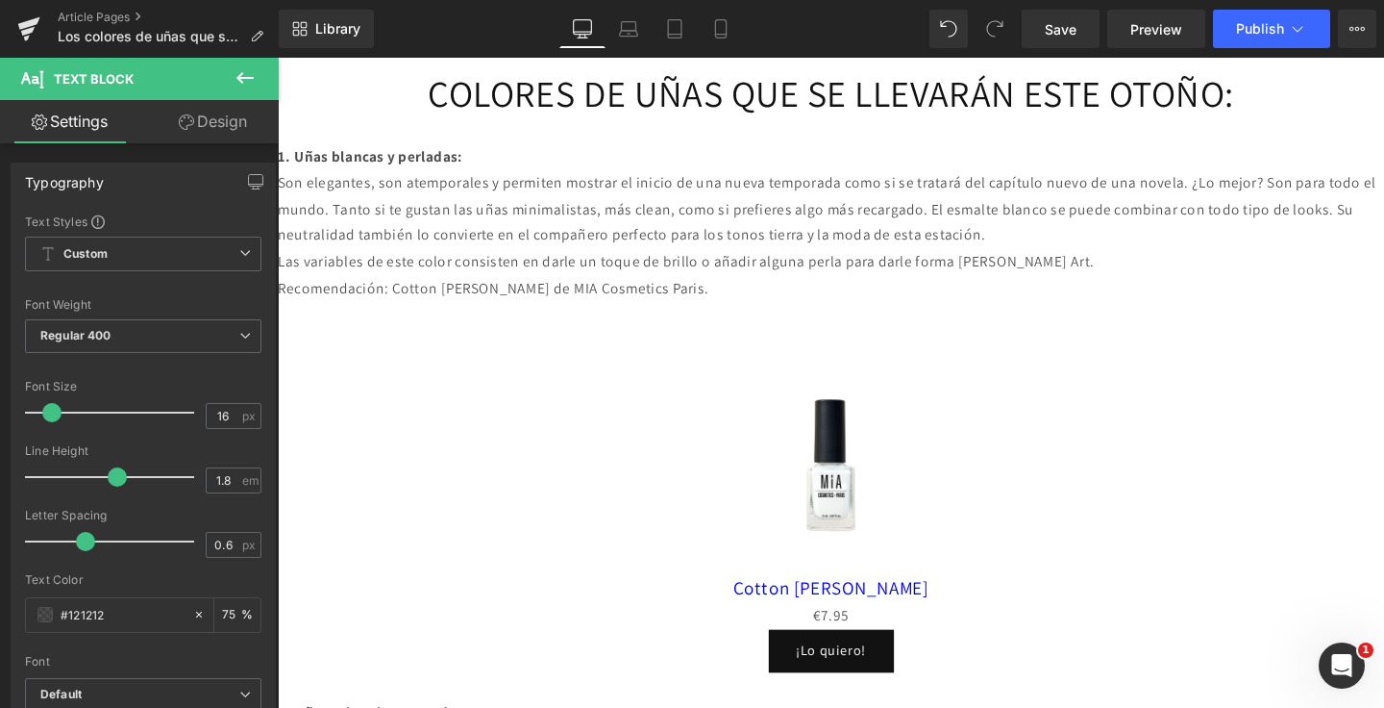
click at [915, 482] on div "Sale Off (P) Image" at bounding box center [859, 485] width 1144 height 229
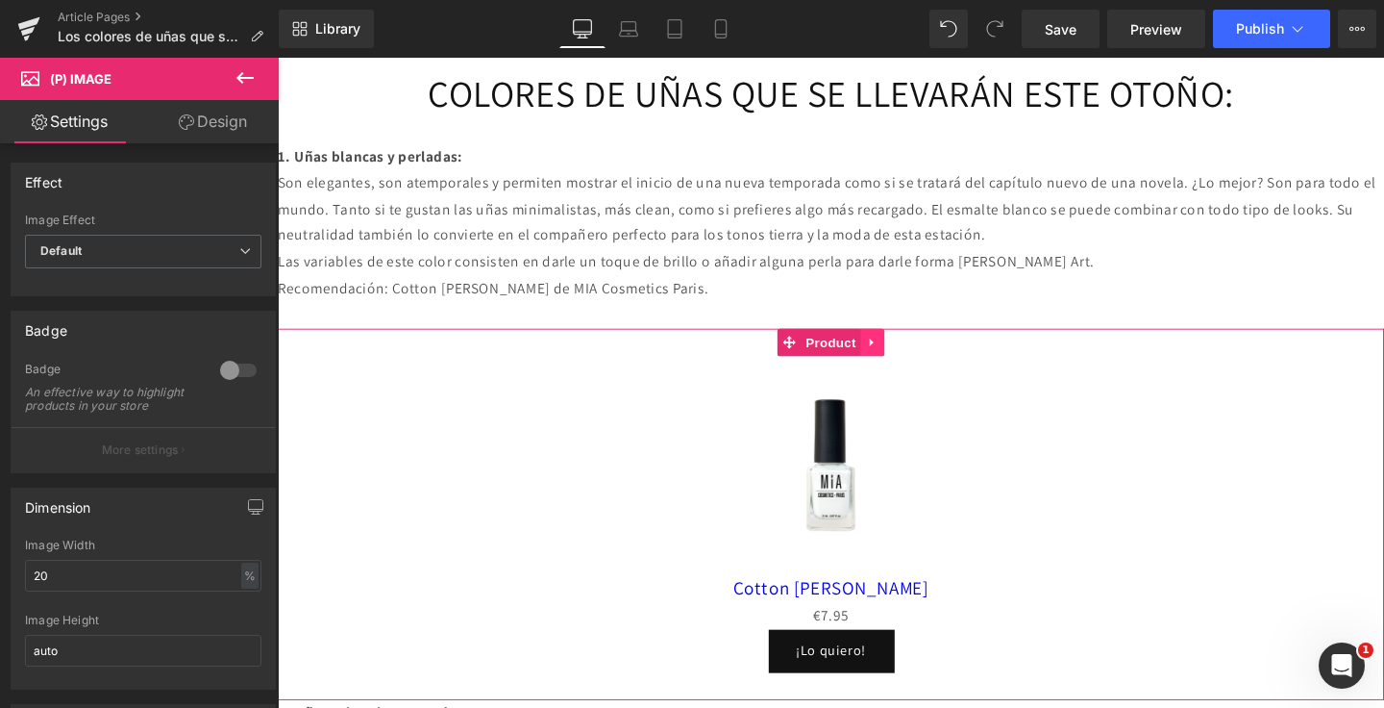
click at [903, 361] on icon at bounding box center [903, 356] width 13 height 14
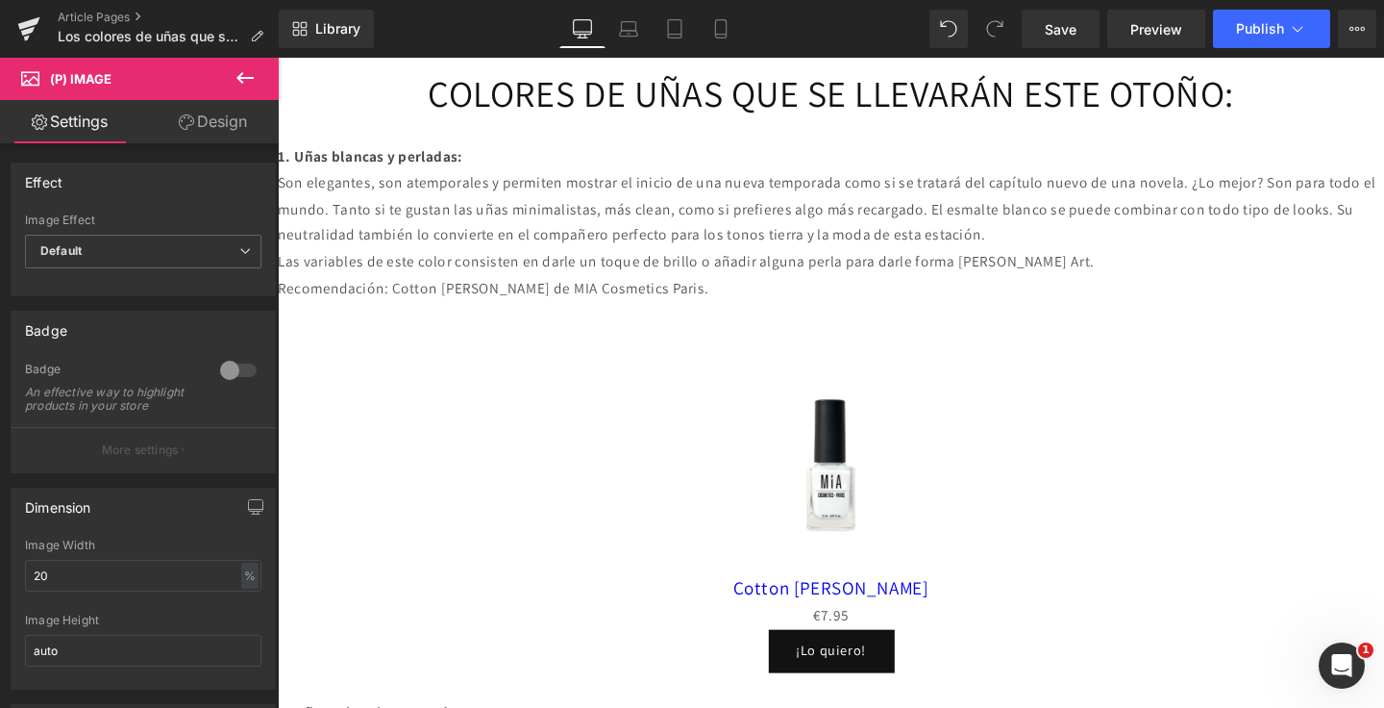
click at [929, 299] on p "Recomendación: Cotton [PERSON_NAME] de MIA Cosmetics Paris." at bounding box center [859, 300] width 1163 height 28
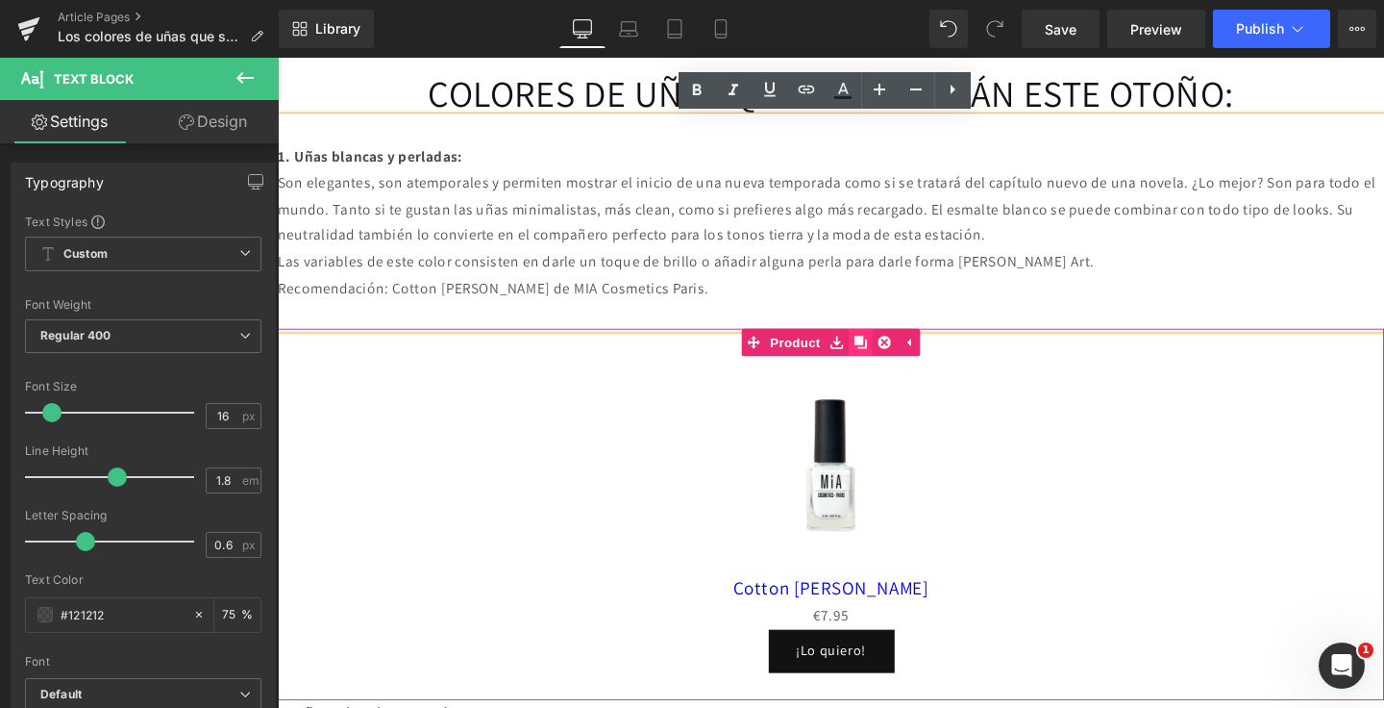
click at [888, 359] on icon at bounding box center [890, 356] width 13 height 13
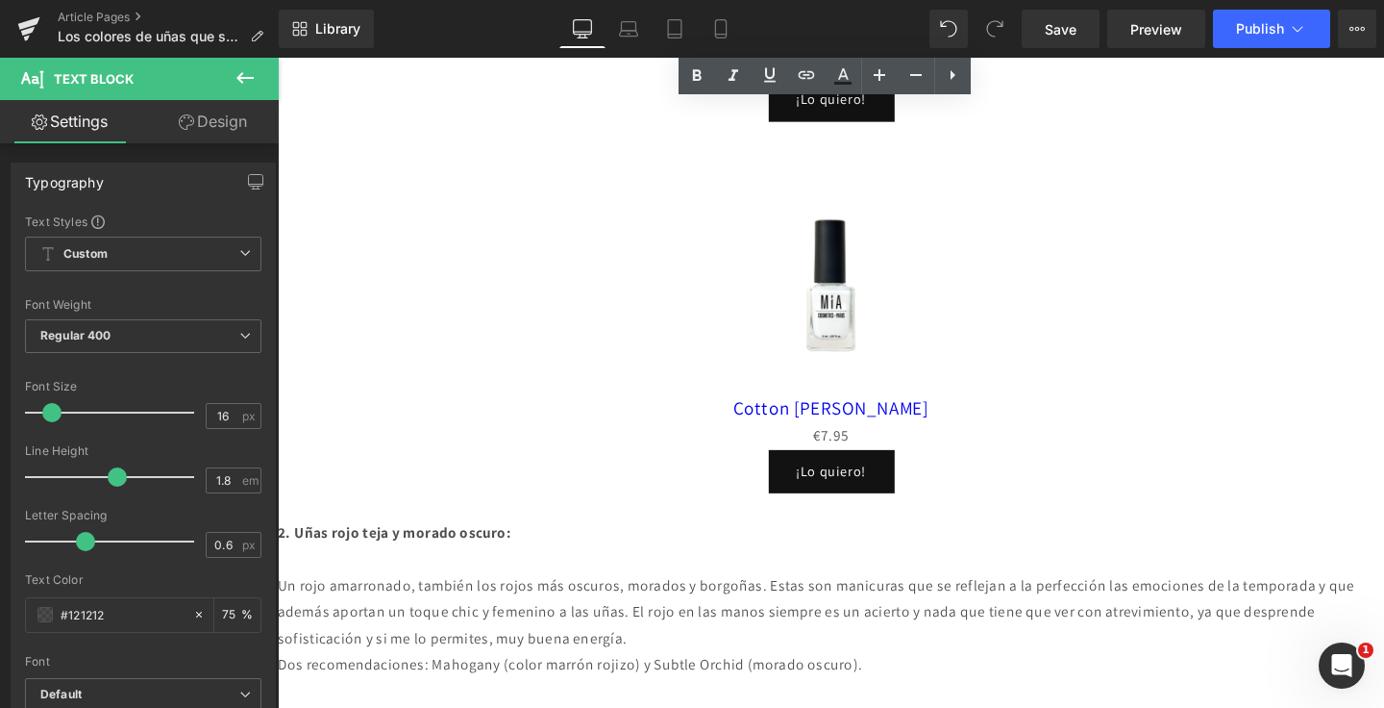
scroll to position [1976, 0]
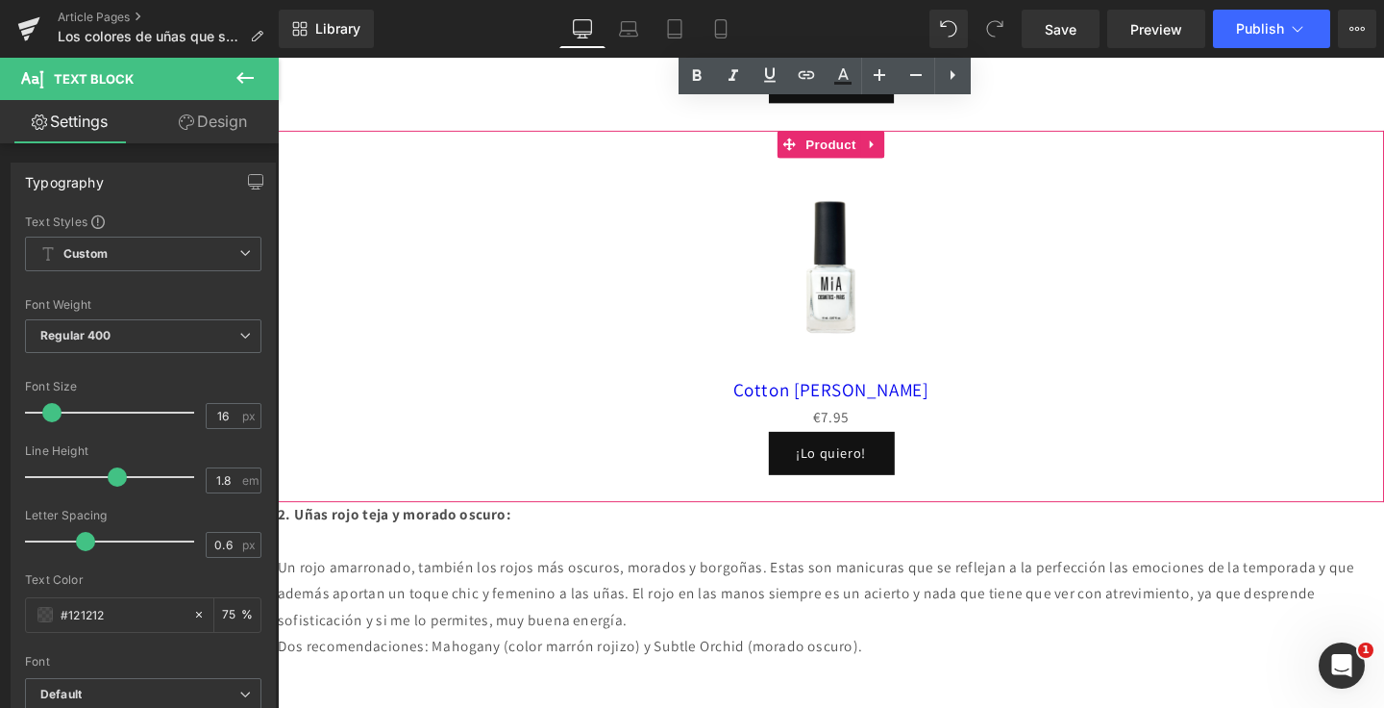
click at [1013, 222] on div "Sale Off" at bounding box center [859, 277] width 1144 height 229
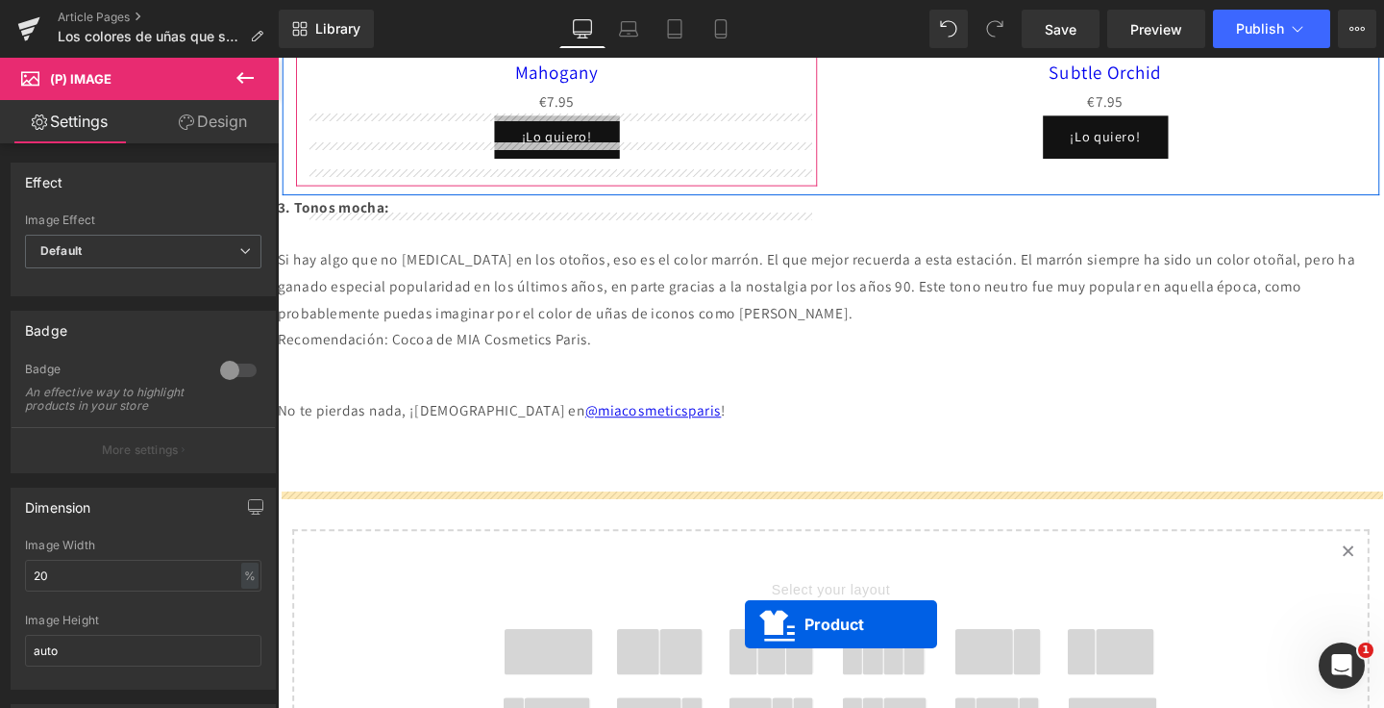
scroll to position [2693, 0]
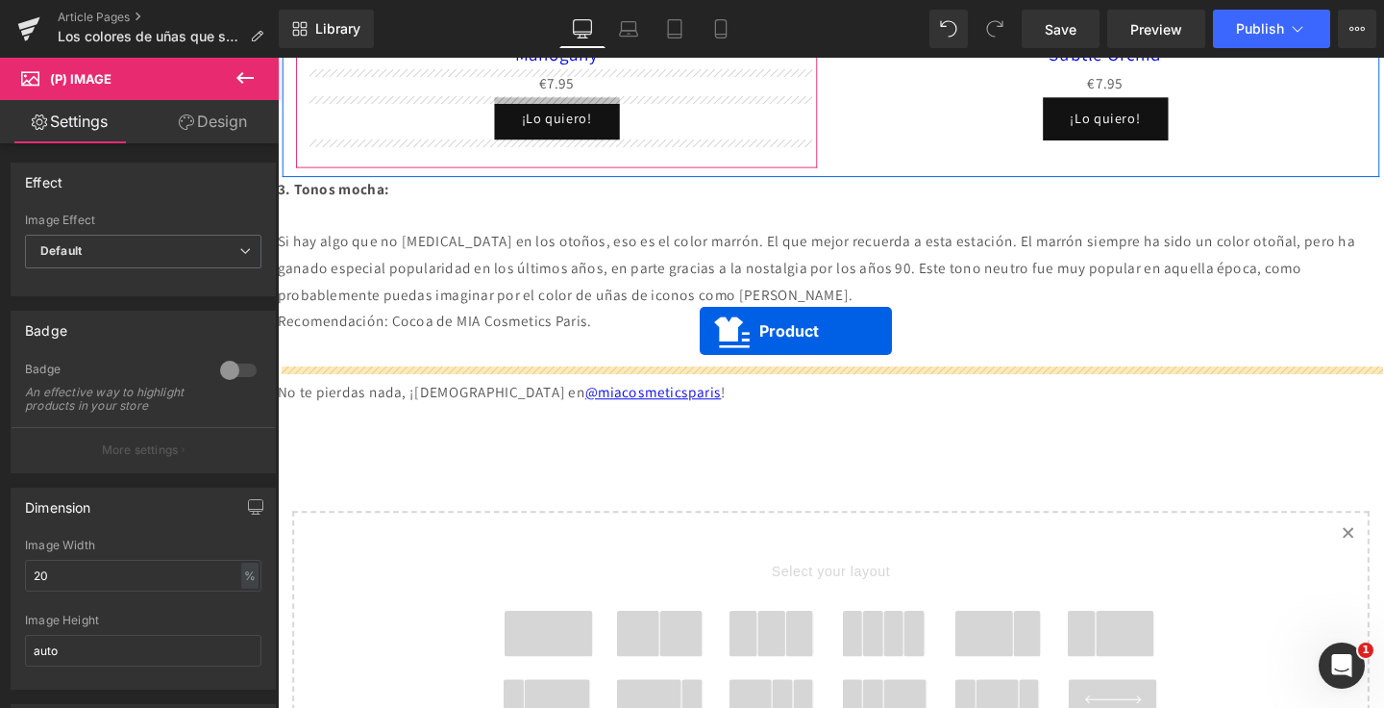
drag, startPoint x: 867, startPoint y: 158, endPoint x: 721, endPoint y: 345, distance: 237.7
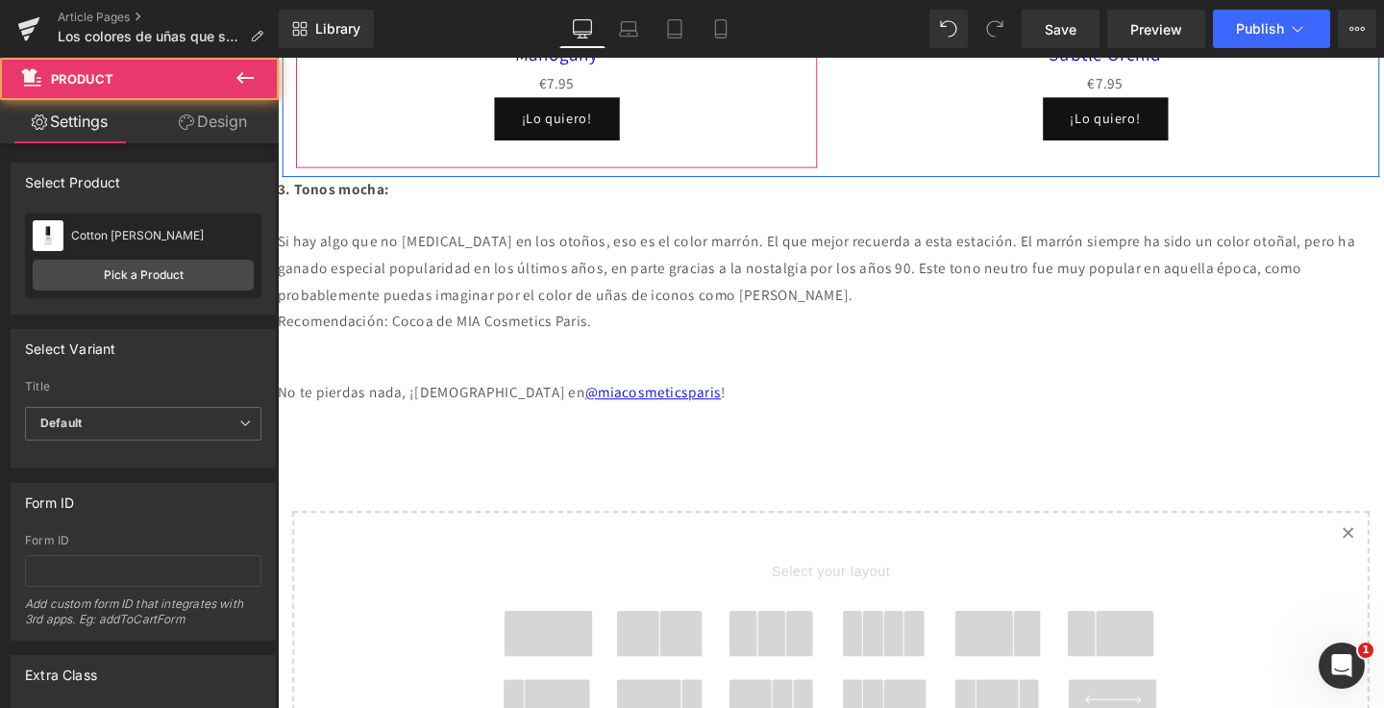
scroll to position [2645, 0]
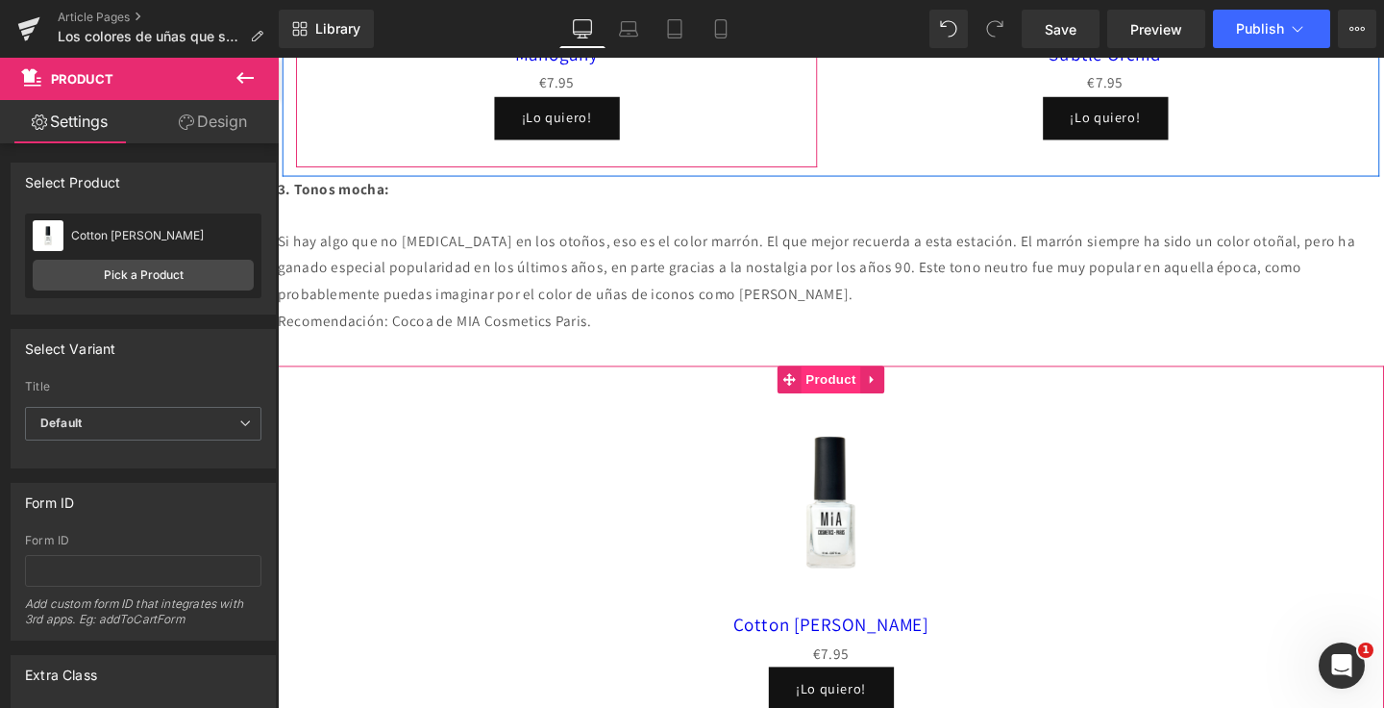
click at [835, 389] on span "Product" at bounding box center [860, 396] width 62 height 29
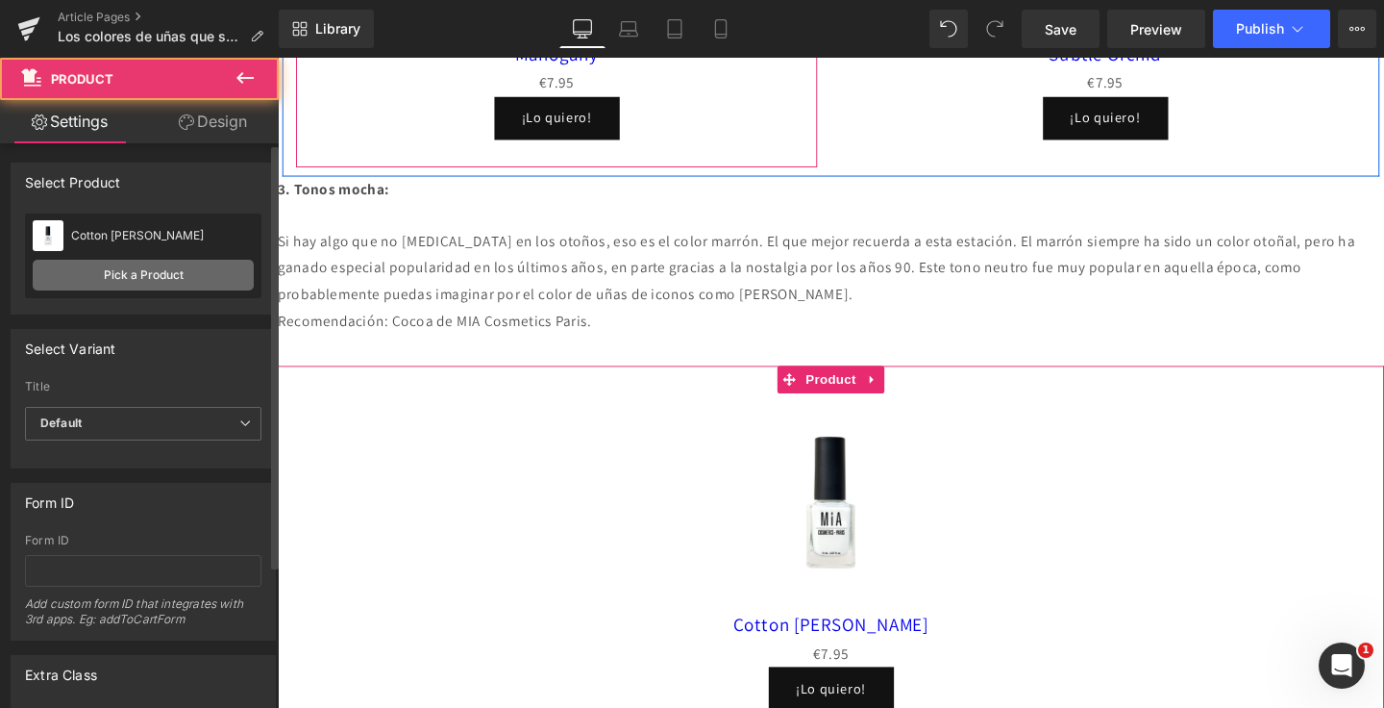
click at [173, 276] on link "Pick a Product" at bounding box center [143, 275] width 221 height 31
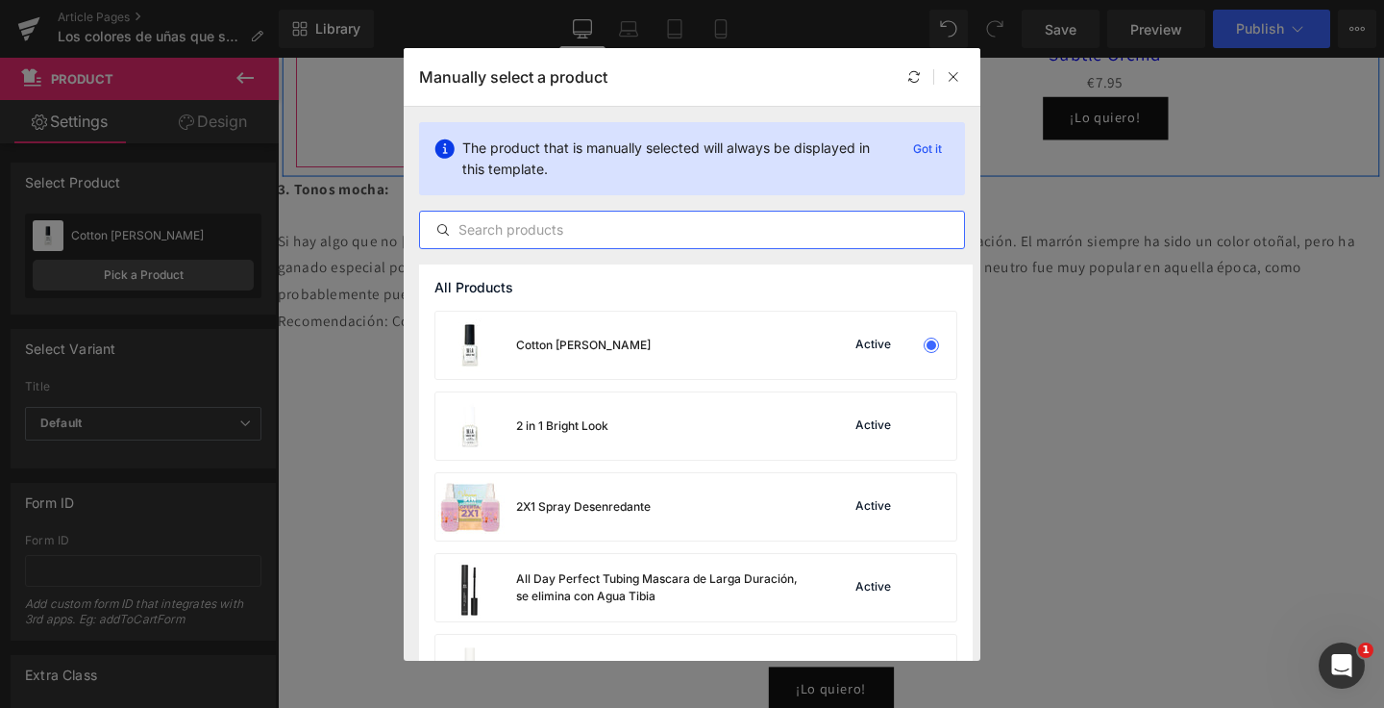
click at [513, 230] on input "text" at bounding box center [692, 229] width 544 height 23
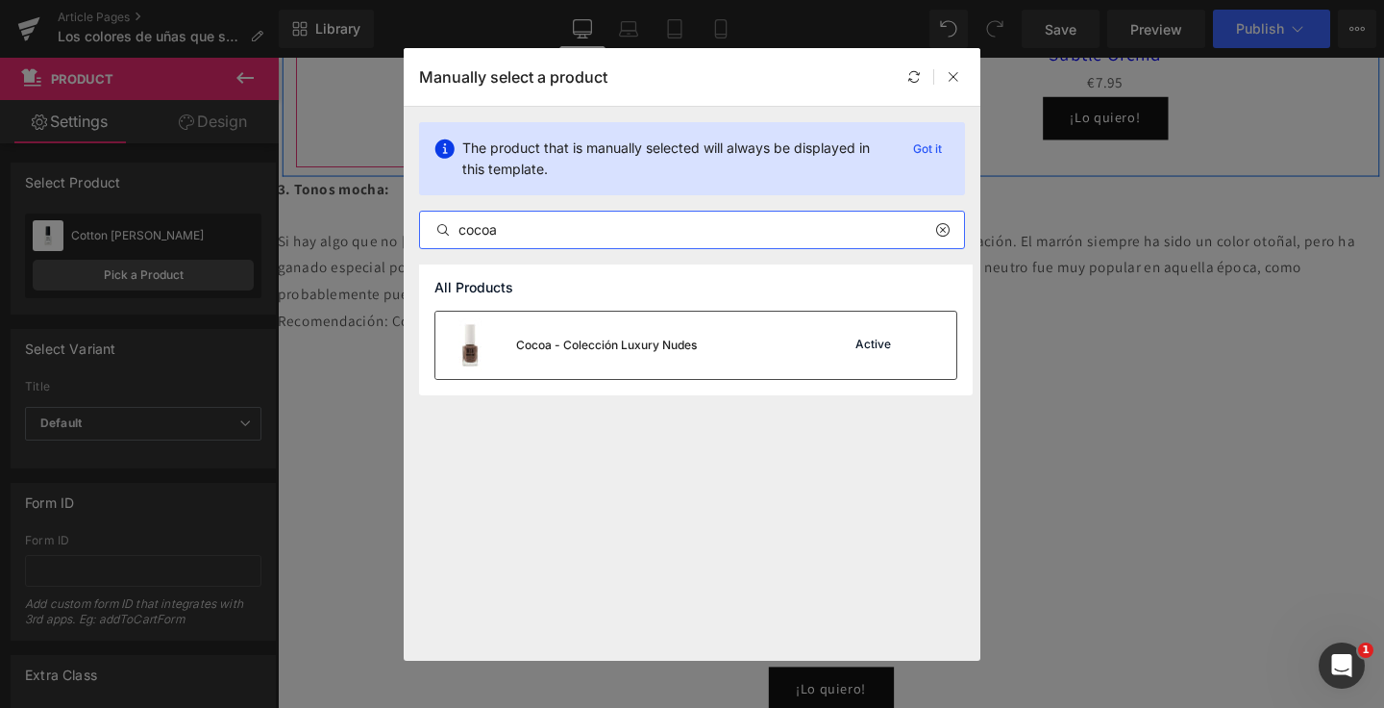
type input "cocoa"
click at [568, 332] on div "Cocoa - Colección Luxury Nudes" at bounding box center [567, 344] width 262 height 67
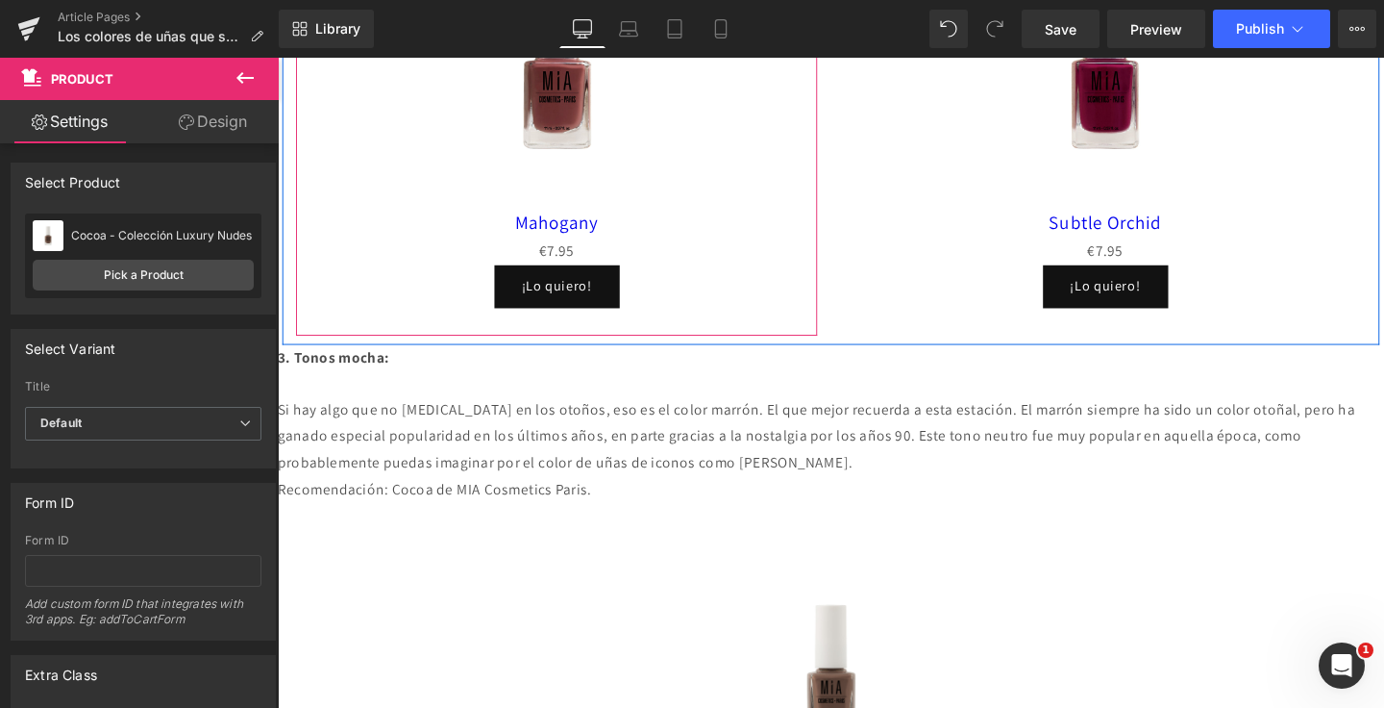
scroll to position [2386, 0]
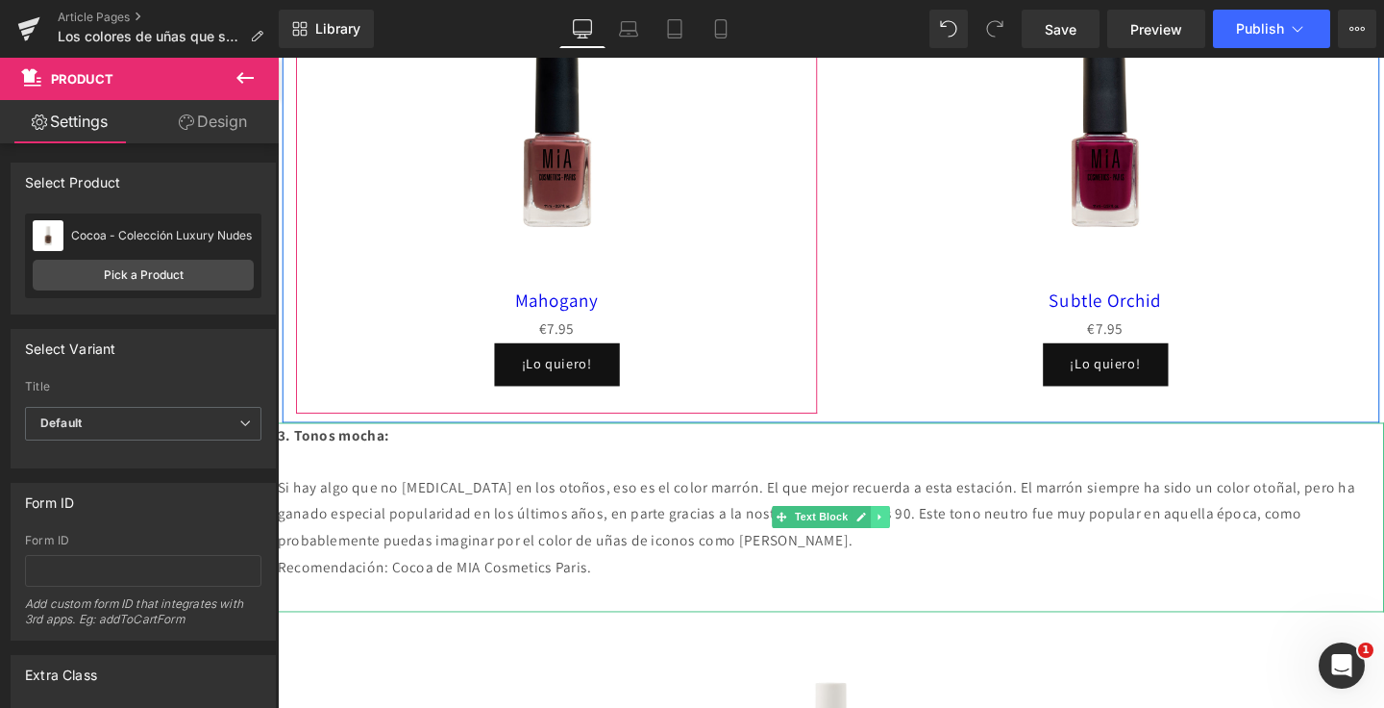
click at [910, 548] on link at bounding box center [912, 540] width 20 height 23
click at [905, 543] on icon at bounding box center [901, 541] width 11 height 11
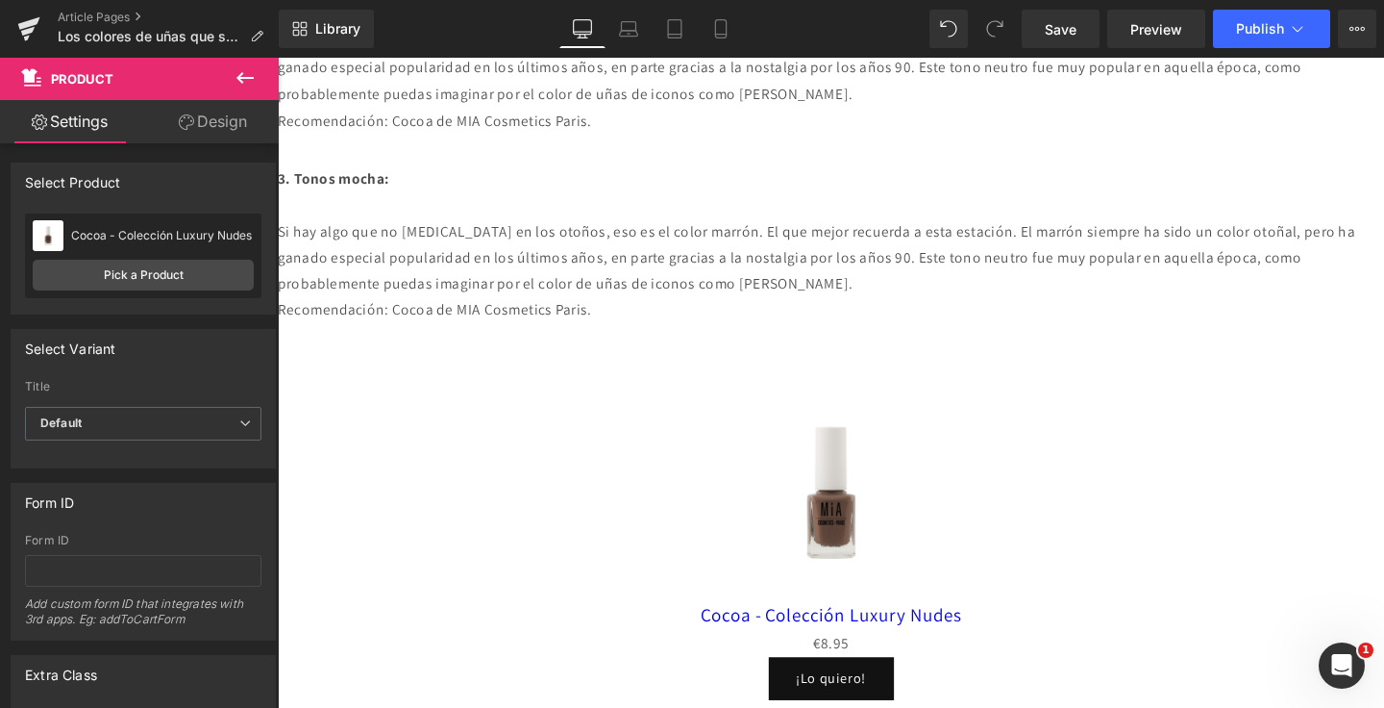
scroll to position [2892, 0]
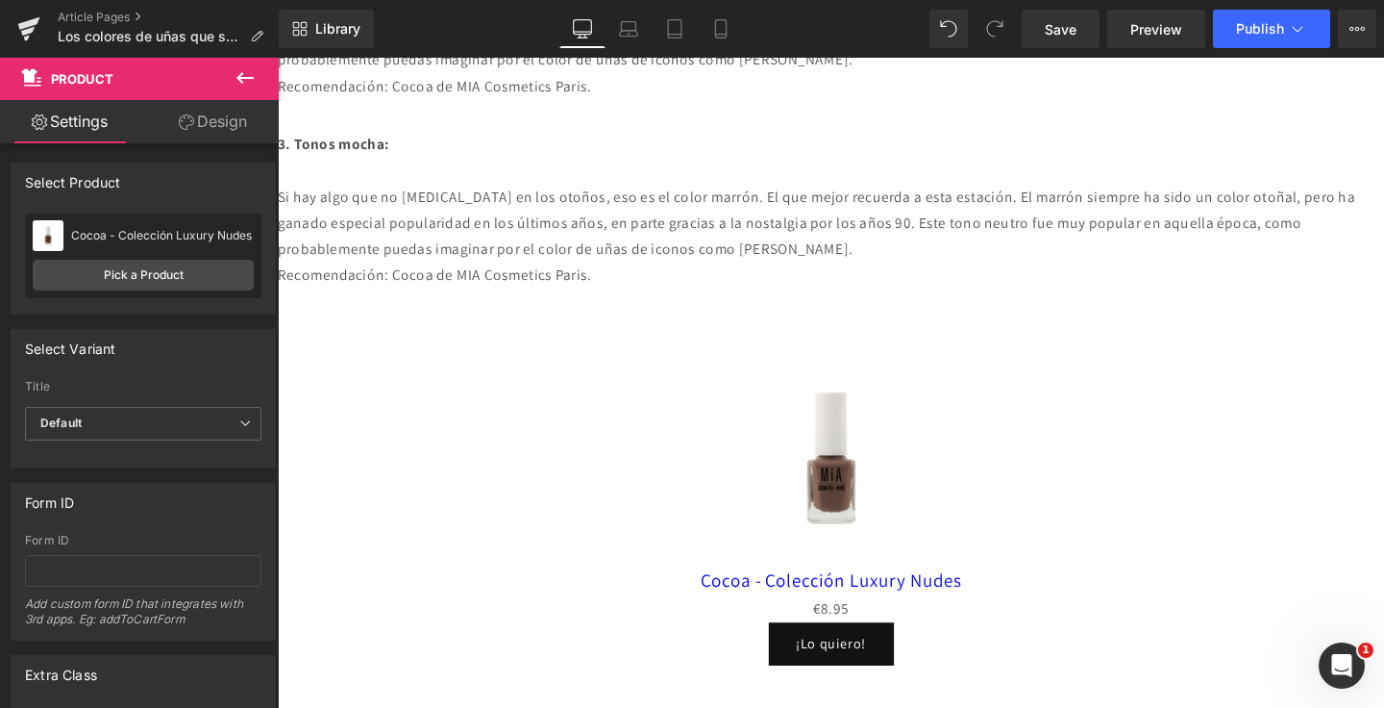
click at [823, 206] on p "Si hay algo que no [MEDICAL_DATA] en los otoños, eso es el color marrón. El que…" at bounding box center [859, 231] width 1163 height 83
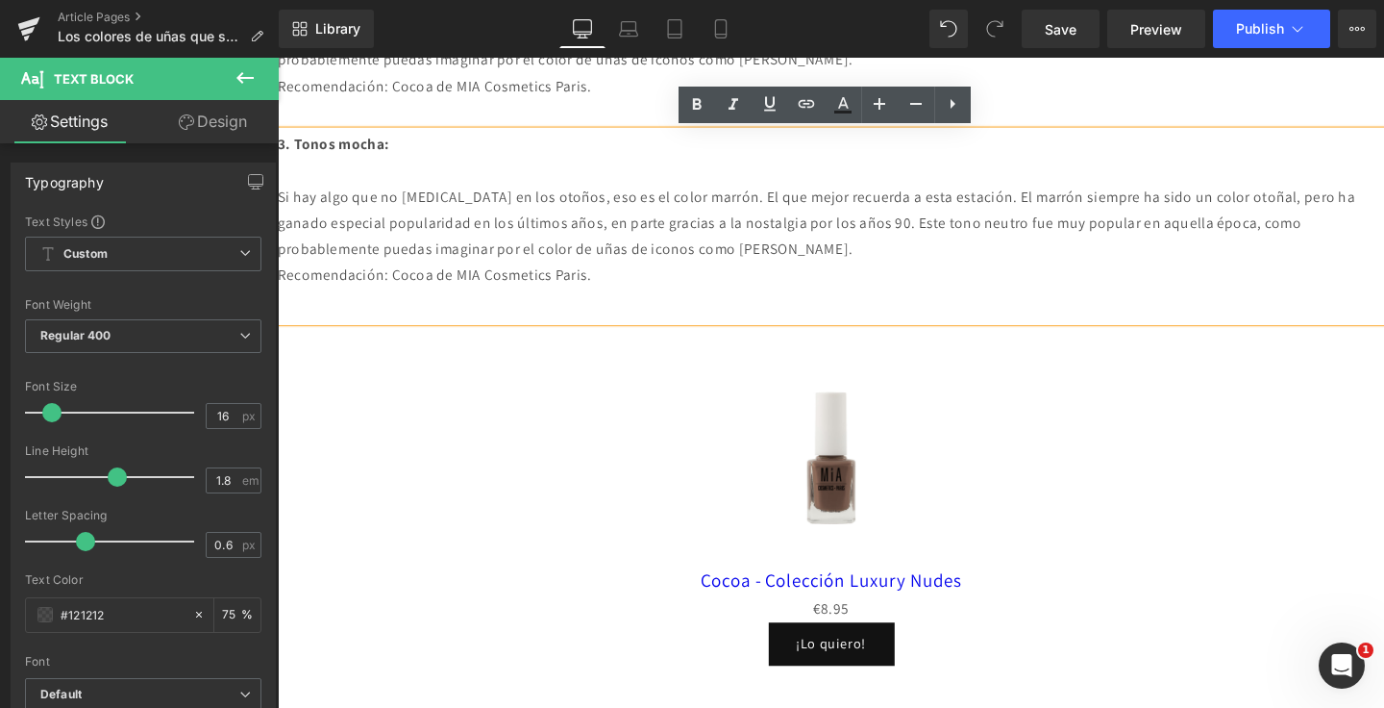
click at [570, 128] on p at bounding box center [859, 115] width 1163 height 28
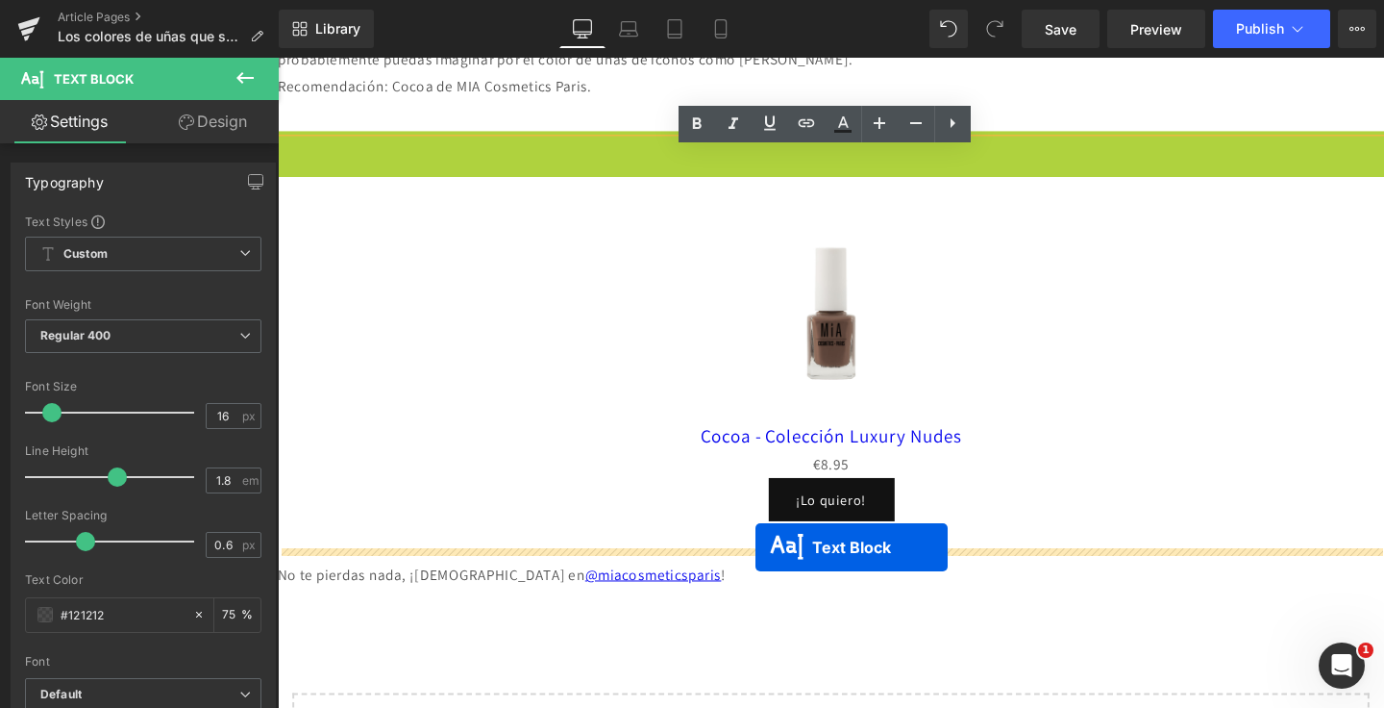
drag, startPoint x: 808, startPoint y: 240, endPoint x: 780, endPoint y: 572, distance: 332.9
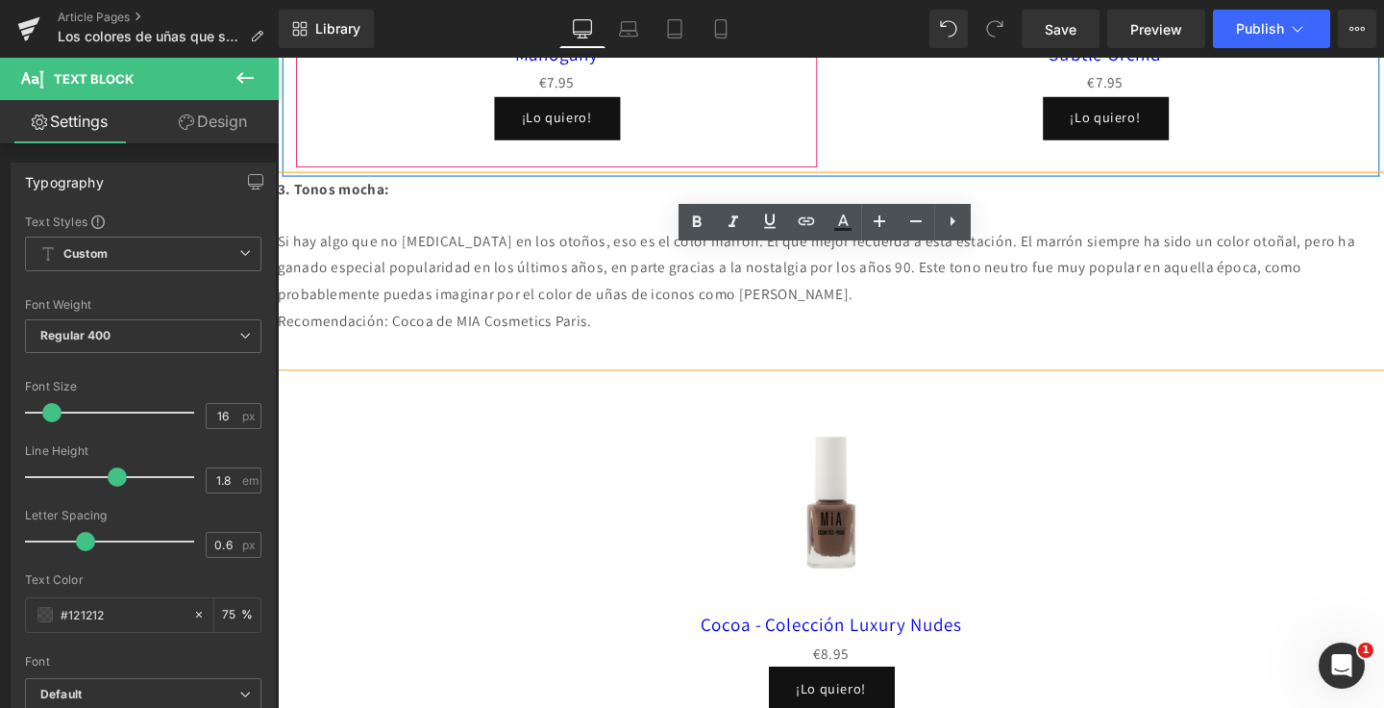
scroll to position [2688, 0]
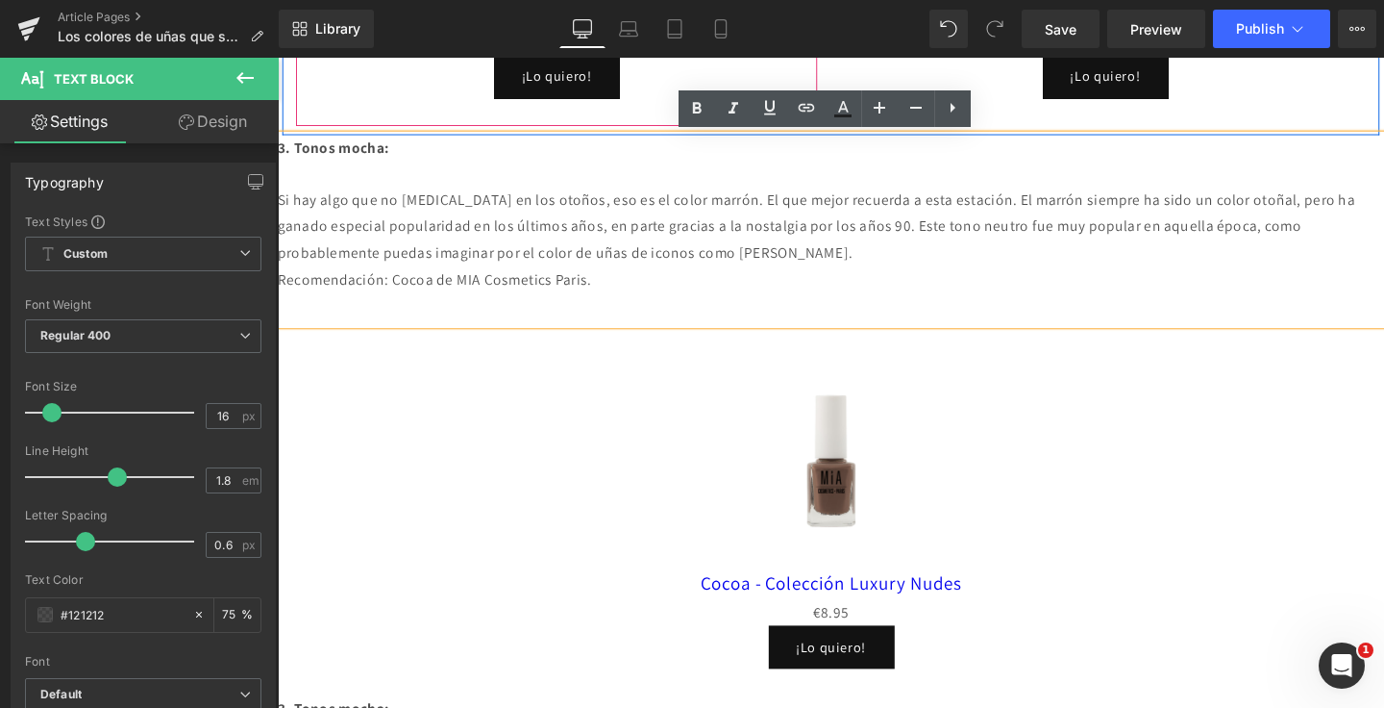
click at [610, 298] on p "Recomendación: Cocoa de MIA Cosmetics Paris." at bounding box center [859, 292] width 1163 height 28
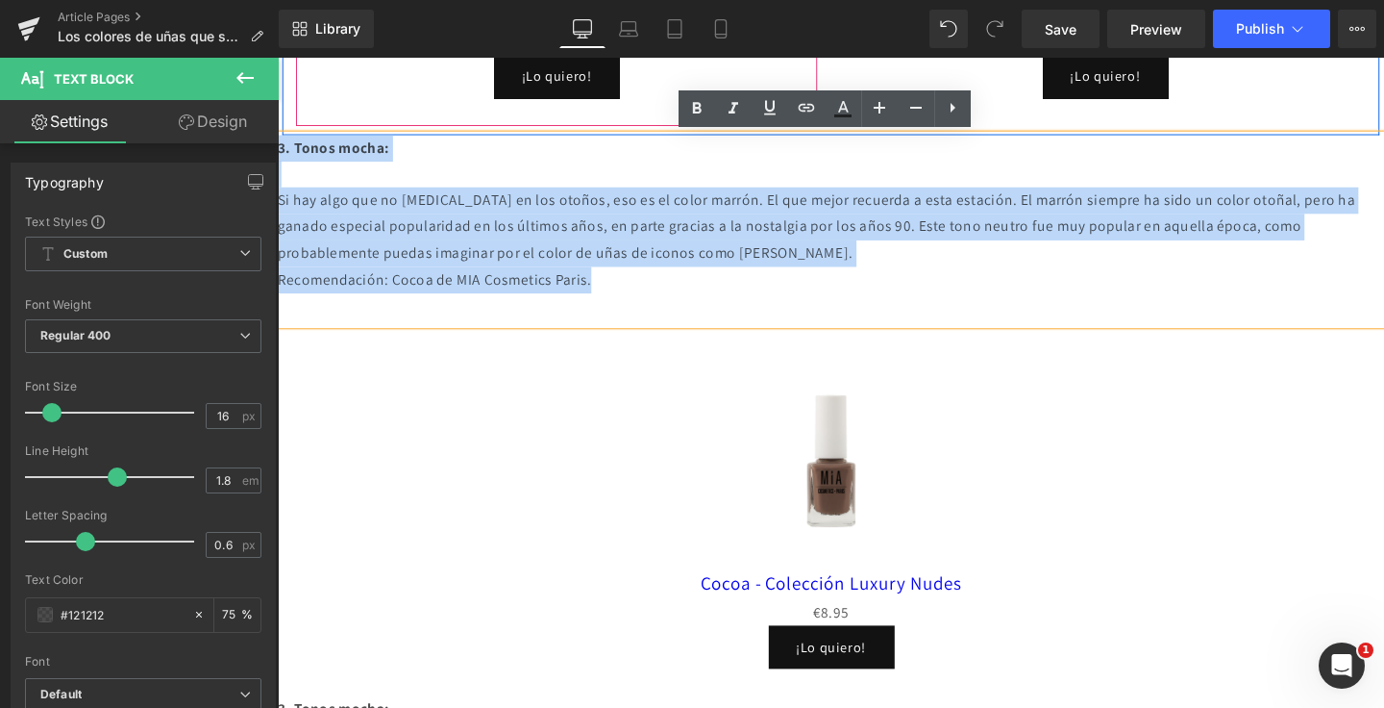
drag, startPoint x: 634, startPoint y: 298, endPoint x: 248, endPoint y: 153, distance: 411.9
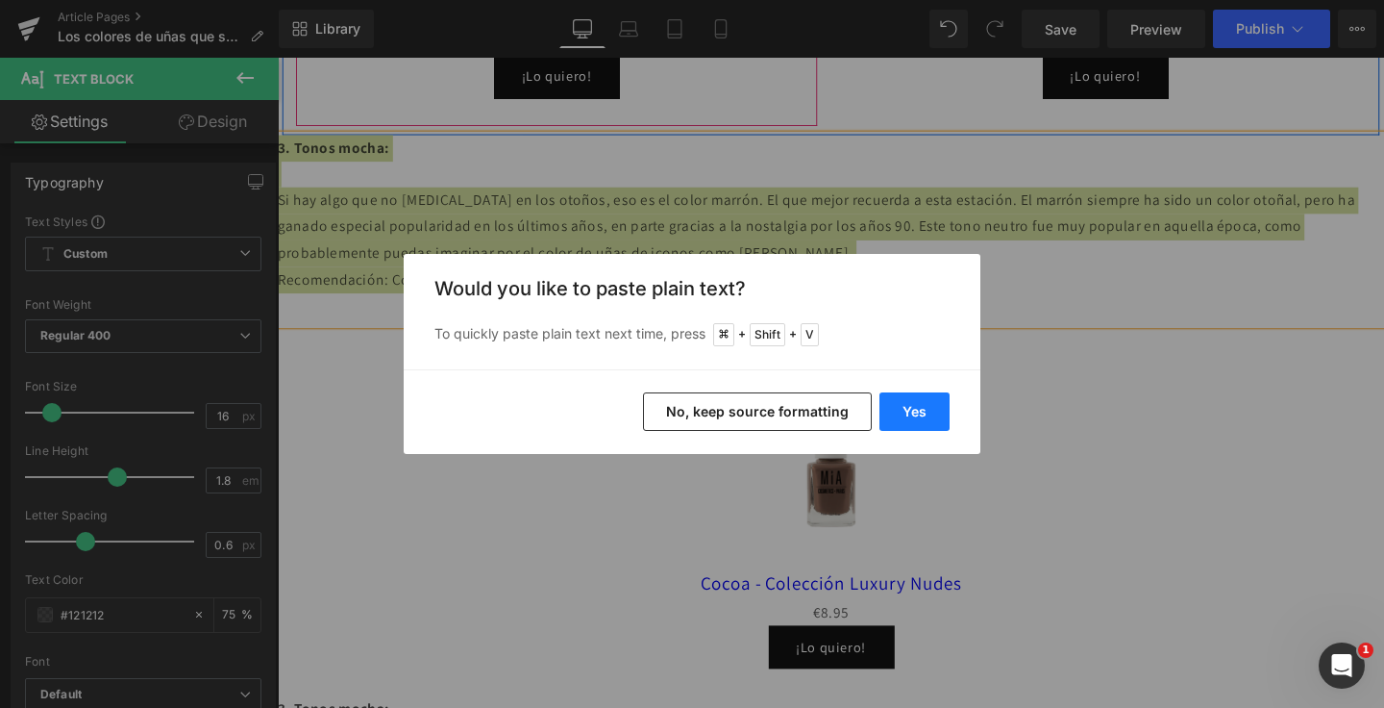
click at [918, 411] on button "Yes" at bounding box center [915, 411] width 70 height 38
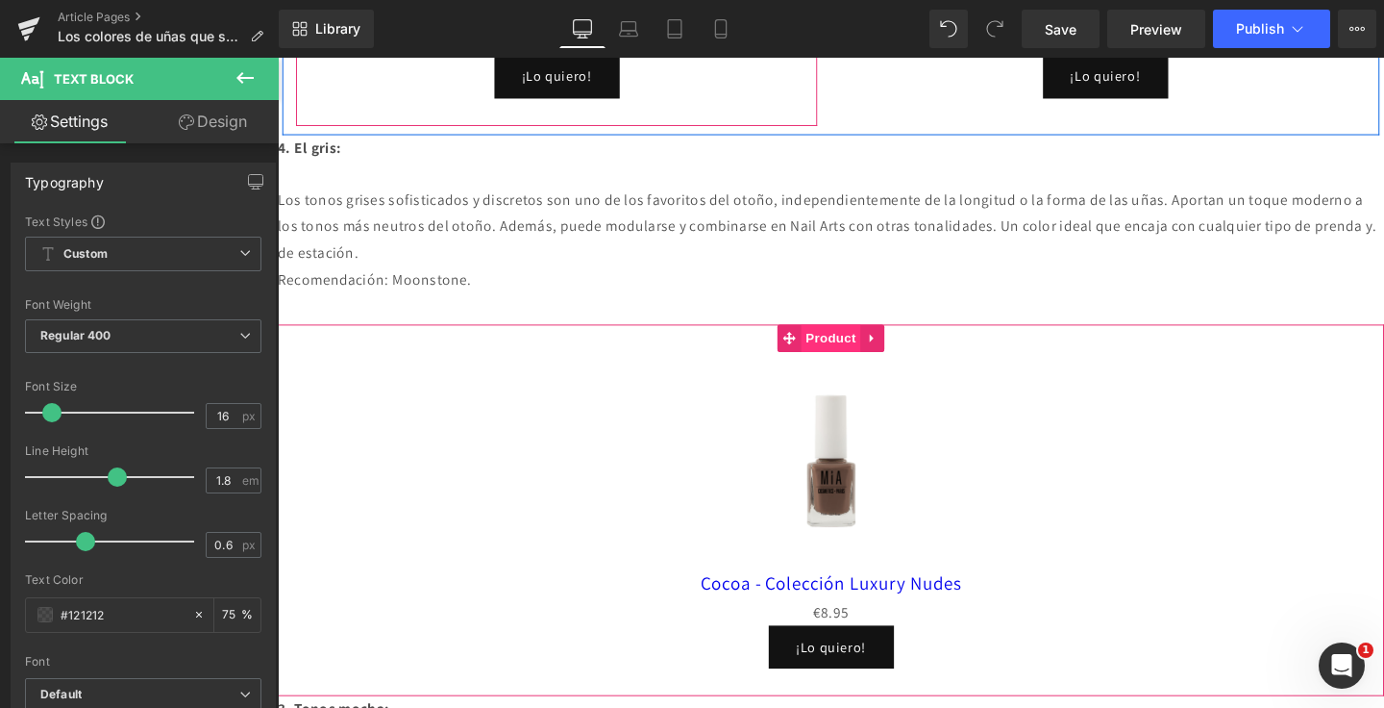
click at [873, 353] on span "Product" at bounding box center [860, 352] width 62 height 29
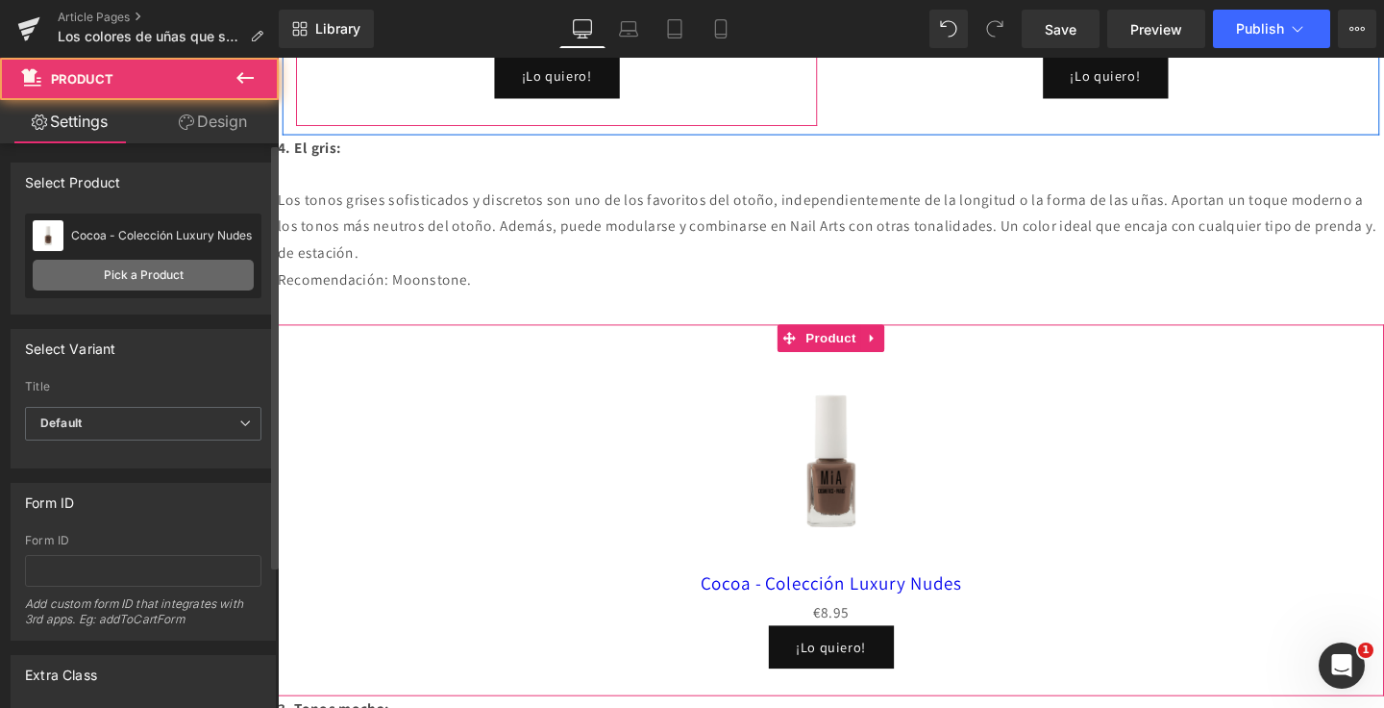
click at [129, 276] on link "Pick a Product" at bounding box center [143, 275] width 221 height 31
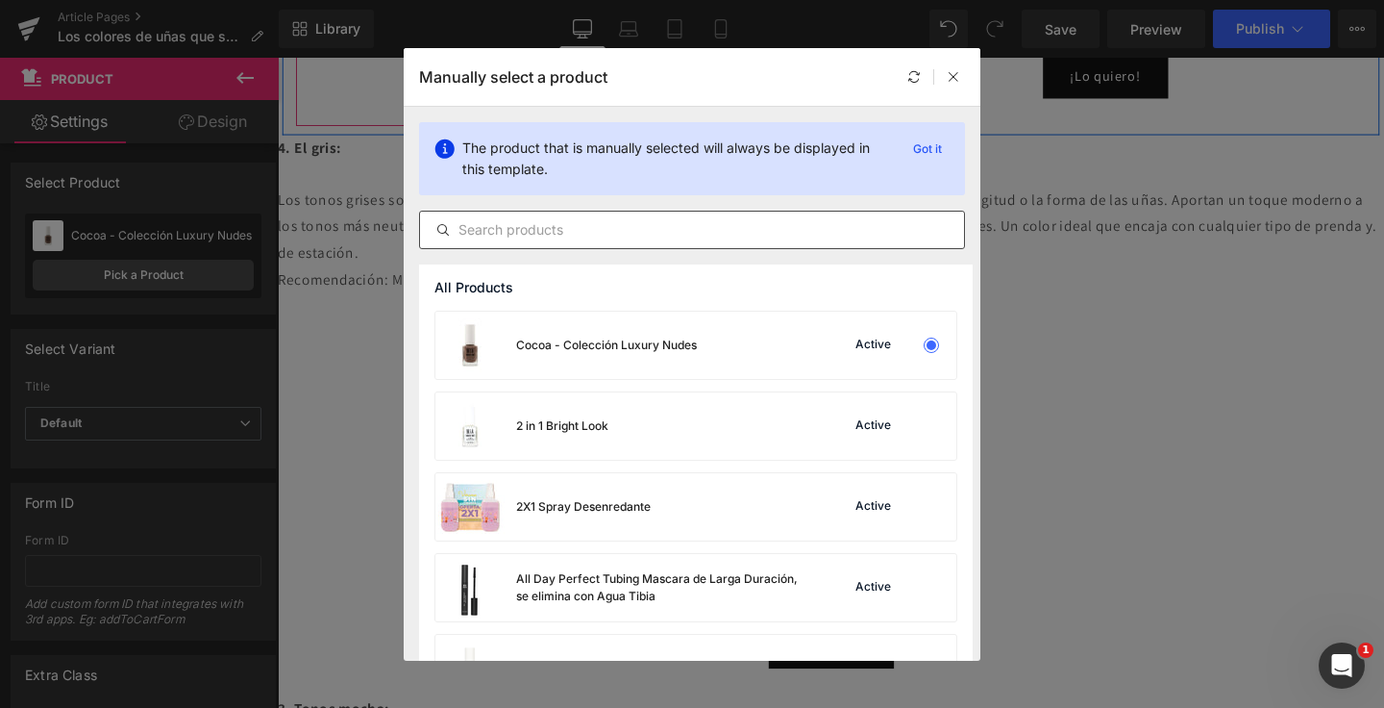
click at [536, 236] on input "text" at bounding box center [692, 229] width 544 height 23
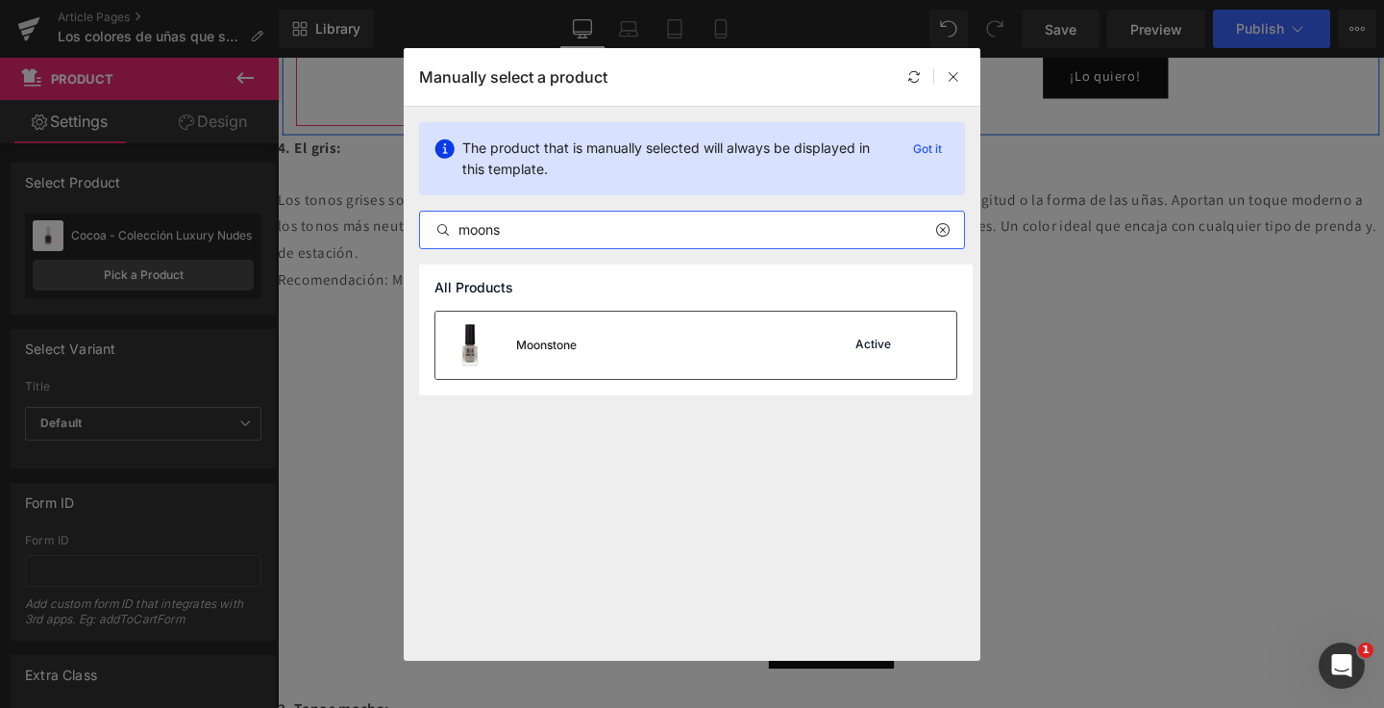
type input "moons"
click at [645, 356] on div "Moonstone Active" at bounding box center [696, 344] width 521 height 67
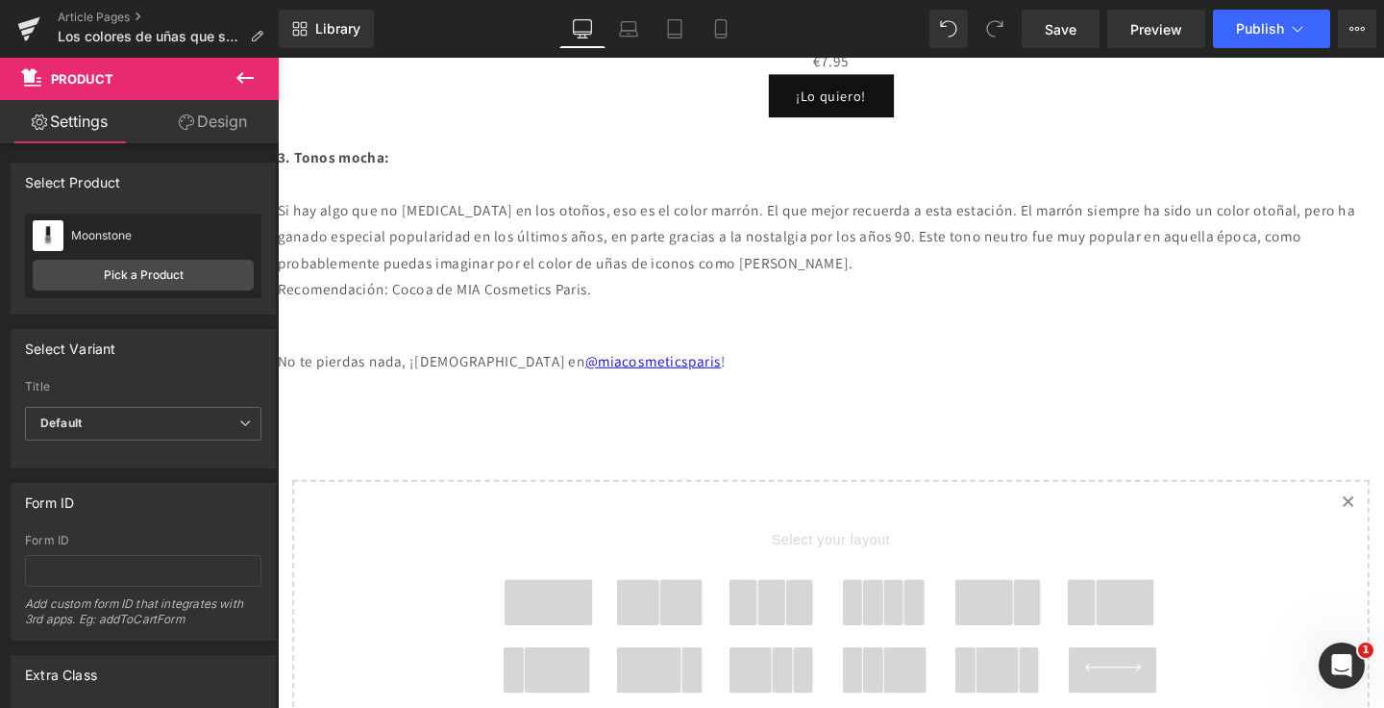
scroll to position [3270, 0]
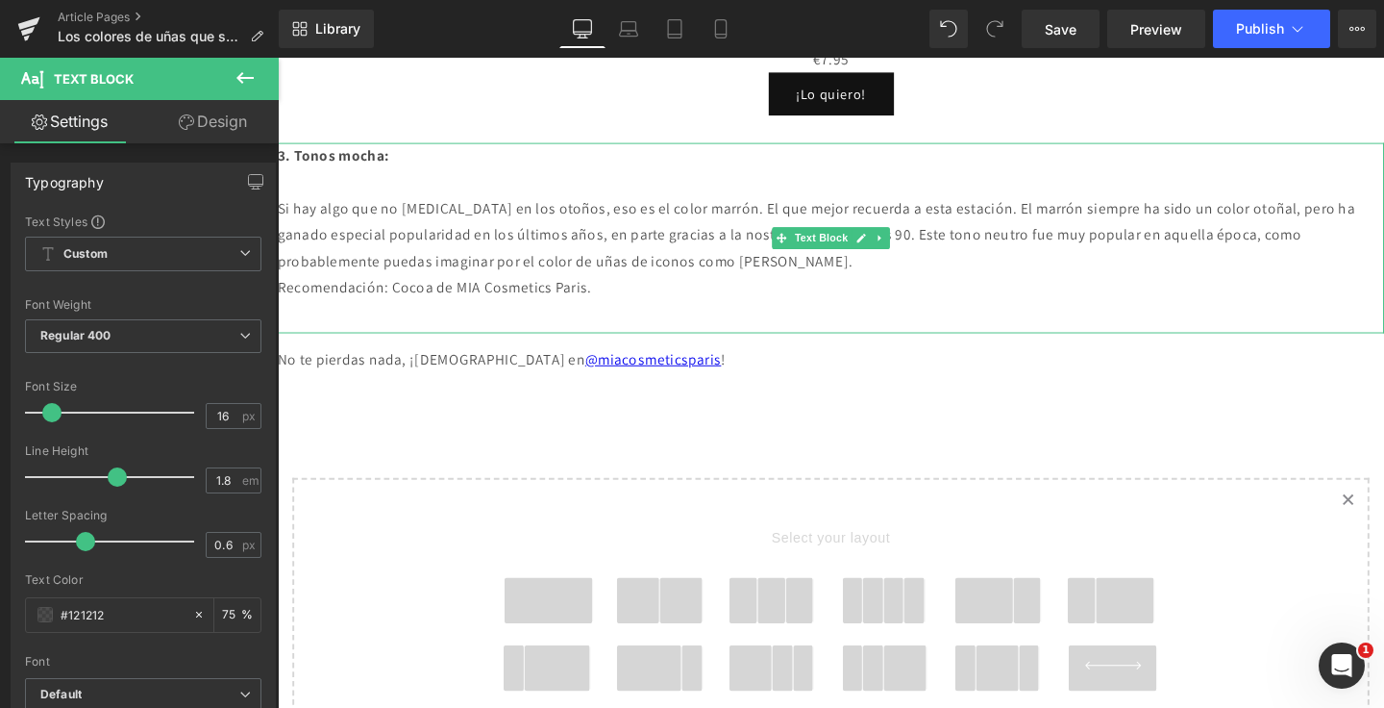
drag, startPoint x: 897, startPoint y: 275, endPoint x: 984, endPoint y: 272, distance: 87.5
click at [984, 272] on p "Si hay algo que no [MEDICAL_DATA] en los otoños, eso es el color marrón. El que…" at bounding box center [859, 244] width 1163 height 83
copy p "[PERSON_NAME]"
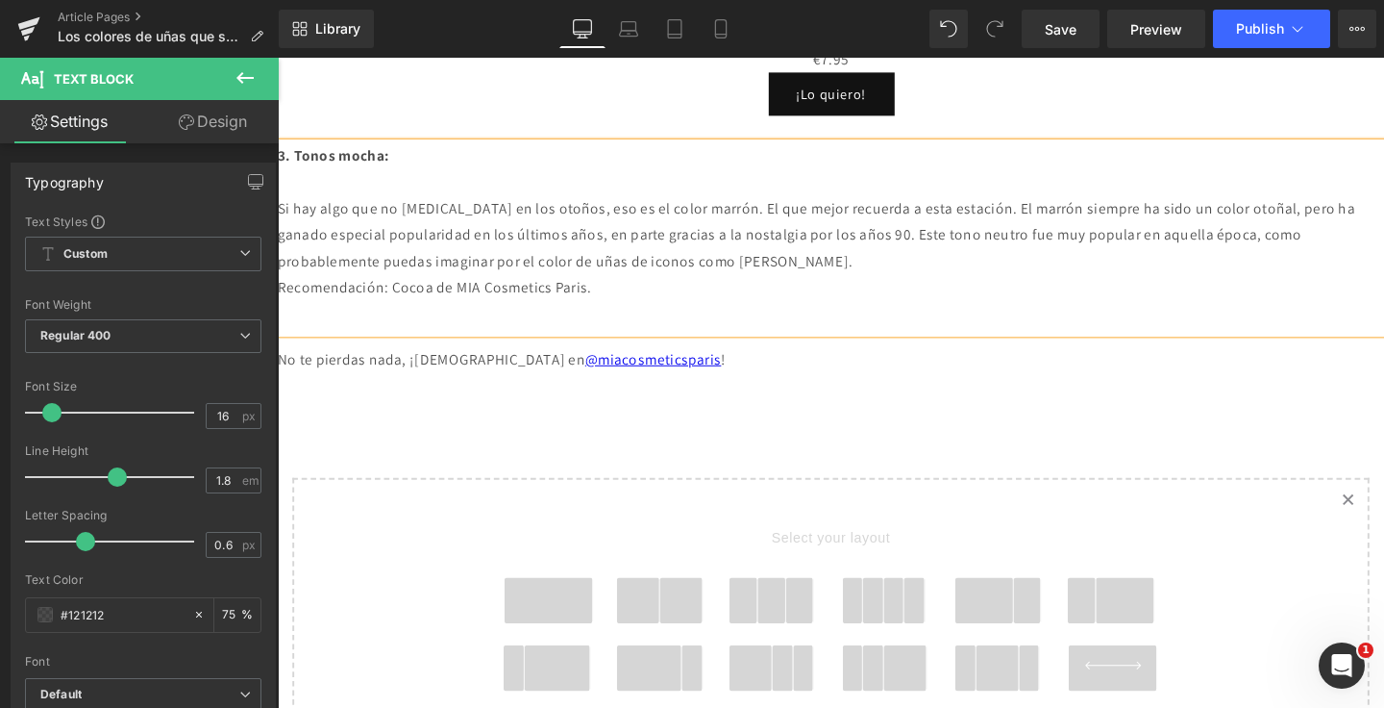
click at [985, 274] on p "Si hay algo que no [MEDICAL_DATA] en los otoños, eso es el color marrón. El que…" at bounding box center [859, 244] width 1163 height 83
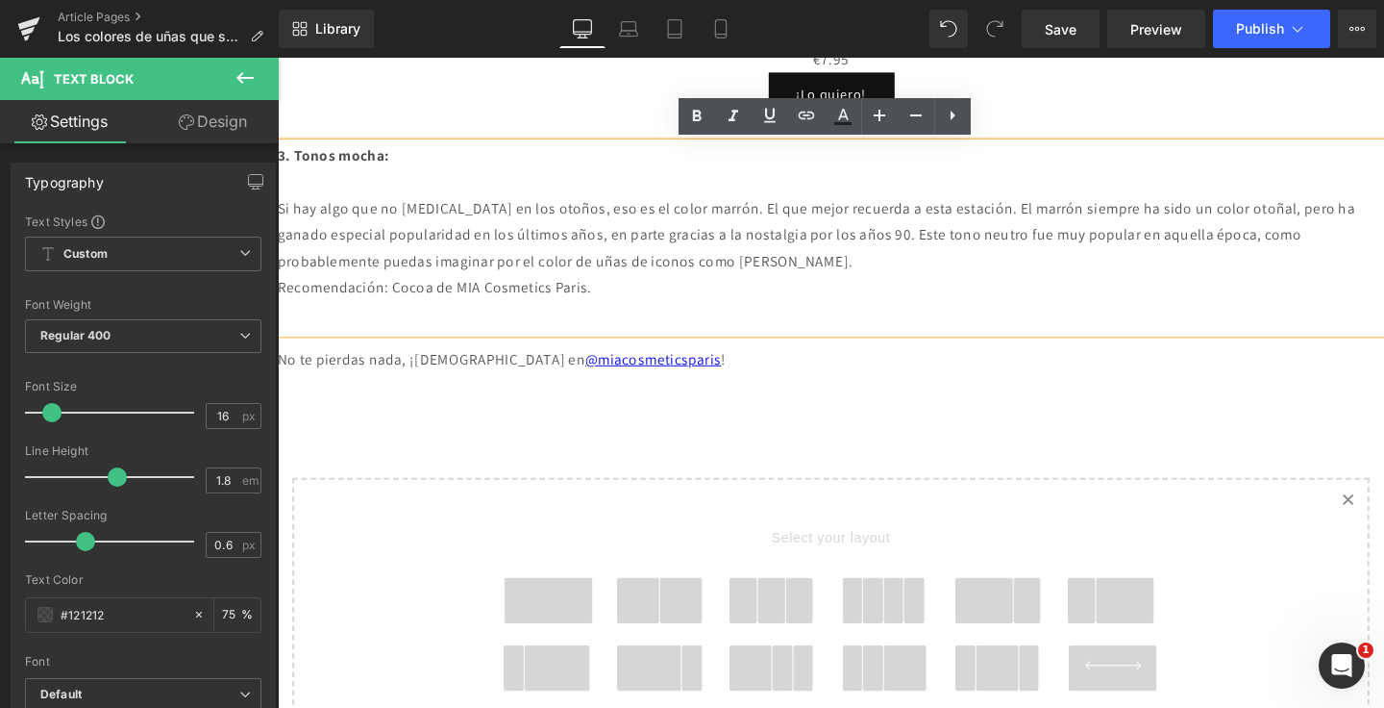
drag, startPoint x: 985, startPoint y: 274, endPoint x: 795, endPoint y: 275, distance: 190.4
click at [795, 275] on p "Si hay algo que no [MEDICAL_DATA] en los otoños, eso es el color marrón. El que…" at bounding box center [859, 244] width 1163 height 83
click at [801, 124] on icon at bounding box center [806, 115] width 23 height 23
click at [987, 296] on input "text" at bounding box center [906, 299] width 296 height 48
paste input "[URL][PERSON_NAME][DOMAIN_NAME][PERSON_NAME][PERSON_NAME]"
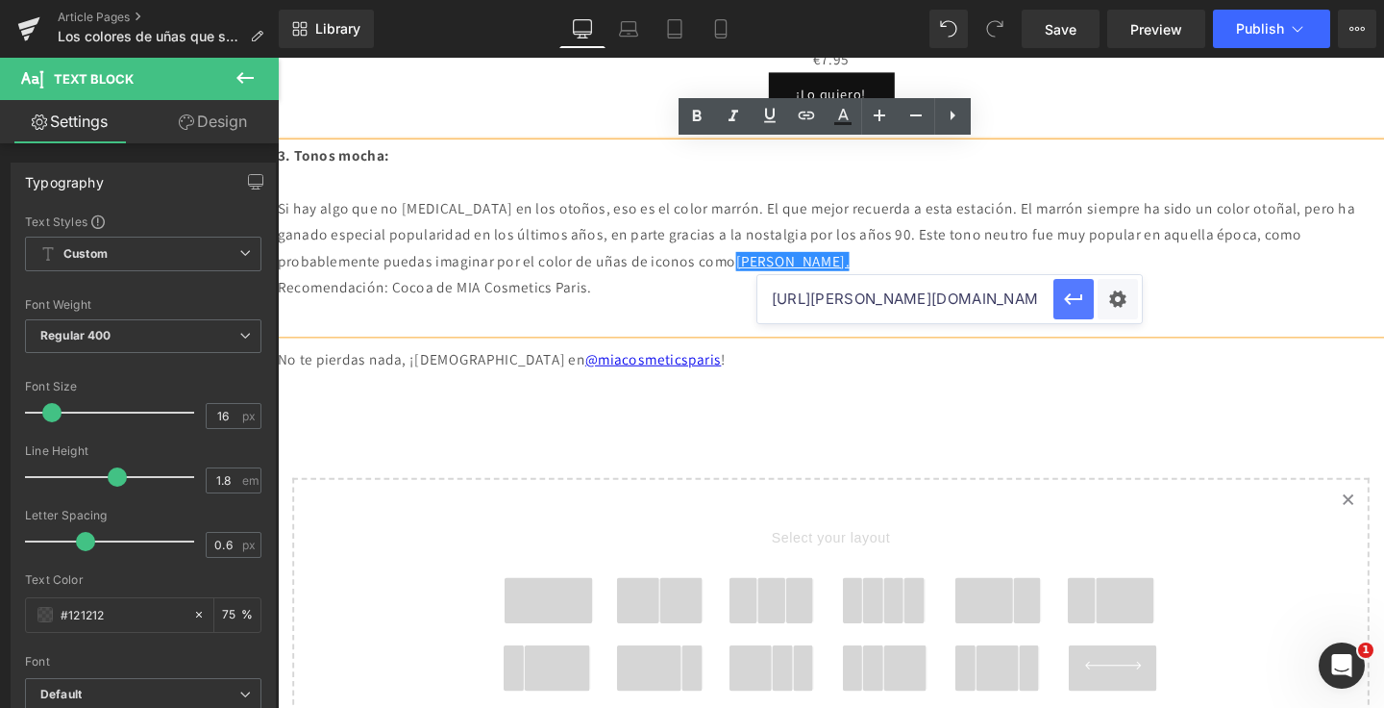
scroll to position [0, 545]
type input "[URL][PERSON_NAME][DOMAIN_NAME][PERSON_NAME][PERSON_NAME]"
click at [1072, 296] on icon "button" at bounding box center [1073, 298] width 23 height 23
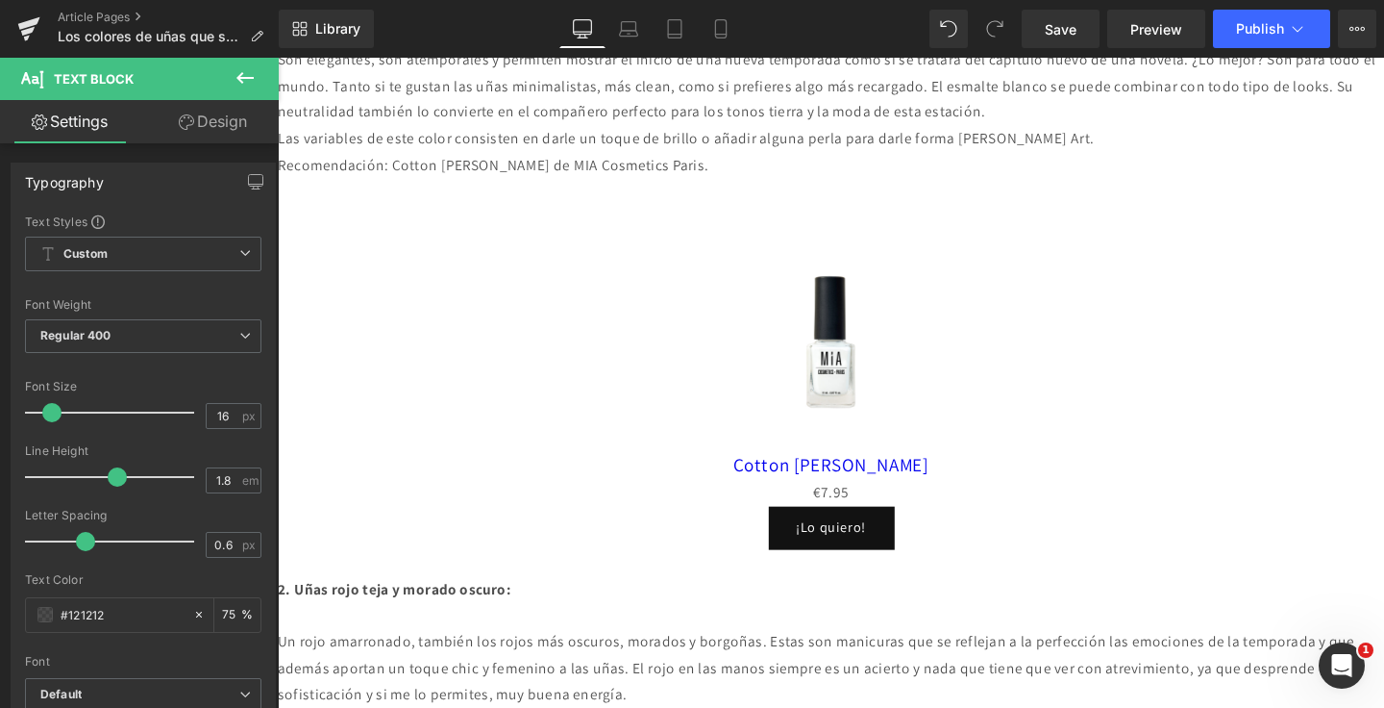
scroll to position [1407, 0]
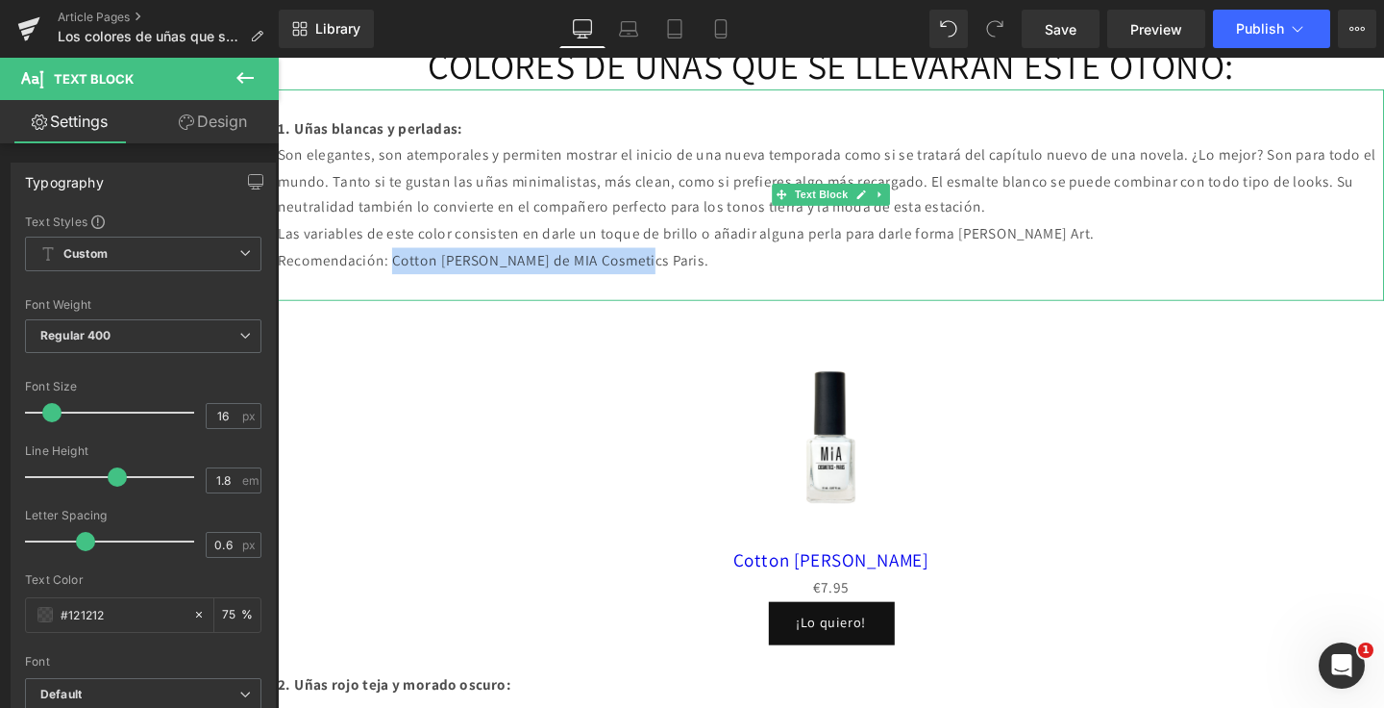
drag, startPoint x: 408, startPoint y: 270, endPoint x: 680, endPoint y: 277, distance: 272.2
click at [680, 277] on p "Recomendación: Cotton [PERSON_NAME] de MIA Cosmetics Paris." at bounding box center [859, 272] width 1163 height 28
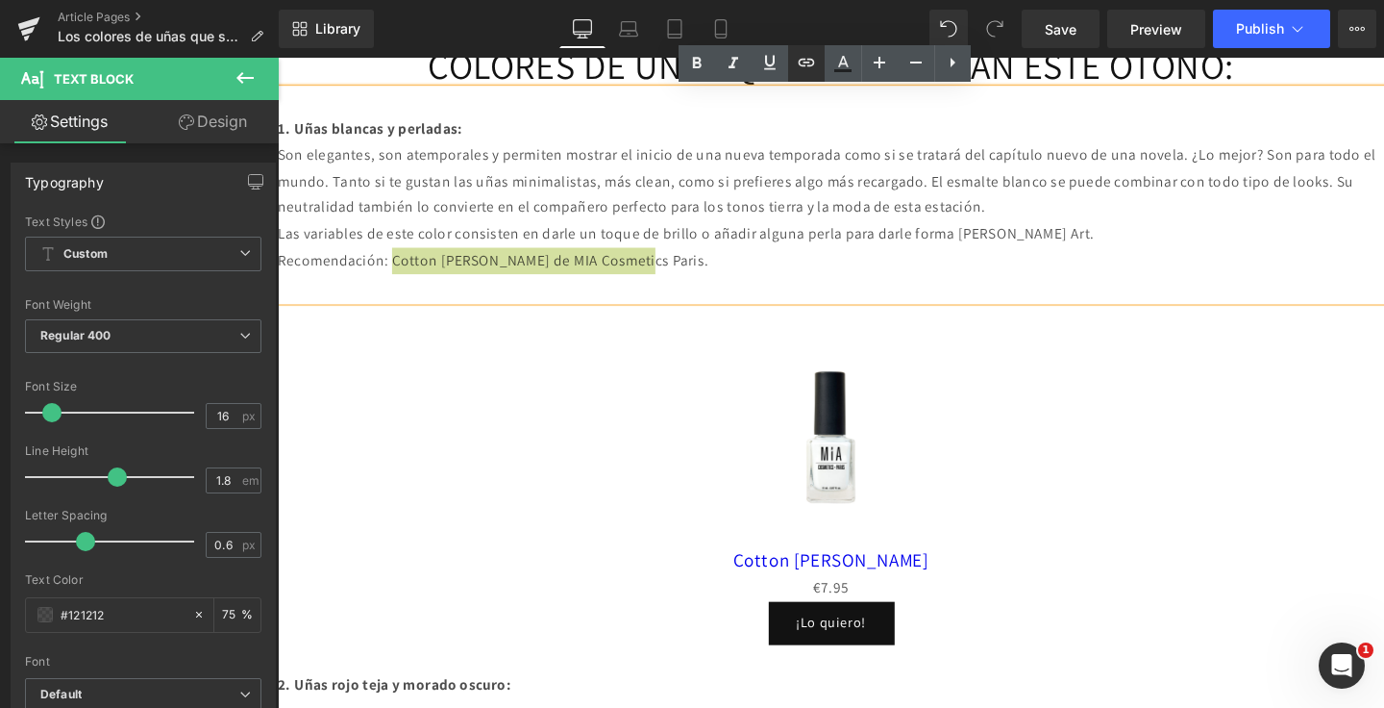
click at [809, 63] on icon at bounding box center [806, 62] width 23 height 23
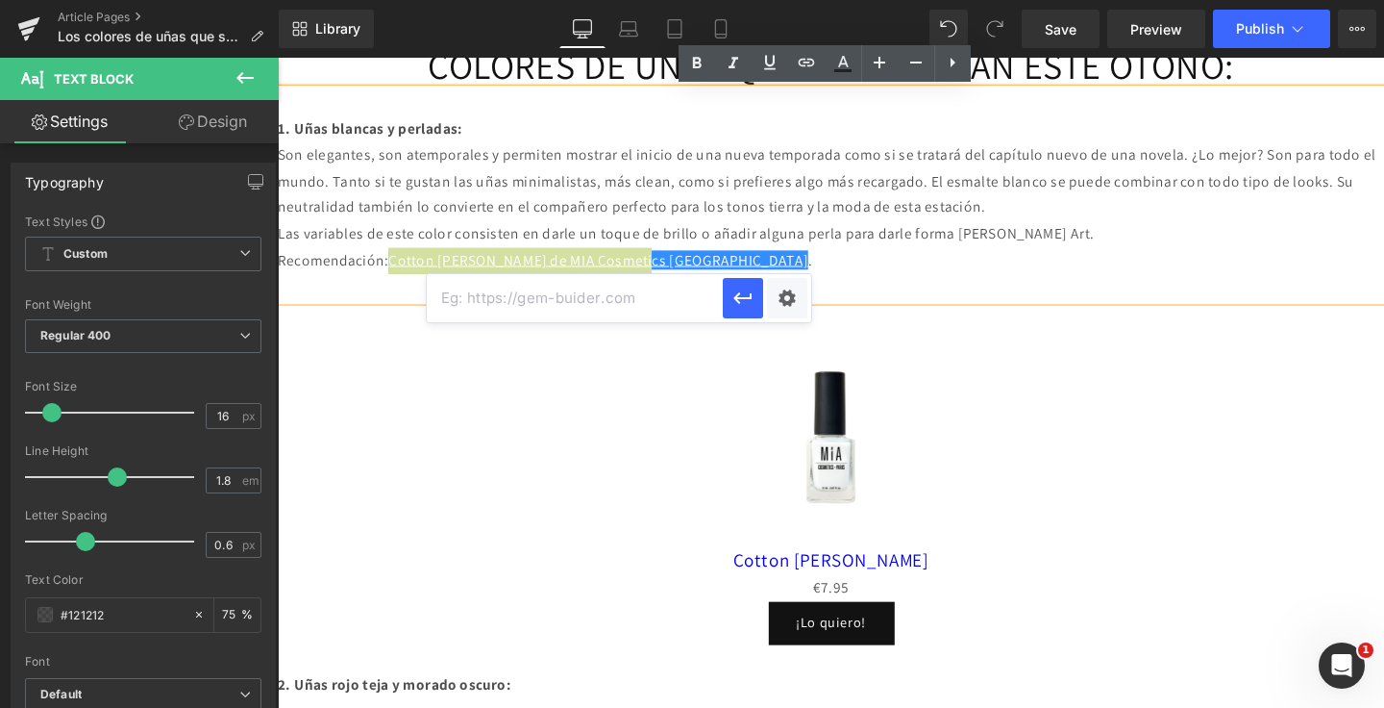
click at [685, 300] on input "text" at bounding box center [575, 298] width 296 height 48
paste input "[URL][DOMAIN_NAME][PERSON_NAME]"
type input "[URL][DOMAIN_NAME][PERSON_NAME]"
click at [740, 300] on icon "button" at bounding box center [743, 297] width 23 height 23
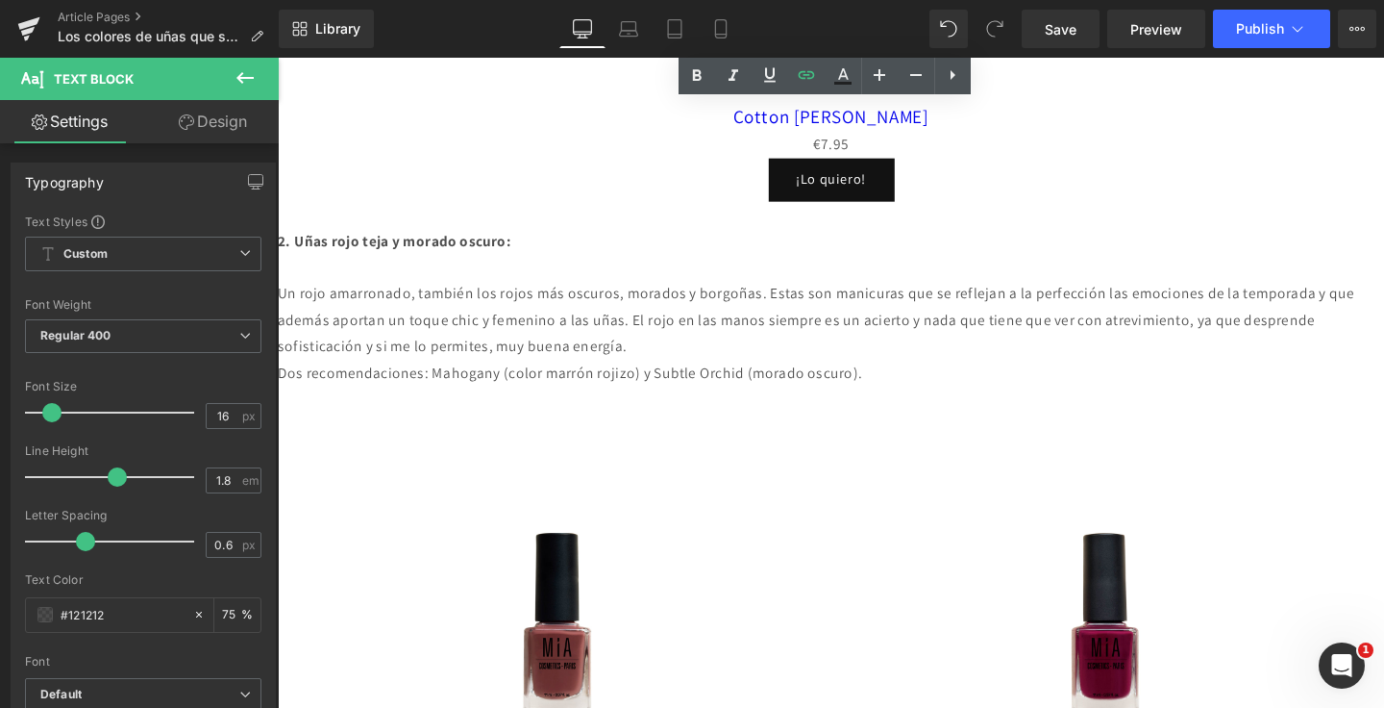
scroll to position [1879, 0]
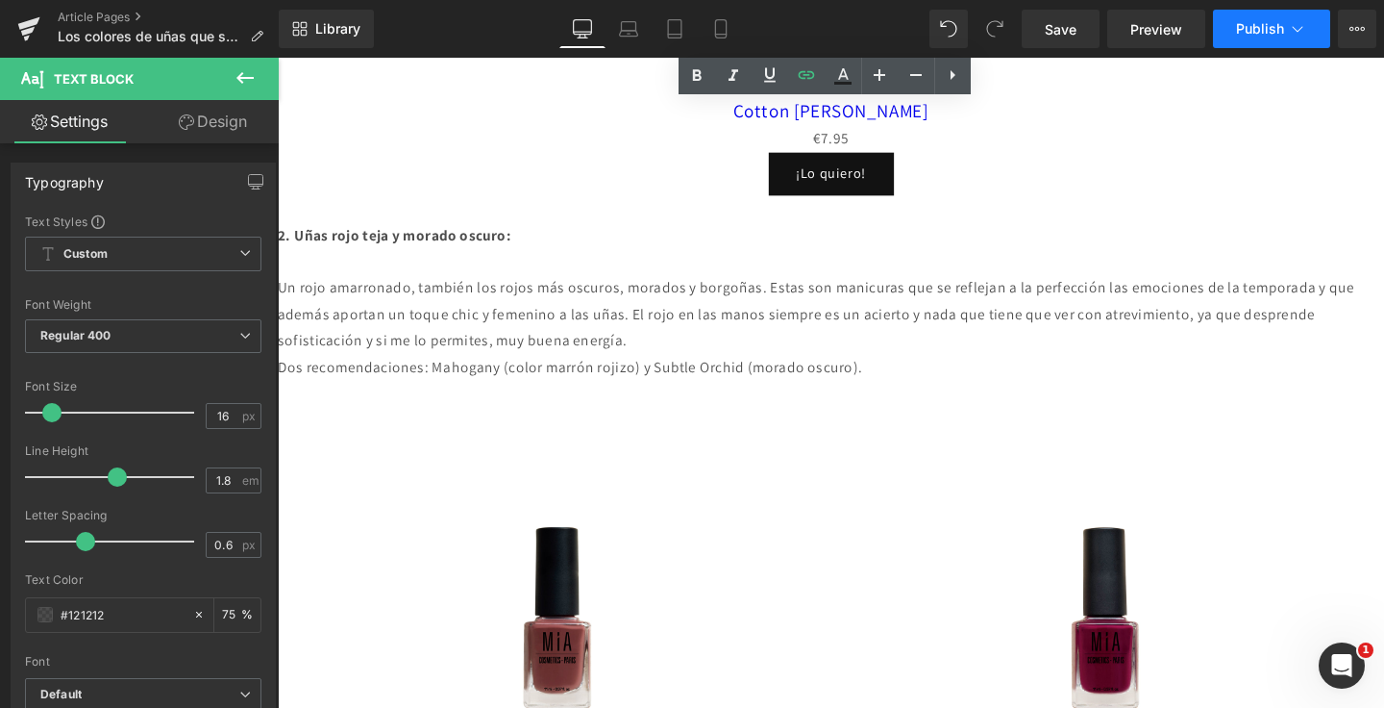
click at [1267, 35] on span "Publish" at bounding box center [1260, 28] width 48 height 15
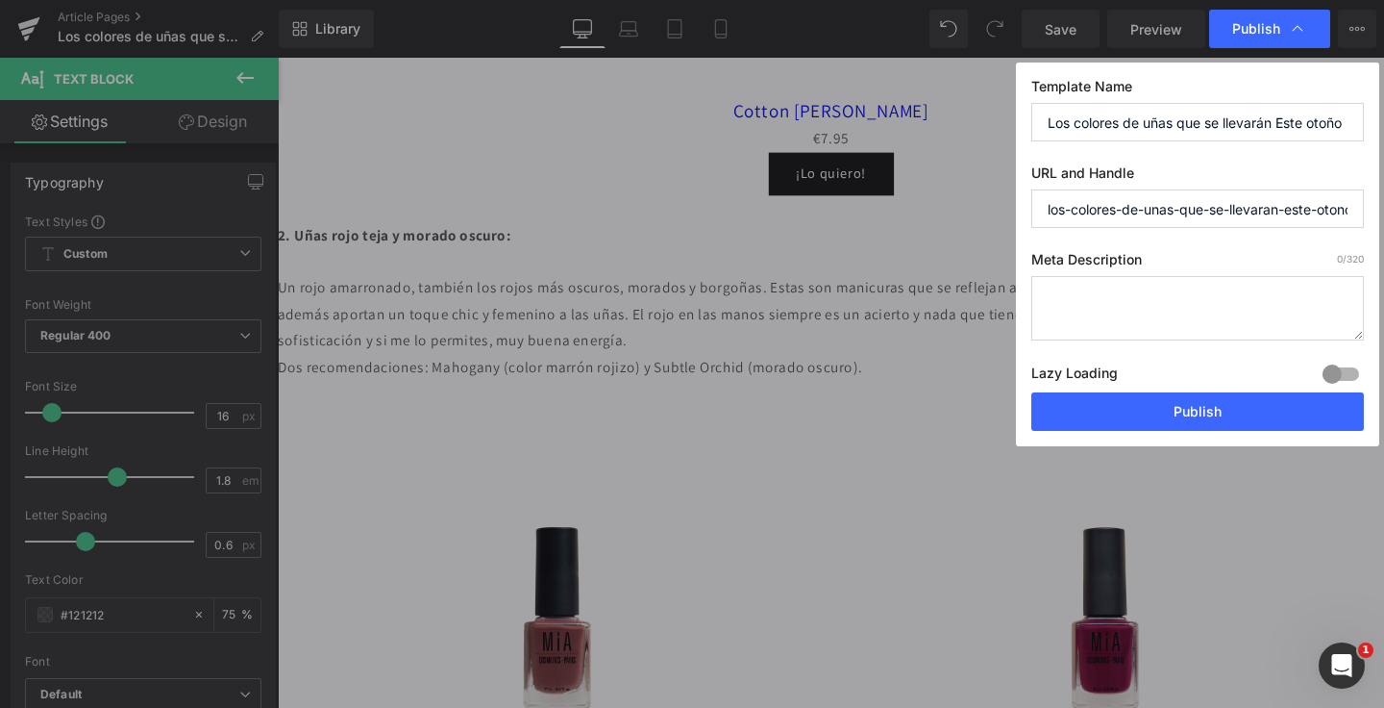
click at [1208, 121] on input "Los colores de uñas que se llevarán Este otoño" at bounding box center [1198, 122] width 333 height 38
click at [1289, 122] on input "Los colores de uñas que se llevarán Este otoño" at bounding box center [1198, 122] width 333 height 38
click at [1289, 122] on input "Los colores de uñas que se llevarán este otoño" at bounding box center [1198, 122] width 333 height 38
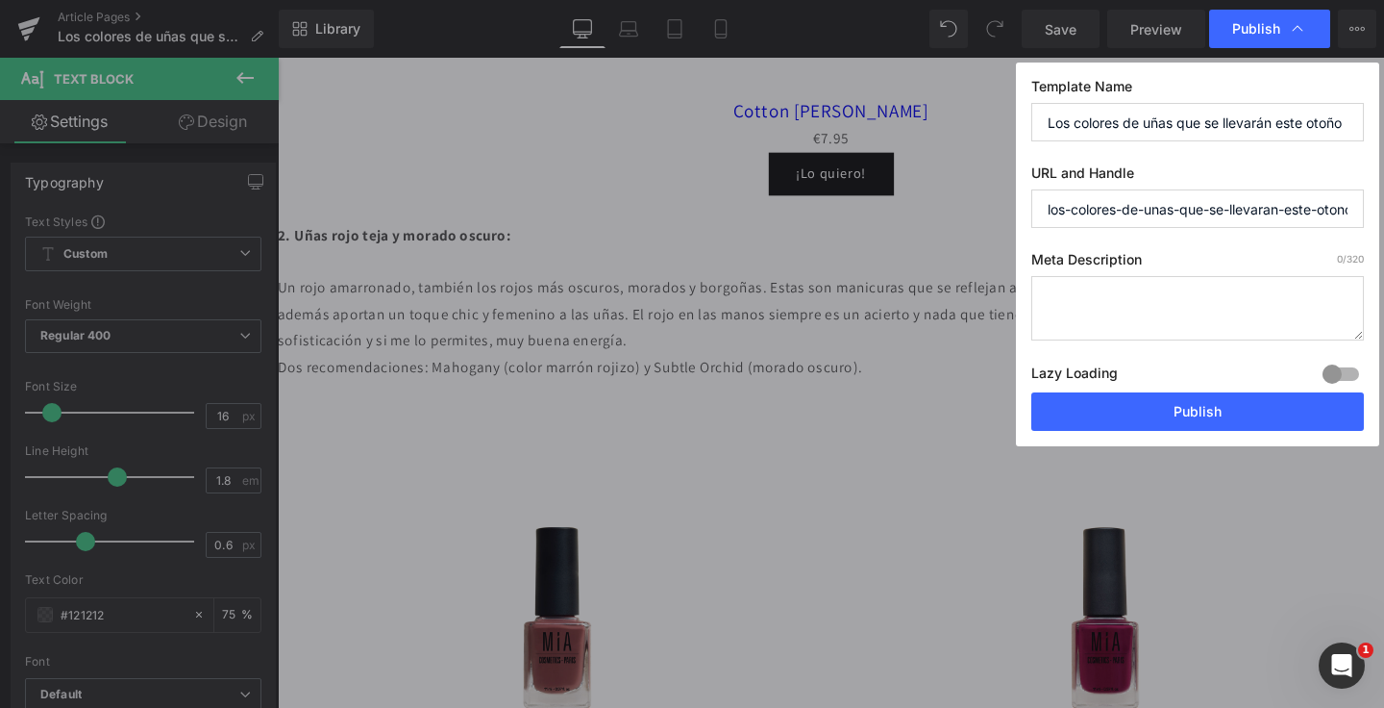
click at [1289, 122] on input "Los colores de uñas que se llevarán este otoño" at bounding box center [1198, 122] width 333 height 38
paste input "E"
type input "Los colores de uñas que se llevarán Este otoño"
click at [1208, 323] on textarea at bounding box center [1198, 308] width 333 height 64
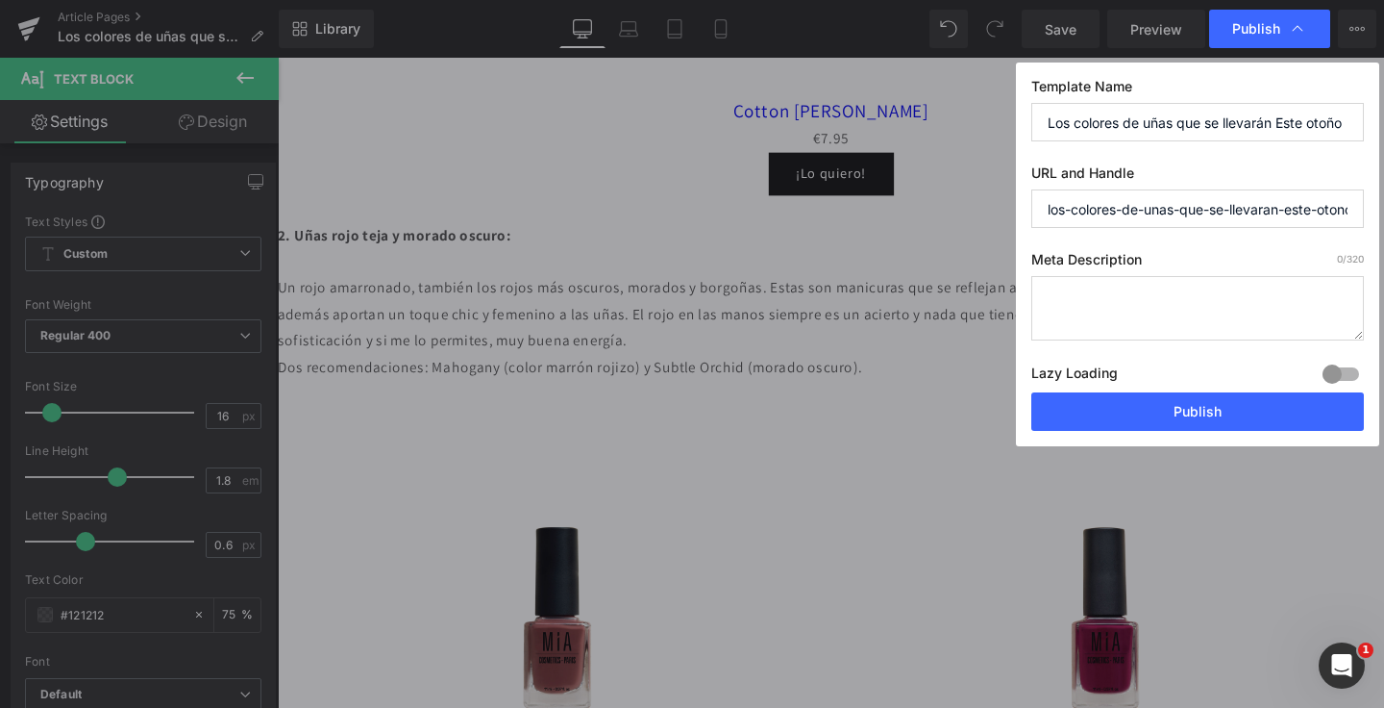
paste textarea "Los colores de uñas que se llevarán Este otoño"
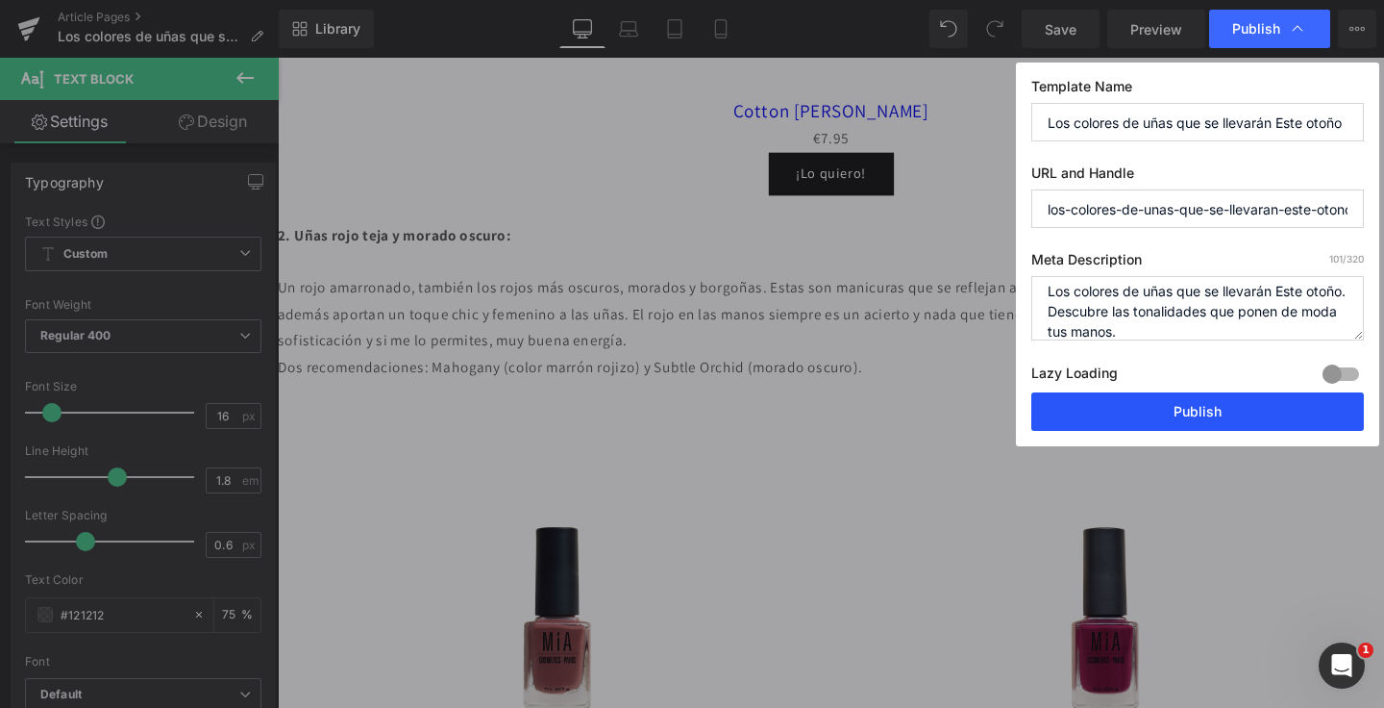
type textarea "Los colores de uñas que se llevarán Este otoño. Descubre las tonalidades que po…"
click at [1221, 410] on button "Publish" at bounding box center [1198, 411] width 333 height 38
